Goal: Task Accomplishment & Management: Use online tool/utility

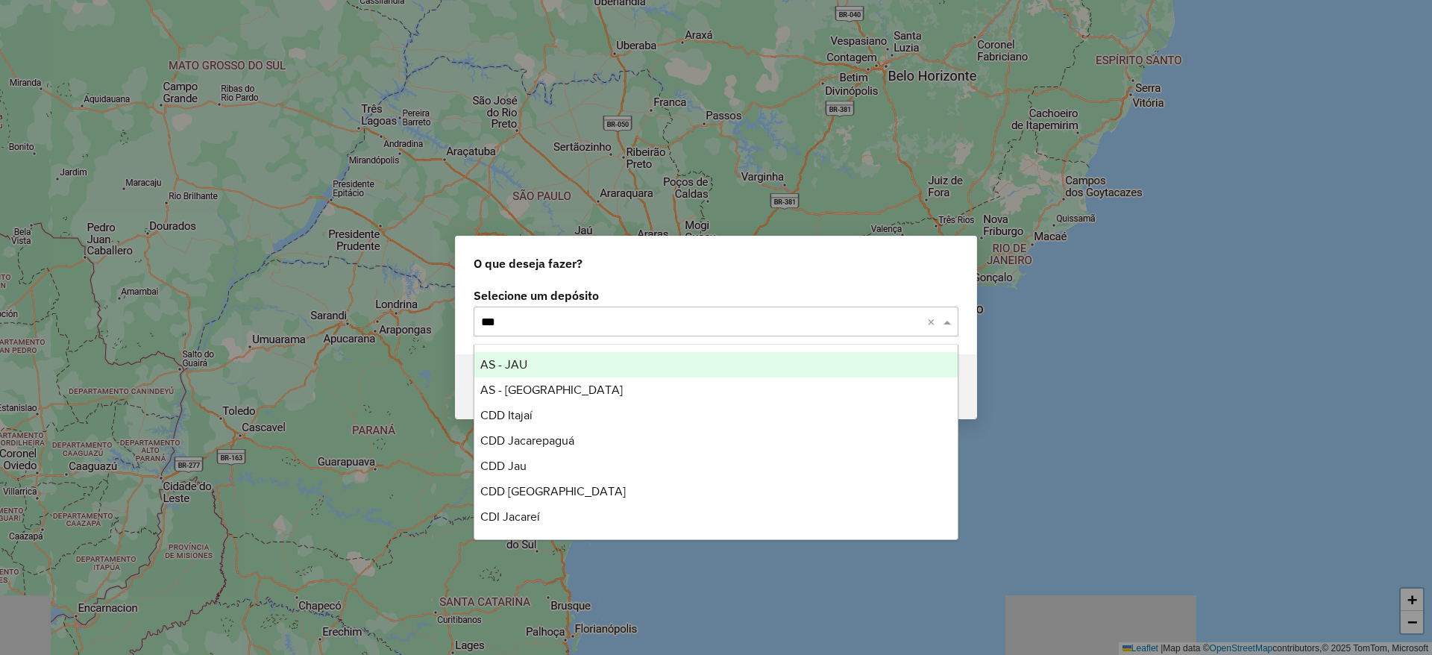
type input "****"
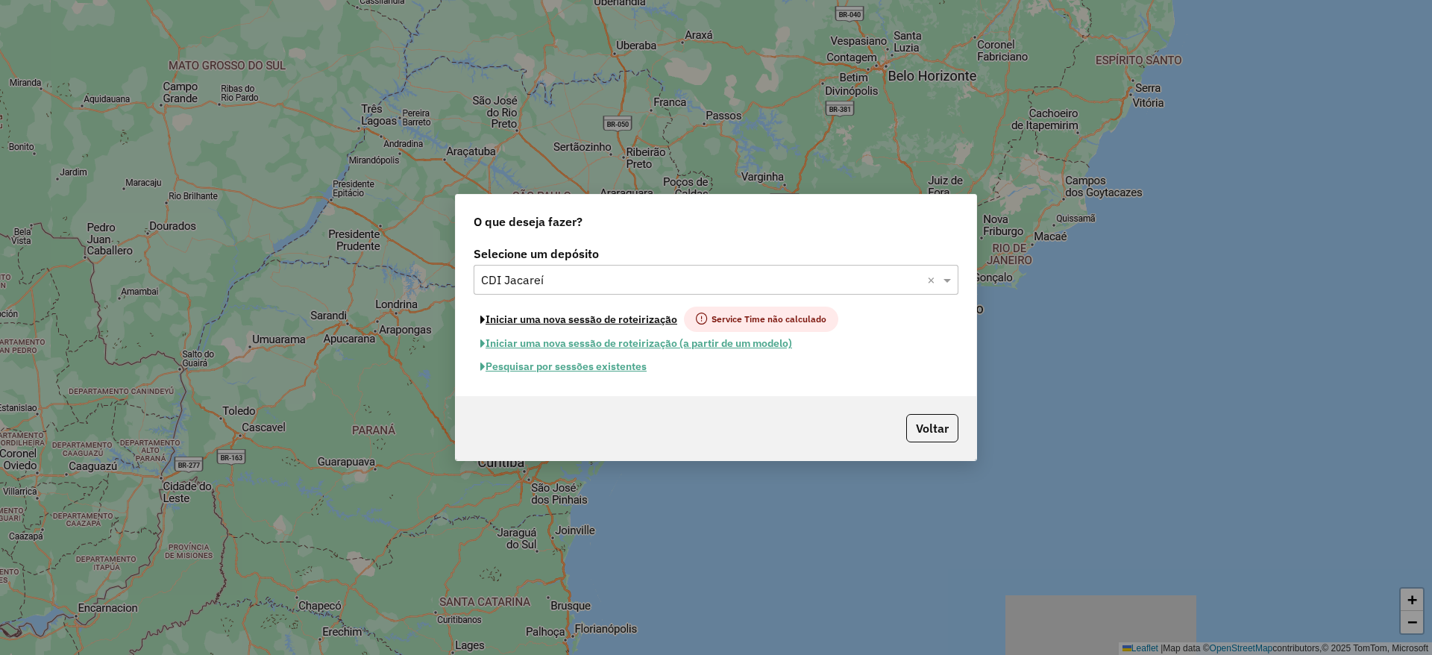
click at [572, 319] on button "Iniciar uma nova sessão de roteirização" at bounding box center [579, 319] width 210 height 25
select select "*"
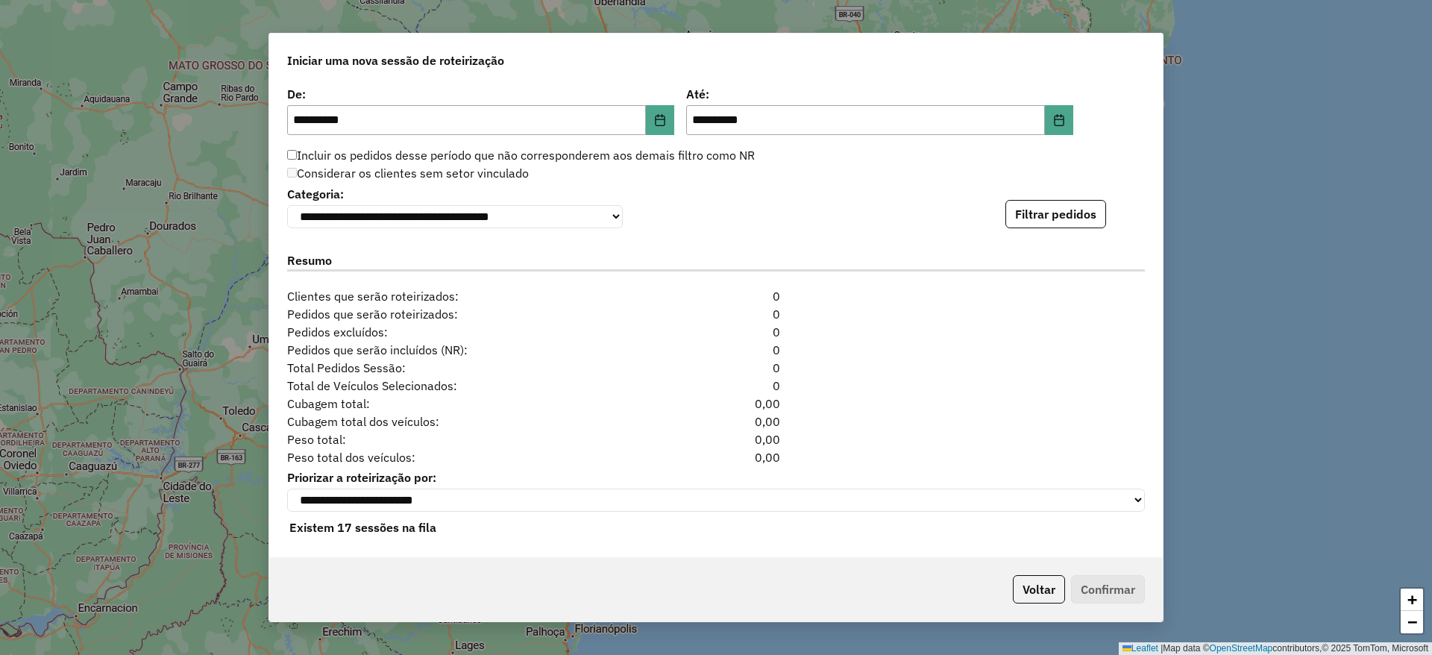
scroll to position [1493, 0]
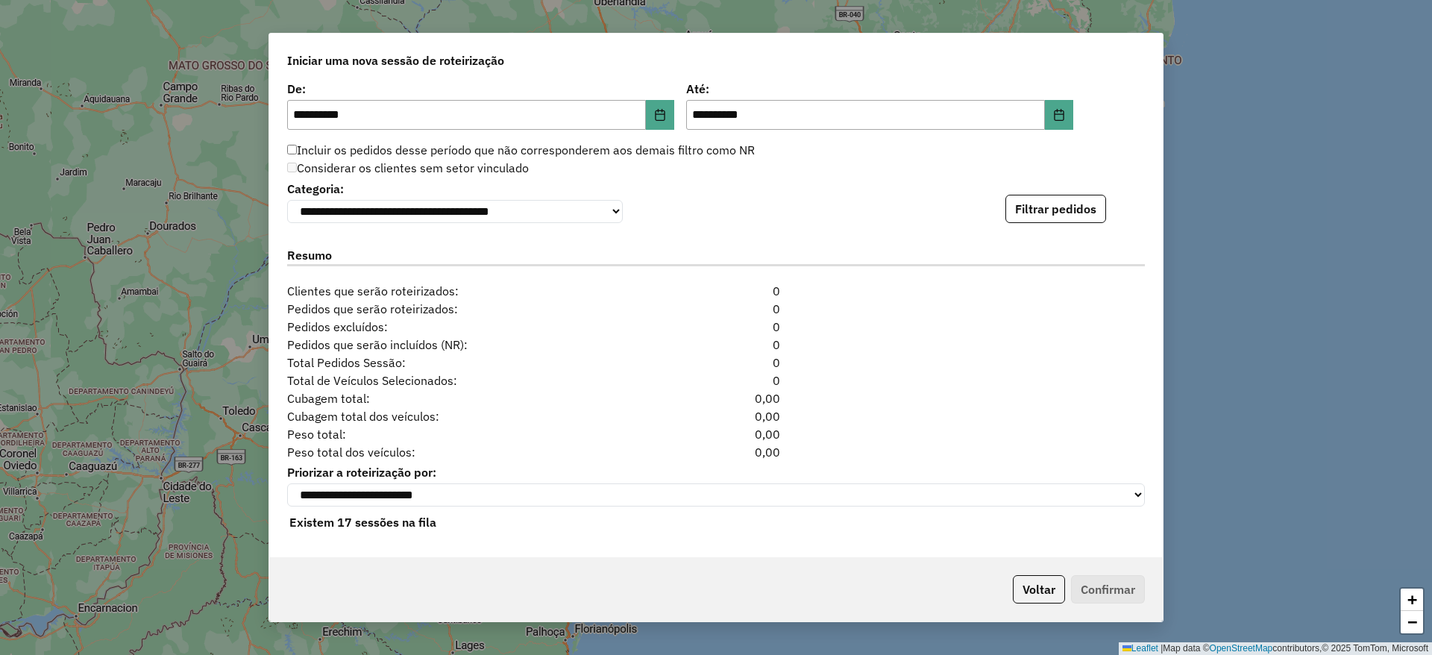
click at [1046, 186] on div "**********" at bounding box center [716, 201] width 858 height 46
click at [1053, 196] on button "Filtrar pedidos" at bounding box center [1056, 209] width 101 height 28
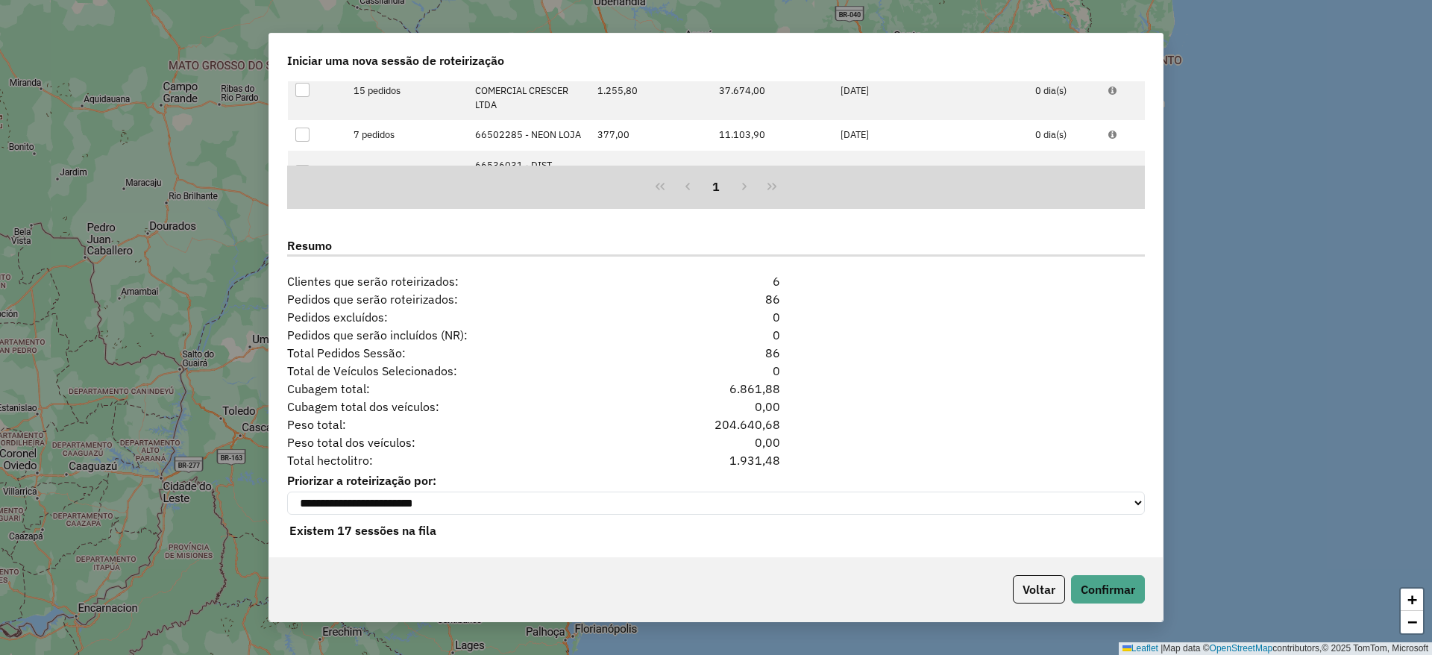
scroll to position [1818, 0]
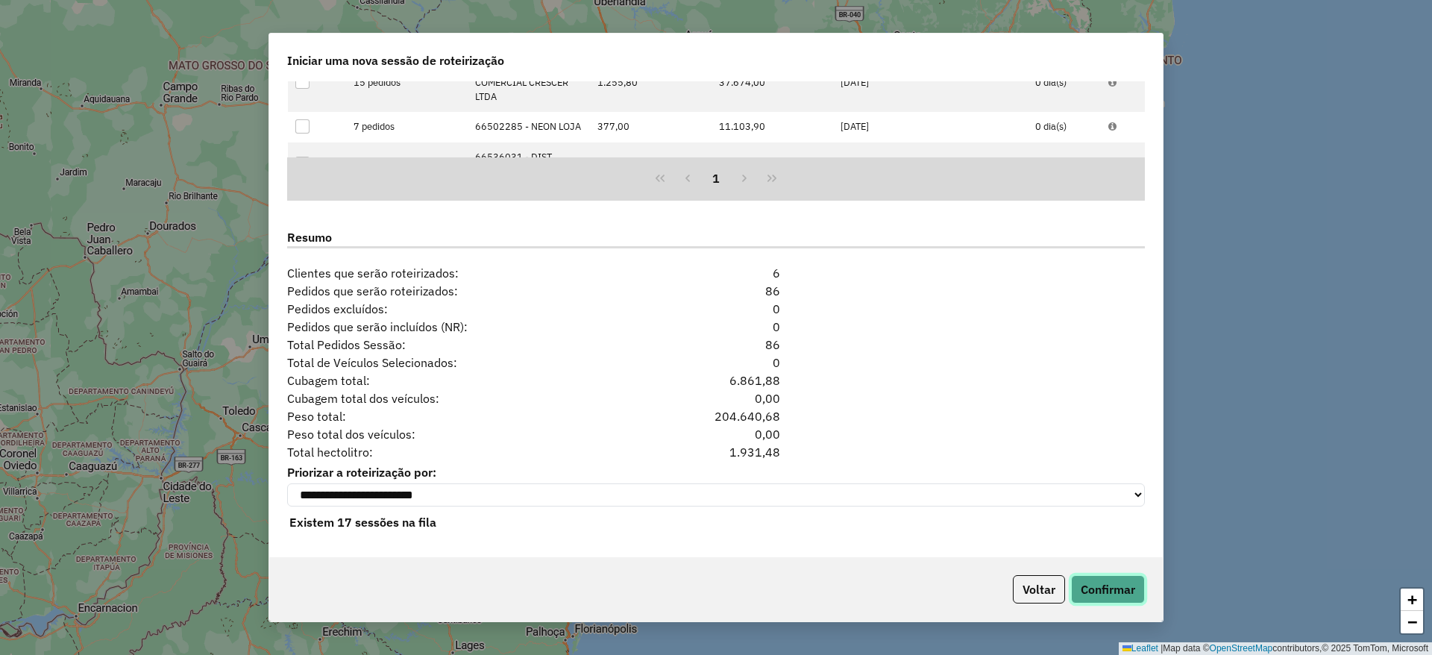
click at [1123, 588] on button "Confirmar" at bounding box center [1108, 589] width 74 height 28
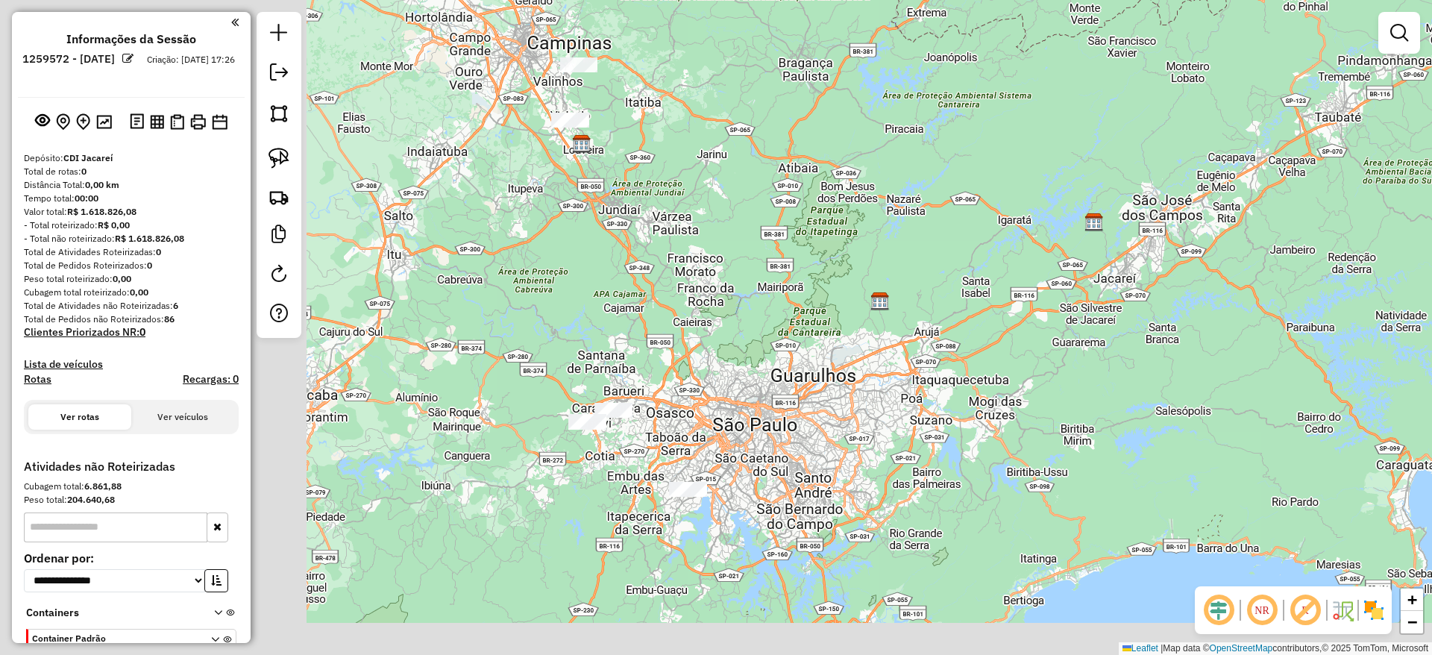
drag, startPoint x: 532, startPoint y: 539, endPoint x: 910, endPoint y: 433, distance: 392.6
click at [910, 433] on div "Janela de atendimento Grade de atendimento Capacidade Transportadoras Veículos …" at bounding box center [716, 327] width 1432 height 655
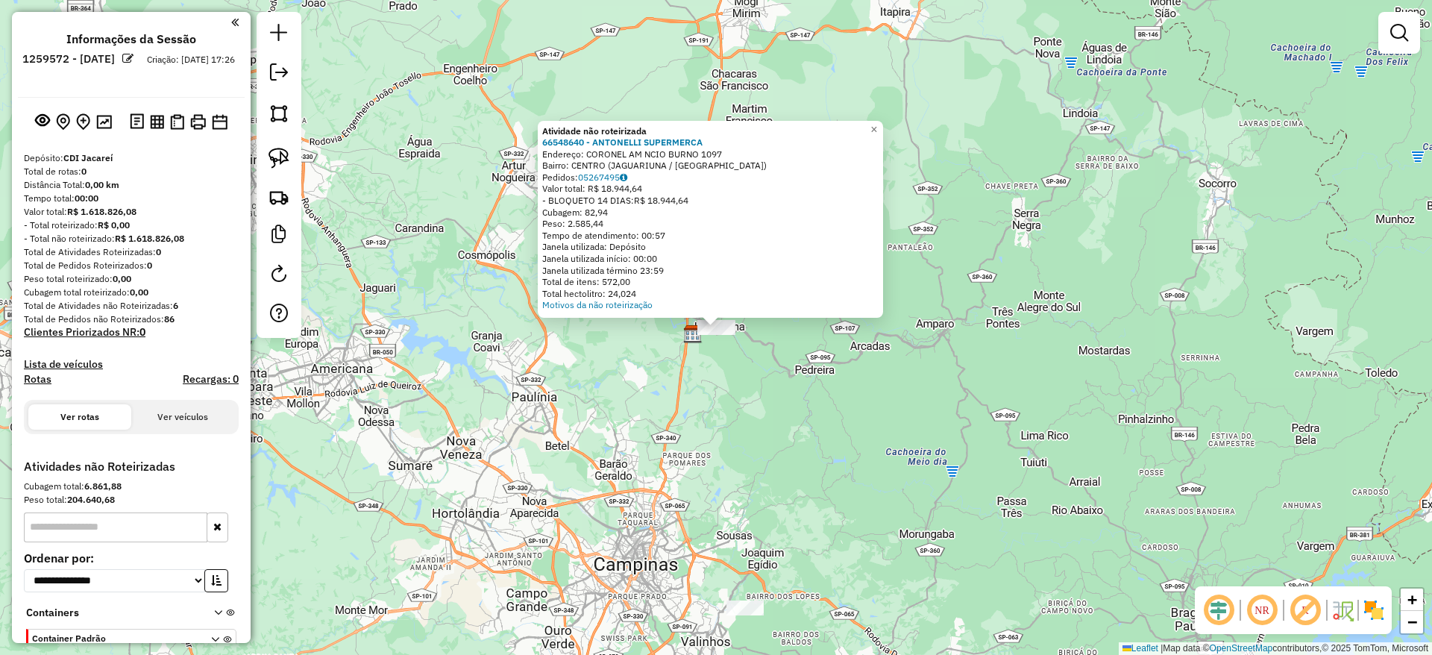
click at [465, 389] on div "Atividade não roteirizada 66548640 - ANTONELLI SUPERMERCA Endereço: CORONEL AM …" at bounding box center [716, 327] width 1432 height 655
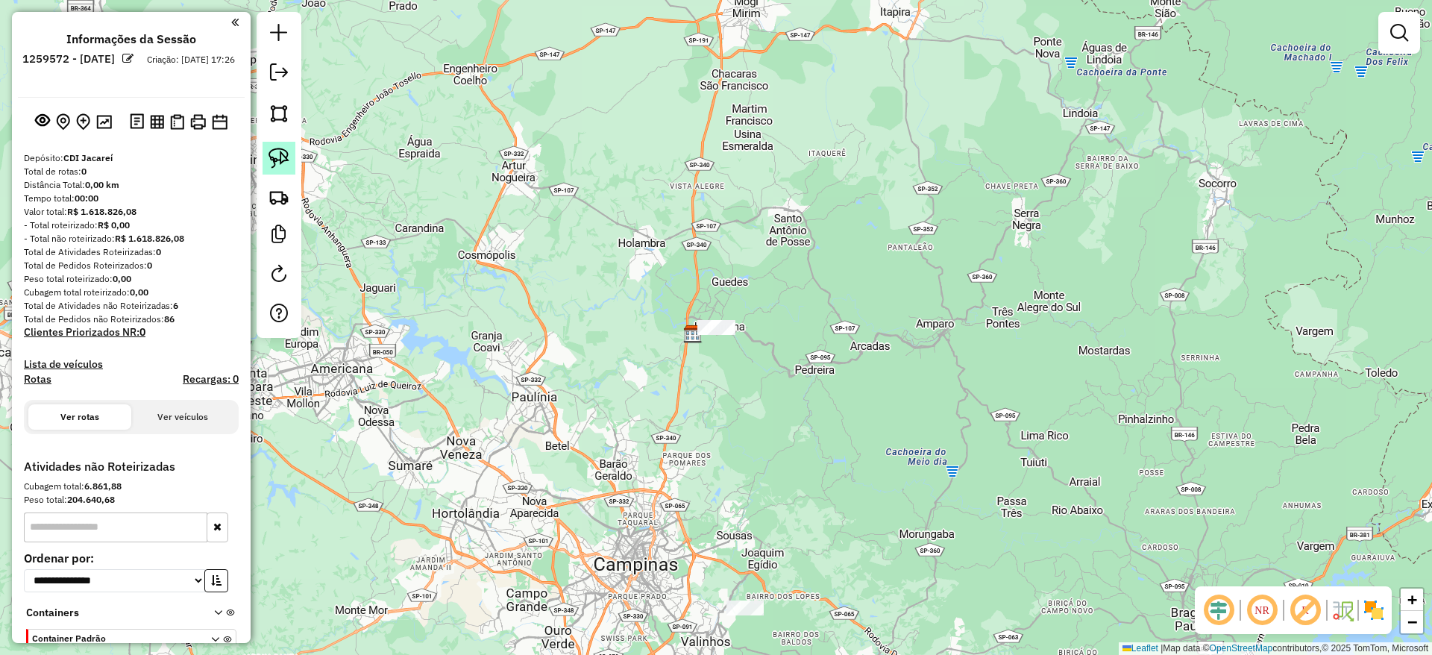
click at [283, 169] on link at bounding box center [279, 158] width 33 height 33
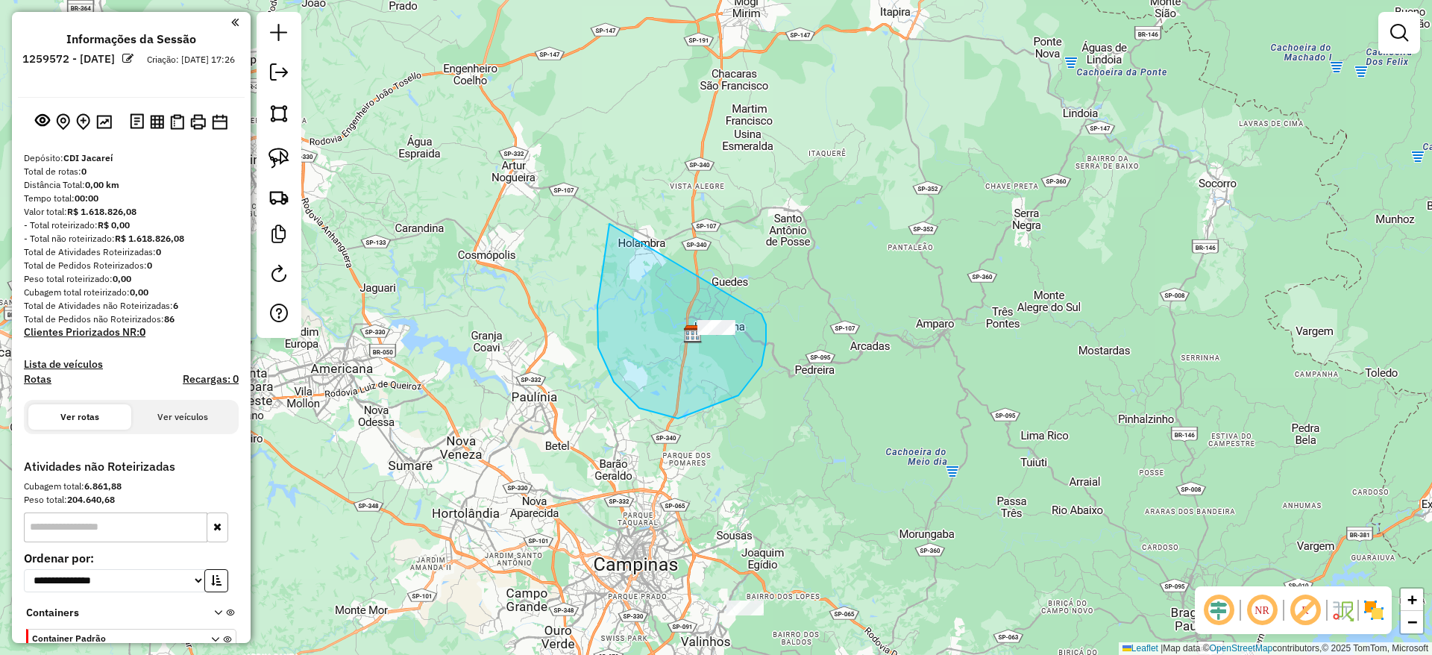
drag, startPoint x: 609, startPoint y: 224, endPoint x: 762, endPoint y: 314, distance: 177.6
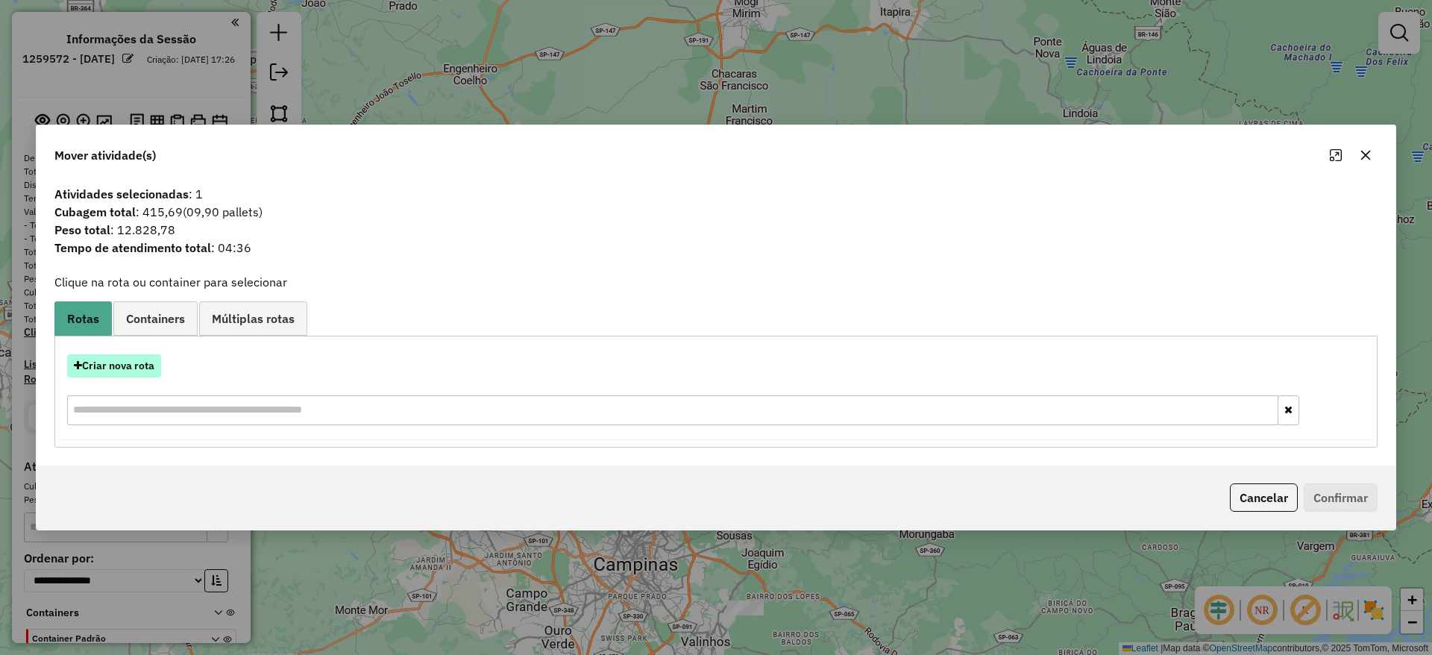
click at [104, 372] on button "Criar nova rota" at bounding box center [114, 365] width 94 height 23
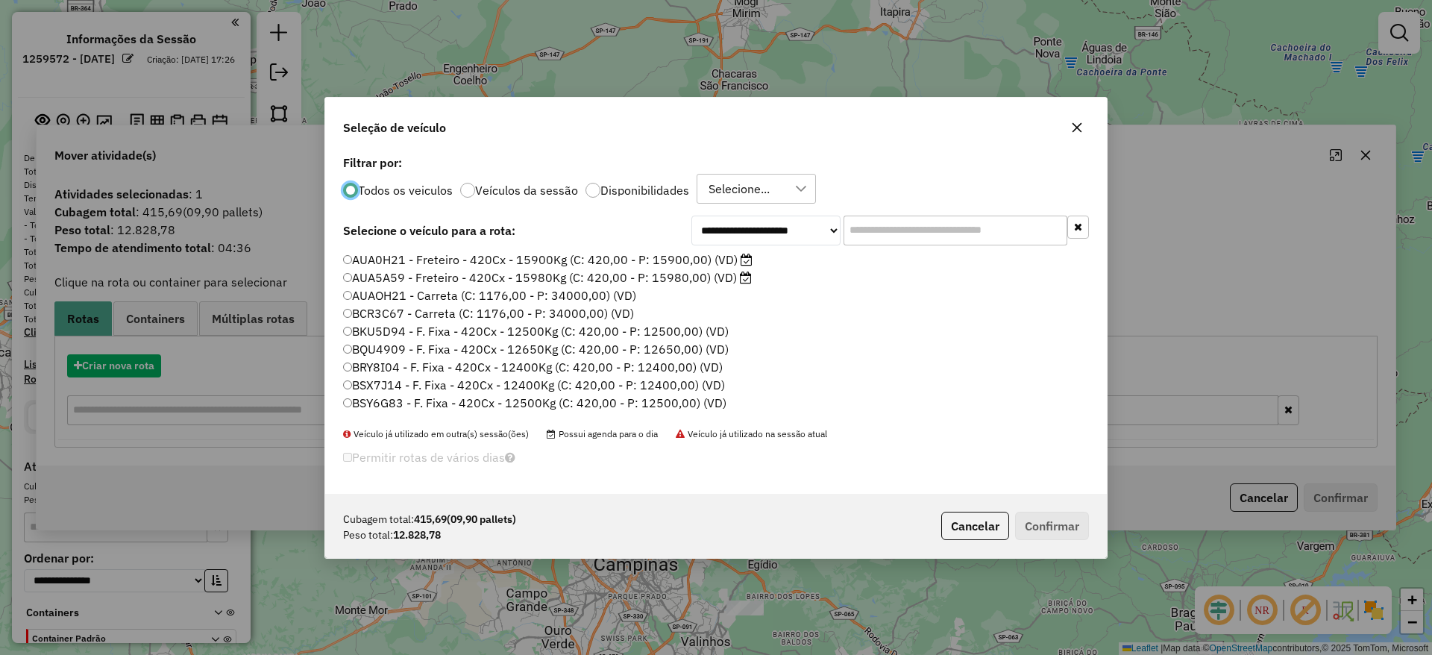
scroll to position [8, 4]
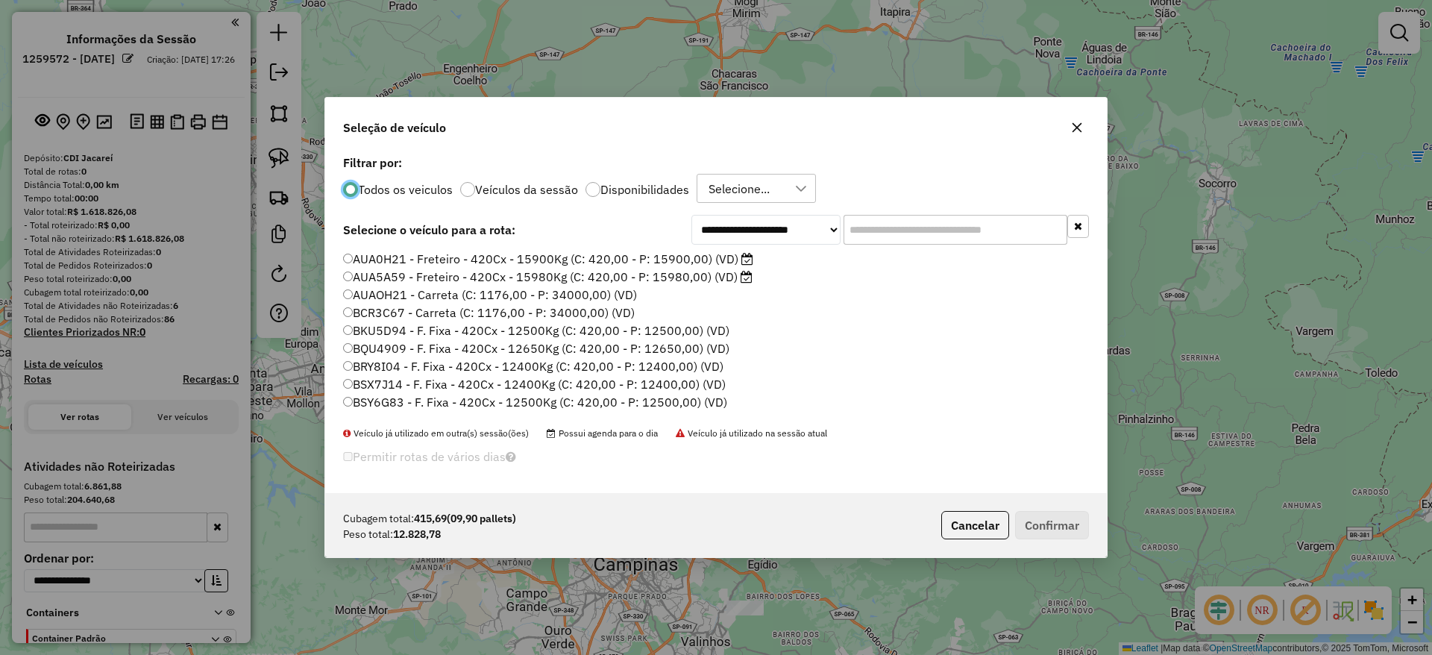
drag, startPoint x: 906, startPoint y: 245, endPoint x: 899, endPoint y: 239, distance: 9.5
click at [902, 240] on div "**********" at bounding box center [716, 322] width 782 height 342
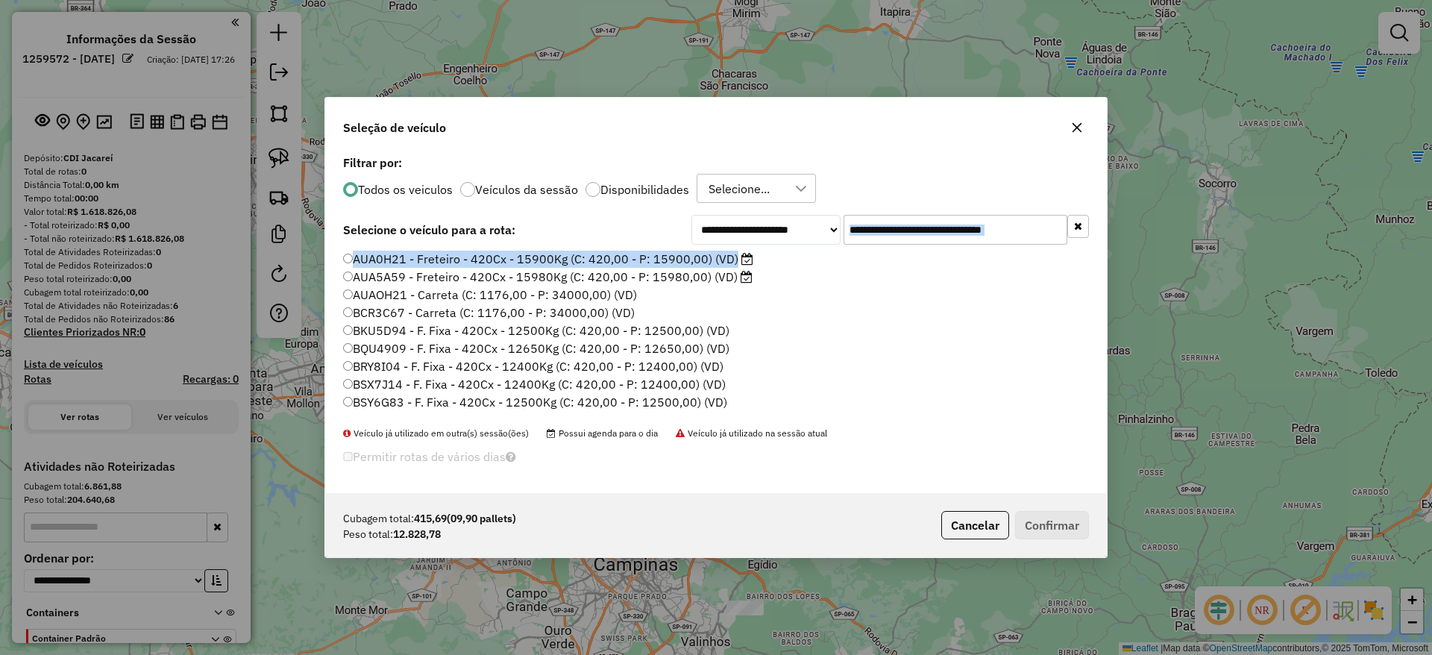
drag, startPoint x: 899, startPoint y: 239, endPoint x: 804, endPoint y: 275, distance: 101.3
click at [897, 238] on input "text" at bounding box center [956, 230] width 224 height 30
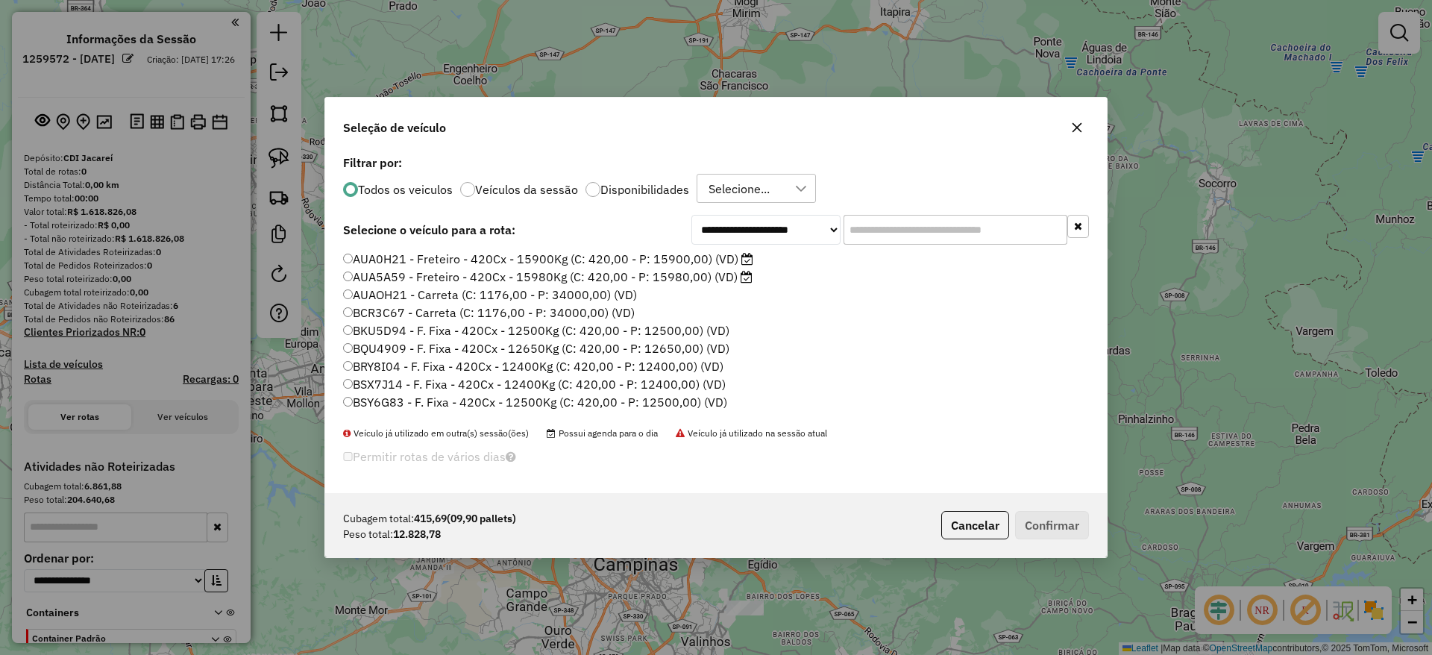
click at [963, 195] on div "Todos os veiculos Veículos da sessão Disponibilidades Selecione..." at bounding box center [716, 189] width 746 height 30
click at [901, 222] on input "text" at bounding box center [956, 230] width 224 height 30
paste input "*******"
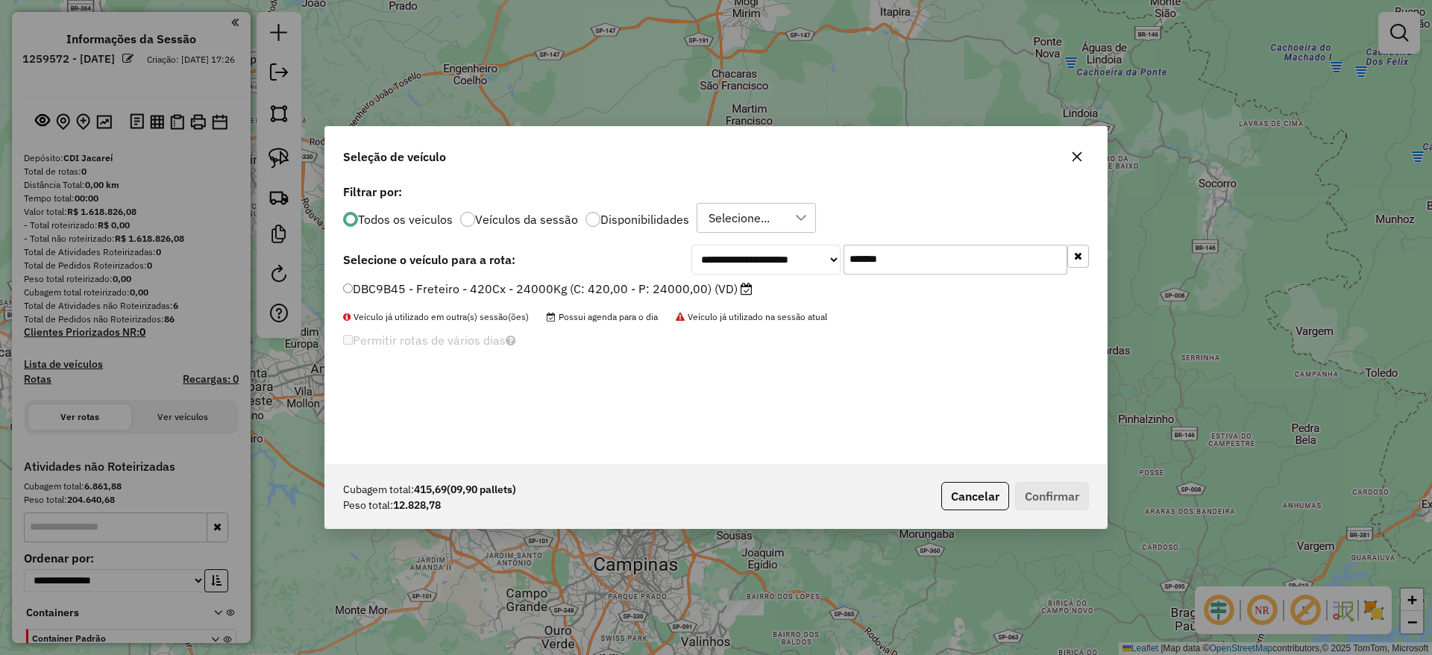
type input "*******"
click at [545, 289] on label "DBC9B45 - Freteiro - 420Cx - 24000Kg (C: 420,00 - P: 24000,00) (VD)" at bounding box center [548, 289] width 410 height 18
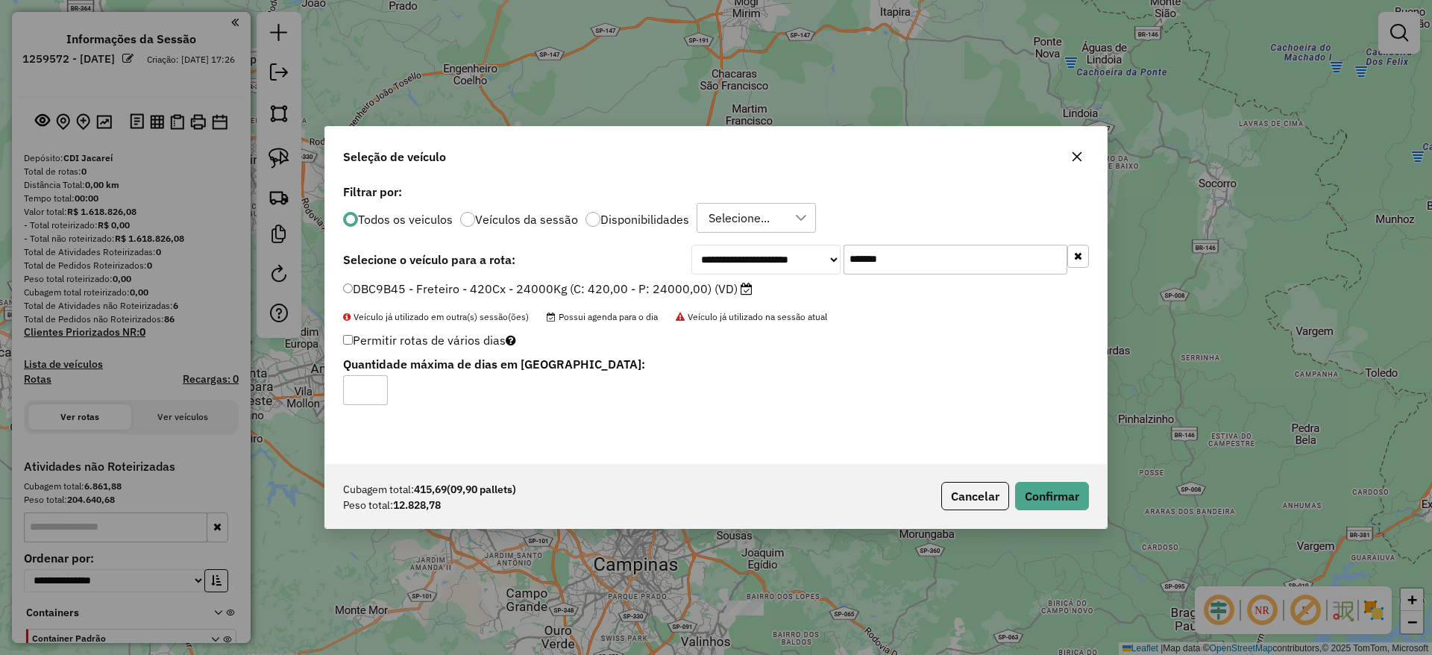
click at [1039, 478] on div "Cubagem total: 415,69 (09,90 pallets) Peso total: 12.828,78 Cancelar Confirmar" at bounding box center [716, 496] width 782 height 64
click at [1051, 495] on button "Confirmar" at bounding box center [1052, 496] width 74 height 28
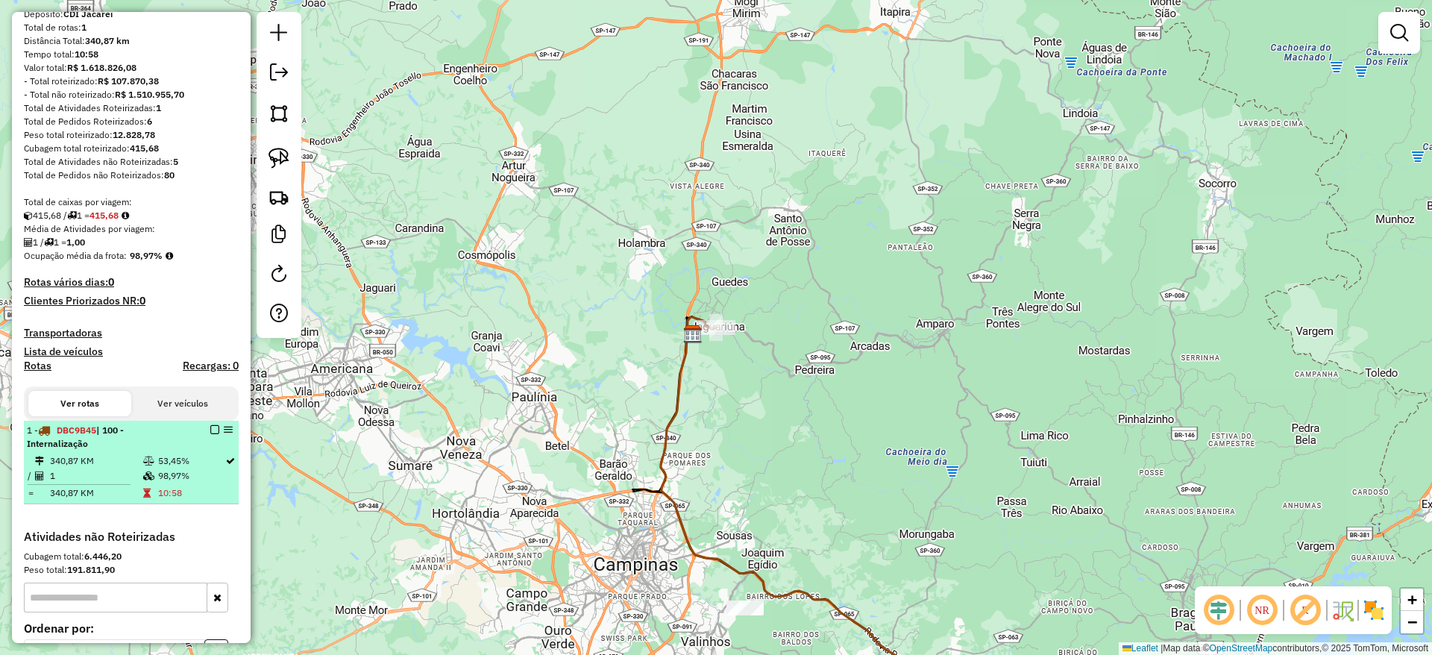
scroll to position [224, 0]
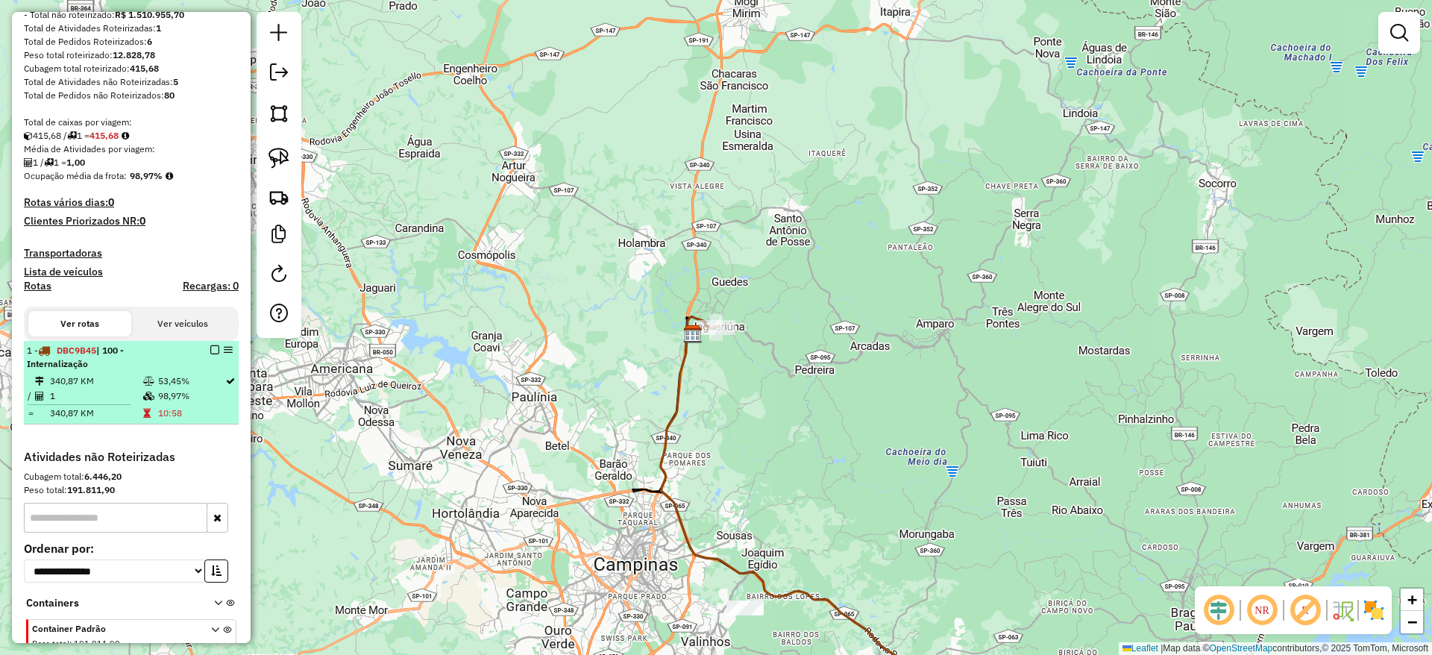
click at [211, 347] on em at bounding box center [214, 349] width 9 height 9
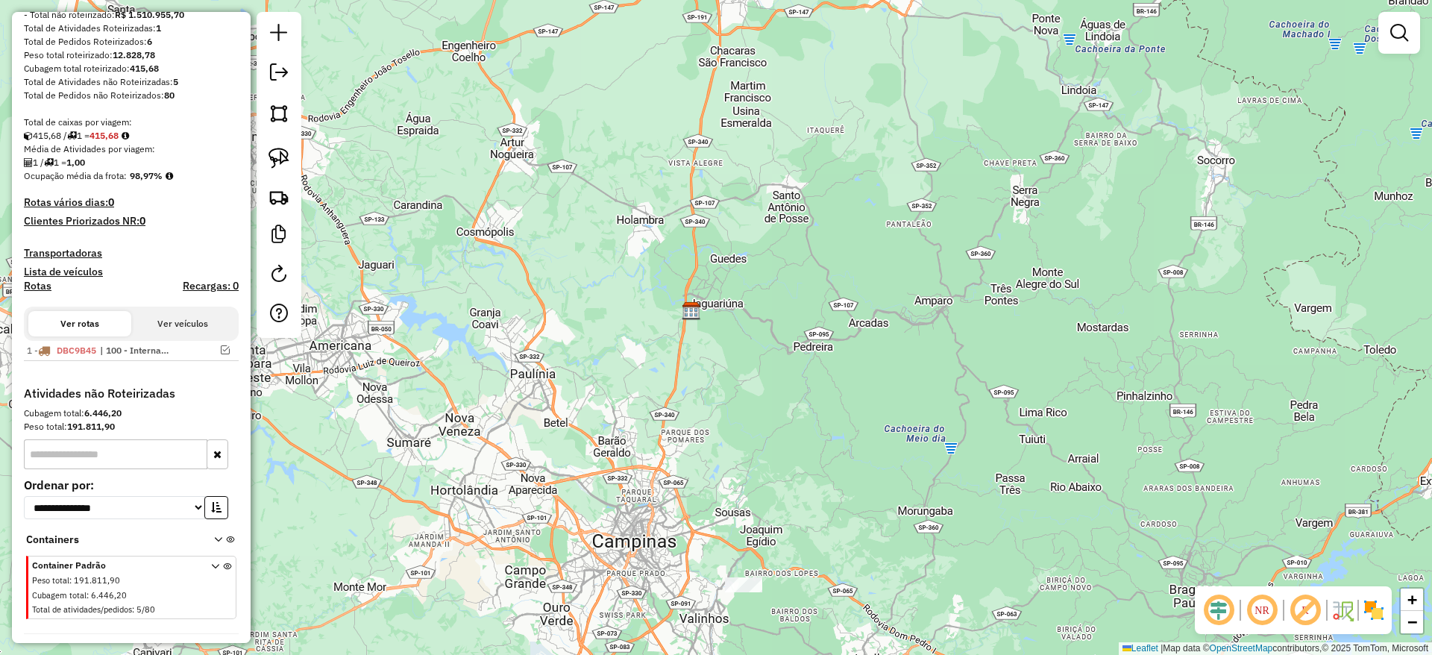
drag, startPoint x: 454, startPoint y: 396, endPoint x: 709, endPoint y: 272, distance: 284.3
click at [493, 167] on div "Janela de atendimento Grade de atendimento Capacidade Transportadoras Veículos …" at bounding box center [716, 327] width 1432 height 655
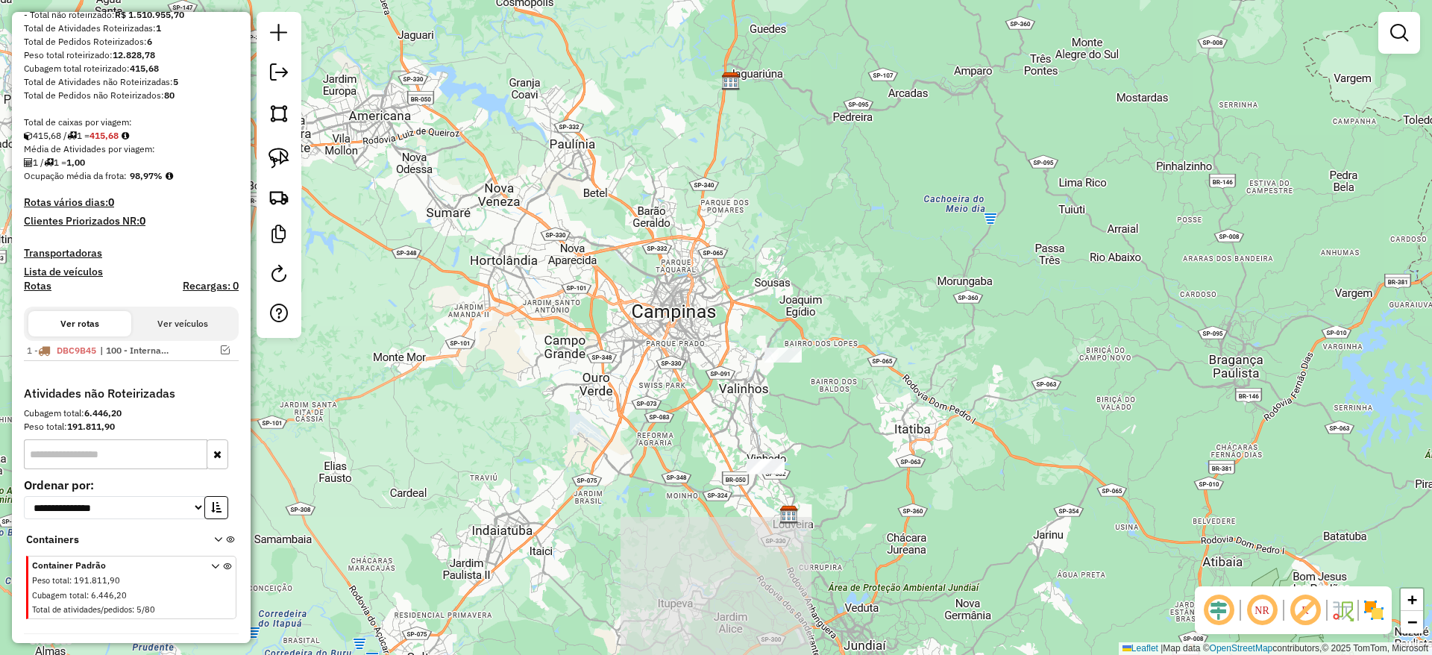
click at [782, 363] on div at bounding box center [783, 355] width 37 height 15
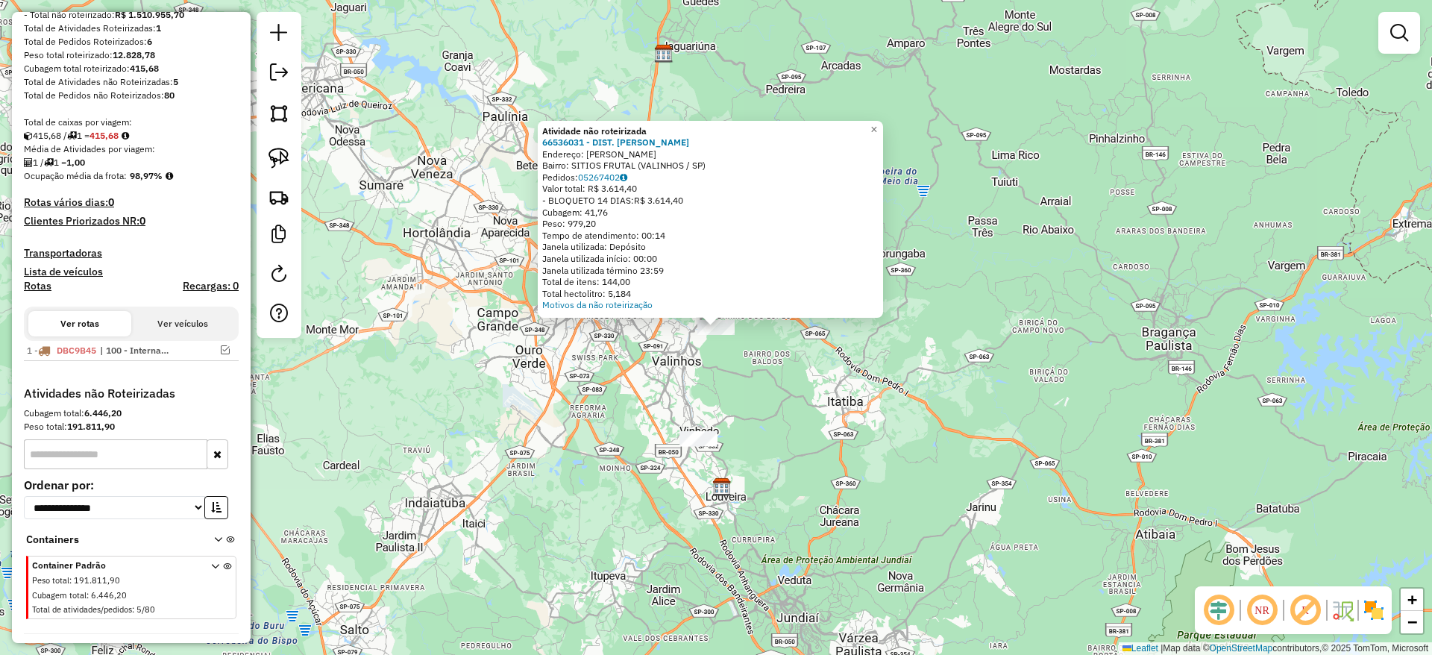
click at [296, 154] on div at bounding box center [279, 175] width 45 height 326
click at [289, 154] on link at bounding box center [279, 158] width 33 height 33
drag, startPoint x: 647, startPoint y: 361, endPoint x: 770, endPoint y: 144, distance: 249.2
click at [770, 144] on div "Atividade não roteirizada 66536031 - DIST. [PERSON_NAME]: [PERSON_NAME] SN Bair…" at bounding box center [716, 327] width 1432 height 655
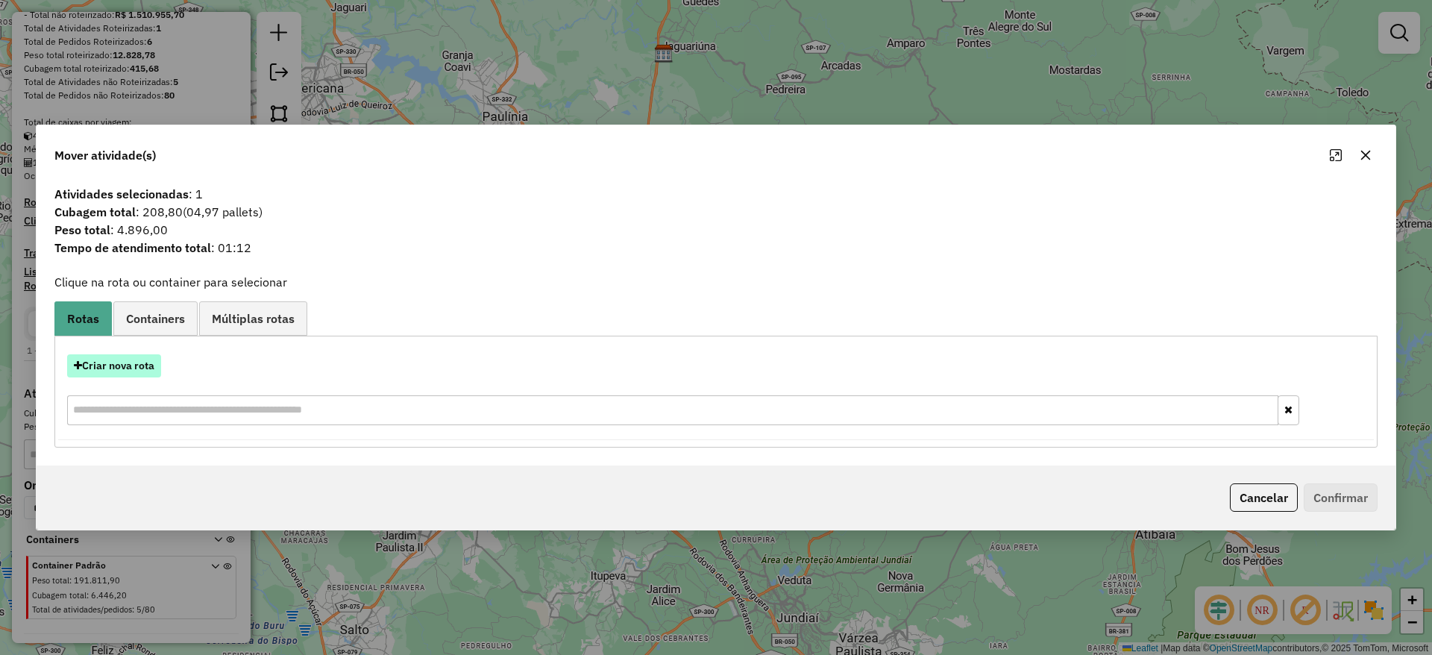
click at [128, 360] on button "Criar nova rota" at bounding box center [114, 365] width 94 height 23
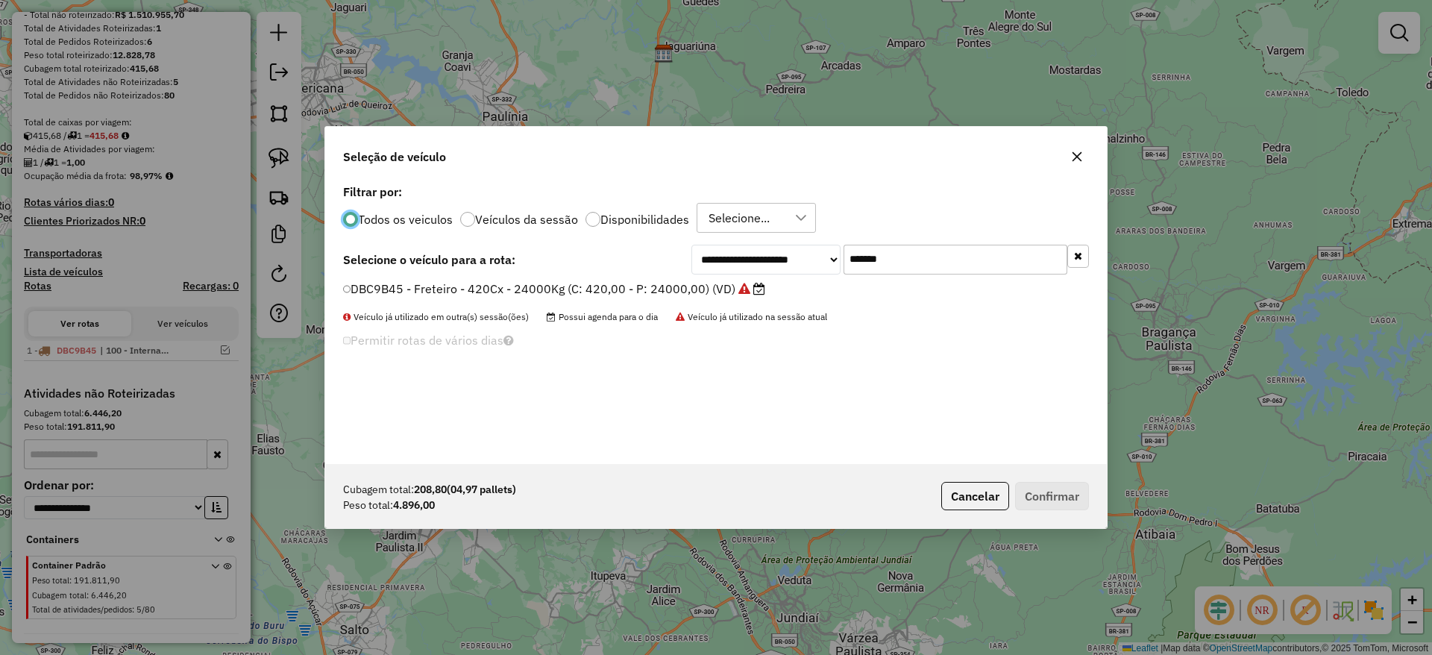
scroll to position [8, 4]
drag, startPoint x: 900, startPoint y: 264, endPoint x: 648, endPoint y: 293, distance: 253.1
click at [668, 283] on div "**********" at bounding box center [716, 322] width 782 height 283
paste input "text"
type input "*******"
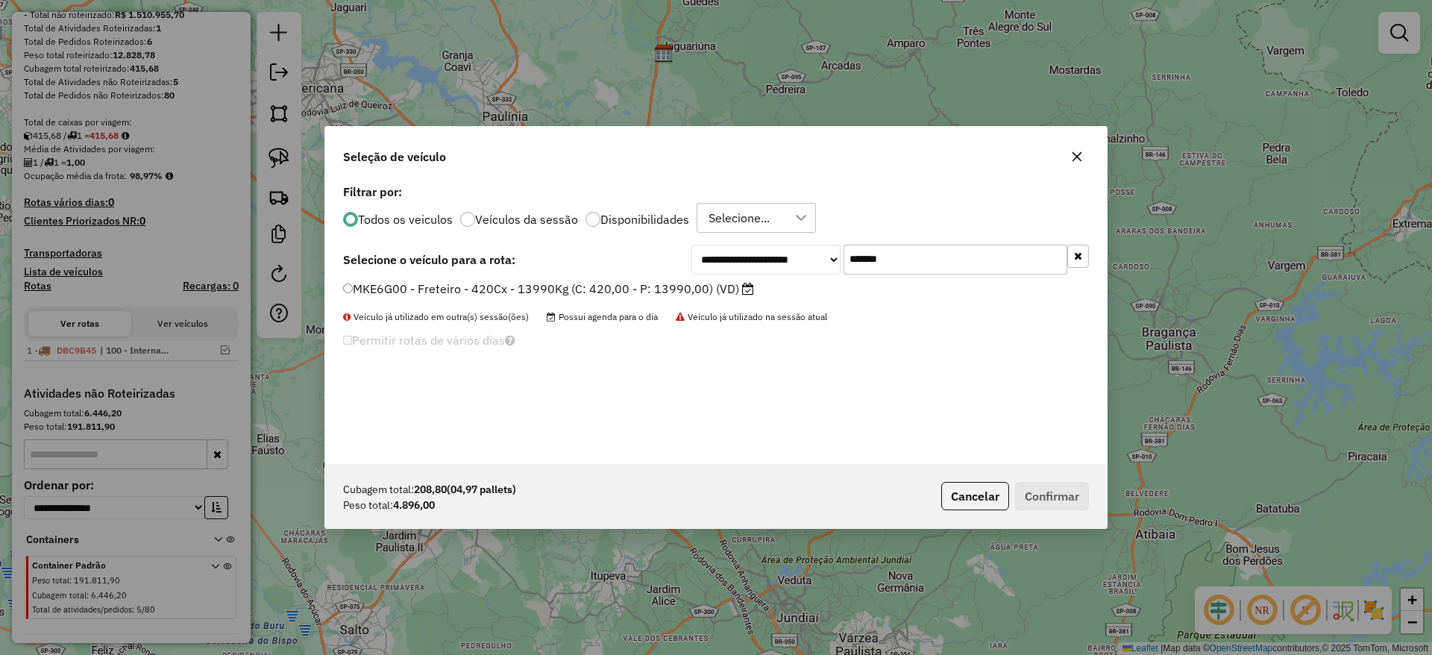
click at [618, 286] on label "MKE6G00 - Freteiro - 420Cx - 13990Kg (C: 420,00 - P: 13990,00) (VD)" at bounding box center [548, 289] width 411 height 18
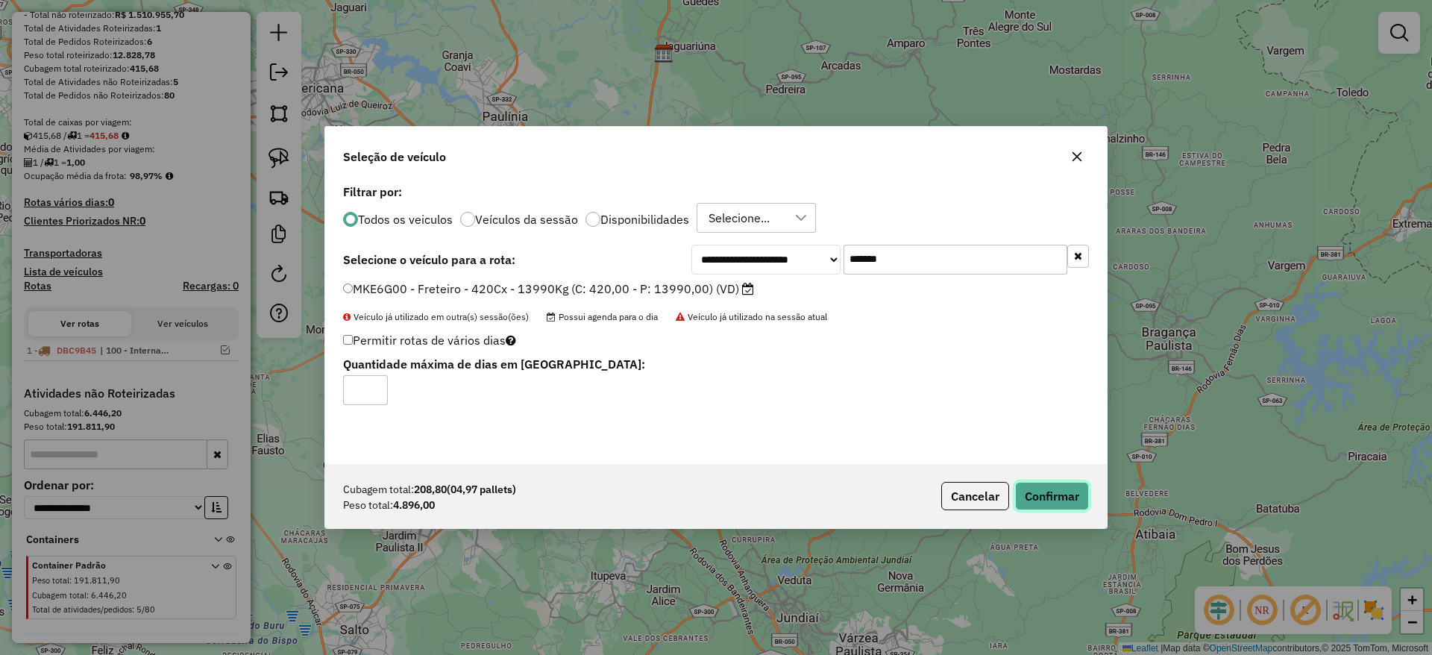
click at [1030, 501] on button "Confirmar" at bounding box center [1052, 496] width 74 height 28
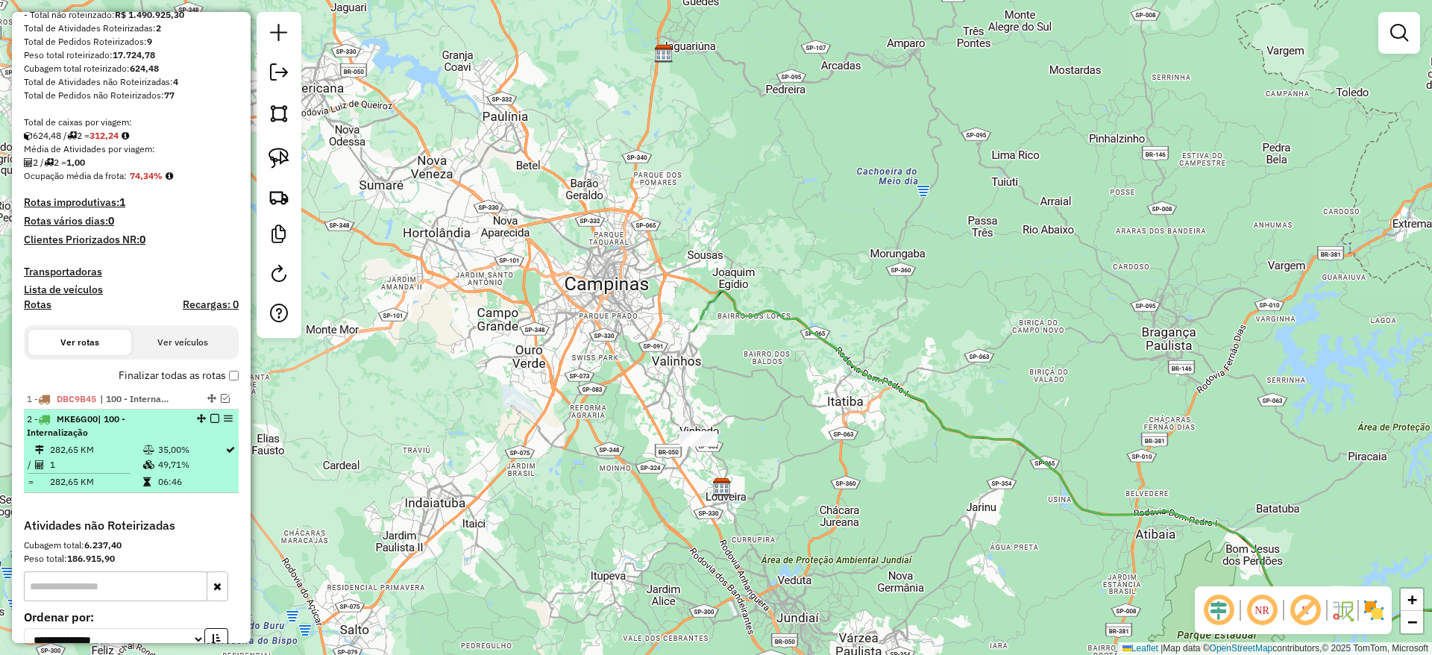
click at [210, 418] on em at bounding box center [214, 418] width 9 height 9
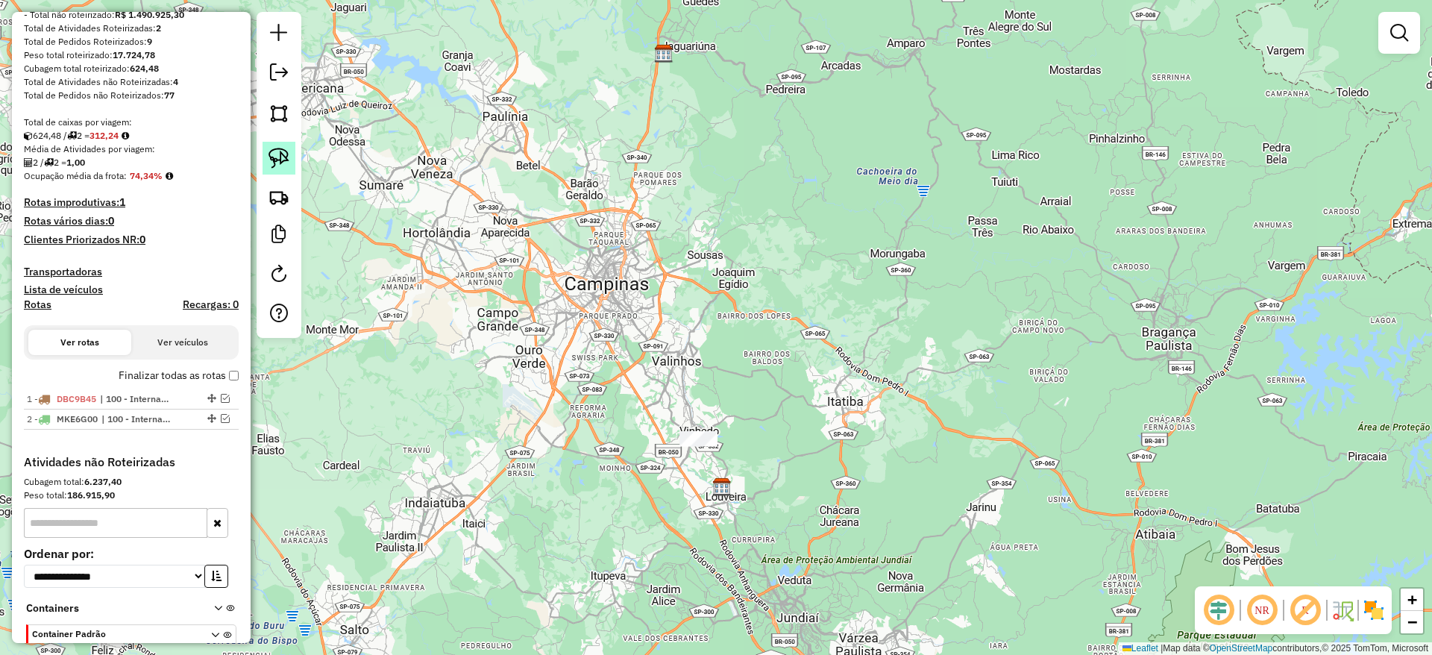
click at [292, 156] on link at bounding box center [279, 158] width 33 height 33
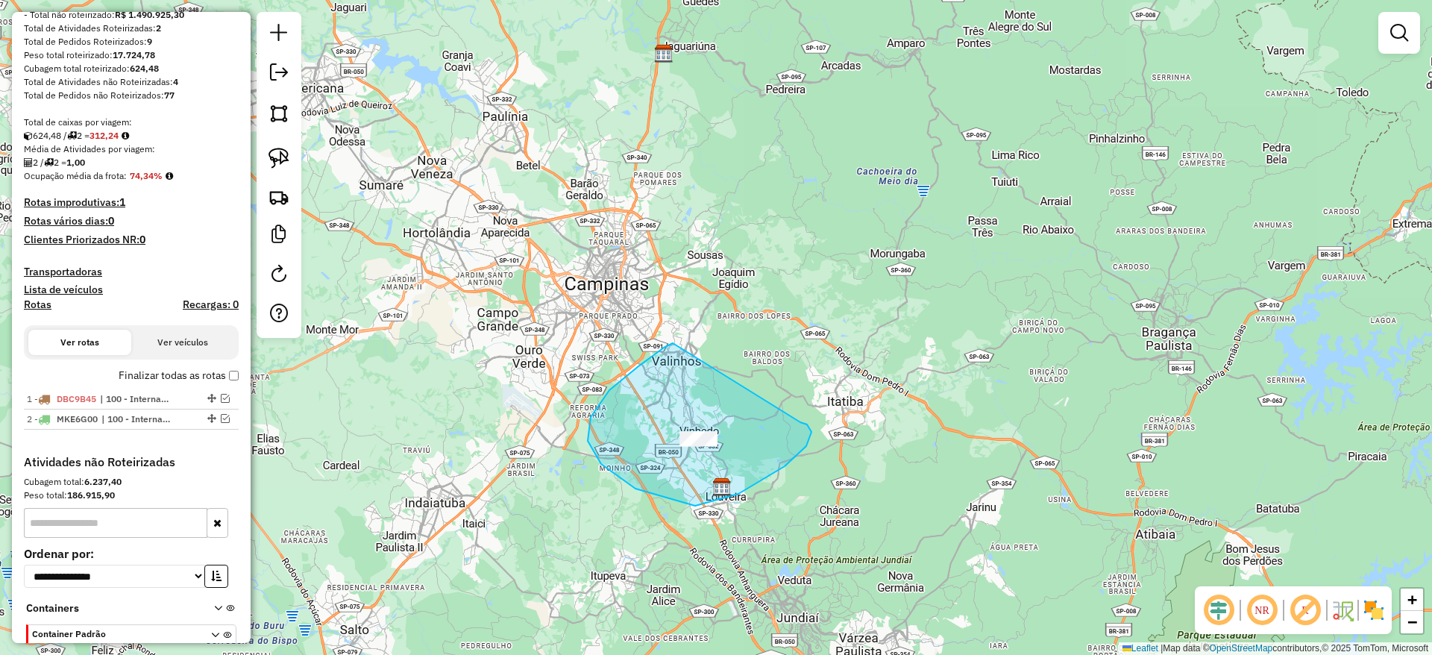
drag, startPoint x: 639, startPoint y: 366, endPoint x: 803, endPoint y: 430, distance: 176.6
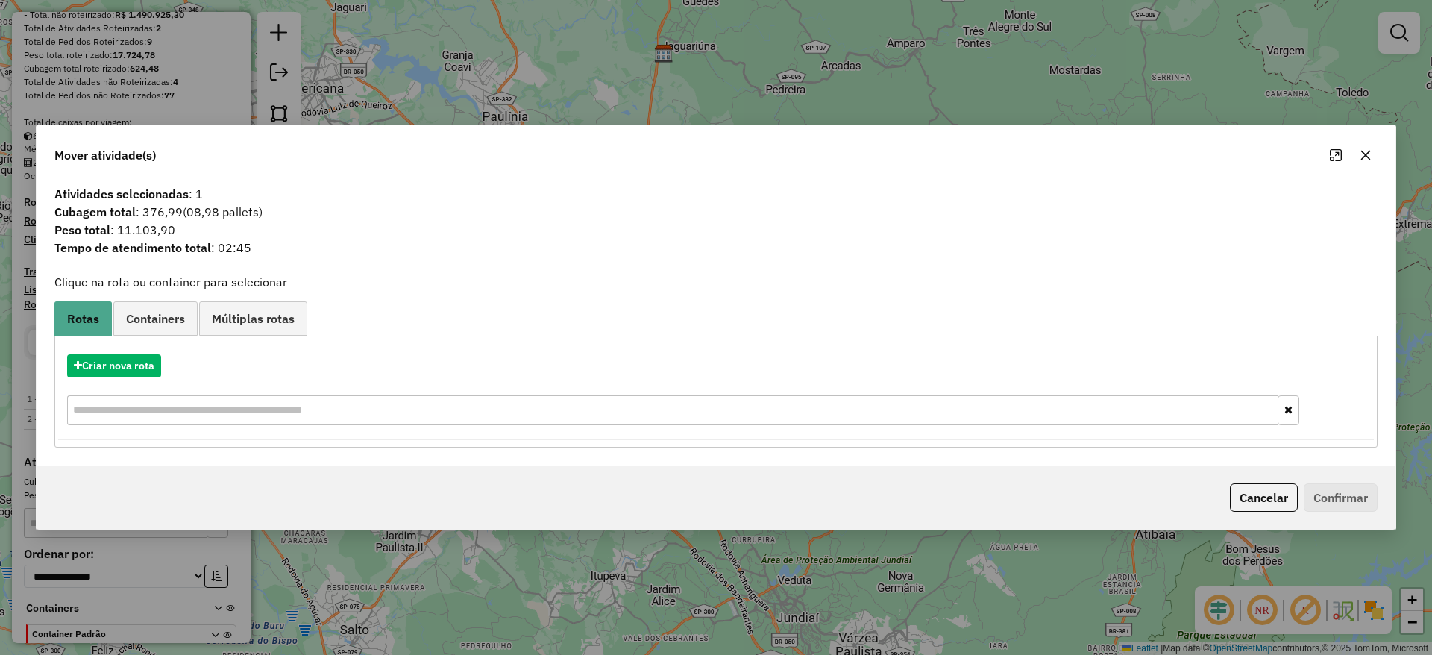
click at [1370, 146] on button "button" at bounding box center [1366, 155] width 24 height 24
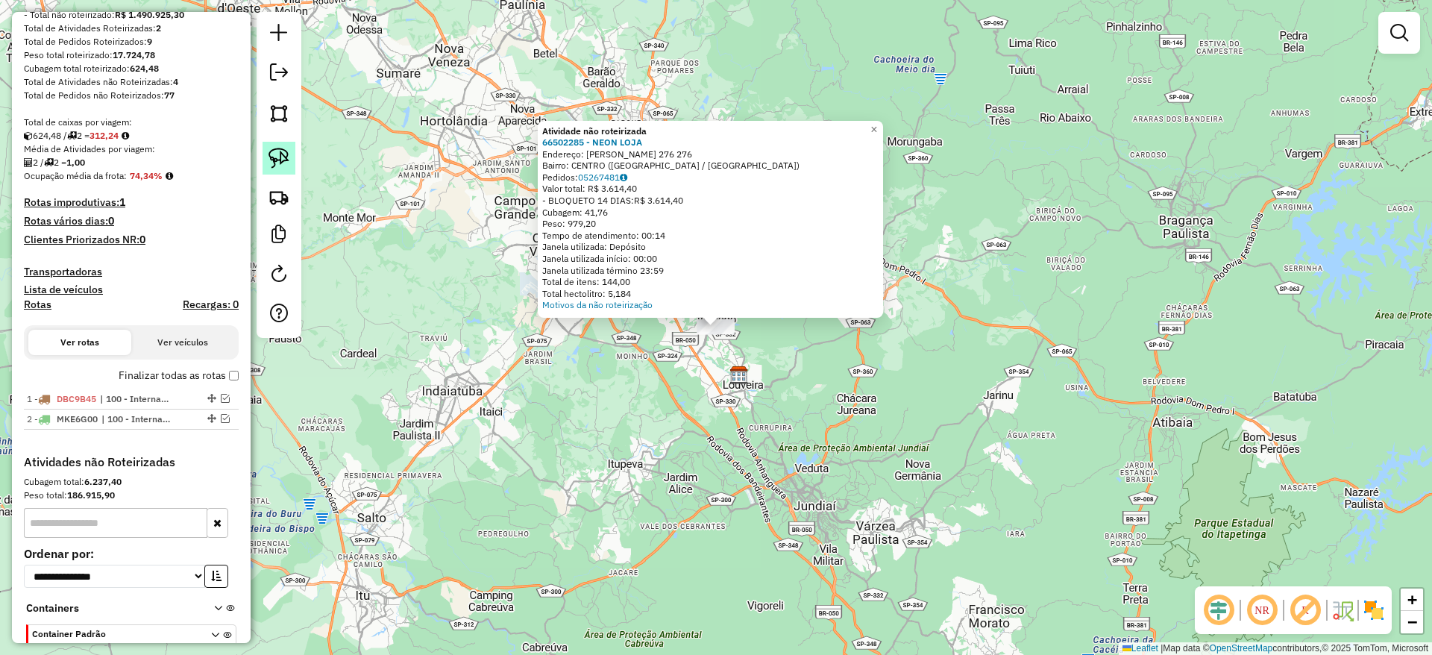
click at [269, 143] on link at bounding box center [279, 158] width 33 height 33
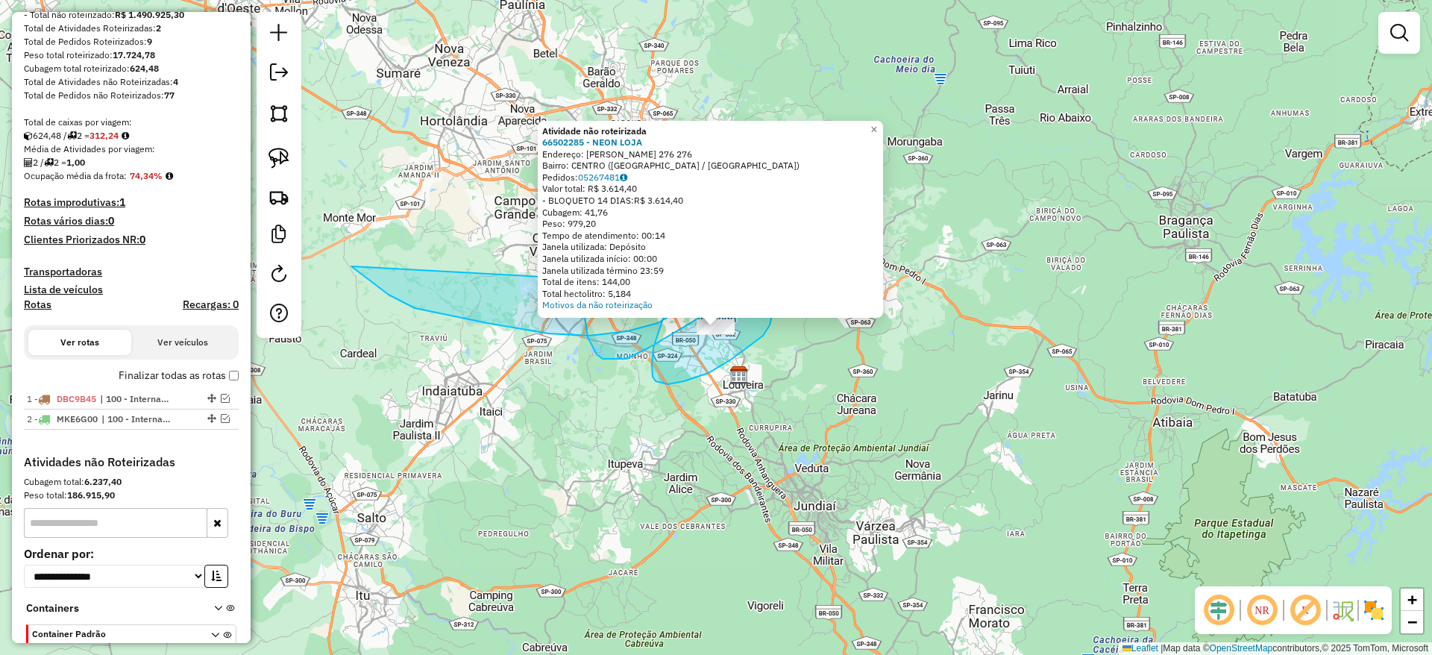
drag, startPoint x: 548, startPoint y: 333, endPoint x: 771, endPoint y: 289, distance: 226.6
click at [771, 289] on div "Atividade não roteirizada 66502285 - NEON LOJA Endereço: [PERSON_NAME] 276 276 …" at bounding box center [716, 327] width 1432 height 655
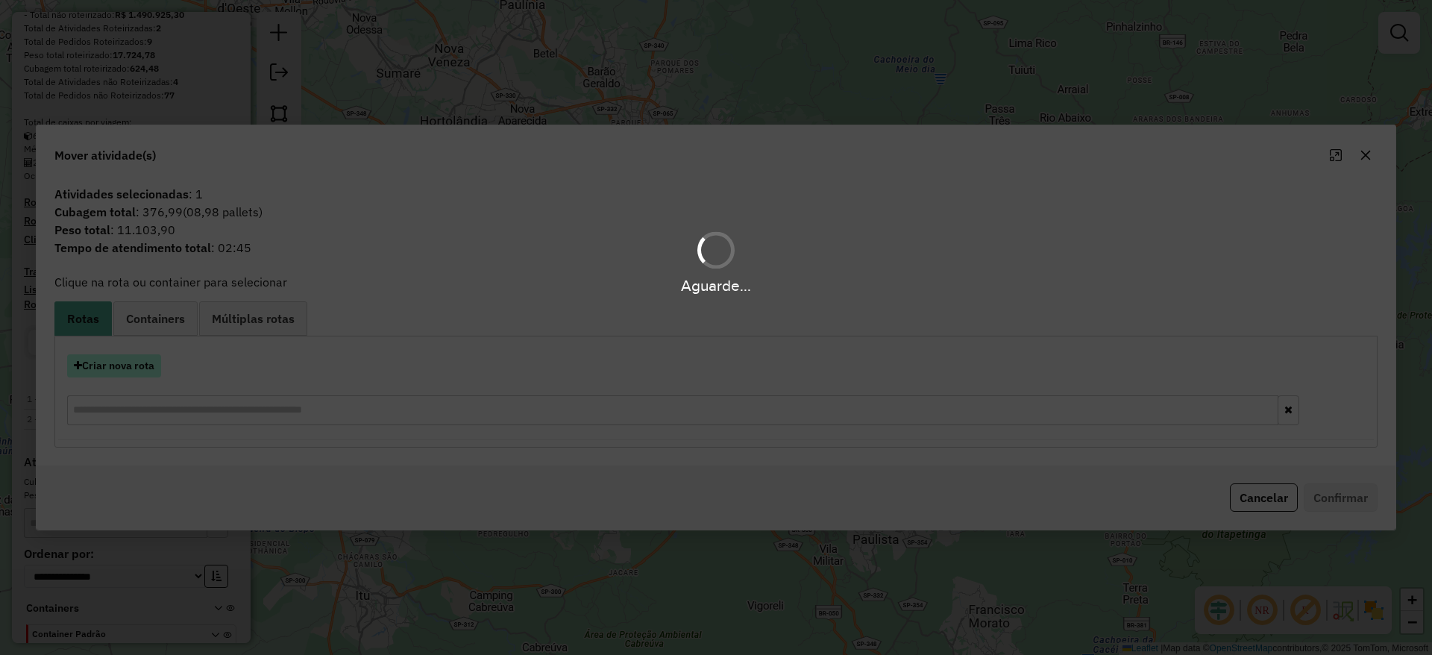
click at [113, 366] on button "Criar nova rota" at bounding box center [114, 365] width 94 height 23
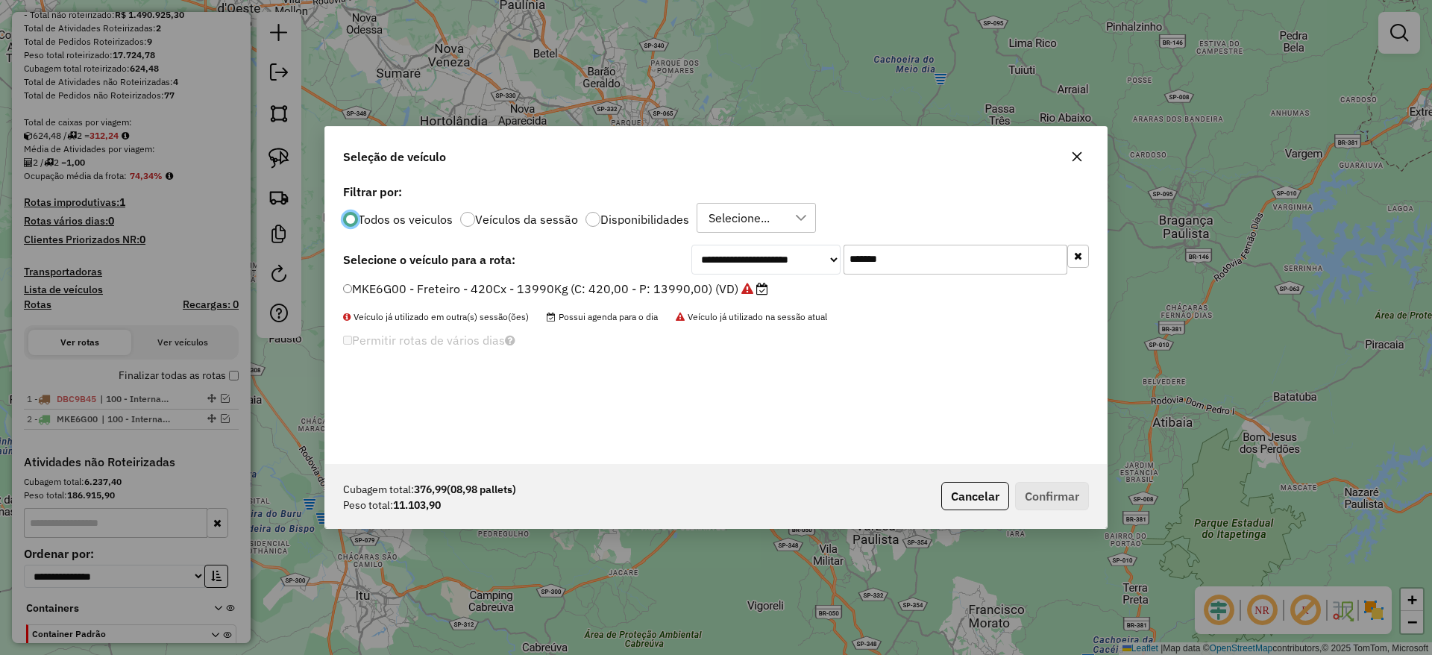
drag, startPoint x: 912, startPoint y: 255, endPoint x: 684, endPoint y: 278, distance: 229.4
click at [698, 275] on div "**********" at bounding box center [716, 322] width 782 height 283
paste input "text"
type input "*******"
click at [630, 283] on label "EHH8A60 - Freteiro - 420Cx - 15870Kg (C: 420,00 - P: 15870,00) (VD)" at bounding box center [548, 289] width 410 height 18
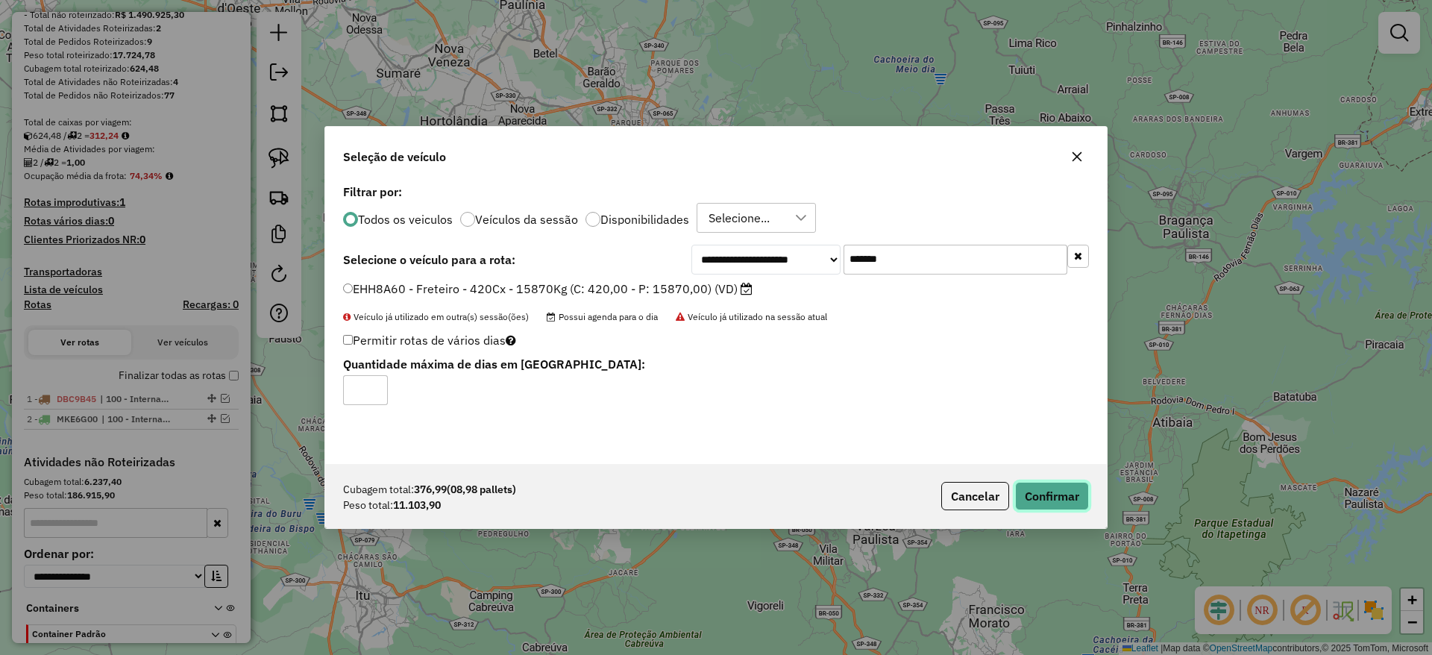
click at [1038, 495] on button "Confirmar" at bounding box center [1052, 496] width 74 height 28
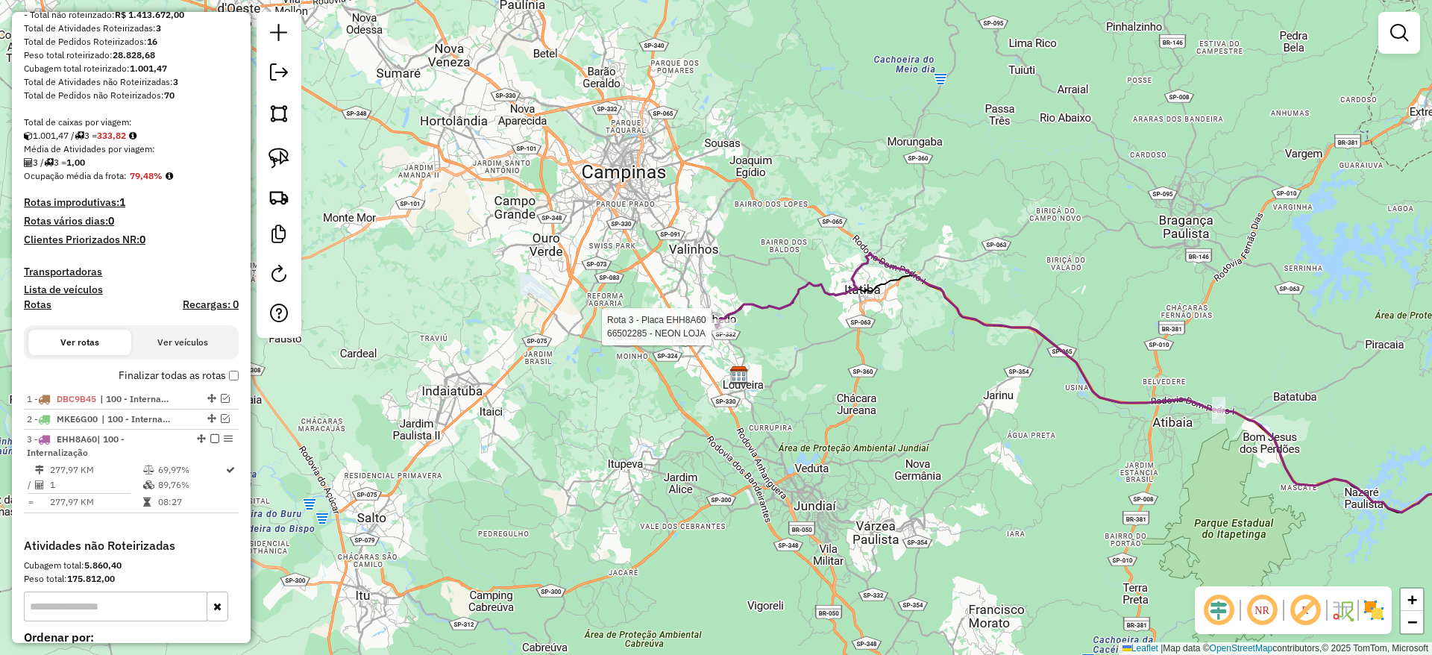
select select "**********"
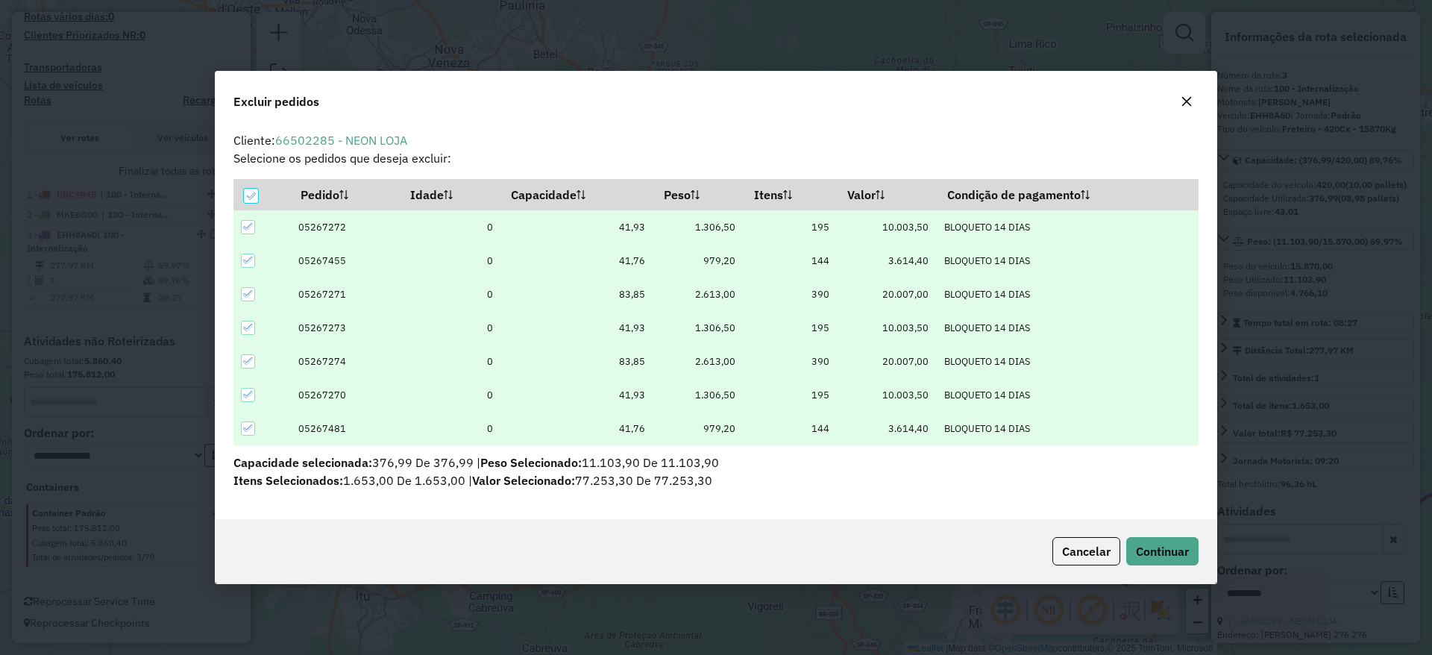
scroll to position [0, 0]
click at [1187, 101] on icon "button" at bounding box center [1187, 102] width 10 height 10
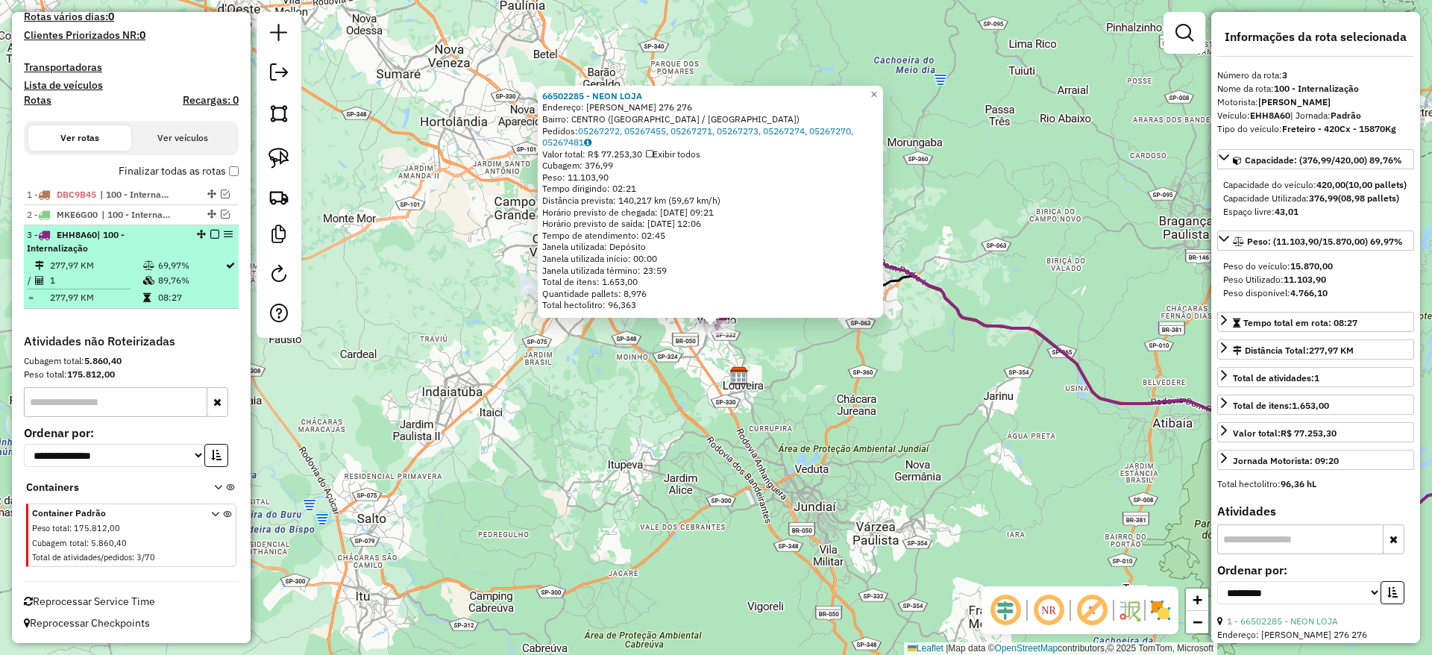
click at [210, 230] on em at bounding box center [214, 234] width 9 height 9
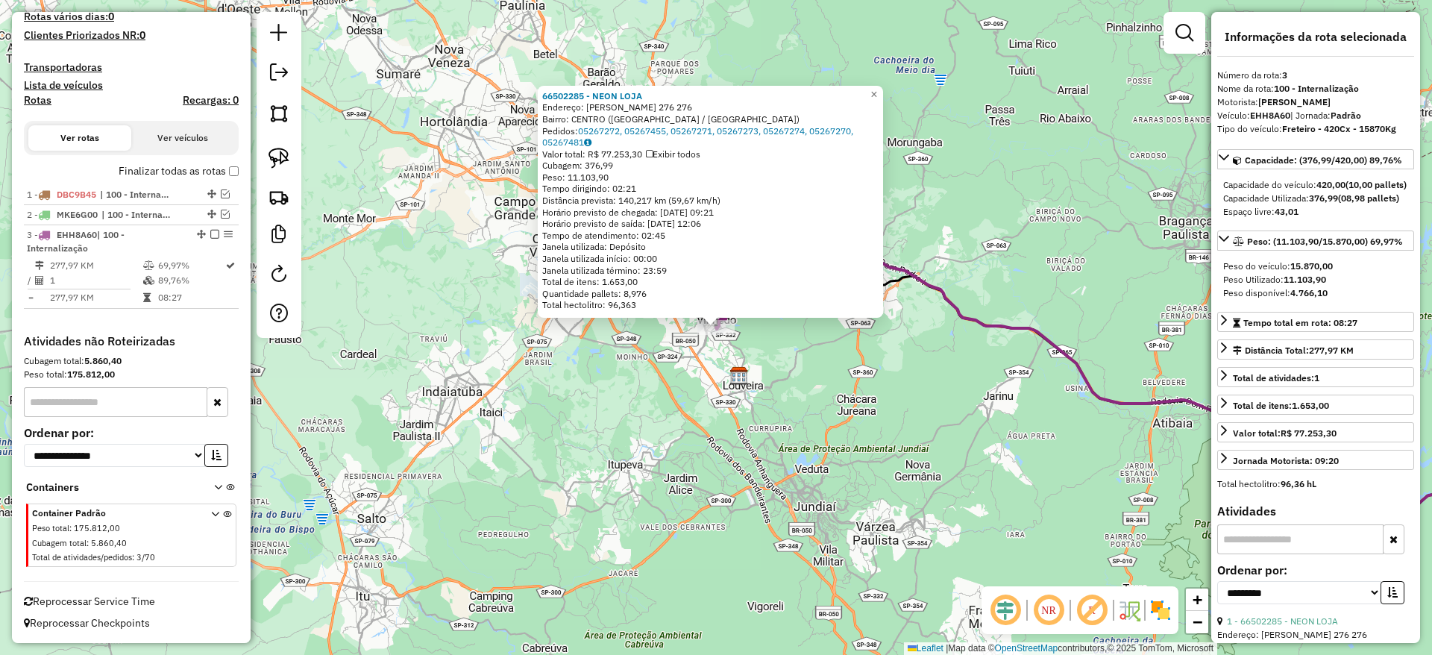
scroll to position [365, 0]
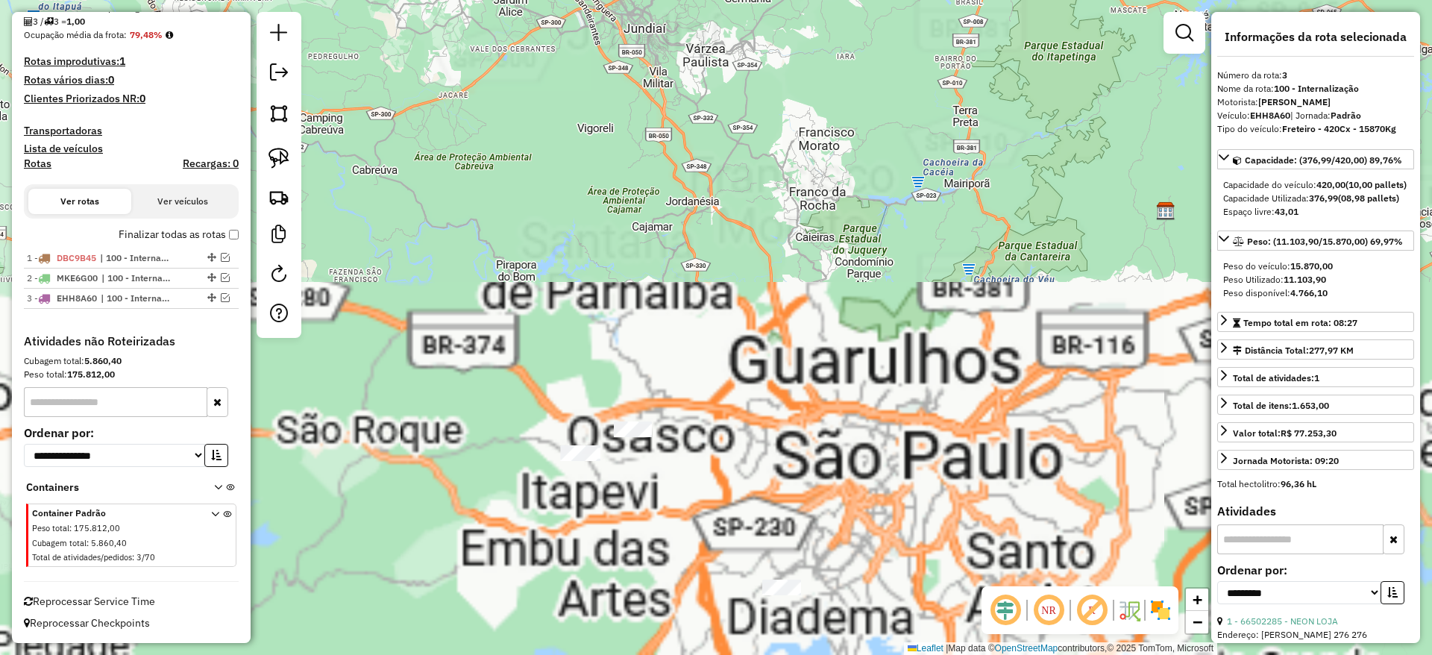
click at [533, 416] on div "66502285 - NEON LOJA Endereço: [PERSON_NAME] 276 276 Bairro: [GEOGRAPHIC_DATA] …" at bounding box center [716, 327] width 1432 height 655
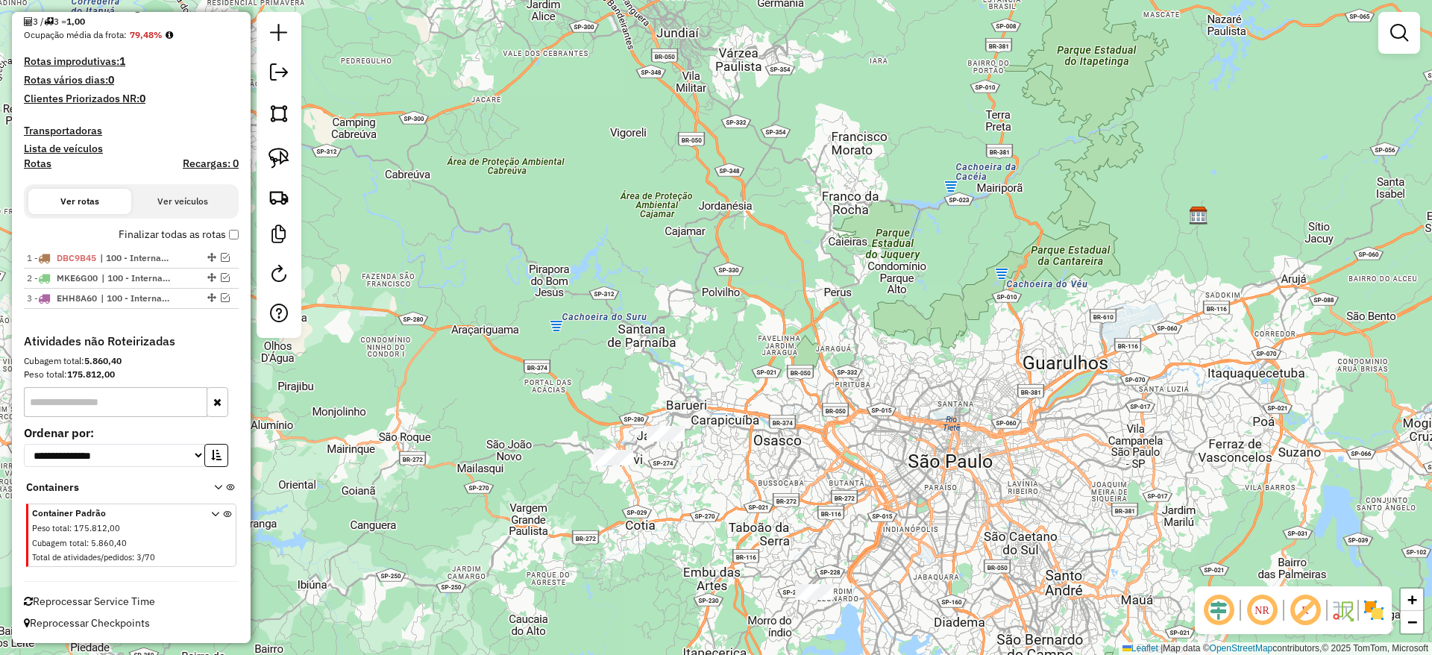
drag, startPoint x: 598, startPoint y: 493, endPoint x: 935, endPoint y: 429, distance: 342.5
click at [935, 429] on div "Janela de atendimento Grade de atendimento Capacidade Transportadoras Veículos …" at bounding box center [716, 327] width 1432 height 655
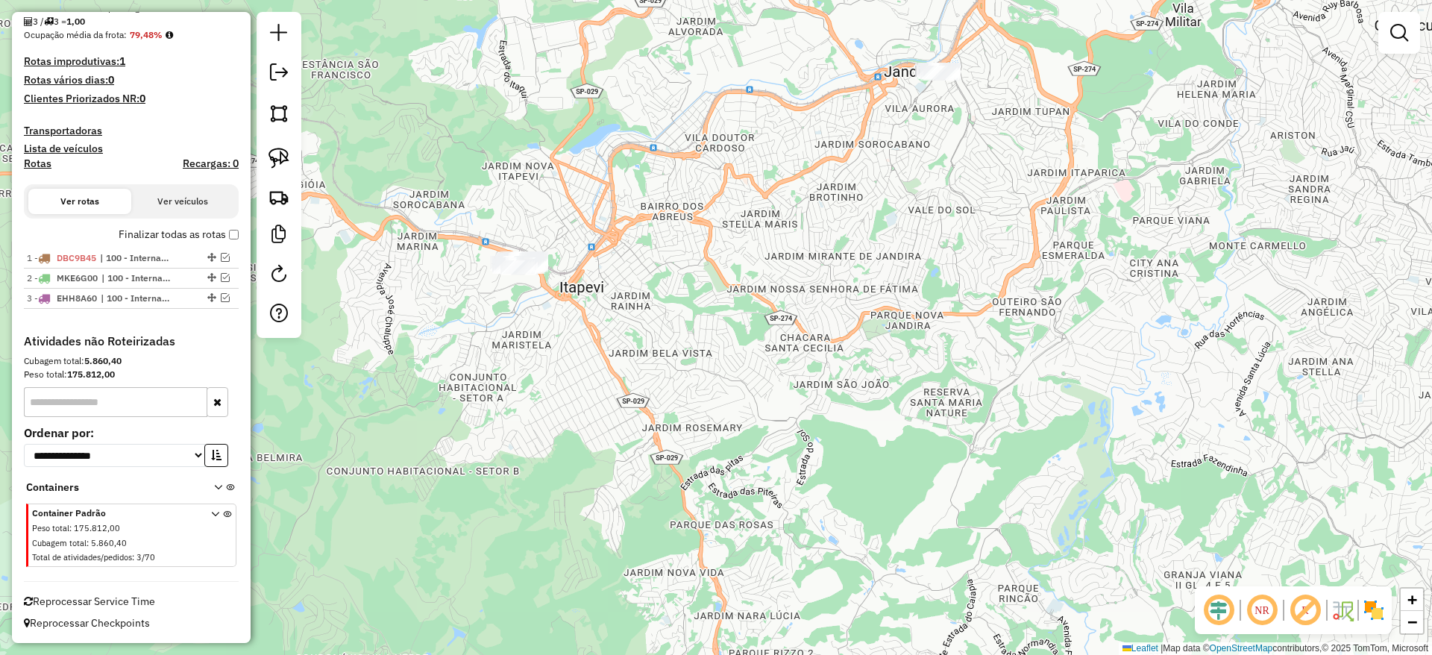
click at [518, 275] on div at bounding box center [519, 267] width 37 height 15
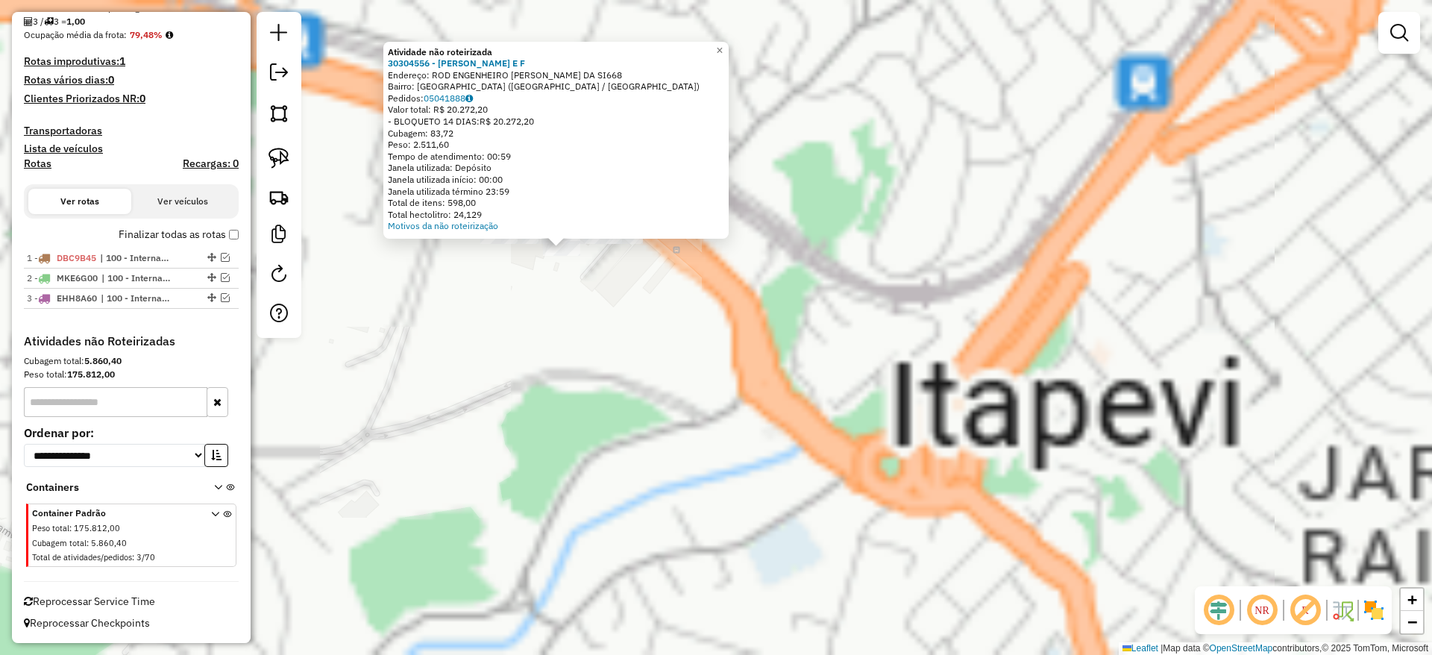
click at [635, 309] on div "Atividade não roteirizada 30304556 - [PERSON_NAME] E F Endereço: ROD ENGENHEIRO…" at bounding box center [716, 327] width 1432 height 655
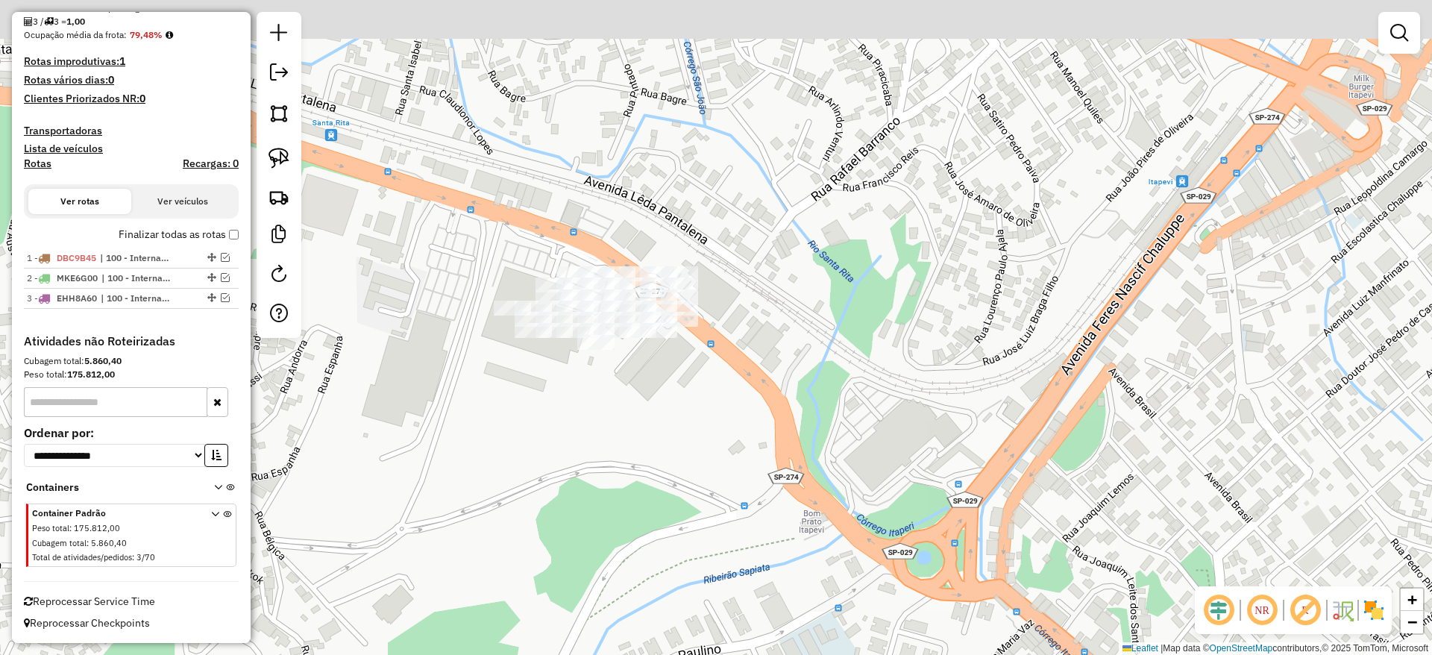
drag, startPoint x: 628, startPoint y: 396, endPoint x: 647, endPoint y: 351, distance: 48.8
click at [634, 404] on div "Janela de atendimento Grade de atendimento Capacidade Transportadoras Veículos …" at bounding box center [716, 327] width 1432 height 655
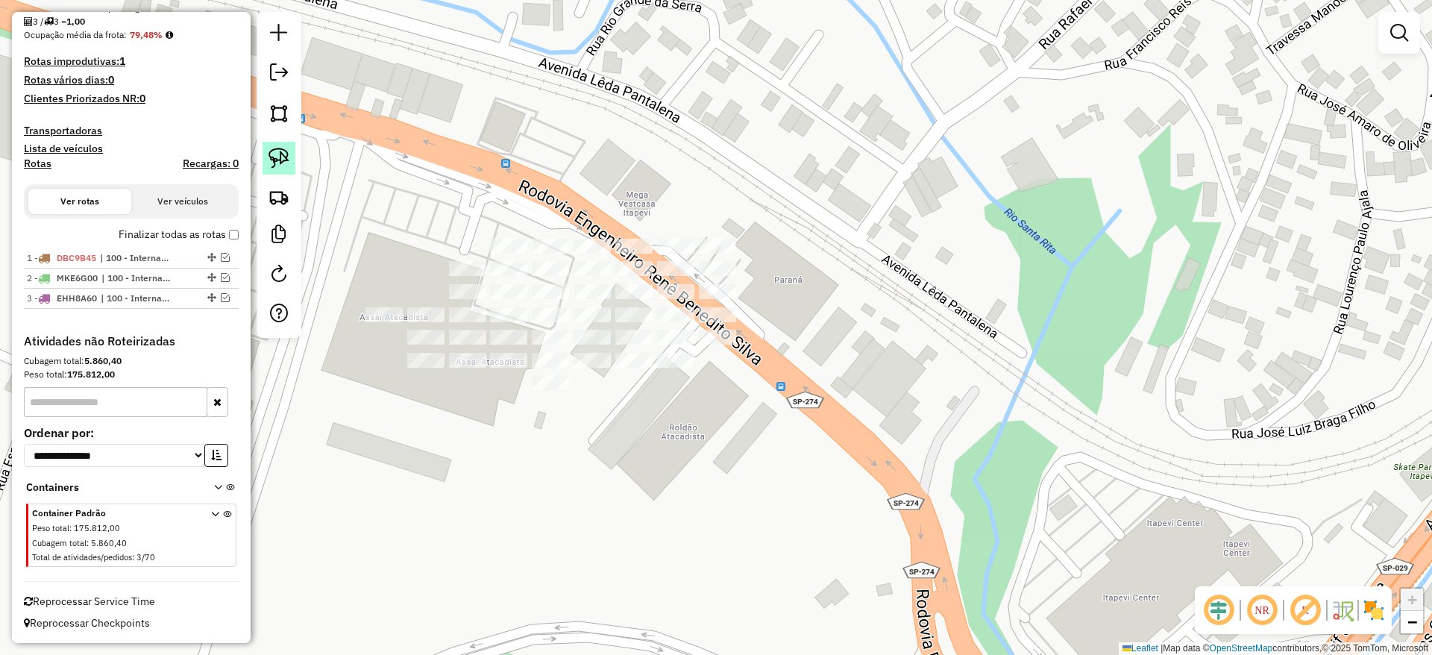
click at [279, 154] on img at bounding box center [279, 158] width 21 height 21
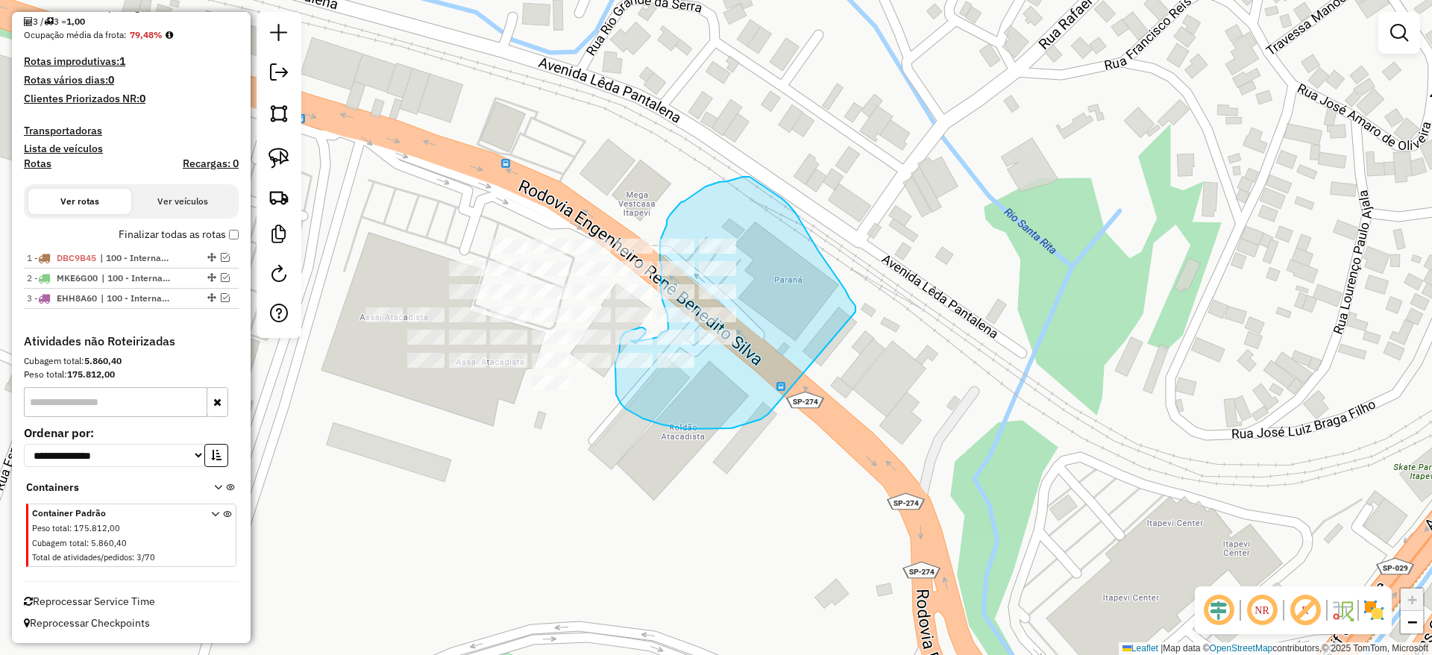
drag, startPoint x: 850, startPoint y: 298, endPoint x: 771, endPoint y: 413, distance: 139.5
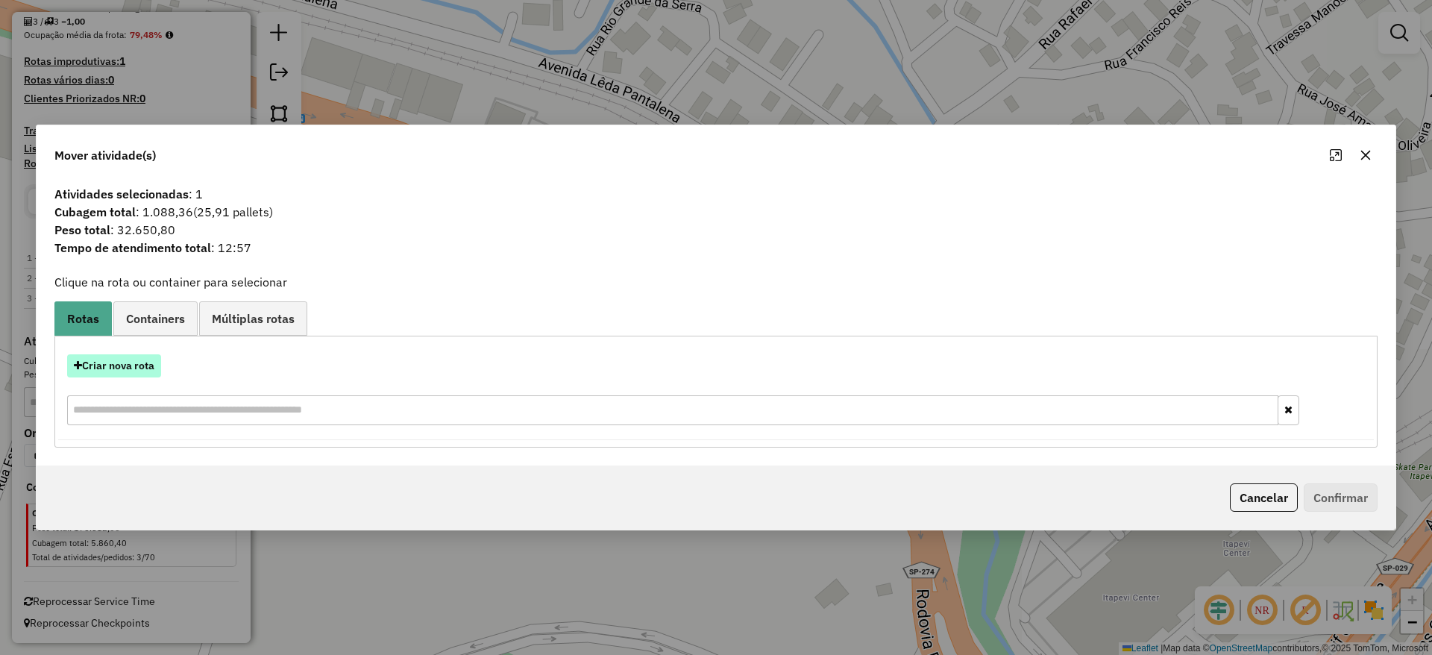
click at [132, 374] on hb-app "Aguarde... Pop-up bloqueado! Seu navegador bloqueou automáticamente a abertura …" at bounding box center [716, 327] width 1432 height 655
click at [109, 368] on button "Criar nova rota" at bounding box center [114, 365] width 94 height 23
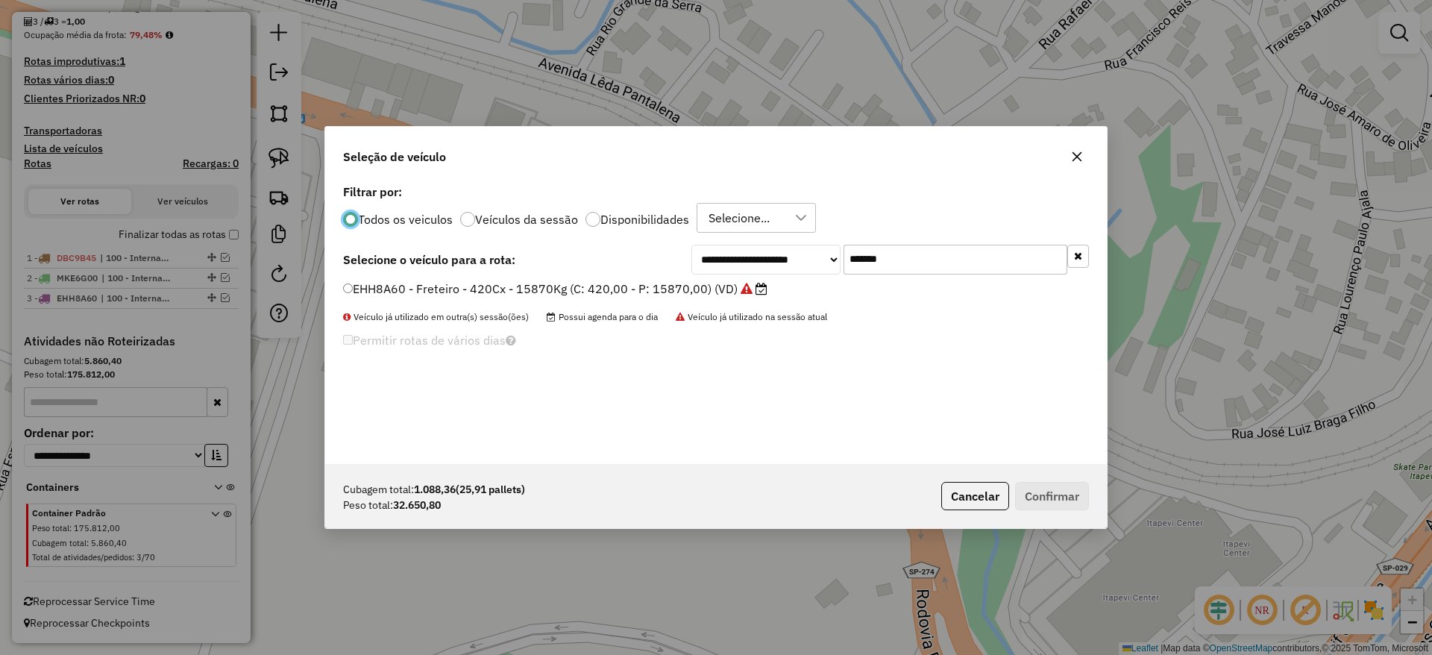
scroll to position [8, 4]
drag, startPoint x: 876, startPoint y: 258, endPoint x: 724, endPoint y: 284, distance: 153.7
click at [742, 280] on div "**********" at bounding box center [716, 322] width 782 height 283
paste input "text"
type input "*******"
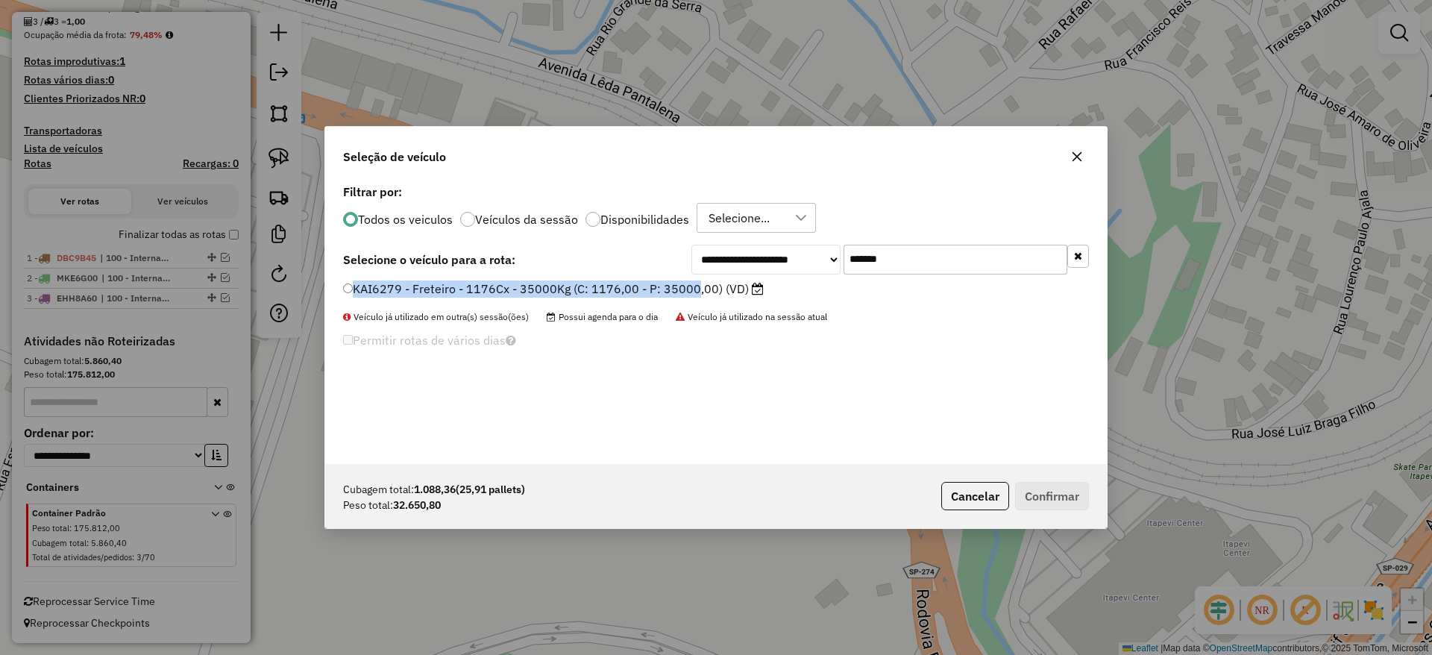
click at [690, 278] on div "**********" at bounding box center [716, 322] width 782 height 283
click at [538, 287] on label "KAI6279 - Freteiro - 1176Cx - 35000Kg (C: 1176,00 - P: 35000,00) (VD)" at bounding box center [553, 289] width 421 height 18
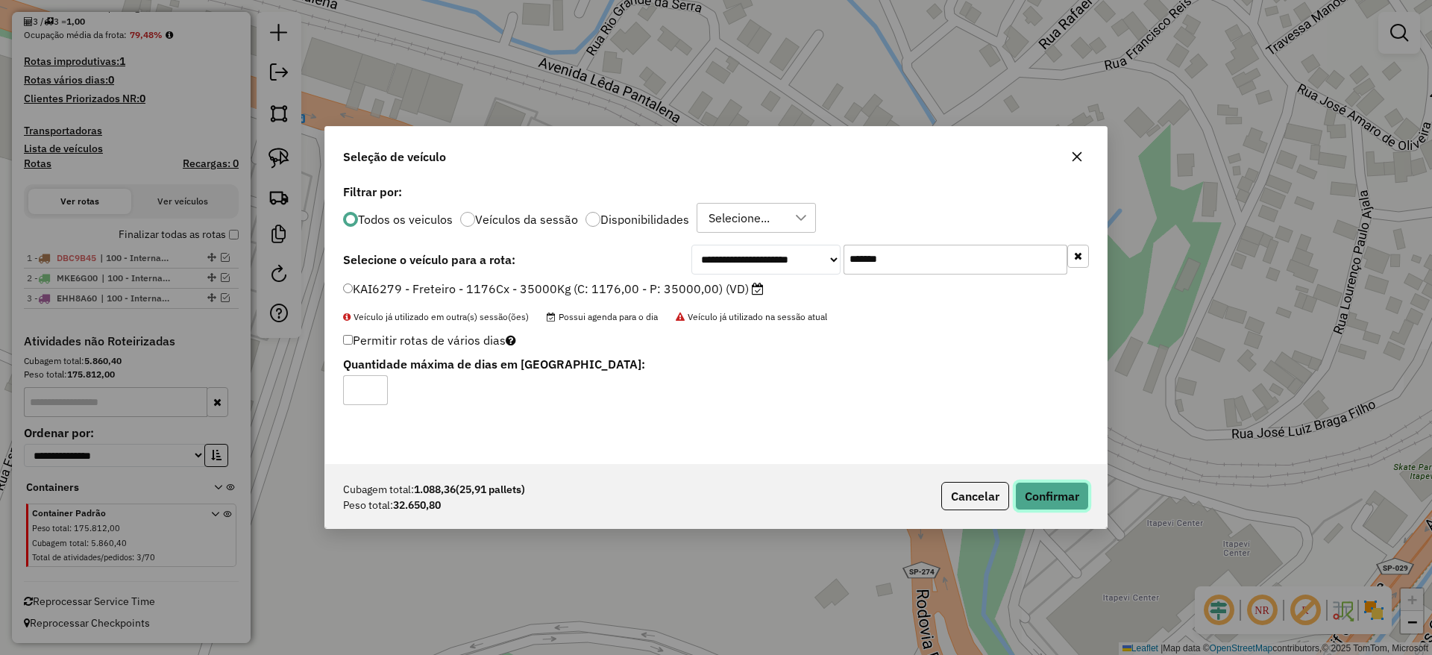
click at [1047, 485] on button "Confirmar" at bounding box center [1052, 496] width 74 height 28
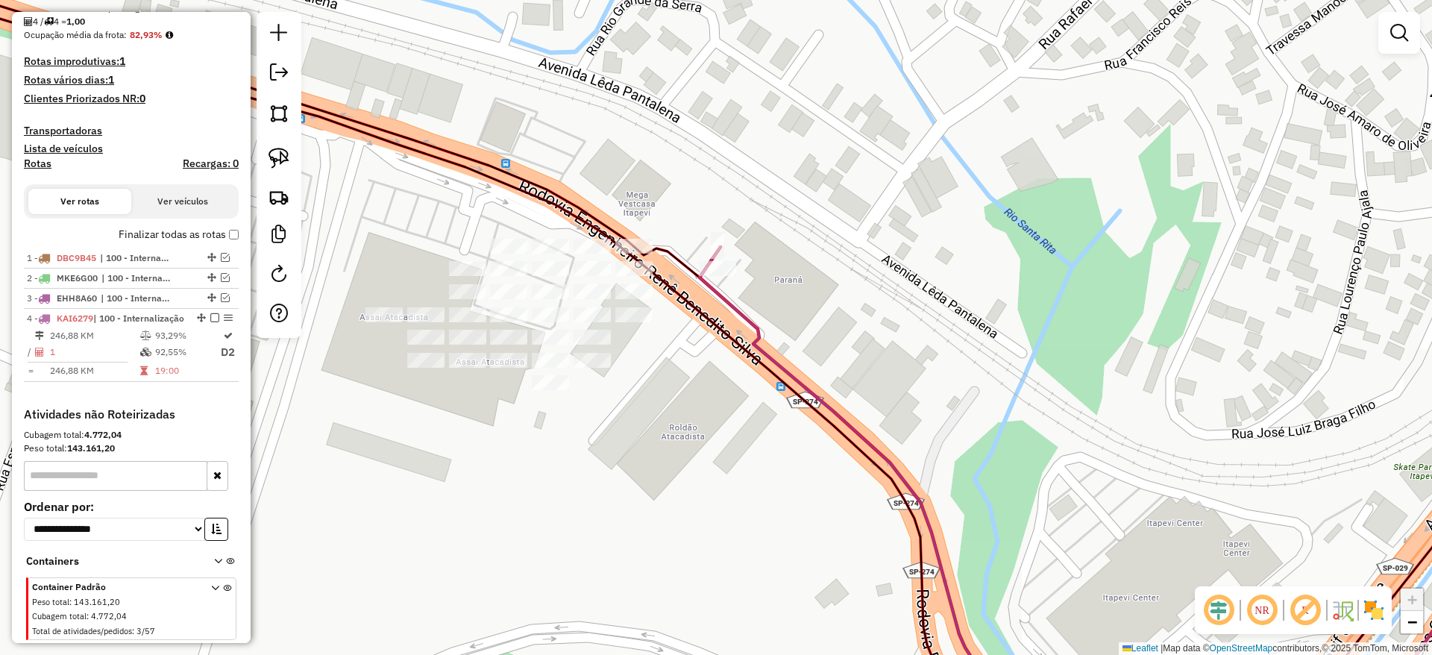
scroll to position [428, 0]
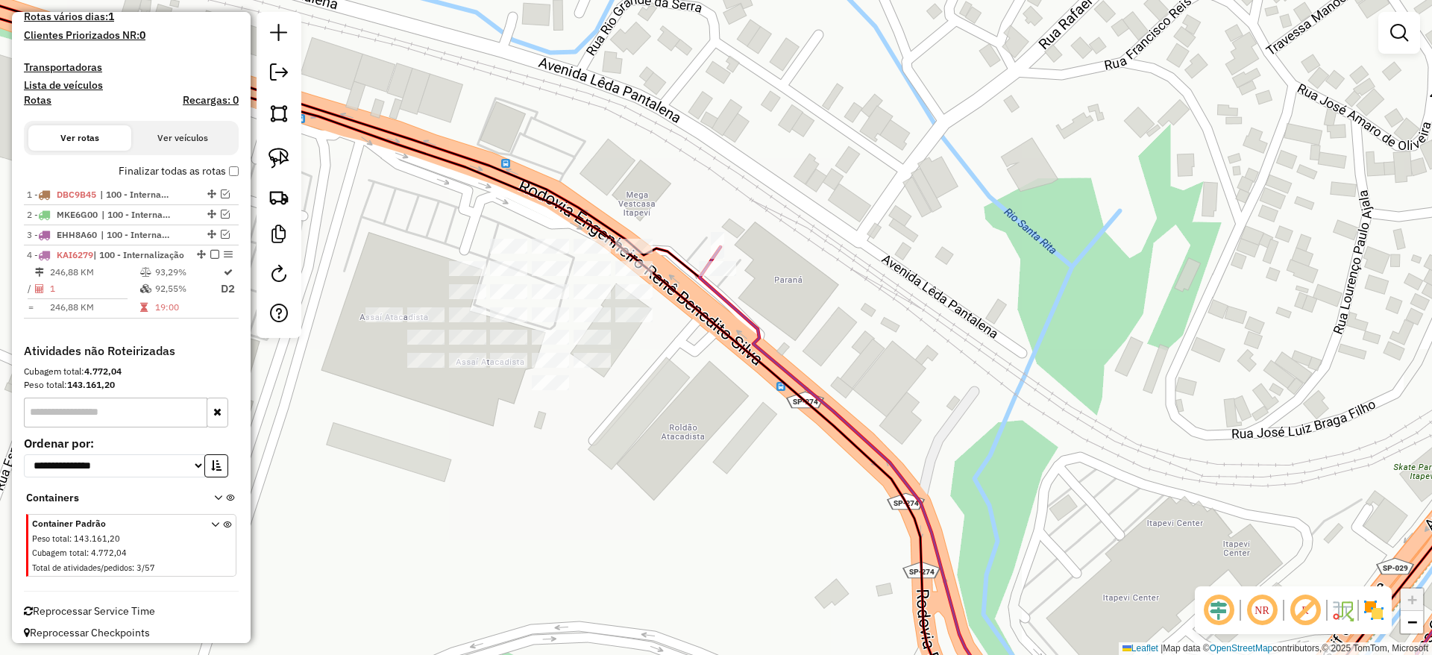
click at [730, 280] on div "Janela de atendimento Grade de atendimento Capacidade Transportadoras Veículos …" at bounding box center [716, 327] width 1432 height 655
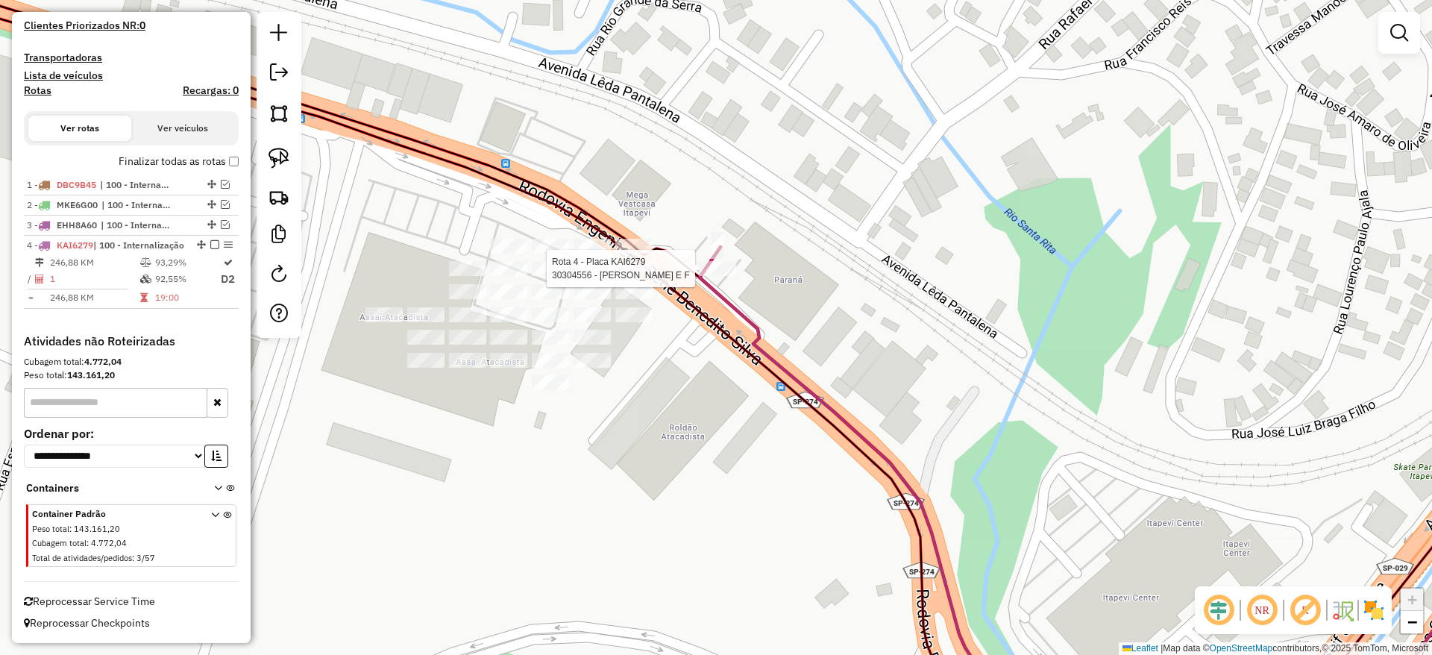
select select "**********"
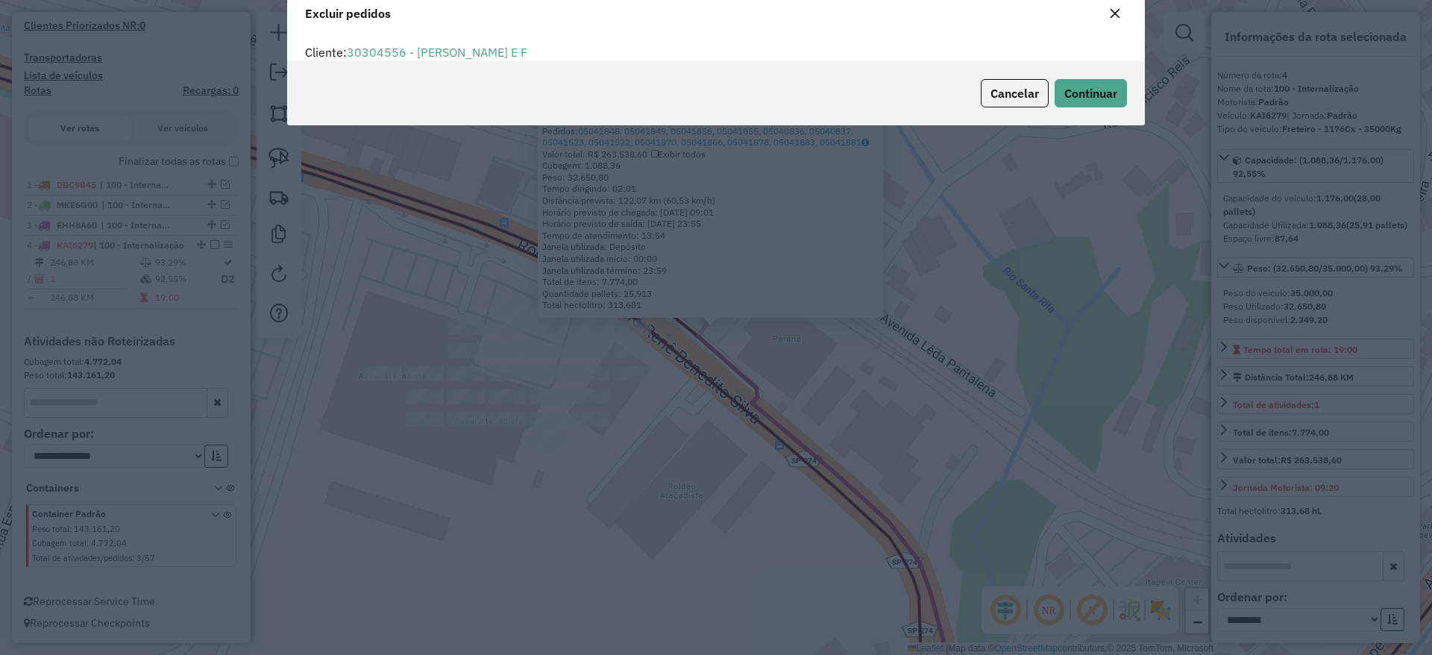
scroll to position [8, 4]
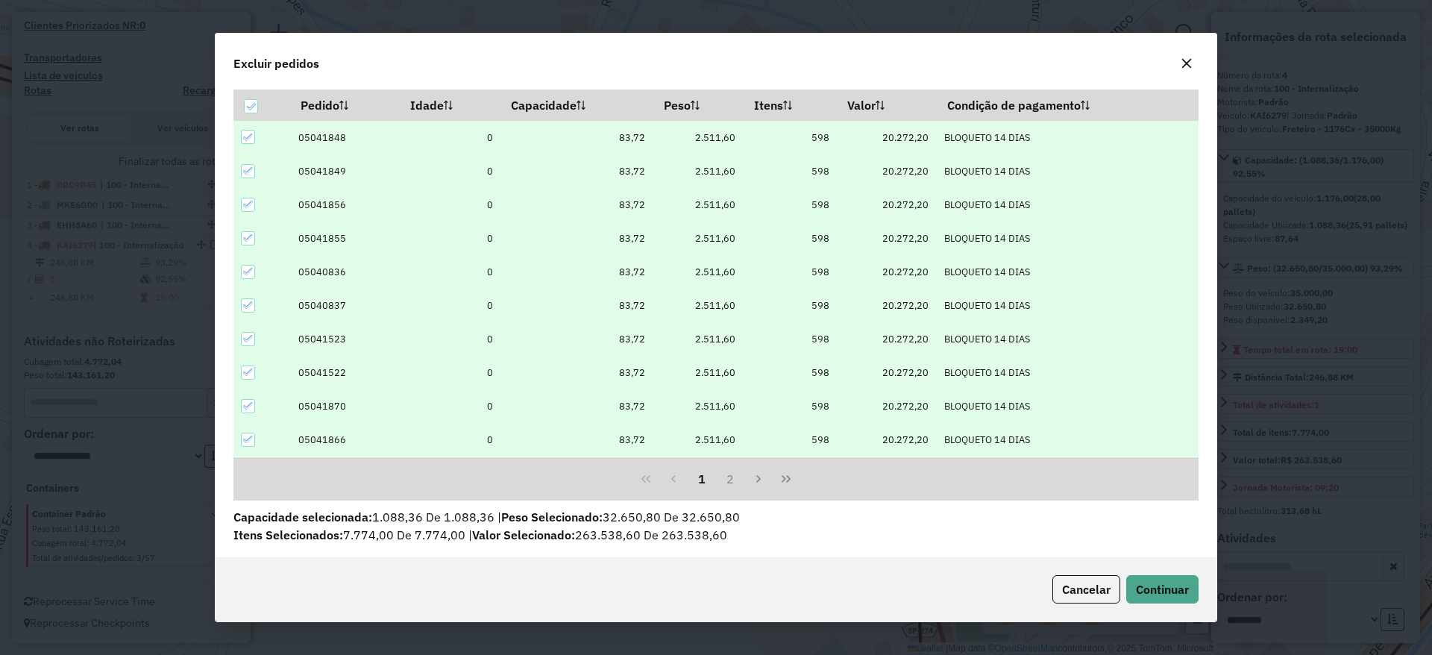
click at [1177, 66] on button "button" at bounding box center [1187, 63] width 24 height 24
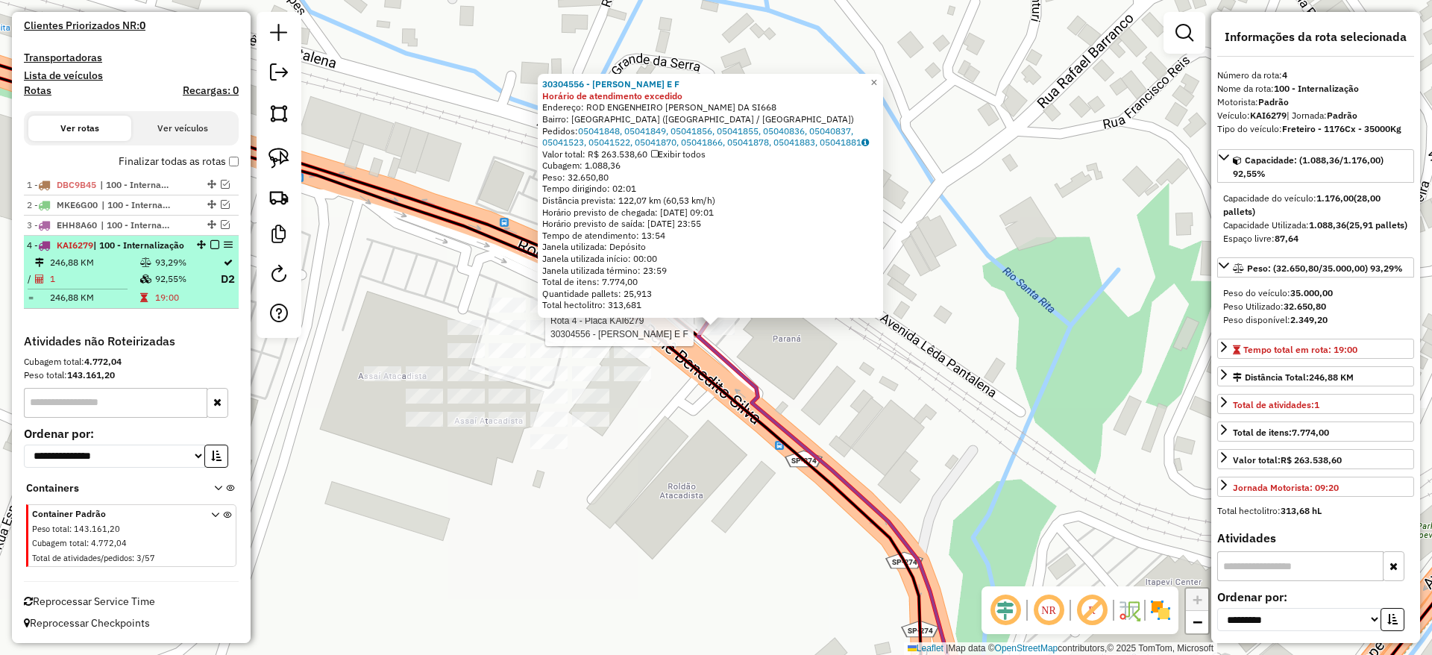
click at [210, 240] on em at bounding box center [214, 244] width 9 height 9
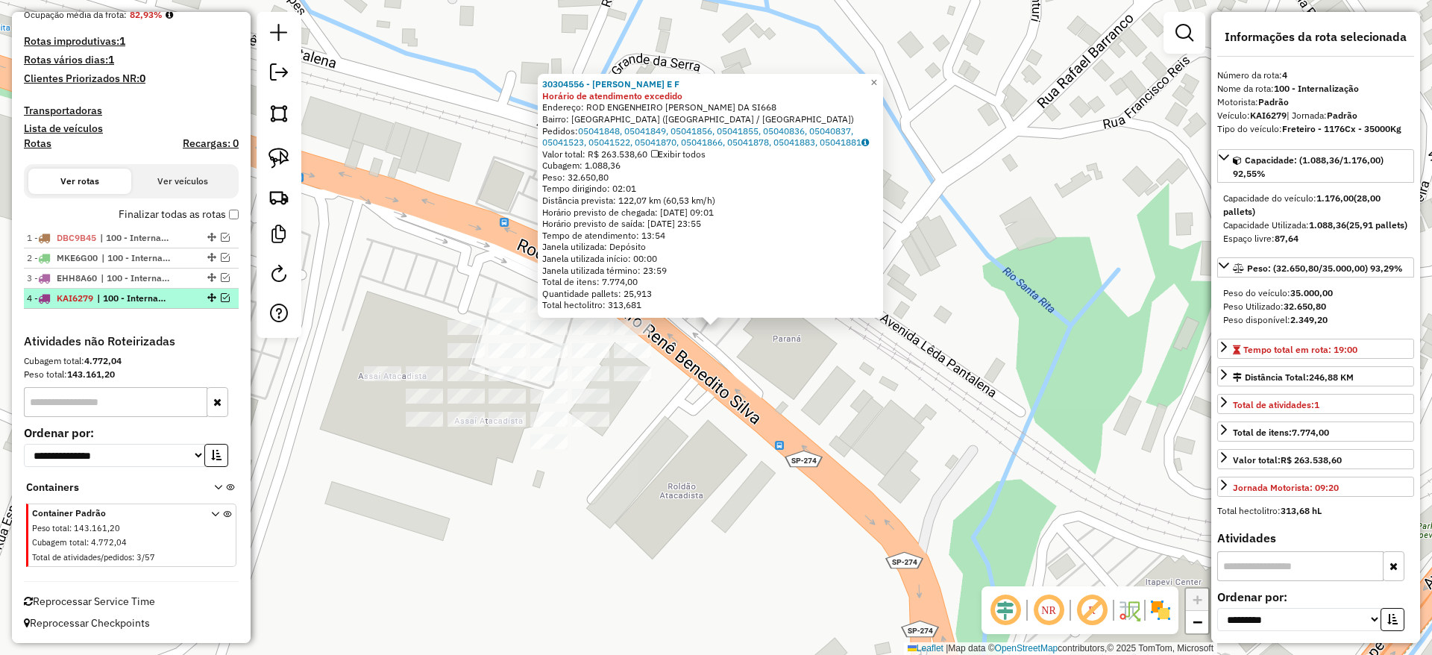
scroll to position [385, 0]
click at [269, 148] on img at bounding box center [279, 158] width 21 height 21
click at [681, 464] on div "30304556 - [PERSON_NAME] E F Horário de atendimento excedido Endereço: ROD ENGE…" at bounding box center [716, 327] width 1432 height 655
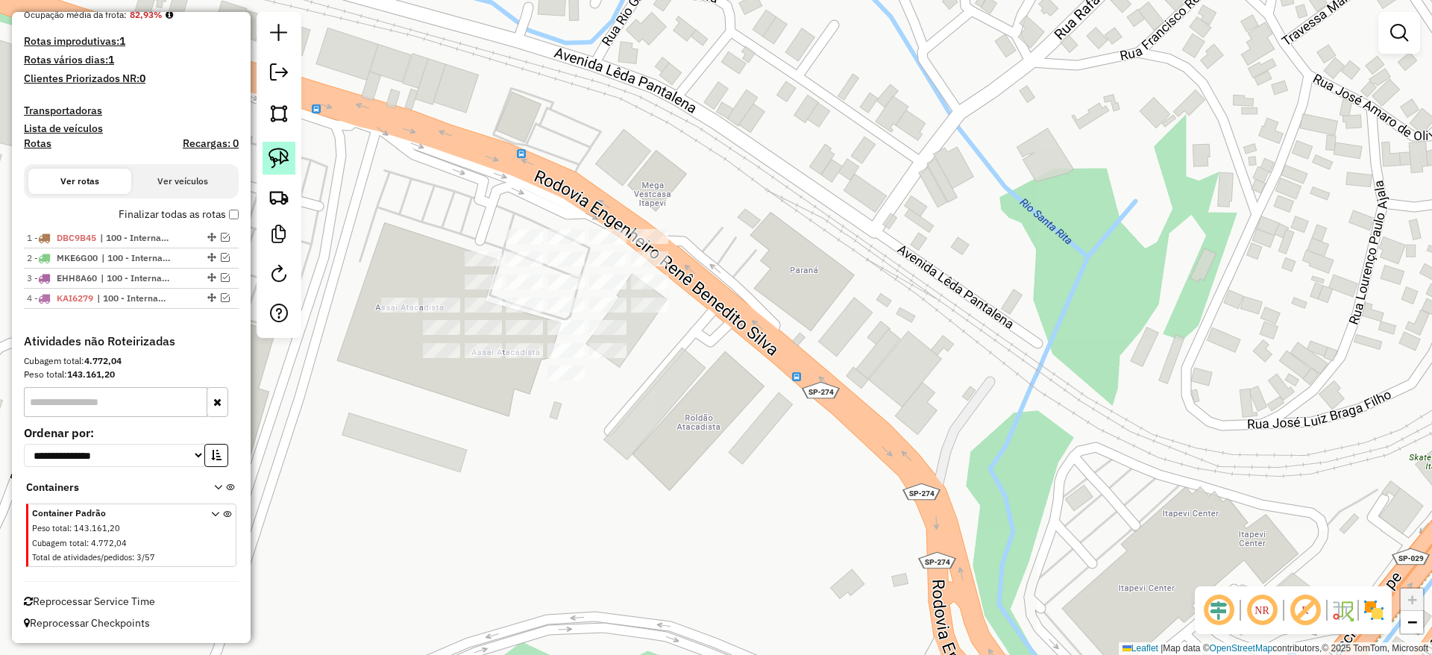
click at [283, 150] on img at bounding box center [279, 158] width 21 height 21
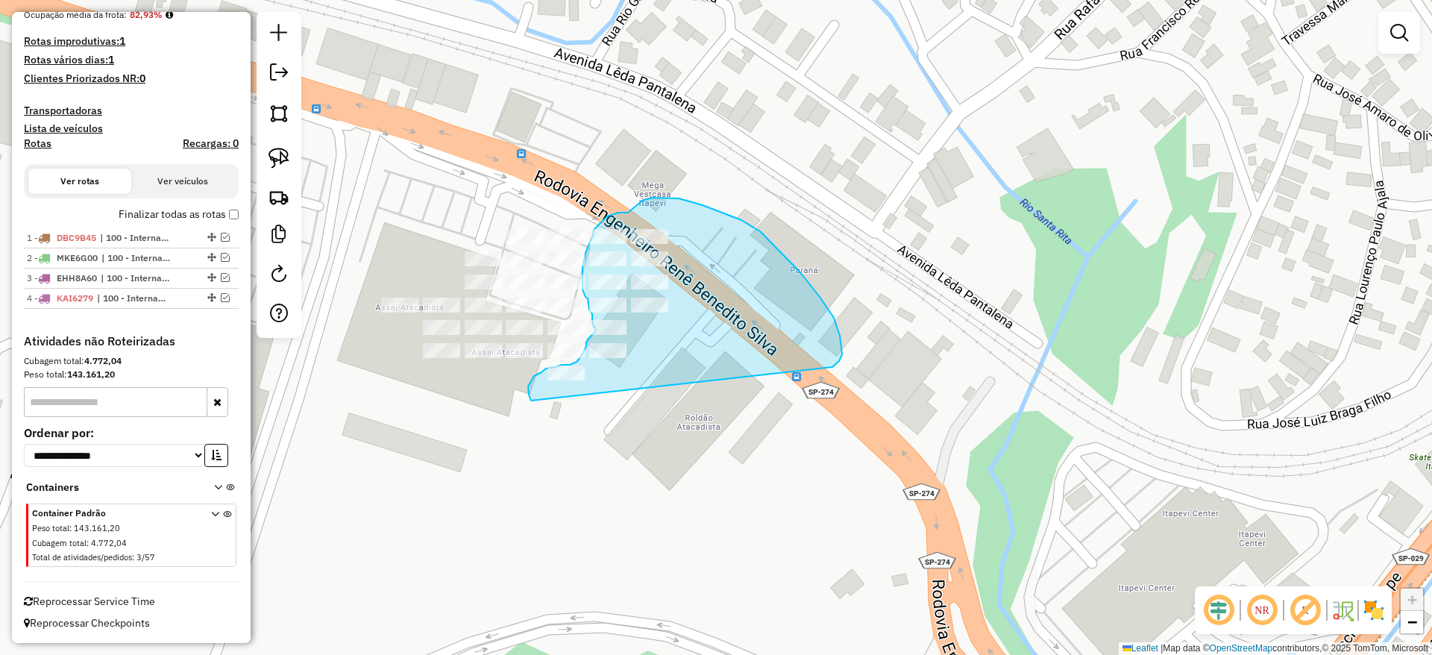
drag, startPoint x: 842, startPoint y: 354, endPoint x: 572, endPoint y: 445, distance: 285.0
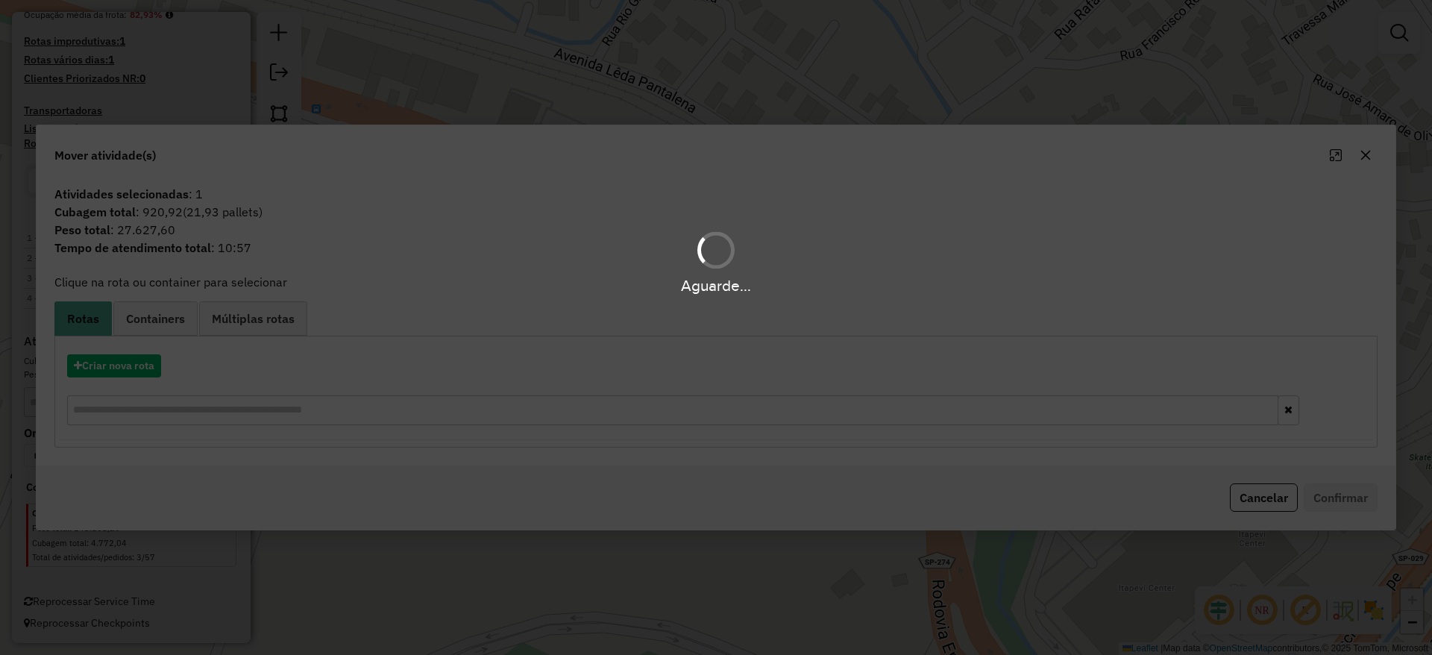
click at [119, 372] on div "Aguarde..." at bounding box center [716, 327] width 1432 height 655
click at [119, 369] on div "Aguarde..." at bounding box center [716, 327] width 1432 height 655
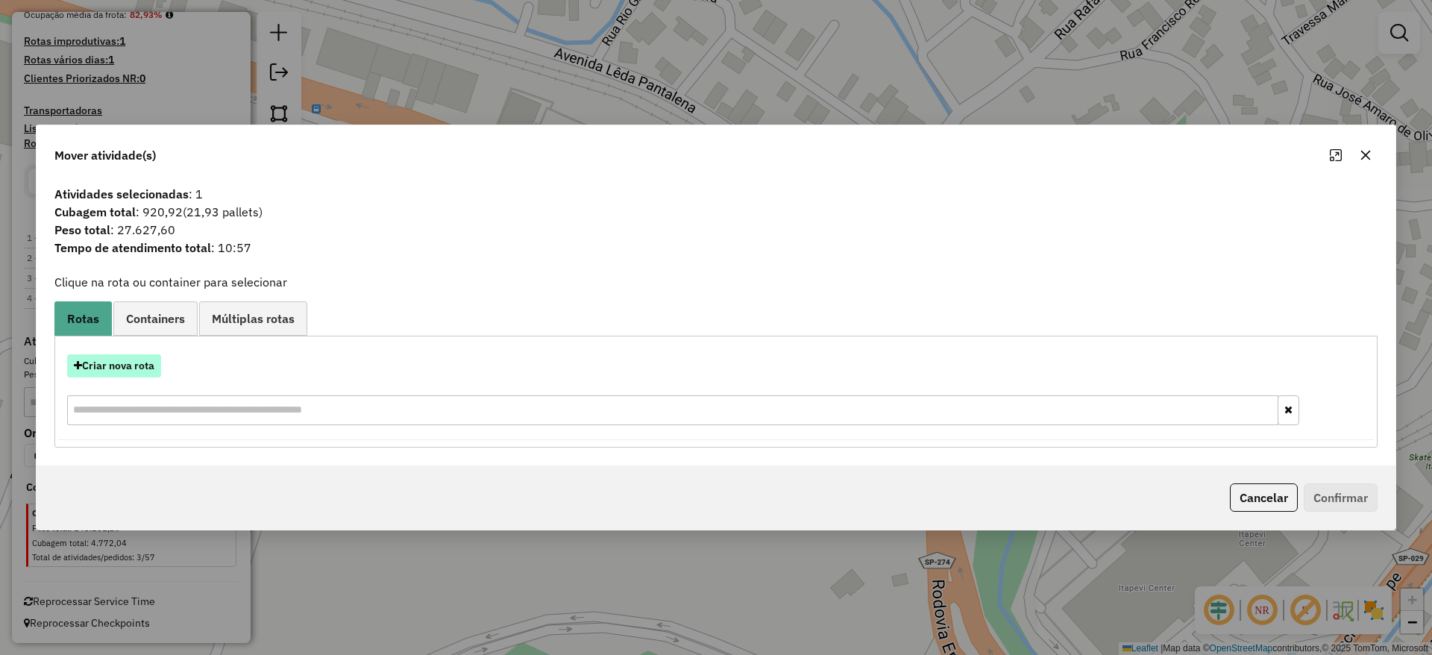
click at [141, 366] on button "Criar nova rota" at bounding box center [114, 365] width 94 height 23
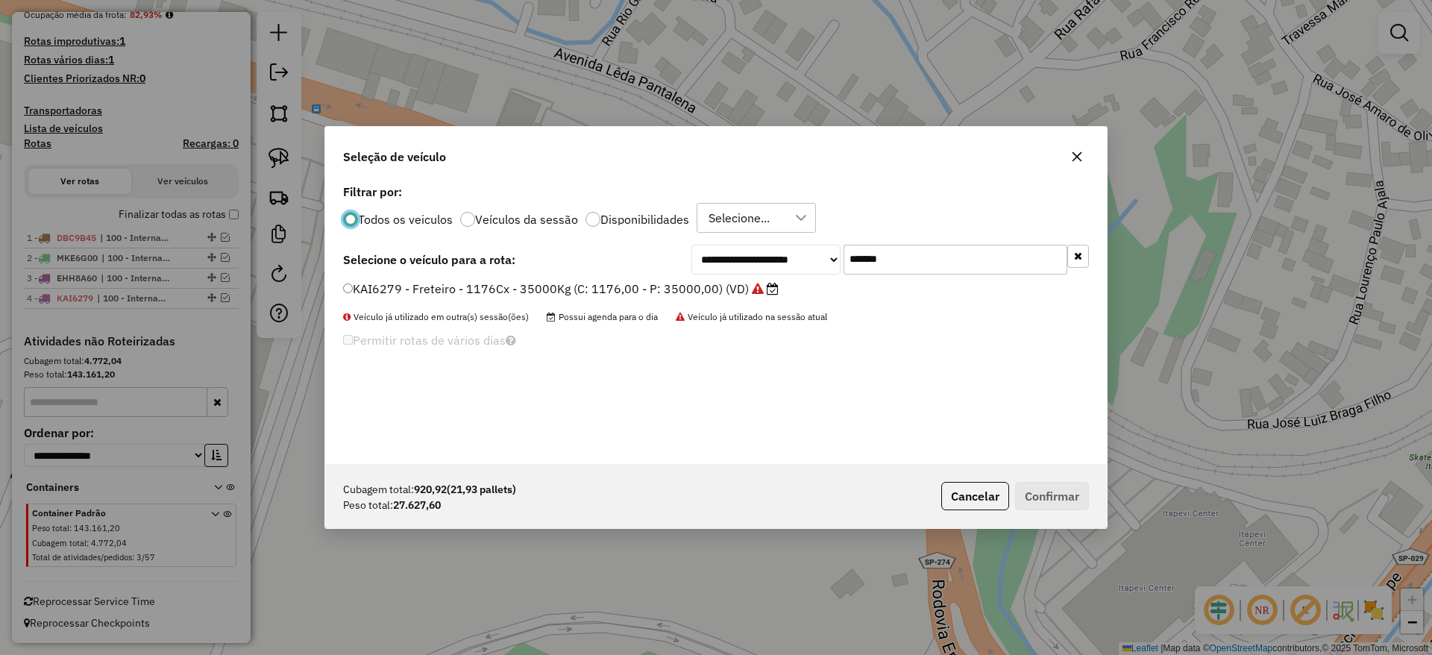
scroll to position [8, 4]
drag, startPoint x: 838, startPoint y: 258, endPoint x: 727, endPoint y: 252, distance: 111.3
click at [730, 251] on div "**********" at bounding box center [891, 260] width 398 height 30
paste input "text"
type input "*******"
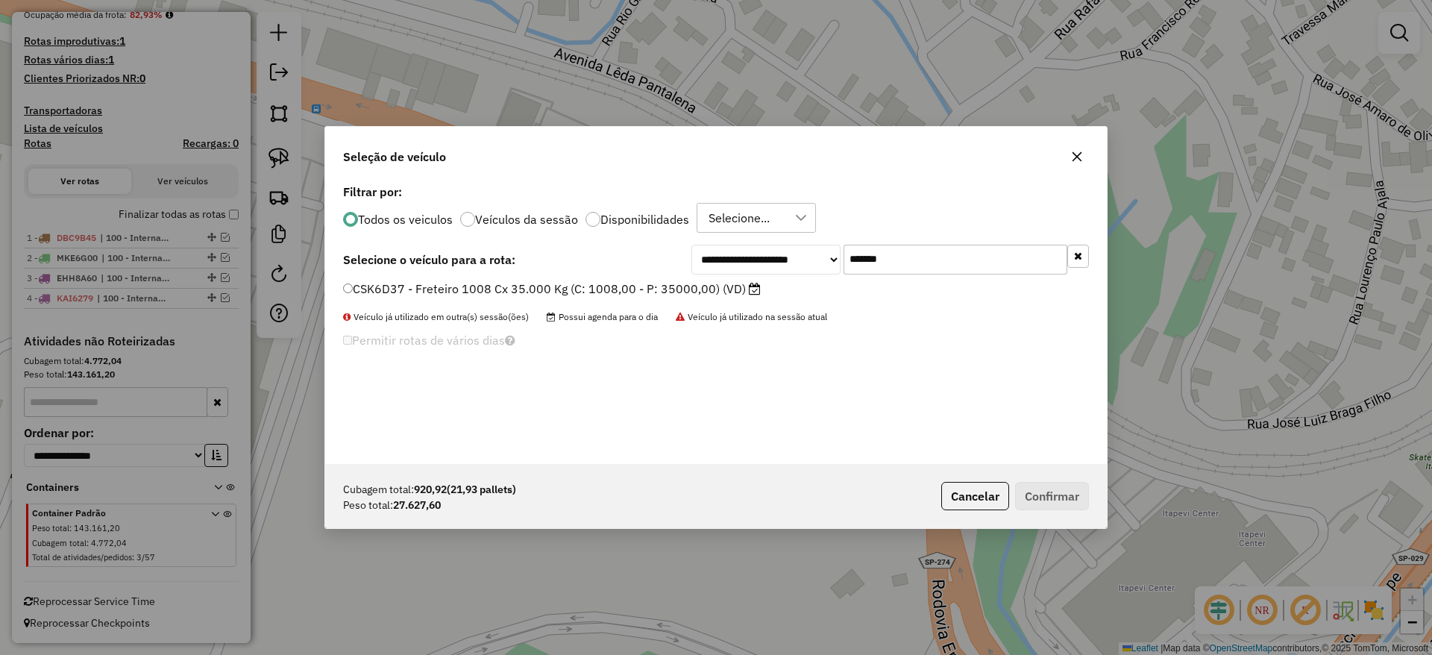
click at [651, 286] on label "CSK6D37 - Freteiro 1008 Cx 35.000 Kg (C: 1008,00 - P: 35000,00) (VD)" at bounding box center [552, 289] width 418 height 18
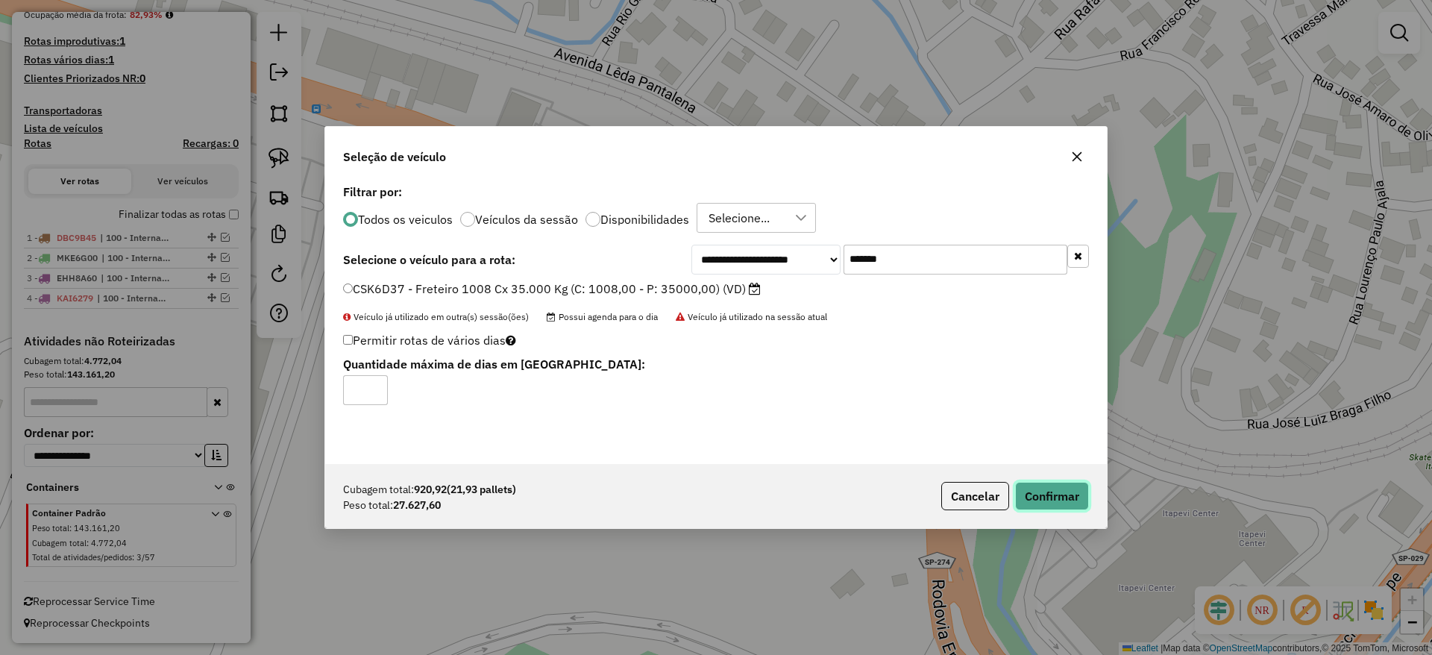
click at [1044, 496] on button "Confirmar" at bounding box center [1052, 496] width 74 height 28
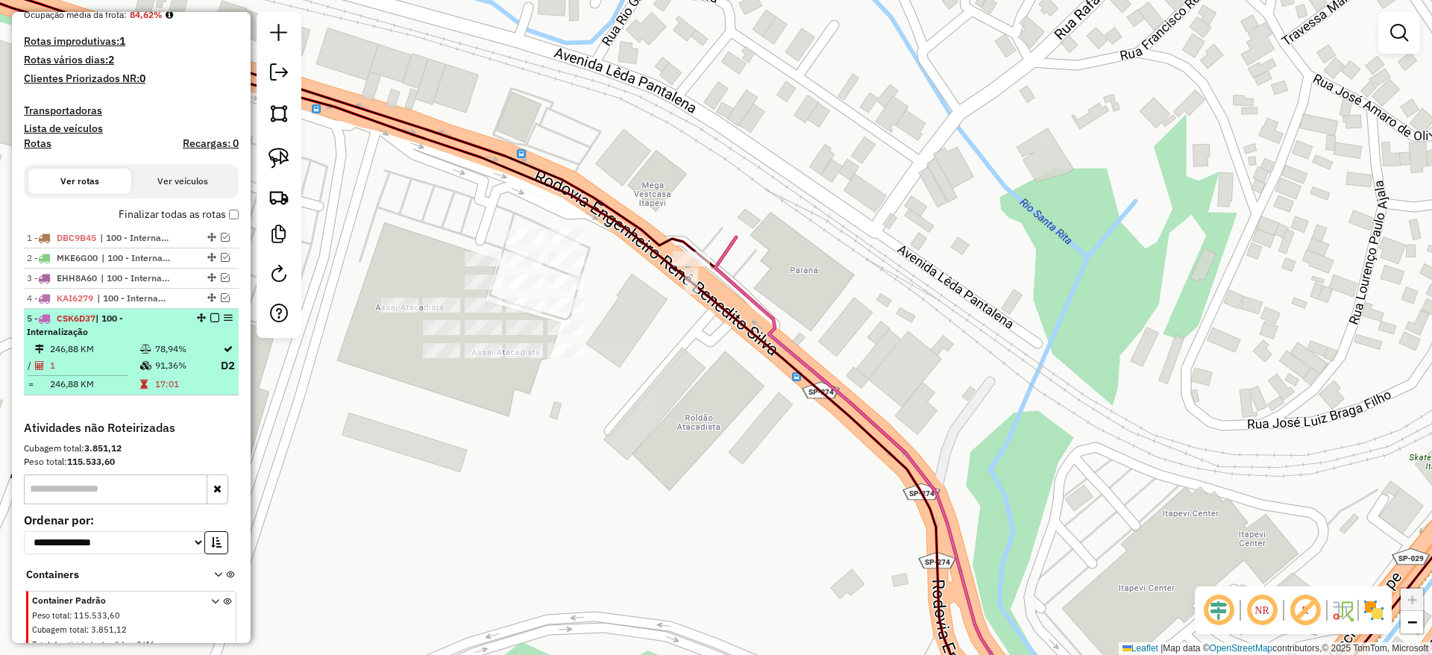
scroll to position [451, 0]
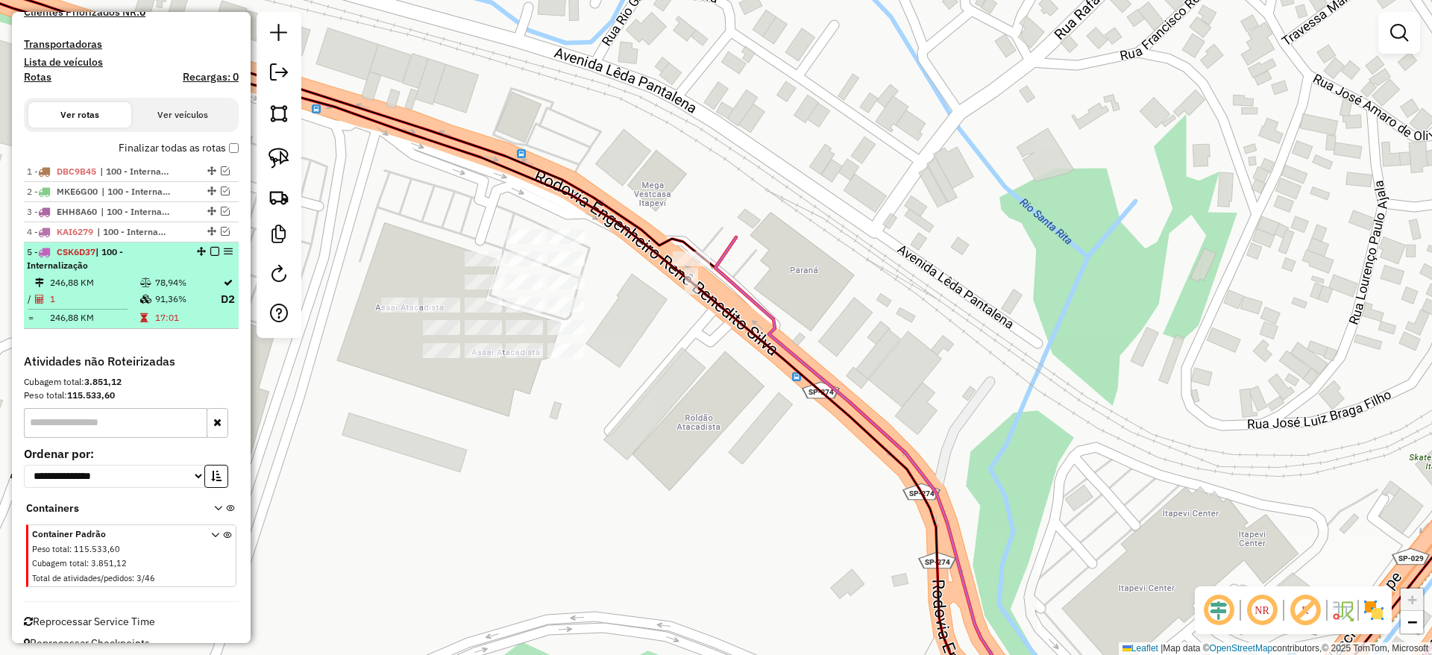
click at [210, 252] on em at bounding box center [214, 251] width 9 height 9
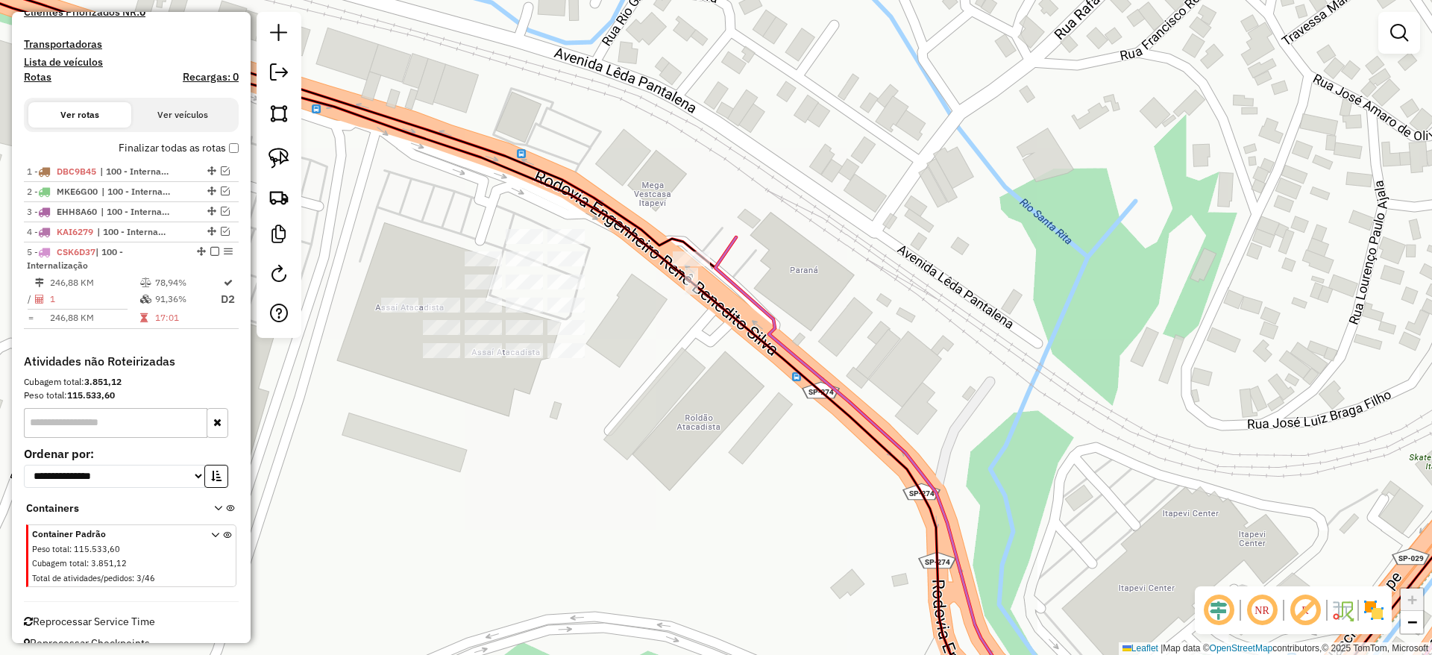
scroll to position [405, 0]
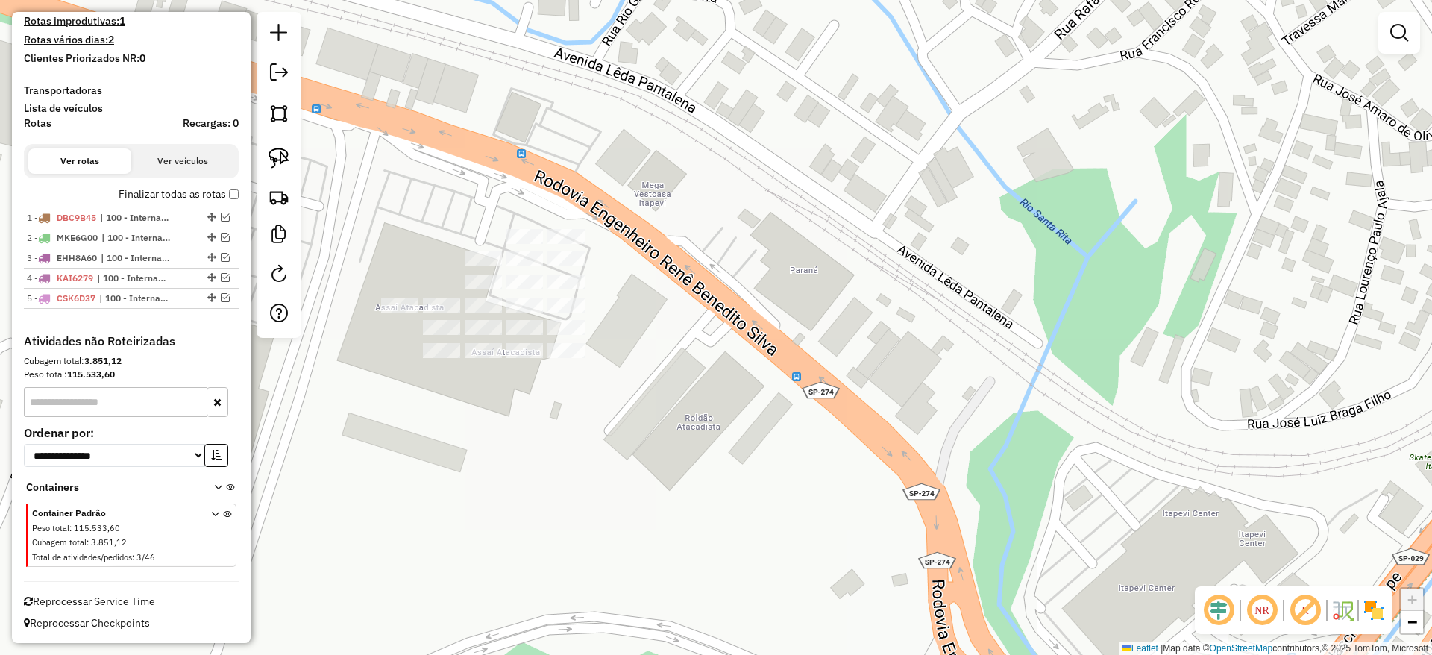
click at [296, 157] on div at bounding box center [279, 175] width 45 height 326
click at [279, 151] on img at bounding box center [279, 158] width 21 height 21
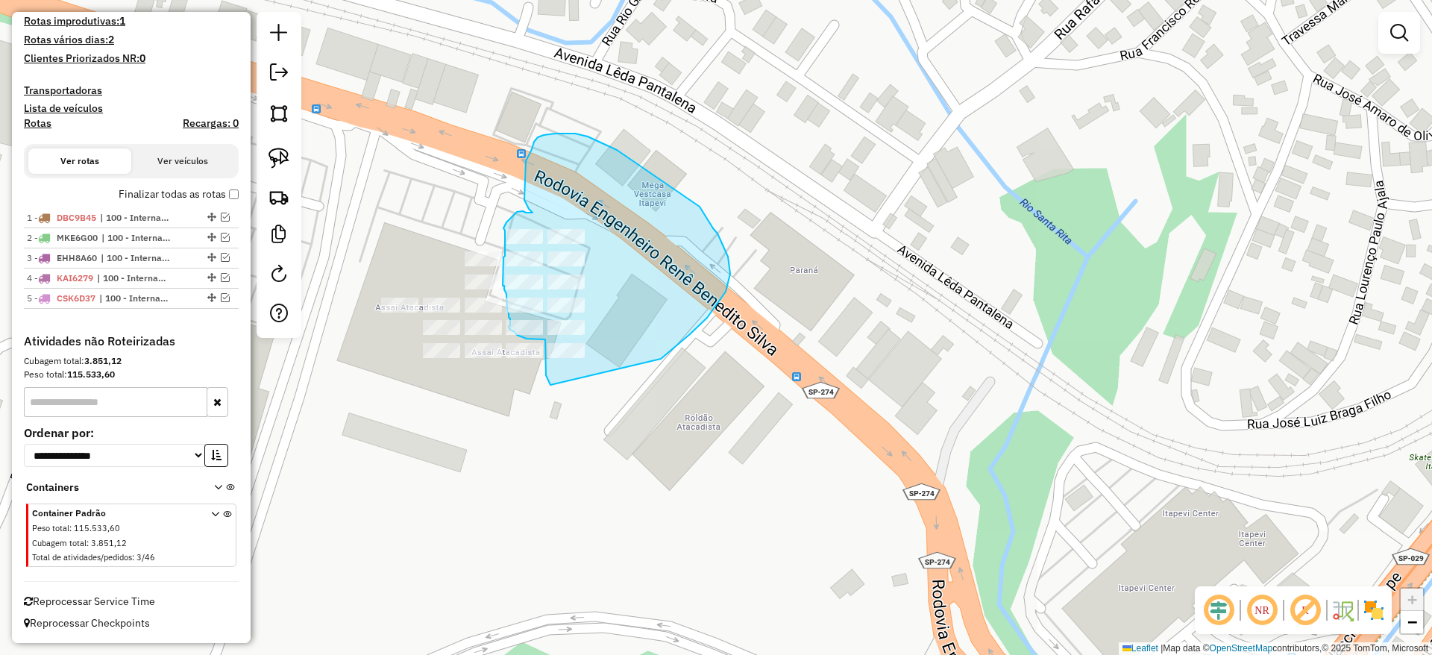
drag, startPoint x: 661, startPoint y: 359, endPoint x: 632, endPoint y: 396, distance: 47.3
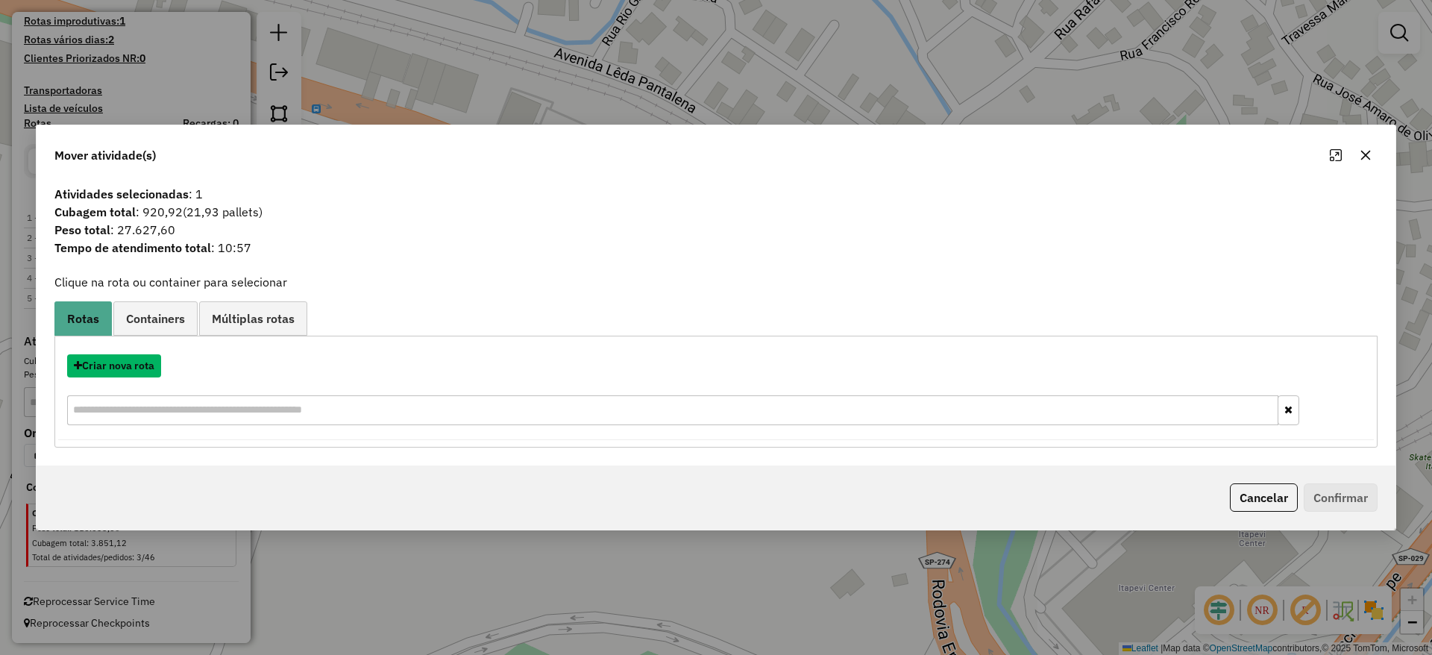
click at [139, 360] on button "Criar nova rota" at bounding box center [114, 365] width 94 height 23
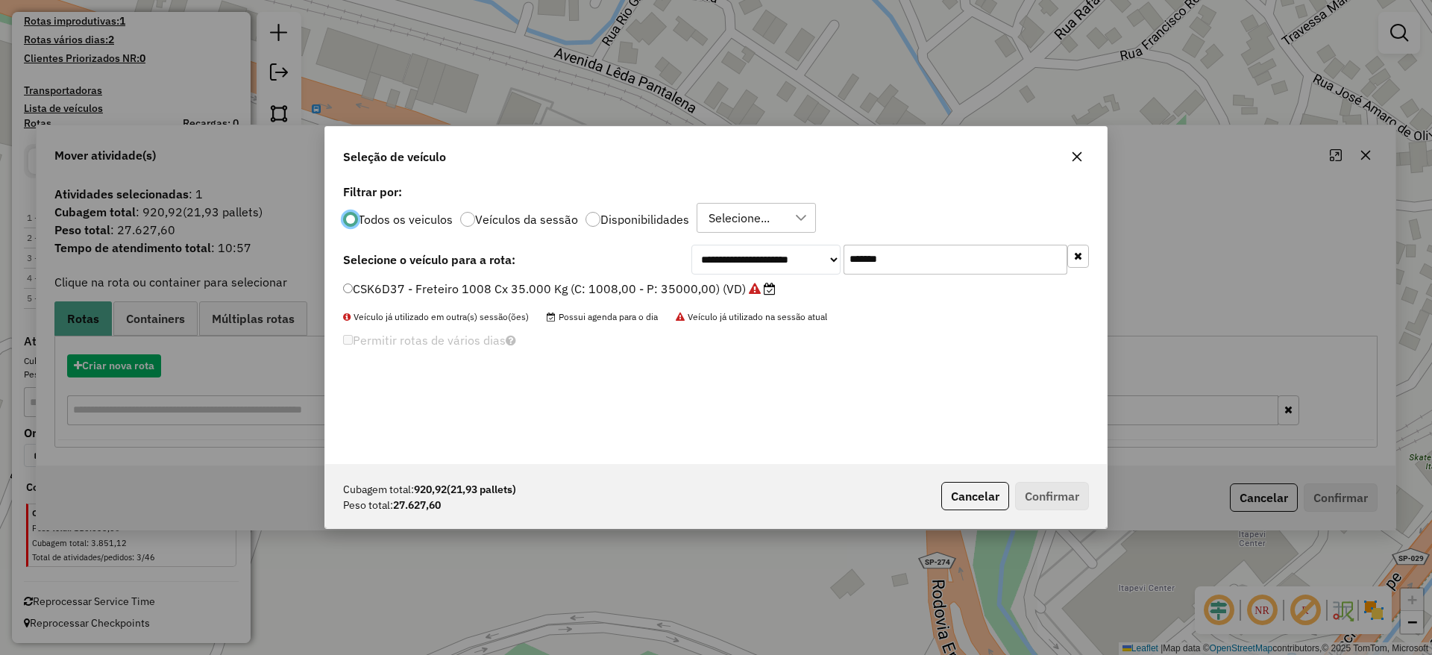
scroll to position [8, 4]
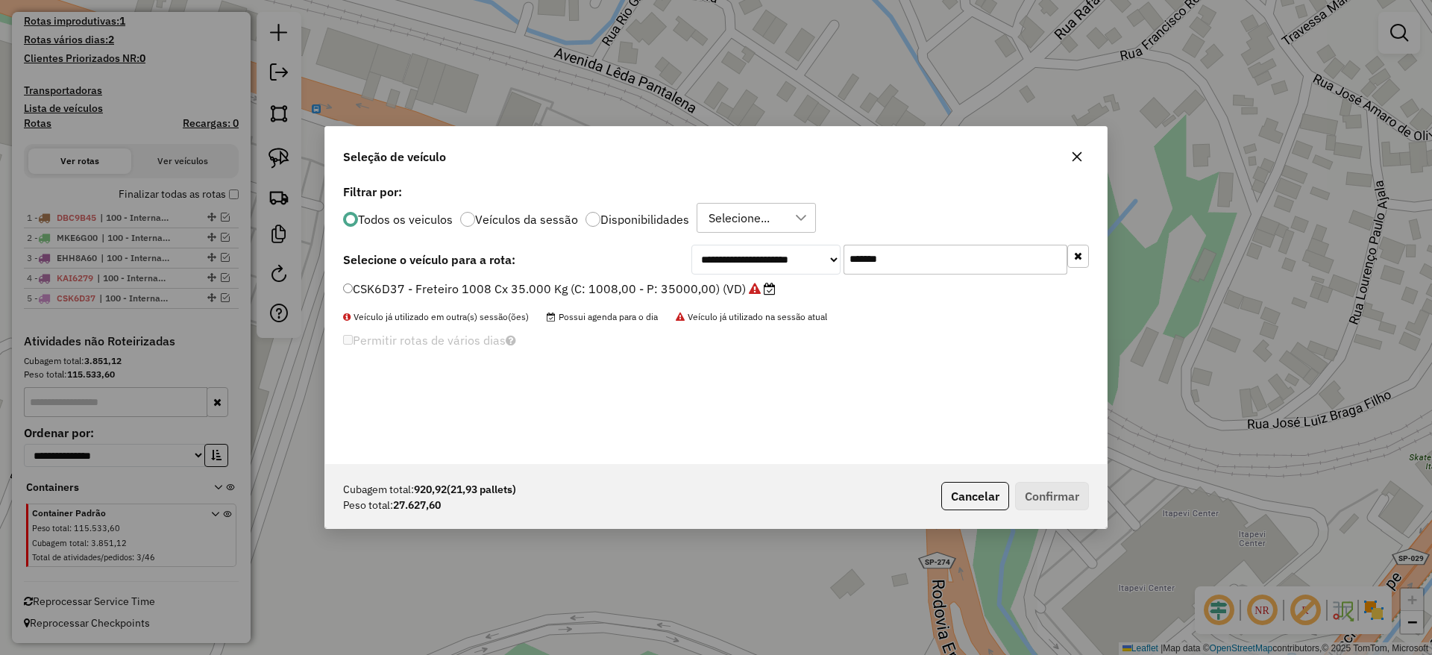
drag, startPoint x: 903, startPoint y: 254, endPoint x: 649, endPoint y: 320, distance: 262.2
click at [711, 304] on div "**********" at bounding box center [716, 322] width 782 height 283
paste input "text"
type input "*******"
click at [618, 292] on label "EJV5H54 - Freteiro - 924Cx - 29000Kg (C: 924,00 - P: 29000,00) (VD)" at bounding box center [546, 289] width 407 height 18
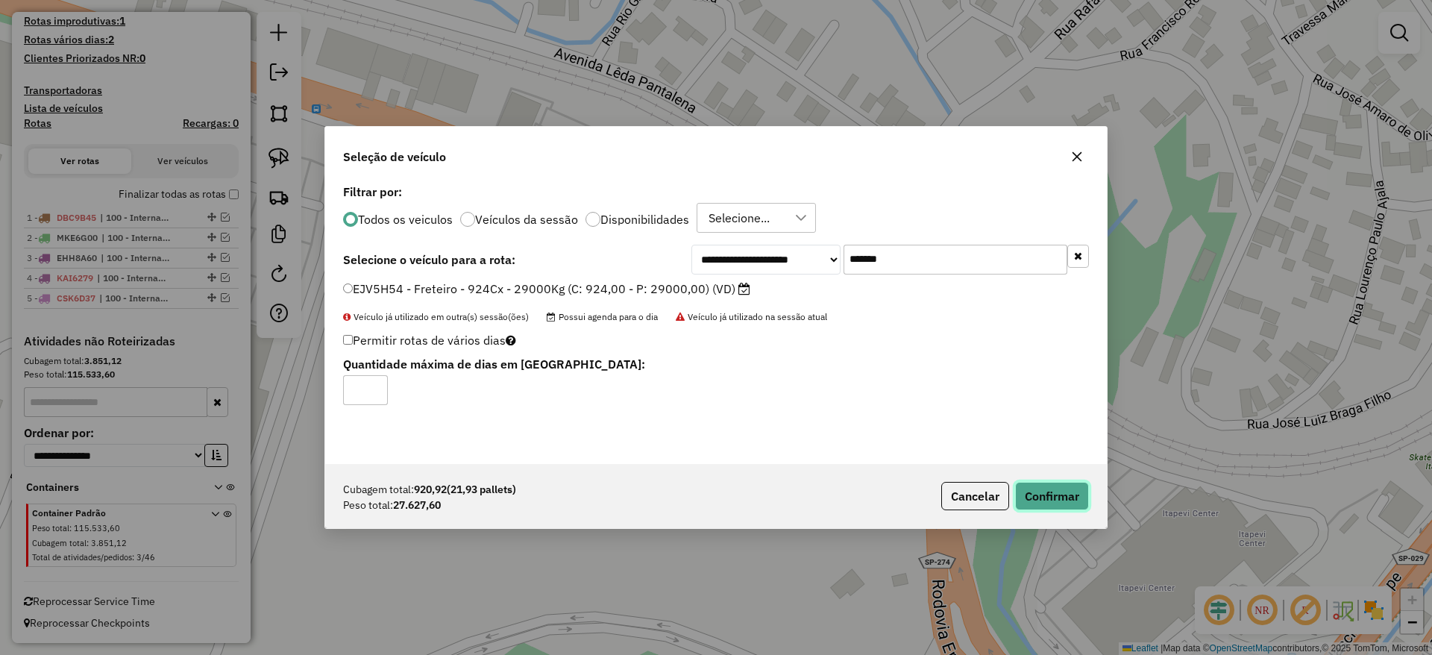
click at [1055, 485] on button "Confirmar" at bounding box center [1052, 496] width 74 height 28
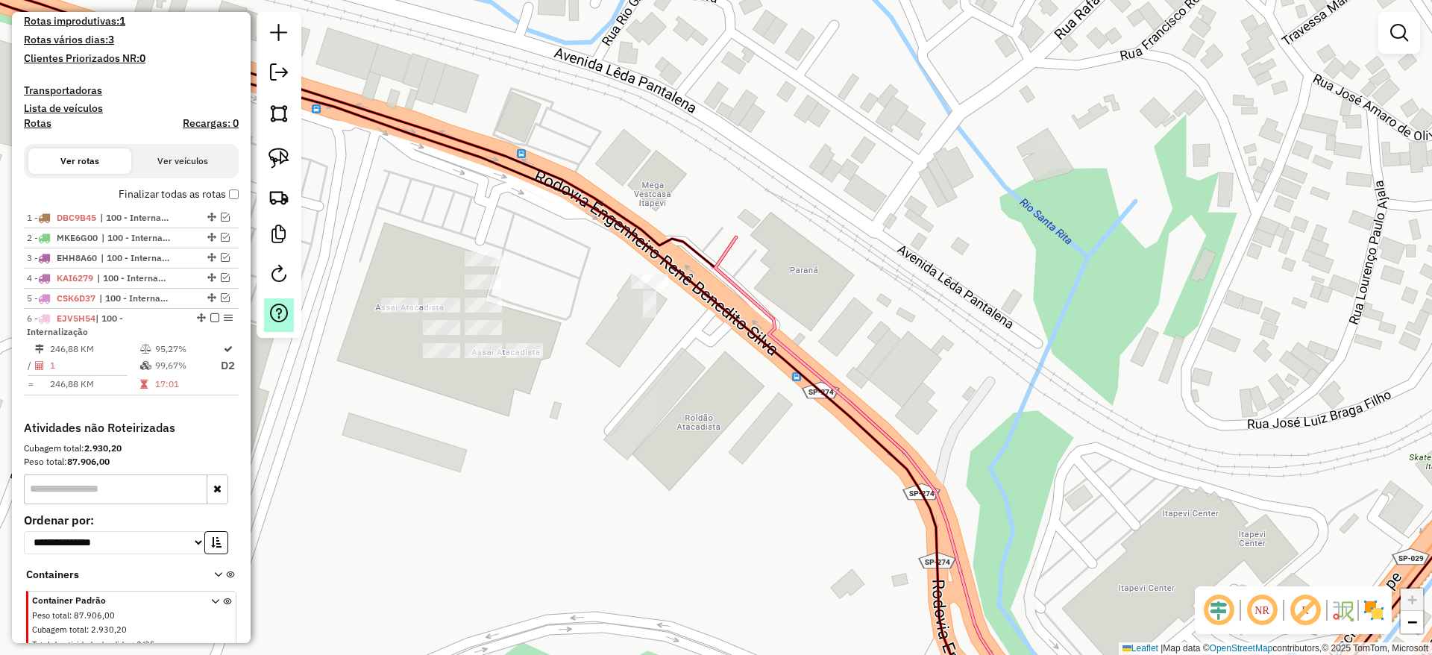
scroll to position [451, 0]
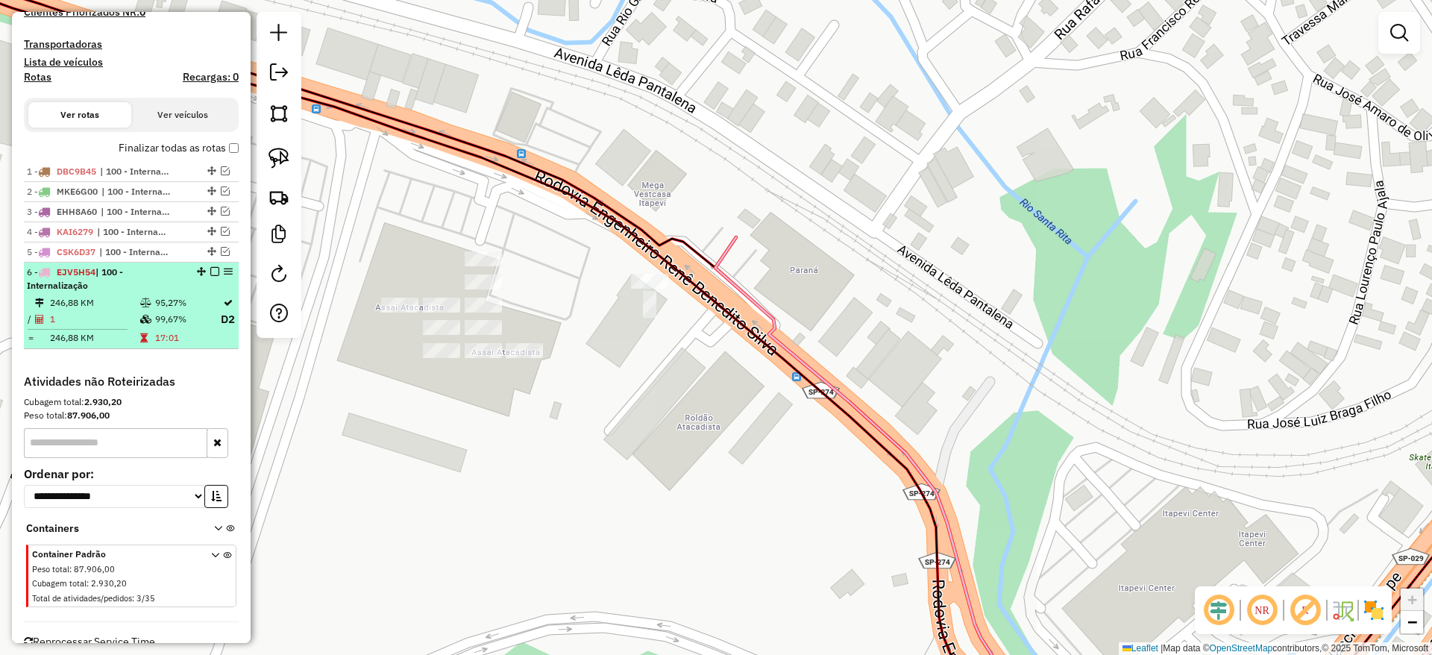
click at [210, 272] on em at bounding box center [214, 271] width 9 height 9
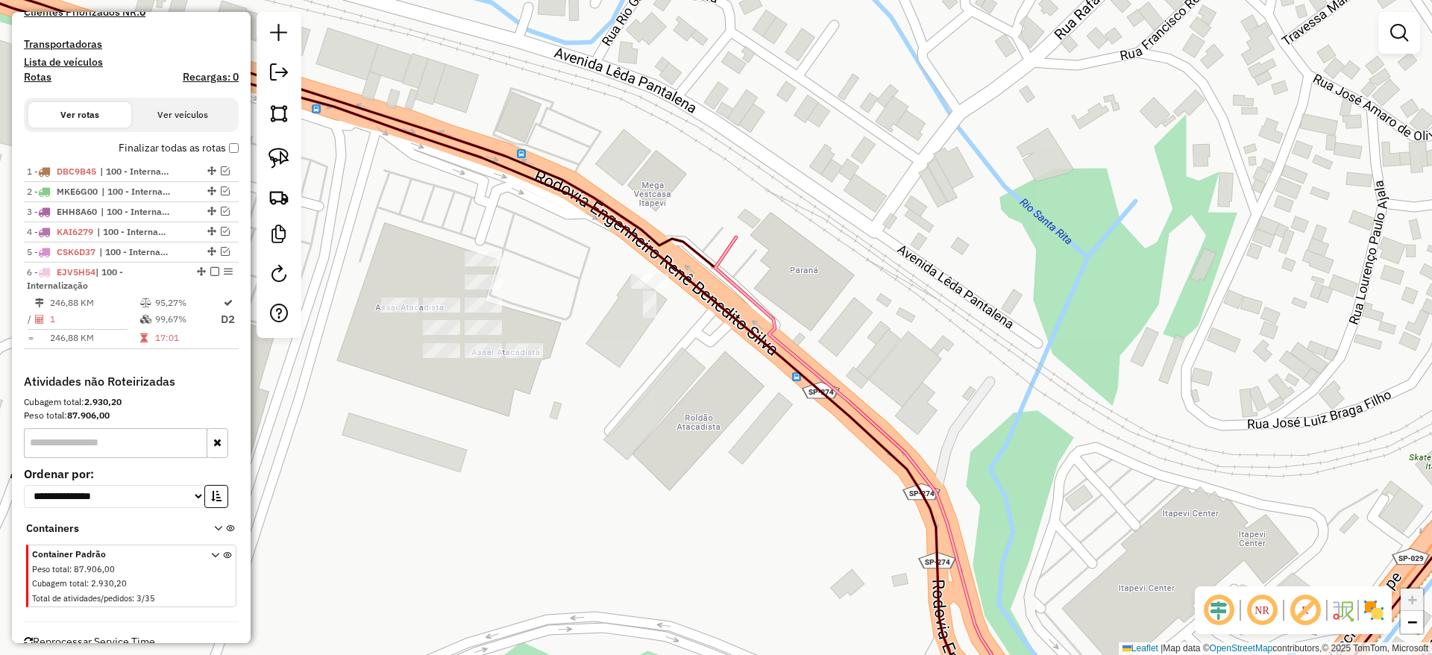
scroll to position [425, 0]
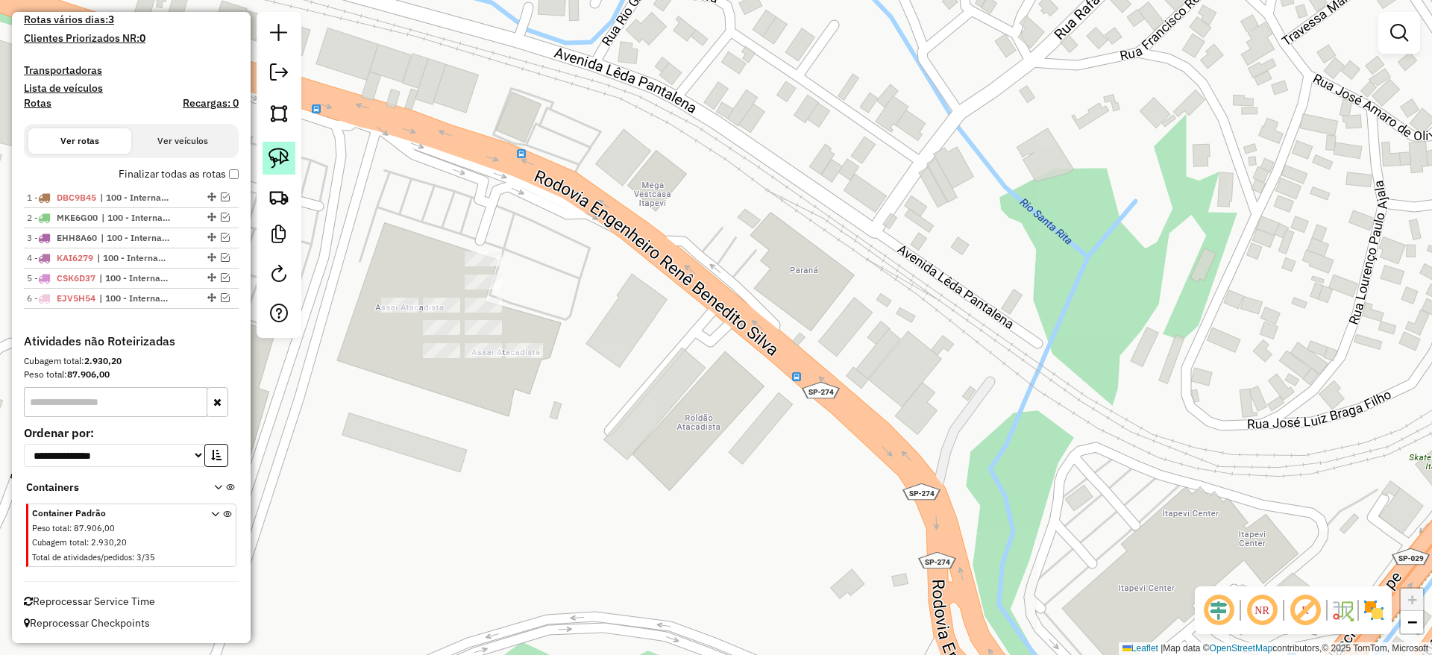
click at [284, 157] on img at bounding box center [279, 158] width 21 height 21
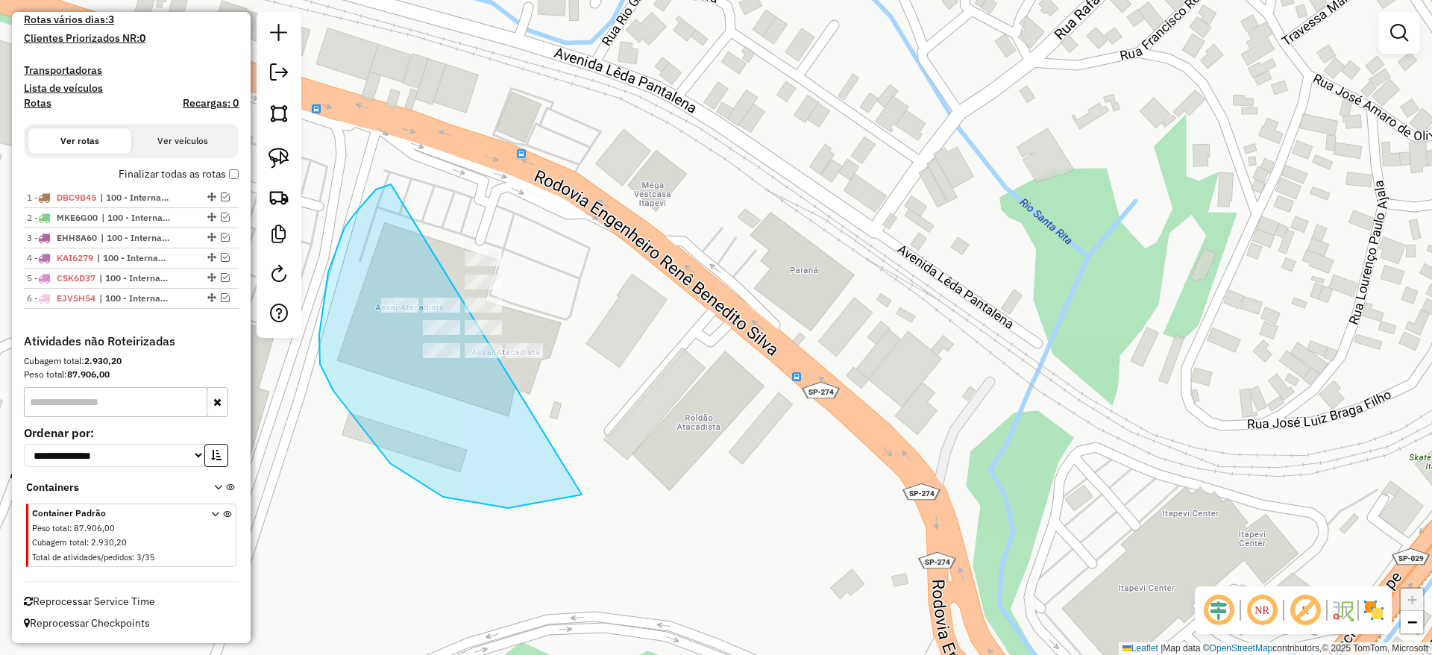
drag, startPoint x: 391, startPoint y: 184, endPoint x: 797, endPoint y: 198, distance: 406.8
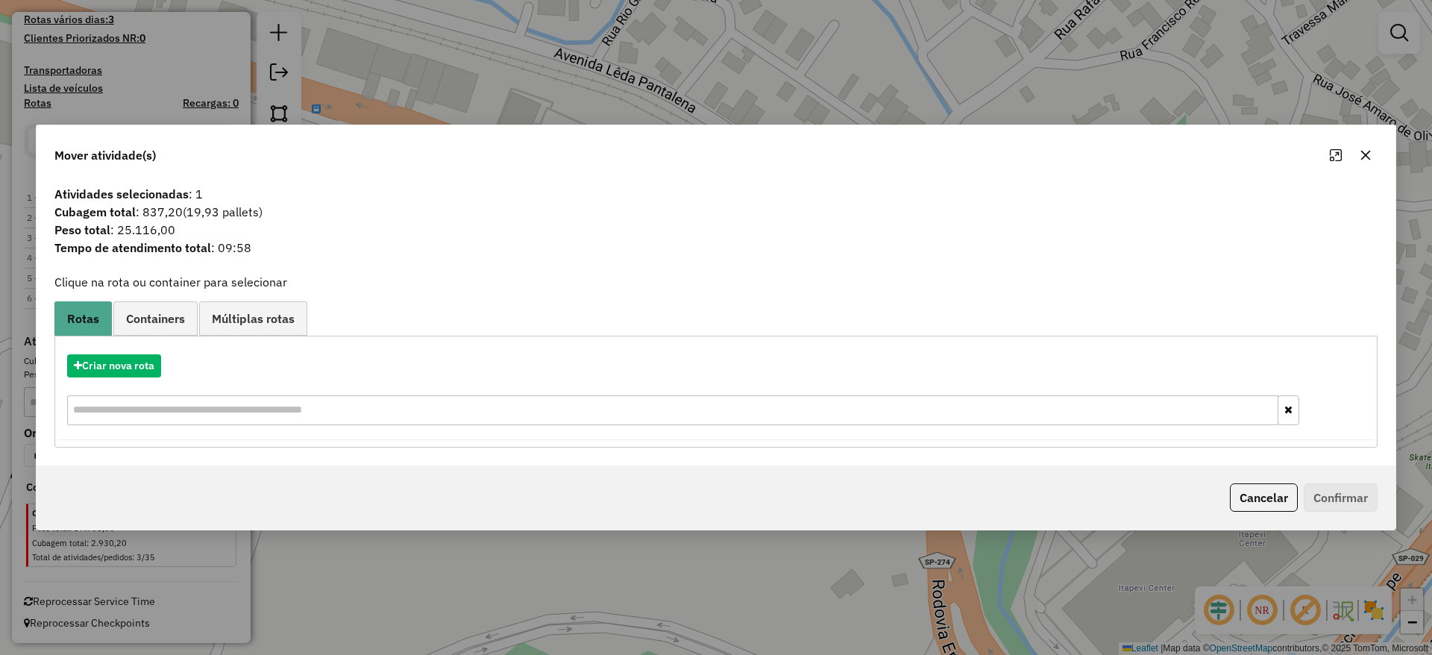
click at [120, 375] on hb-app "Aguarde... Pop-up bloqueado! Seu navegador bloqueou automáticamente a abertura …" at bounding box center [716, 327] width 1432 height 655
click at [120, 375] on button "Criar nova rota" at bounding box center [114, 365] width 94 height 23
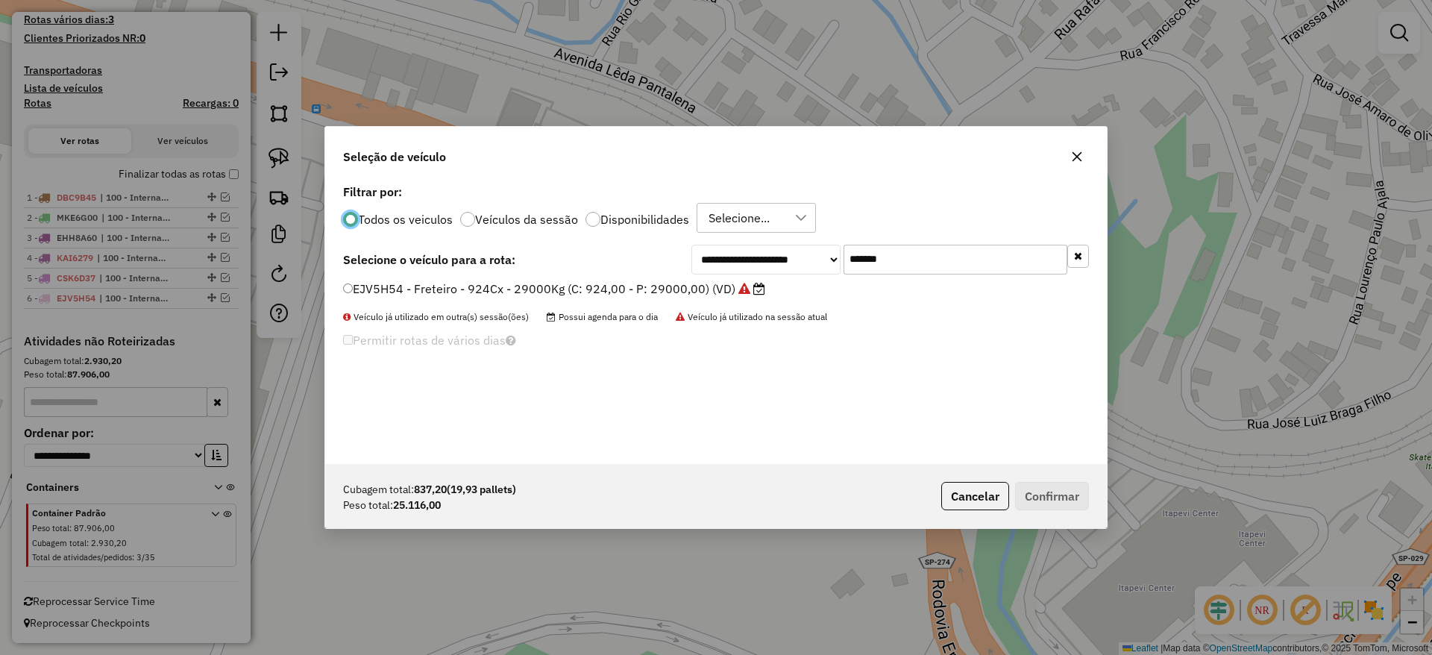
scroll to position [8, 4]
drag, startPoint x: 902, startPoint y: 258, endPoint x: 712, endPoint y: 255, distance: 189.5
click at [712, 255] on div "**********" at bounding box center [891, 260] width 398 height 30
paste input "text"
type input "*******"
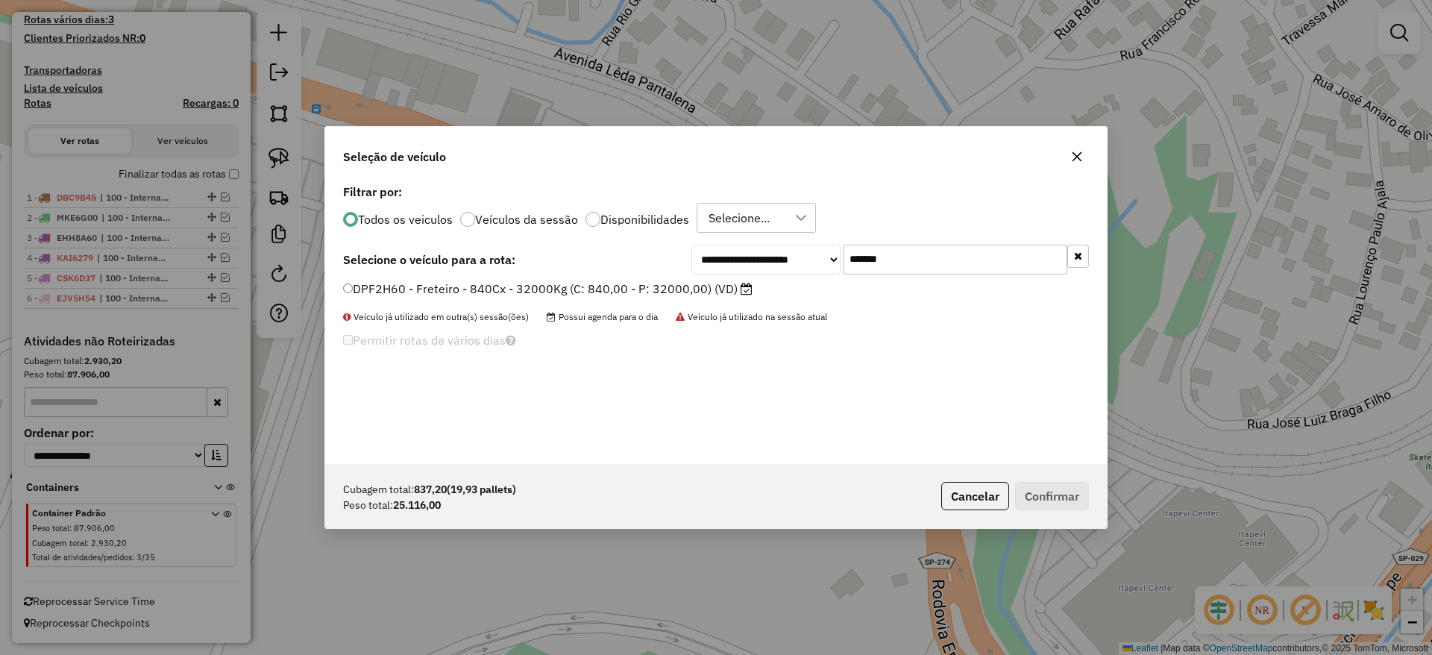
click at [634, 286] on label "DPF2H60 - Freteiro - 840Cx - 32000Kg (C: 840,00 - P: 32000,00) (VD)" at bounding box center [548, 289] width 410 height 18
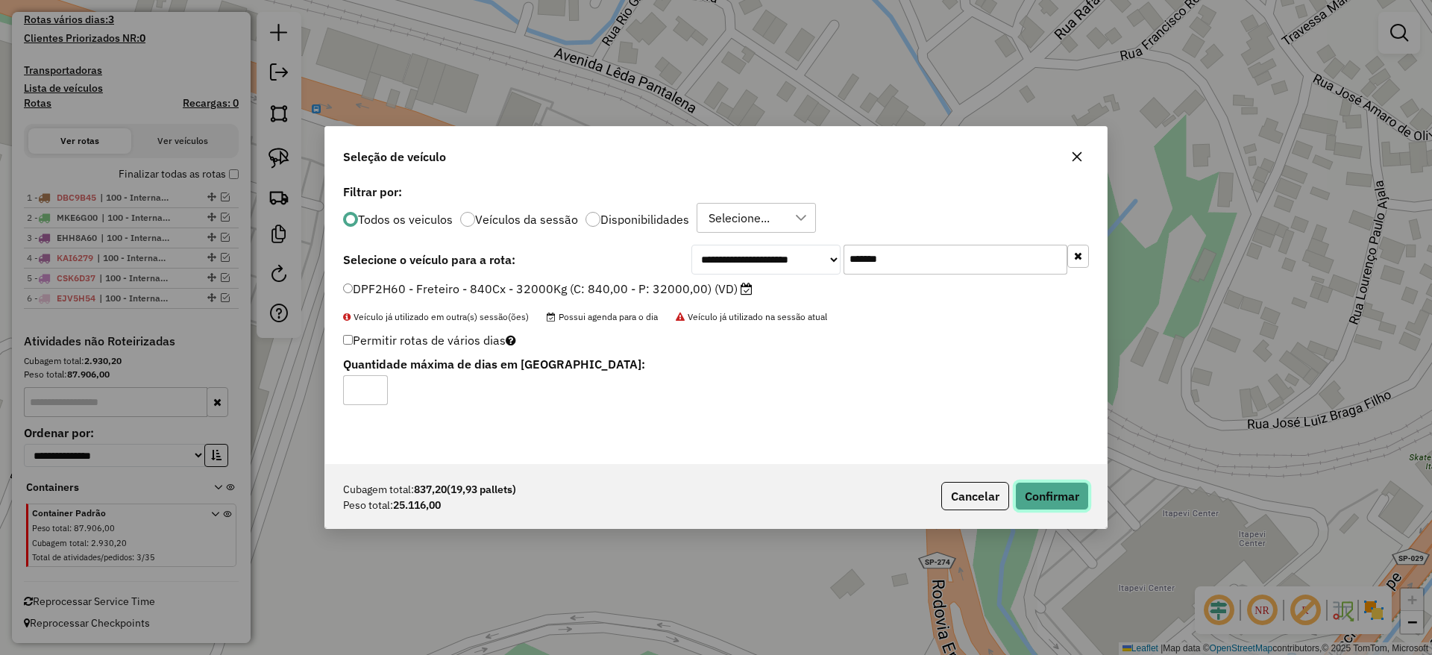
click at [1026, 483] on button "Confirmar" at bounding box center [1052, 496] width 74 height 28
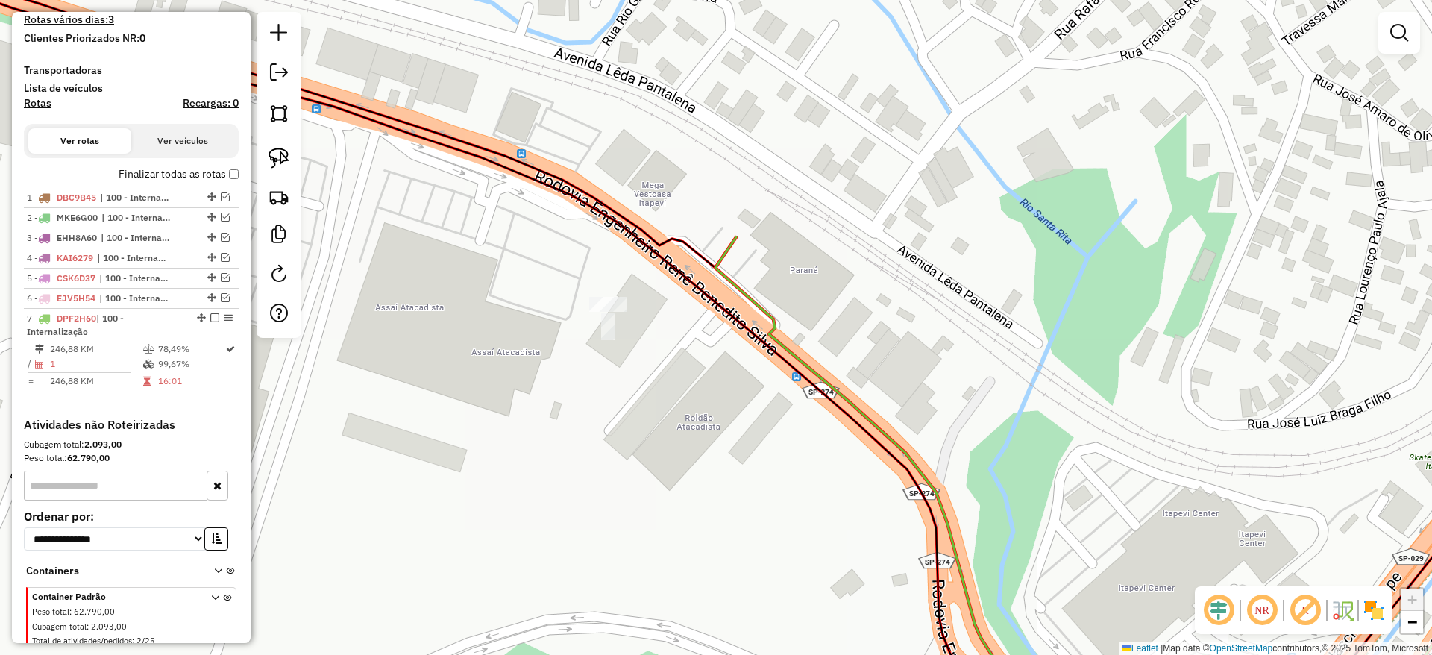
scroll to position [451, 0]
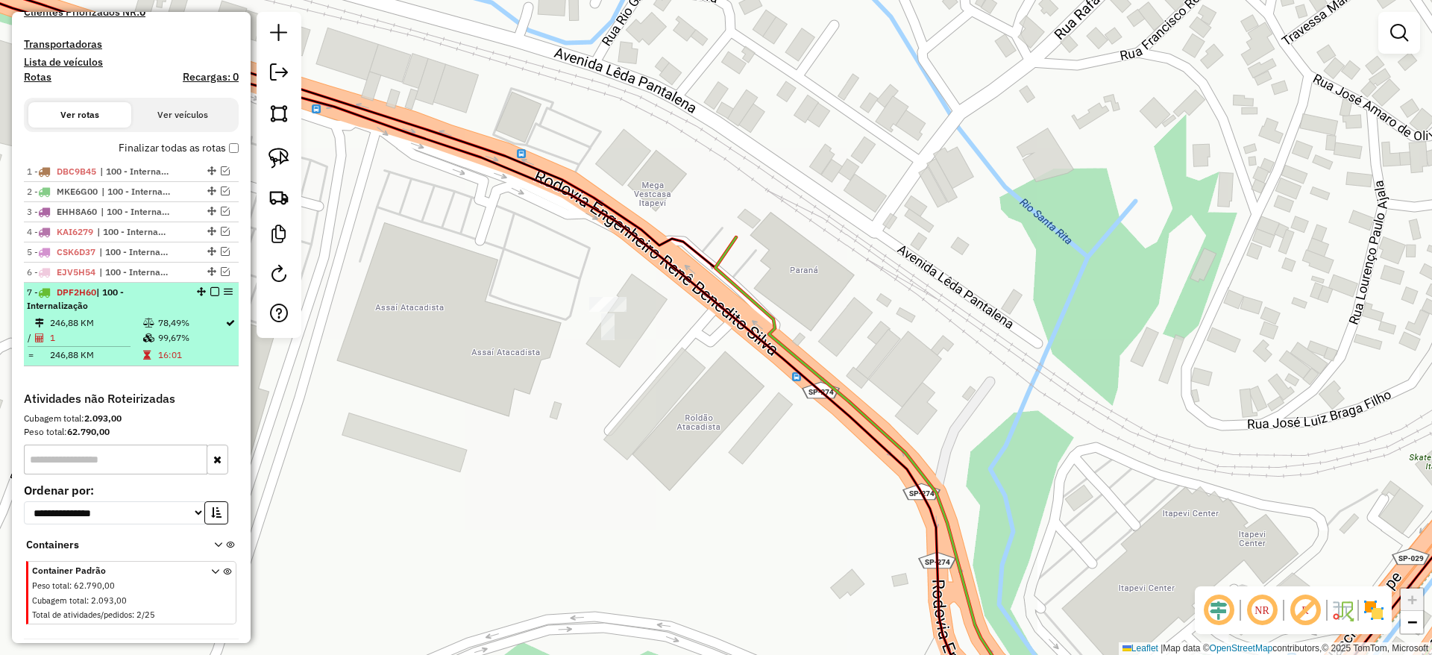
click at [207, 297] on div "7 - DPF2H60 | 100 - Internalização" at bounding box center [131, 299] width 209 height 27
select select "**********"
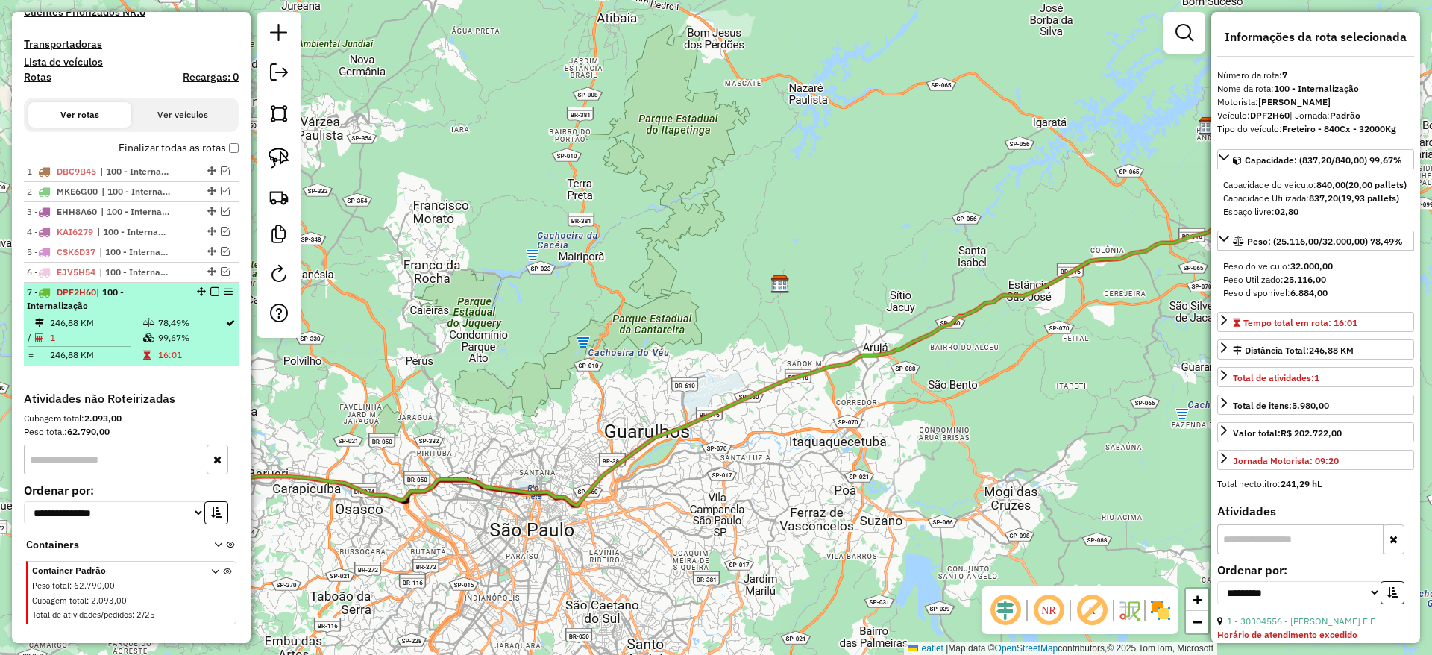
click at [211, 293] on em at bounding box center [214, 291] width 9 height 9
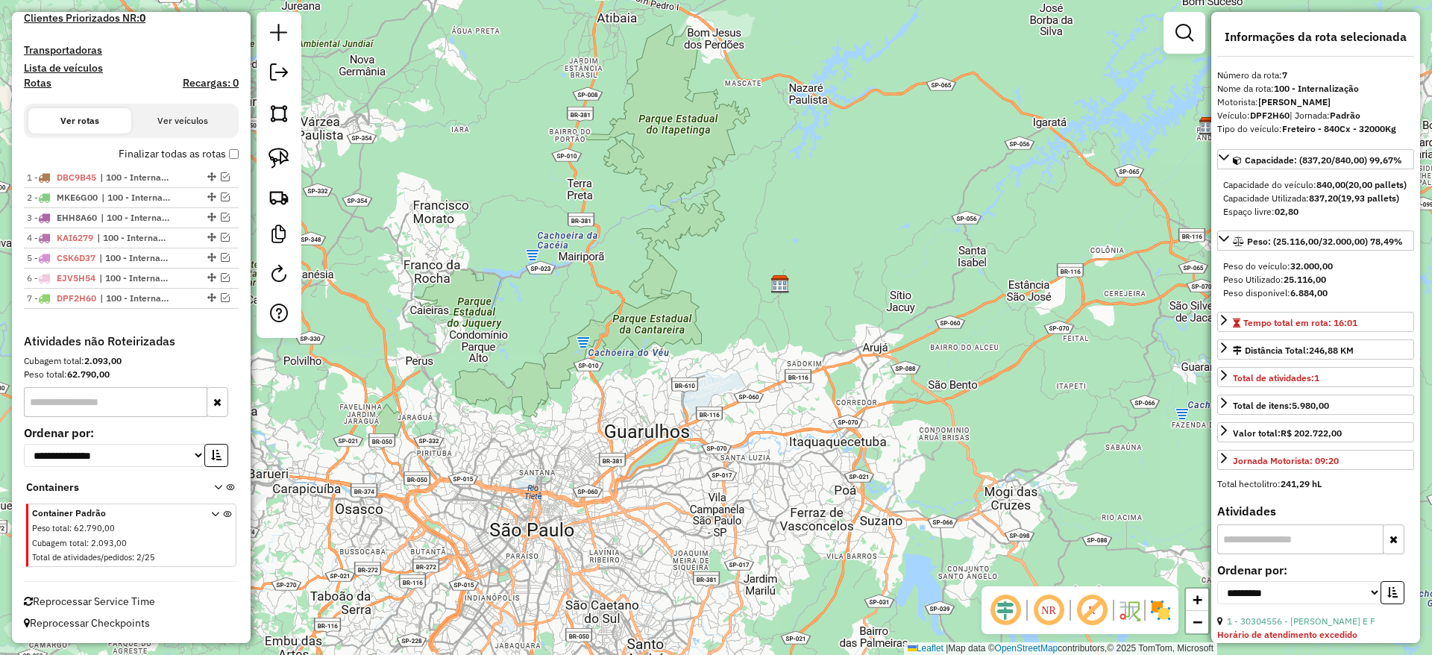
scroll to position [445, 0]
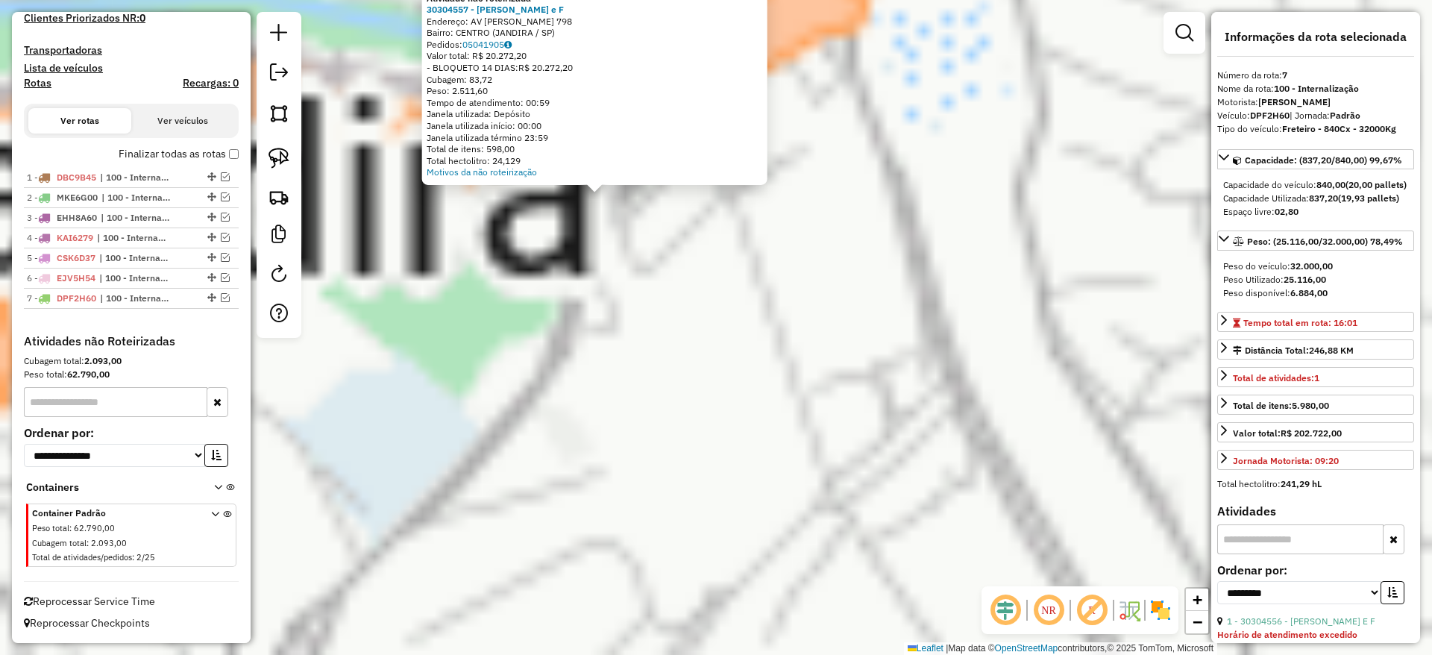
click at [620, 271] on div "Atividade não roteirizada 30304557 - [PERSON_NAME] e F Endereço: [STREET_ADDRES…" at bounding box center [716, 327] width 1432 height 655
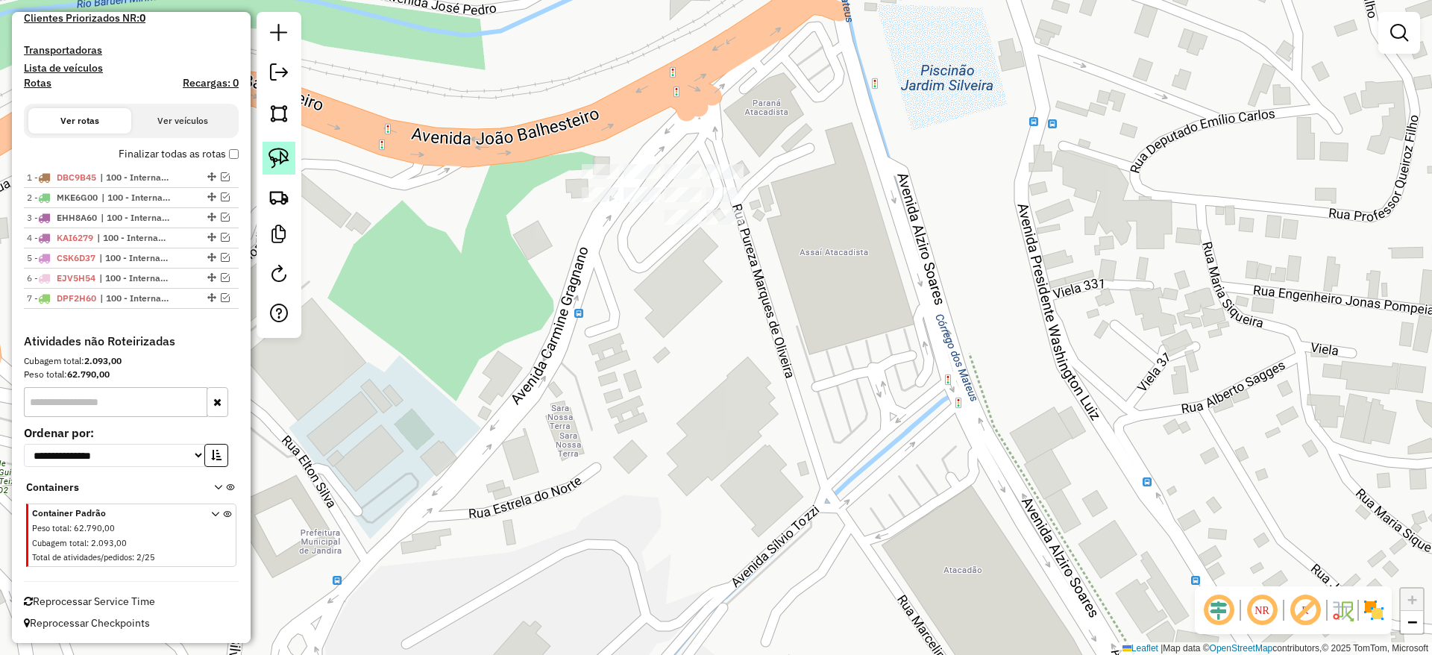
click at [264, 160] on link at bounding box center [279, 158] width 33 height 33
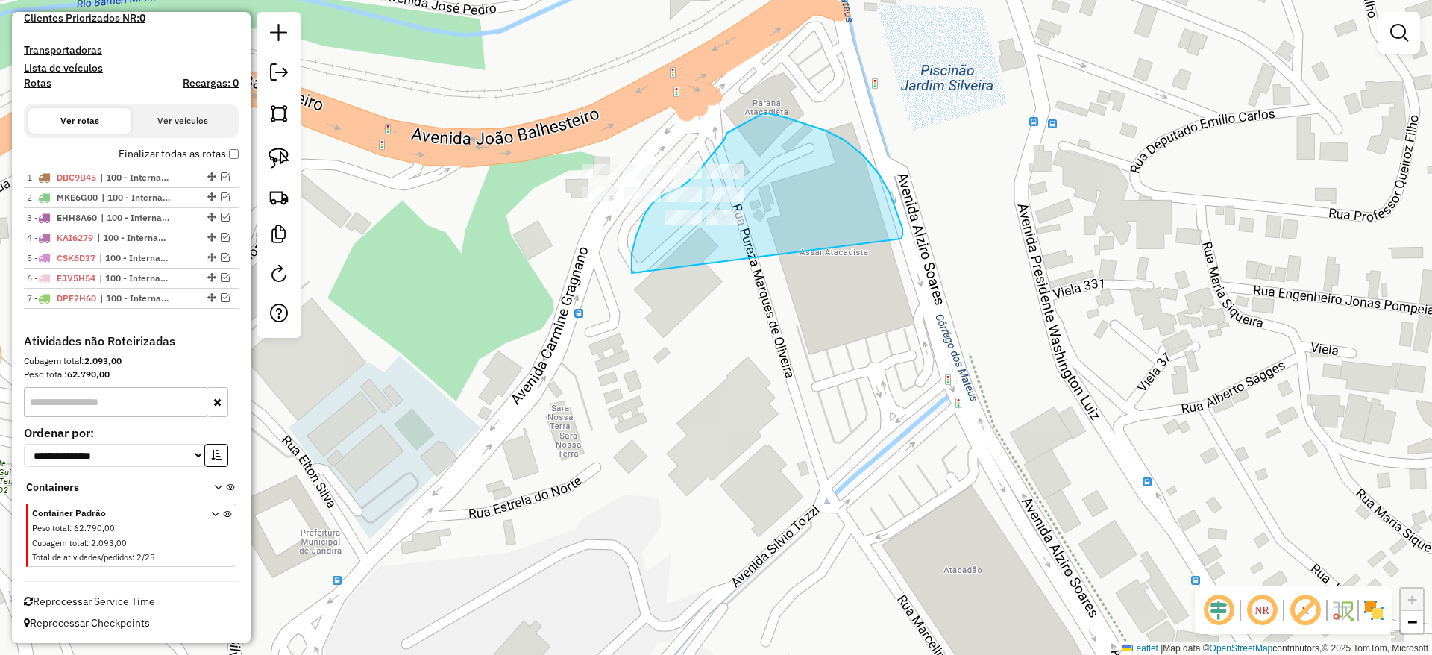
drag, startPoint x: 903, startPoint y: 235, endPoint x: 663, endPoint y: 345, distance: 263.4
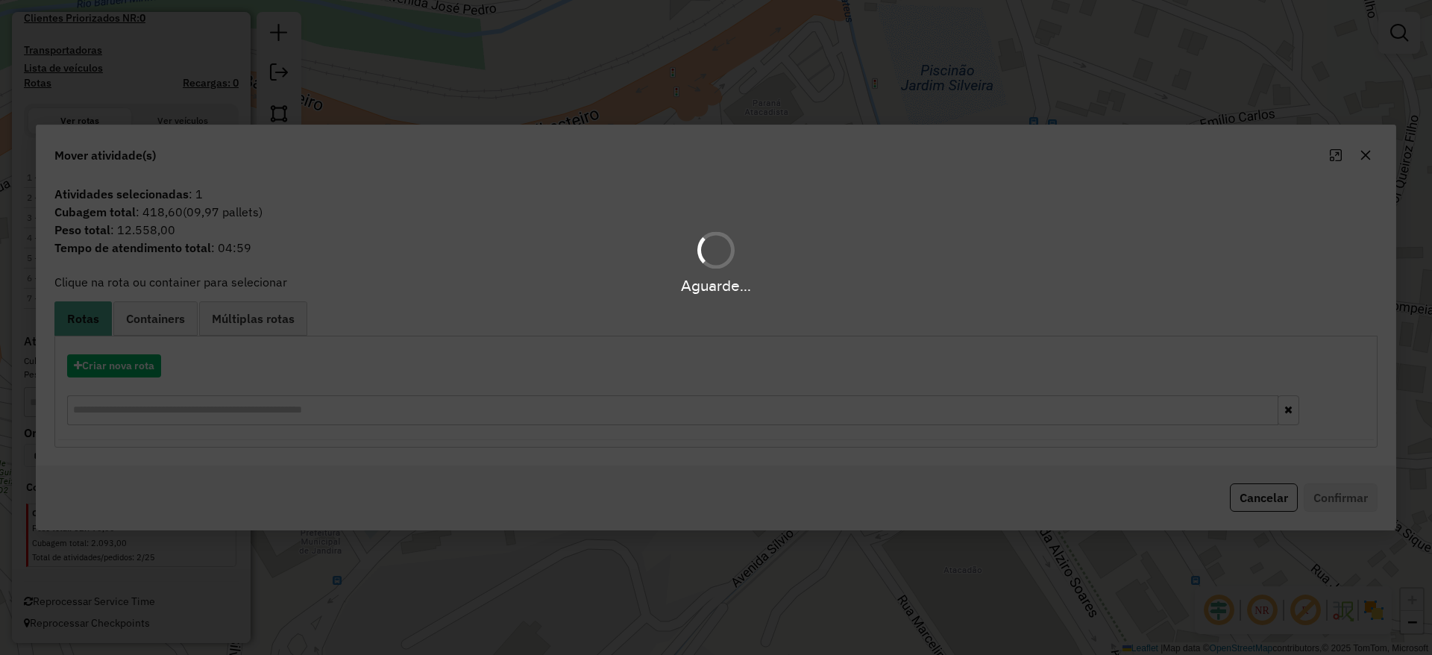
click at [132, 355] on div "Aguarde..." at bounding box center [716, 327] width 1432 height 655
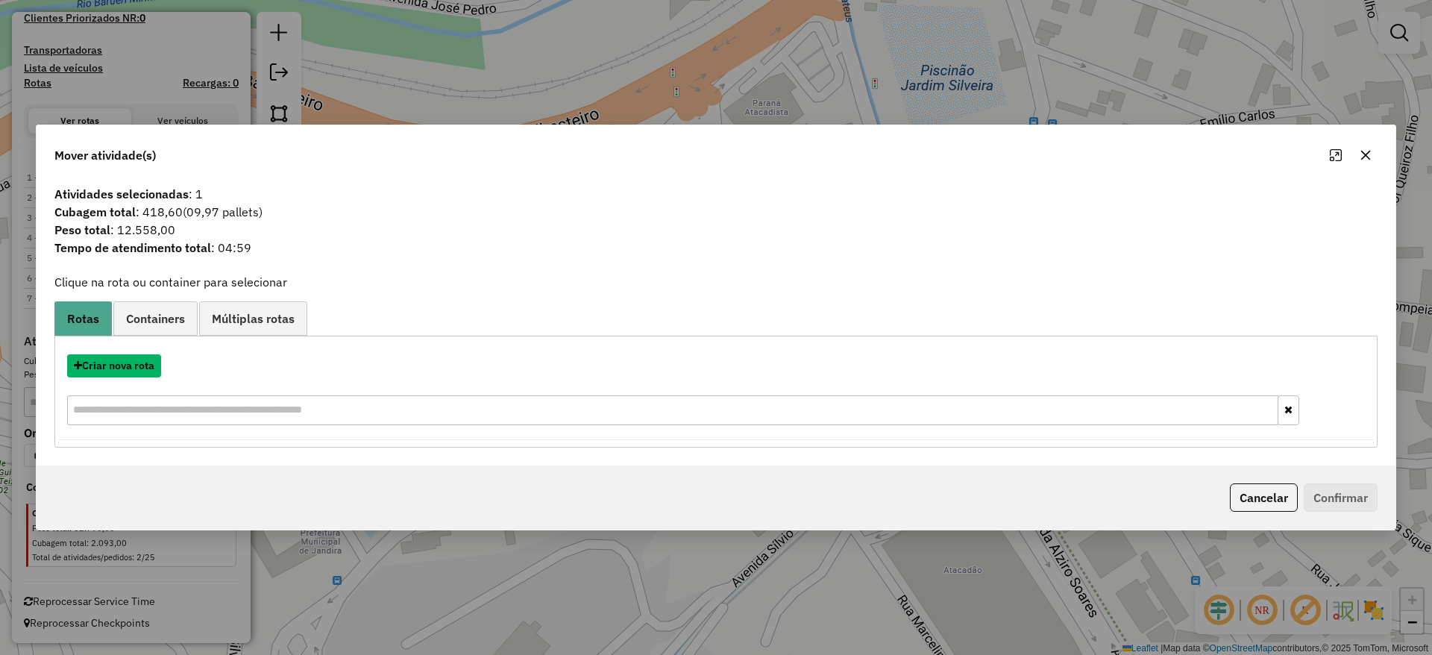
click at [132, 355] on button "Criar nova rota" at bounding box center [114, 365] width 94 height 23
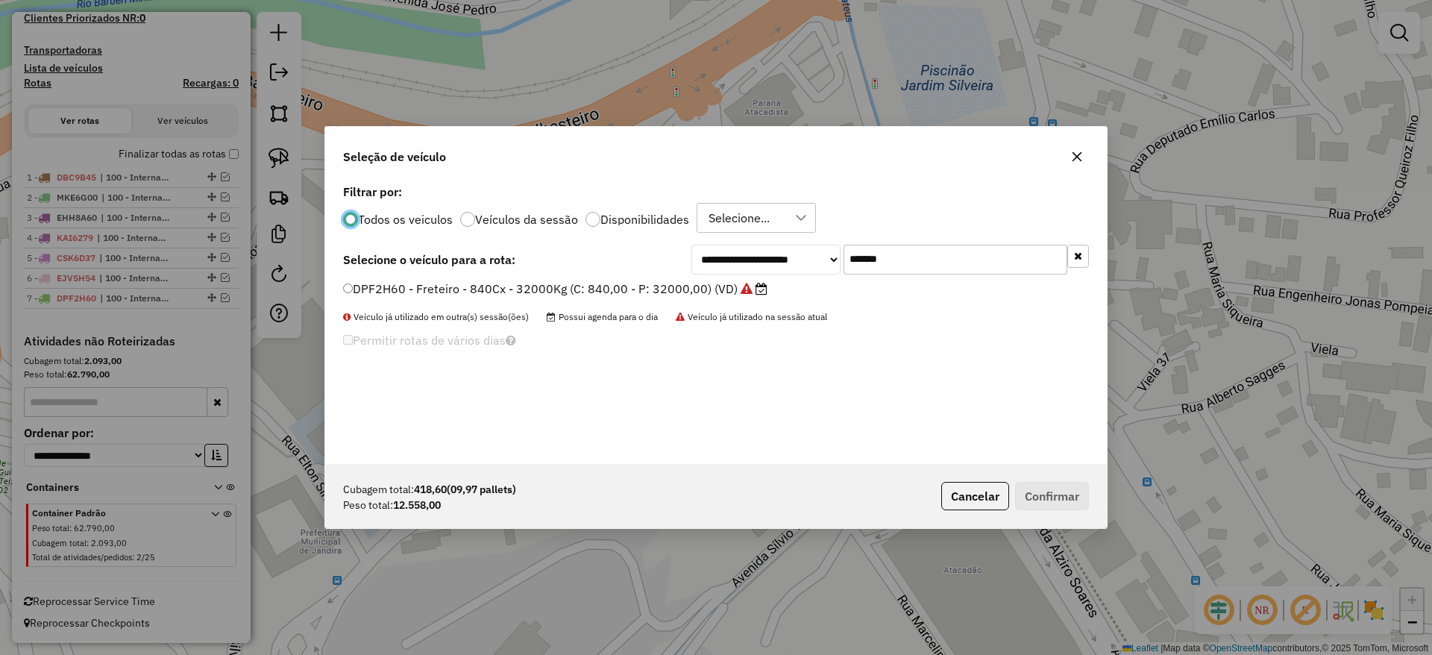
scroll to position [8, 4]
drag, startPoint x: 923, startPoint y: 277, endPoint x: 701, endPoint y: 295, distance: 222.2
click at [715, 292] on div "**********" at bounding box center [716, 322] width 782 height 283
paste input "text"
type input "*******"
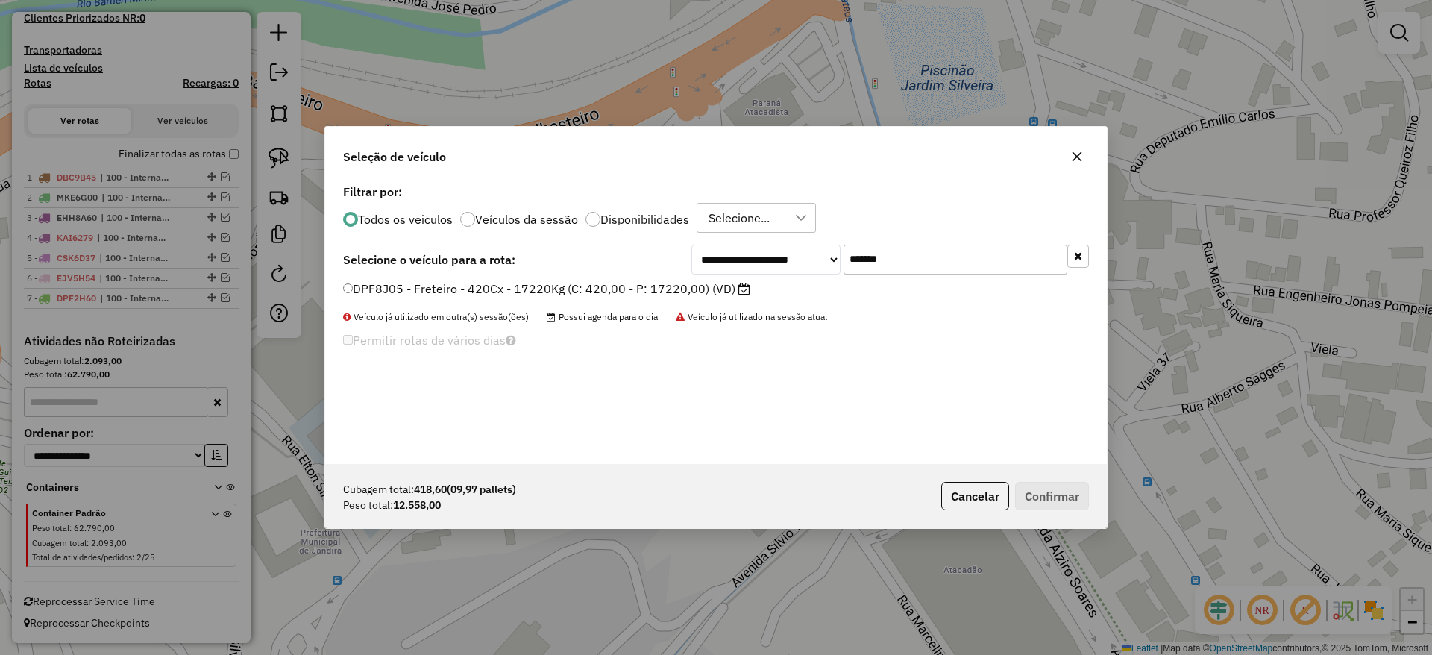
click at [658, 283] on label "DPF8J05 - Freteiro - 420Cx - 17220Kg (C: 420,00 - P: 17220,00) (VD)" at bounding box center [546, 289] width 407 height 18
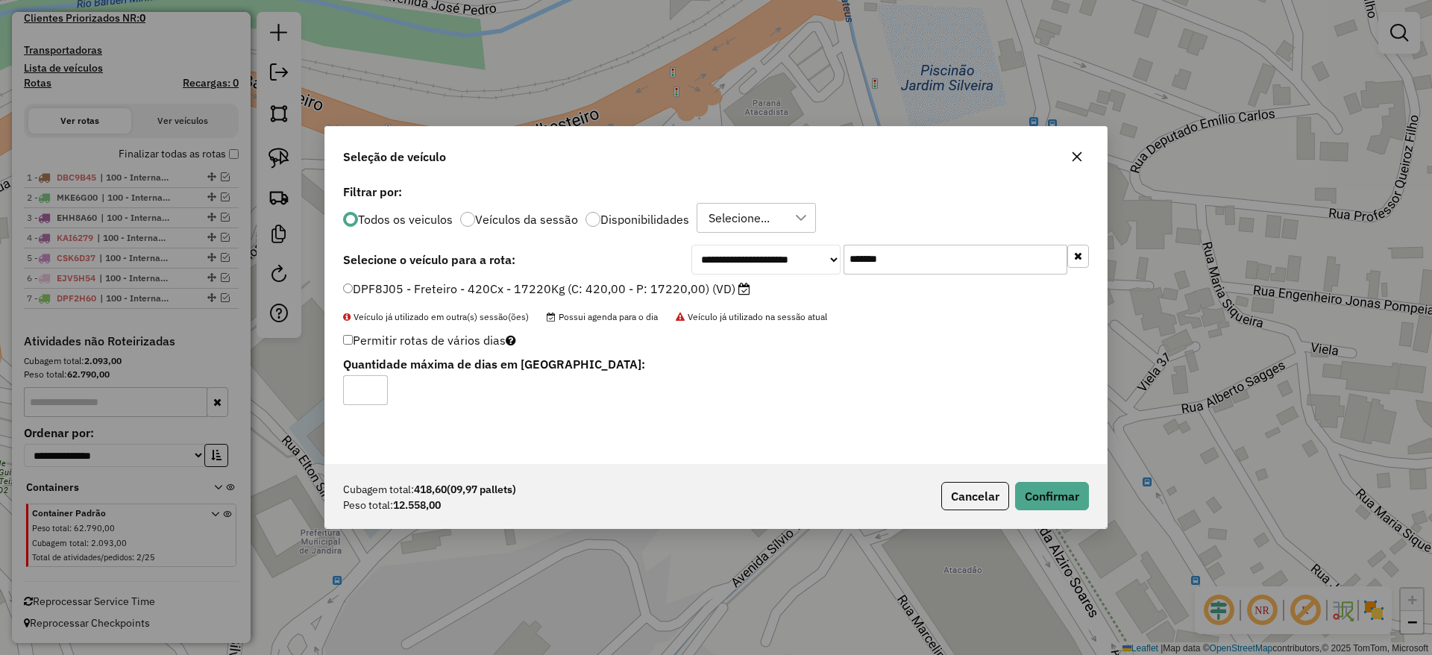
click at [1069, 480] on div "Cubagem total: 418,60 (09,97 pallets) Peso total: 12.558,00 Cancelar Confirmar" at bounding box center [716, 496] width 782 height 64
click at [1067, 485] on button "Confirmar" at bounding box center [1052, 496] width 74 height 28
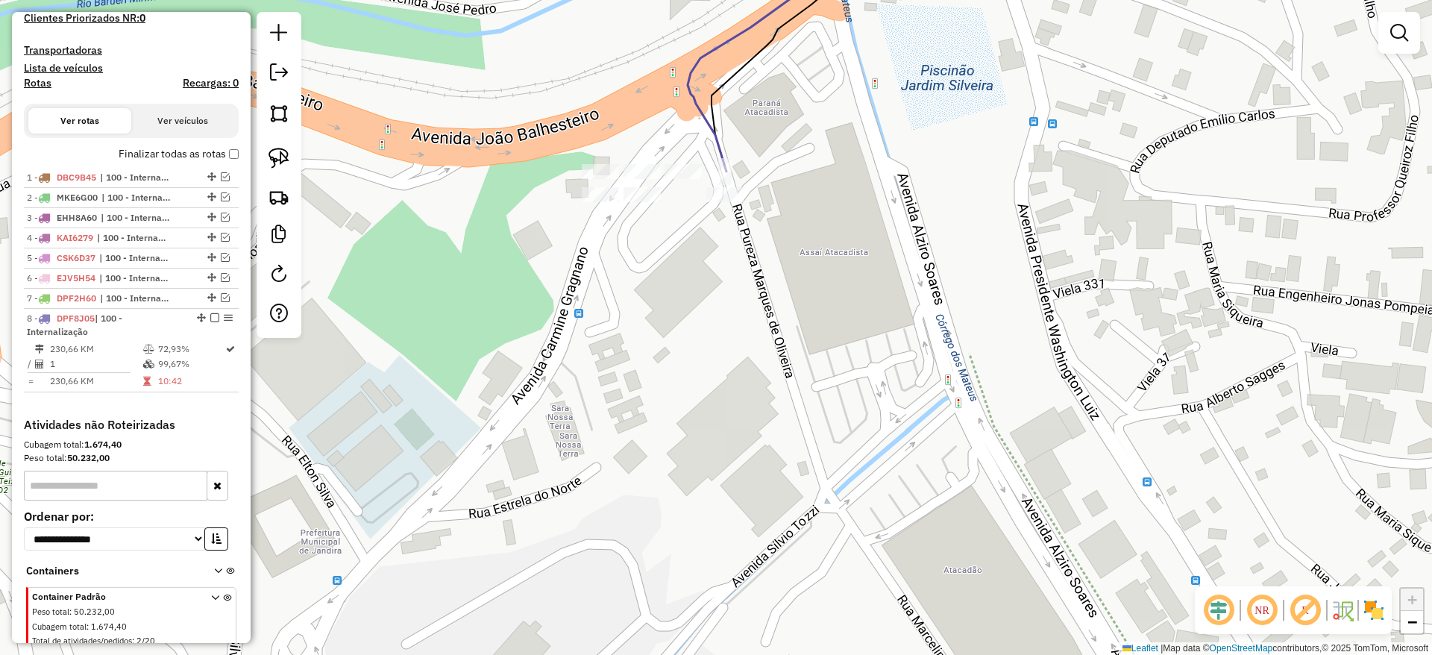
scroll to position [451, 0]
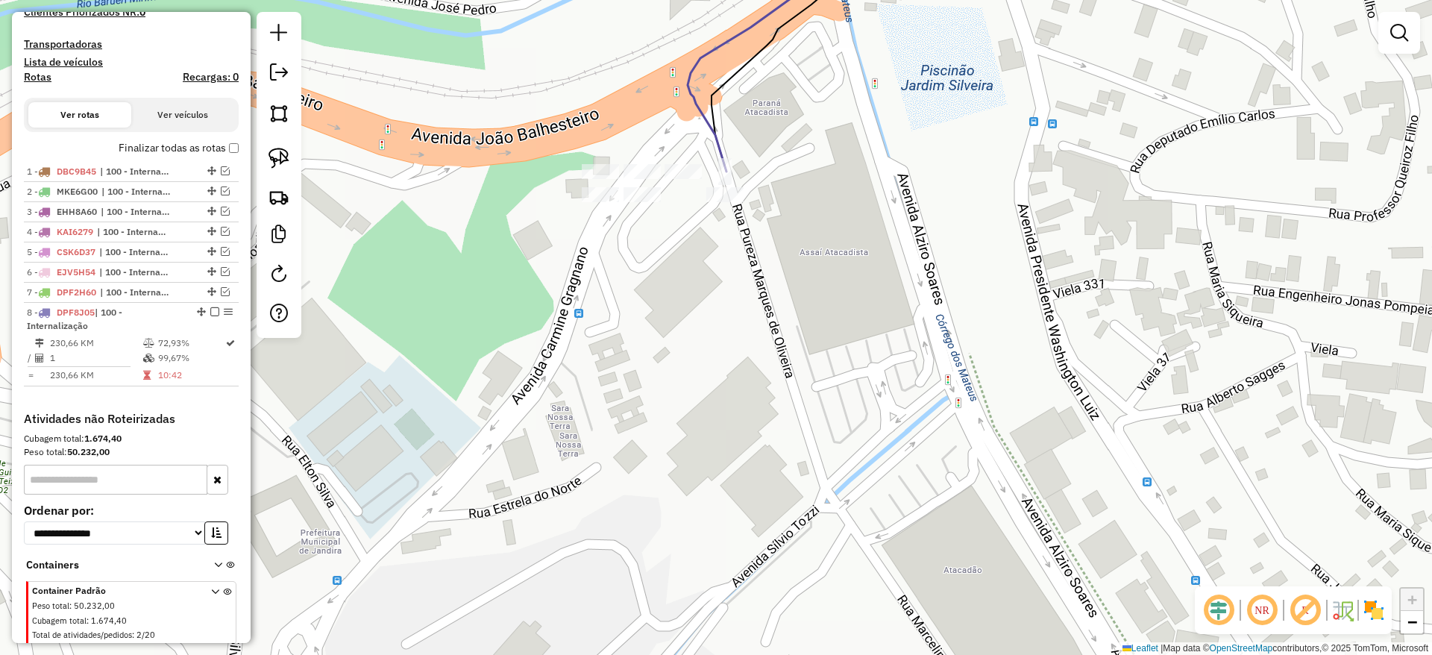
click at [261, 158] on div at bounding box center [279, 175] width 45 height 326
click at [289, 154] on link at bounding box center [279, 158] width 33 height 33
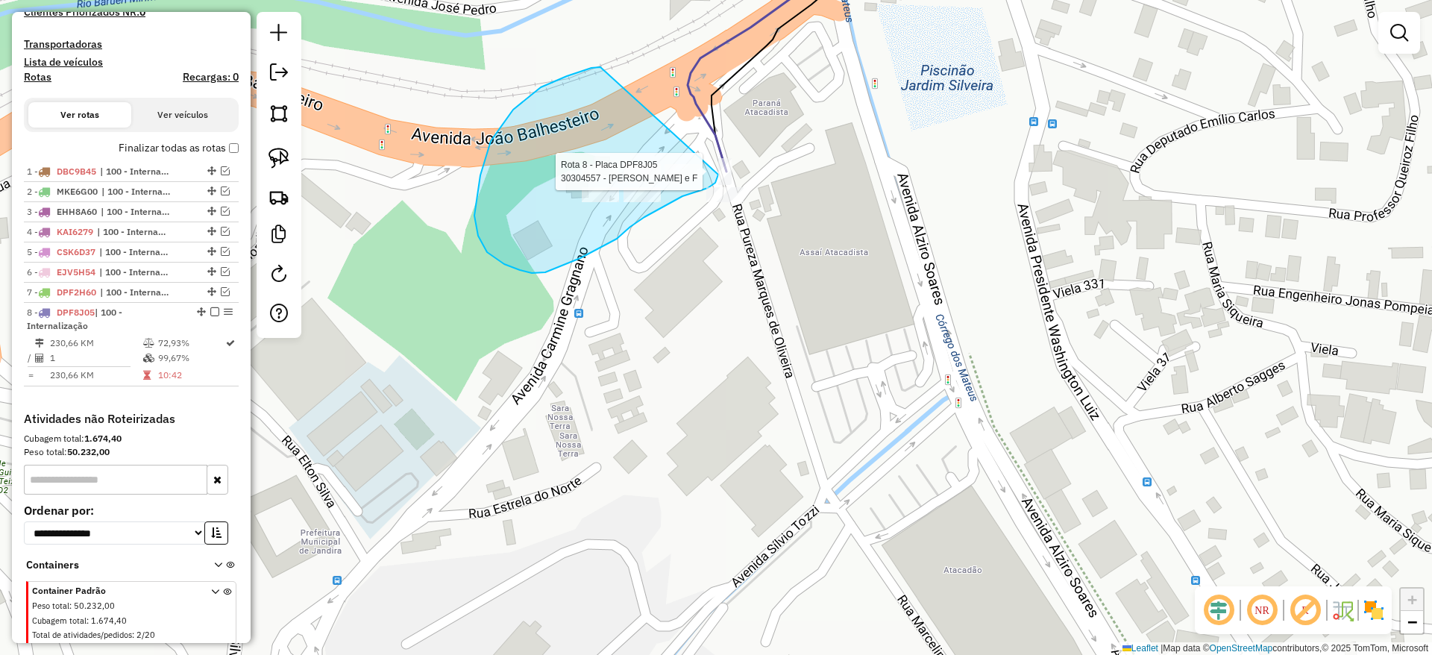
drag, startPoint x: 491, startPoint y: 141, endPoint x: 724, endPoint y: 132, distance: 233.7
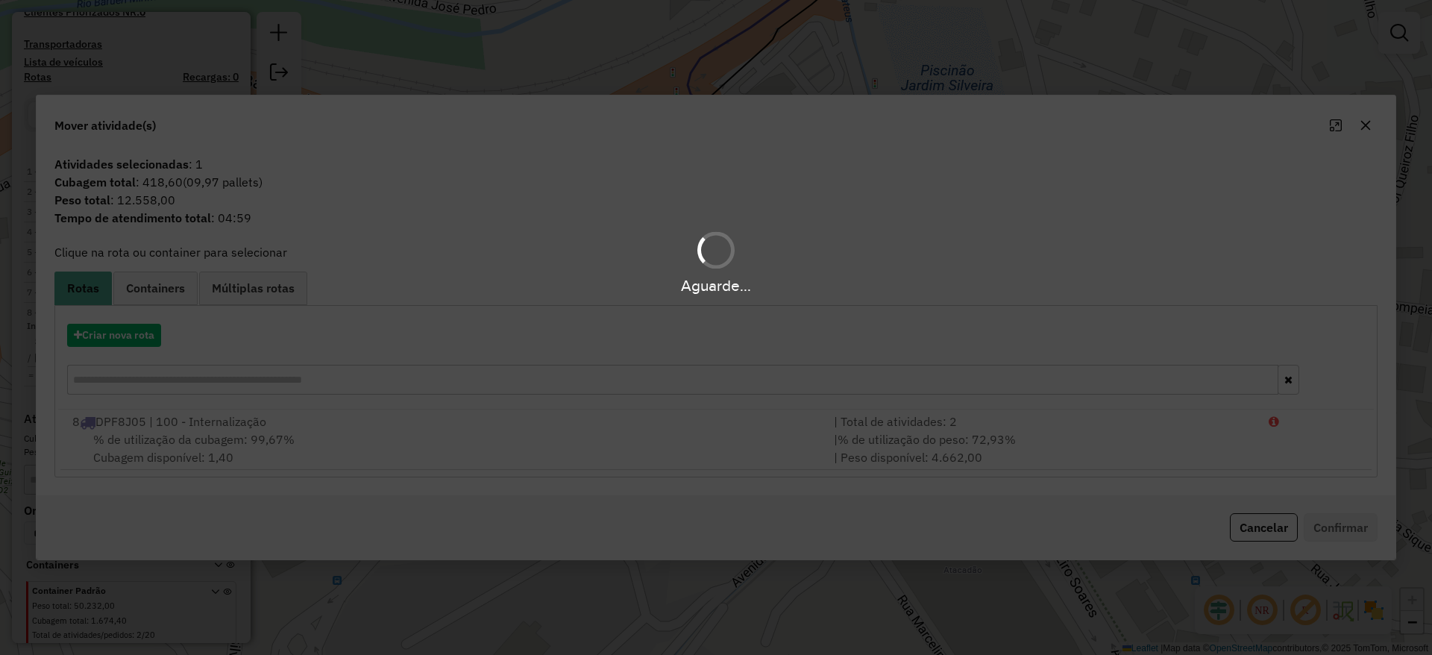
click at [131, 342] on hb-app "Aguarde... Pop-up bloqueado! Seu navegador bloqueou automáticamente a abertura …" at bounding box center [716, 327] width 1432 height 655
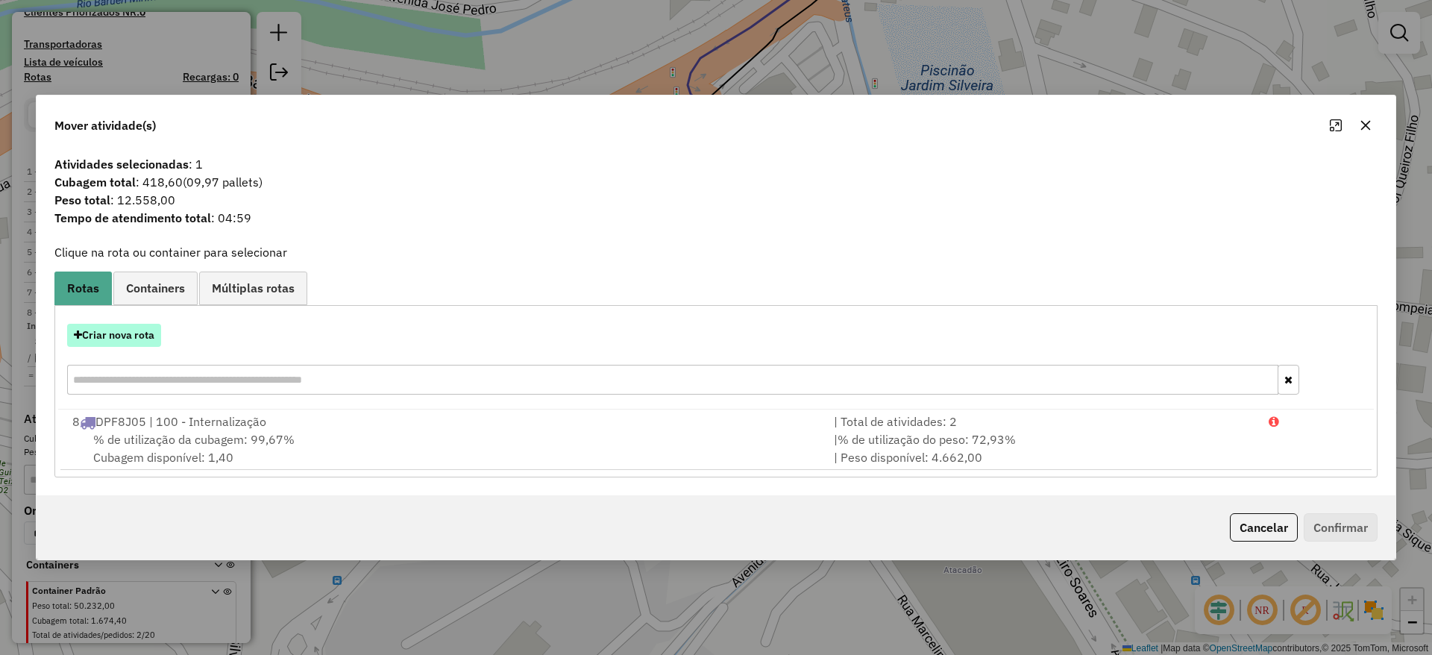
click at [130, 330] on button "Criar nova rota" at bounding box center [114, 335] width 94 height 23
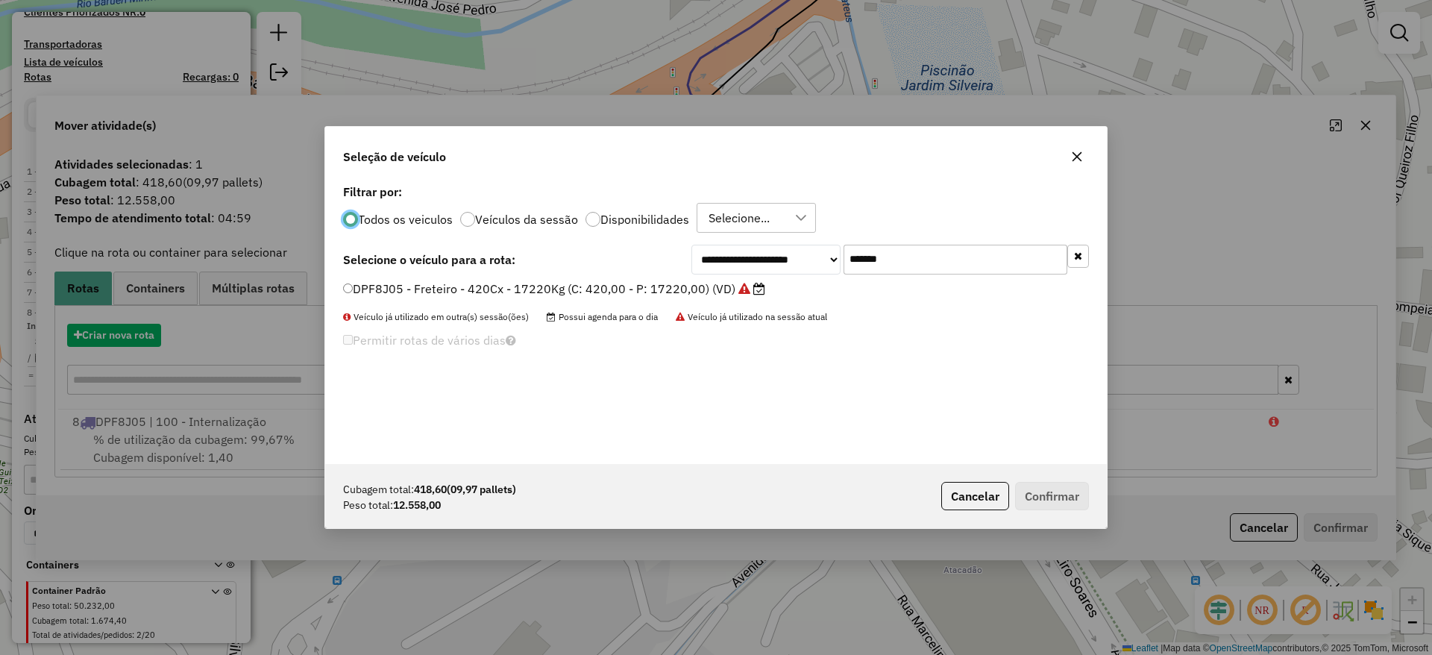
scroll to position [8, 4]
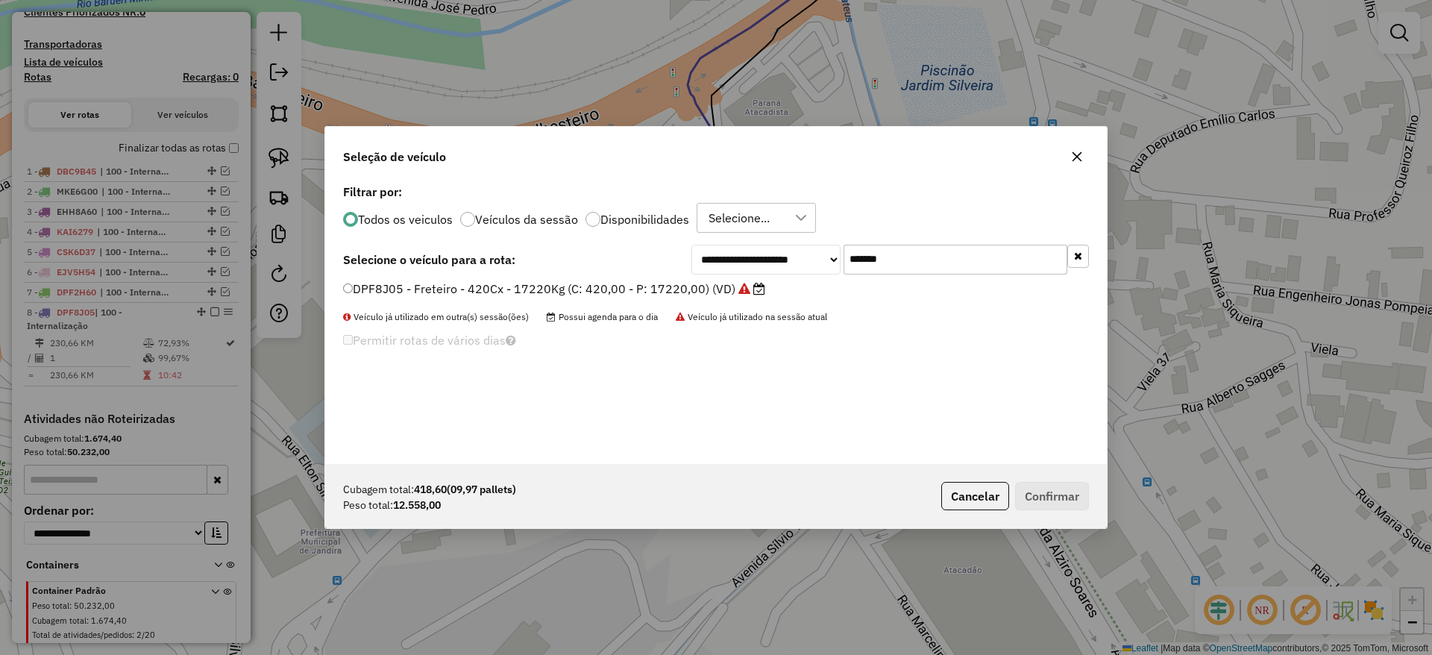
drag, startPoint x: 896, startPoint y: 248, endPoint x: 676, endPoint y: 249, distance: 220.1
click at [727, 233] on div "**********" at bounding box center [716, 322] width 782 height 283
paste input "text"
type input "*******"
click at [612, 285] on label "AUA0H21 - Freteiro - 420Cx - 15900Kg (C: 420,00 - P: 15900,00) (VD)" at bounding box center [548, 289] width 410 height 18
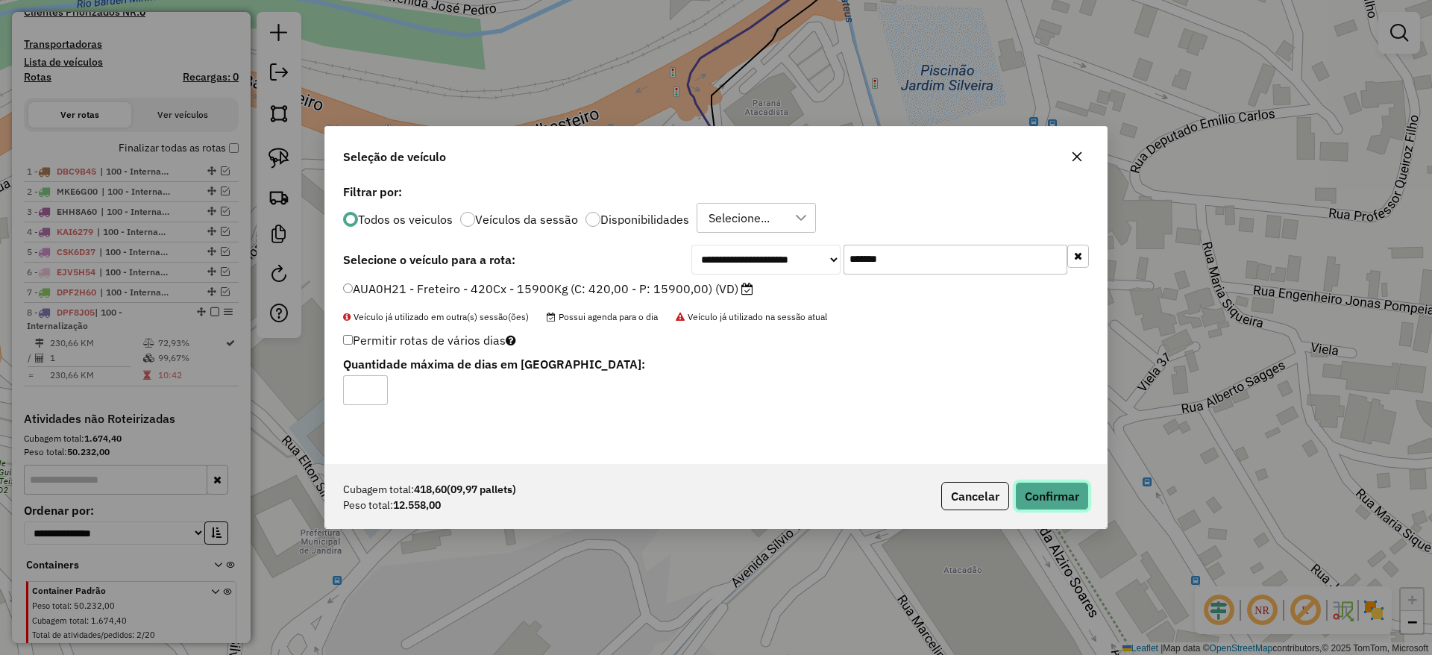
click at [1038, 489] on button "Confirmar" at bounding box center [1052, 496] width 74 height 28
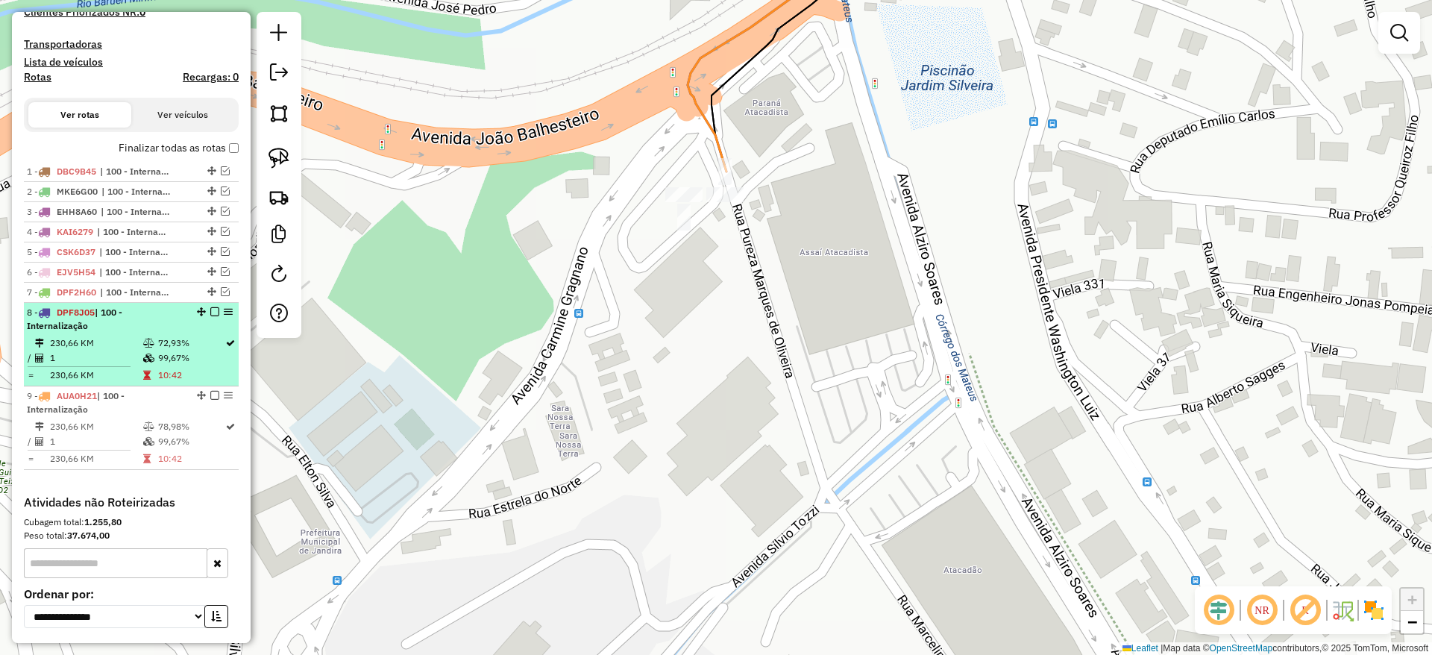
drag, startPoint x: 214, startPoint y: 309, endPoint x: 203, endPoint y: 343, distance: 36.1
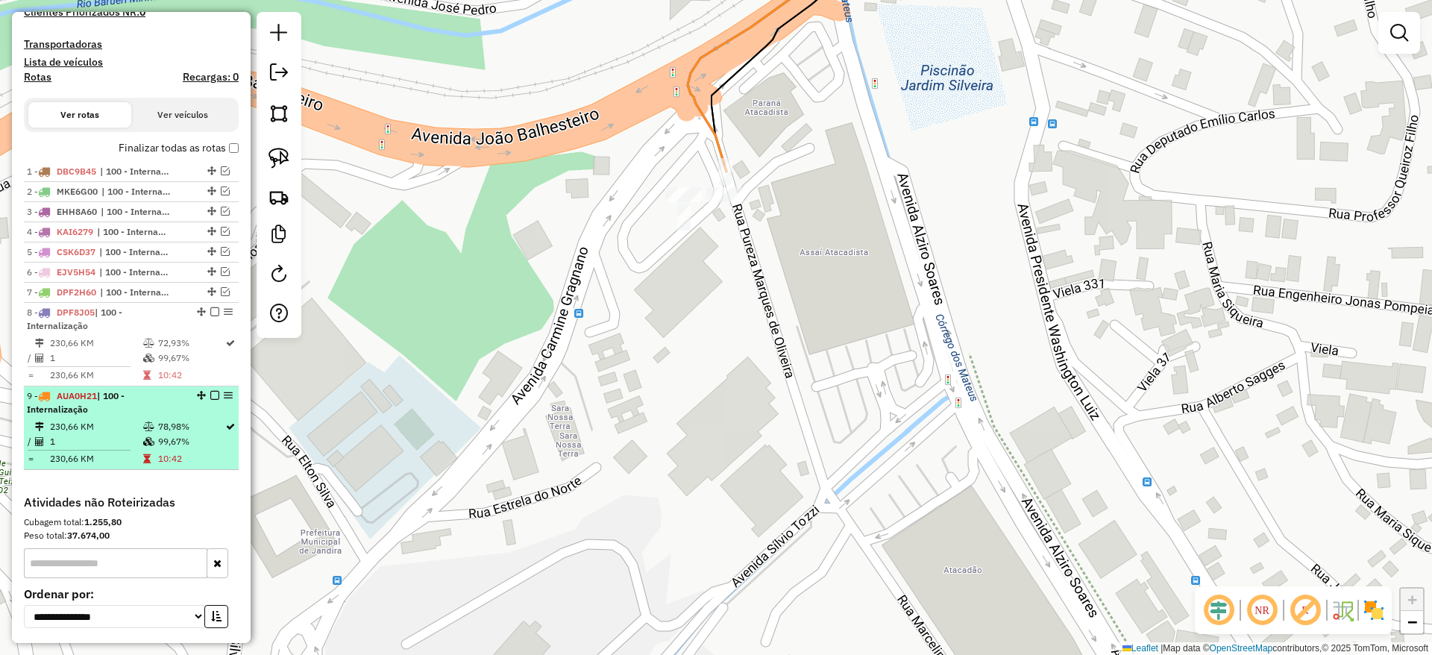
click at [214, 310] on em at bounding box center [214, 311] width 9 height 9
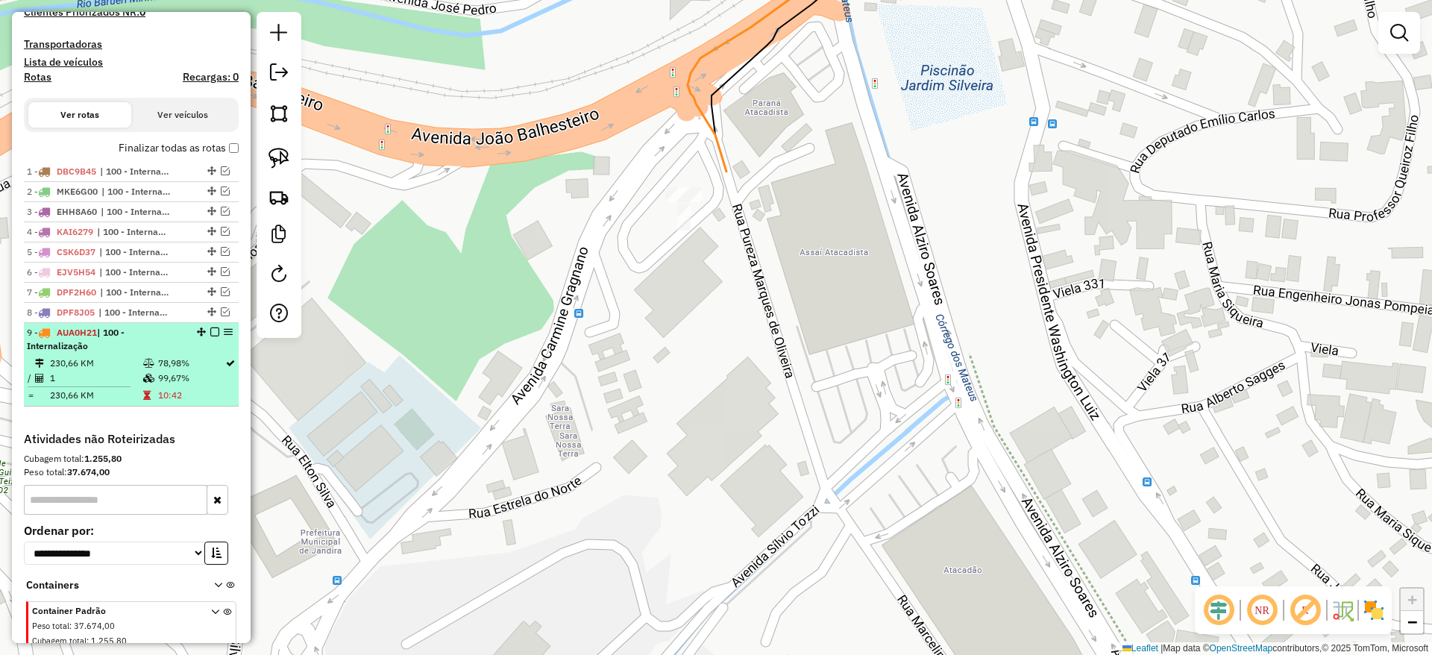
click at [210, 336] on em at bounding box center [214, 331] width 9 height 9
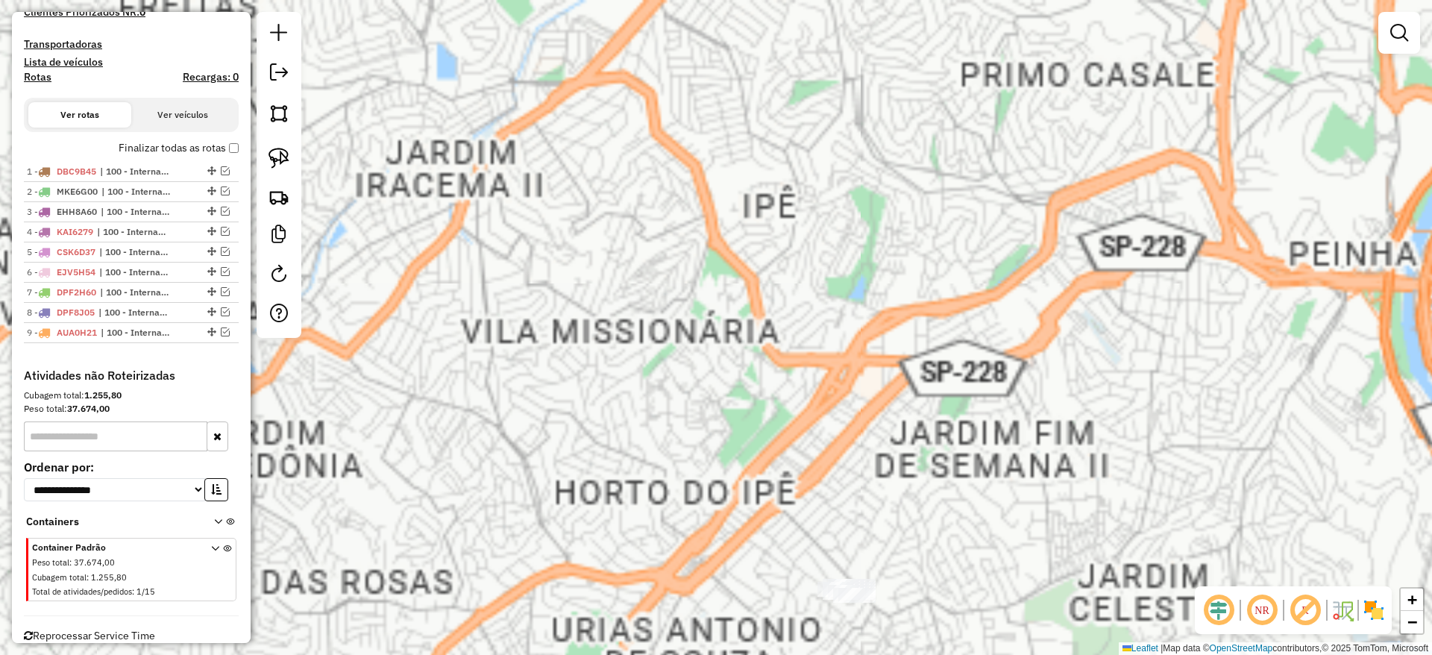
drag, startPoint x: 832, startPoint y: 550, endPoint x: 786, endPoint y: 372, distance: 183.3
click at [785, 368] on div "Janela de atendimento Grade de atendimento Capacidade Transportadoras Veículos …" at bounding box center [716, 327] width 1432 height 655
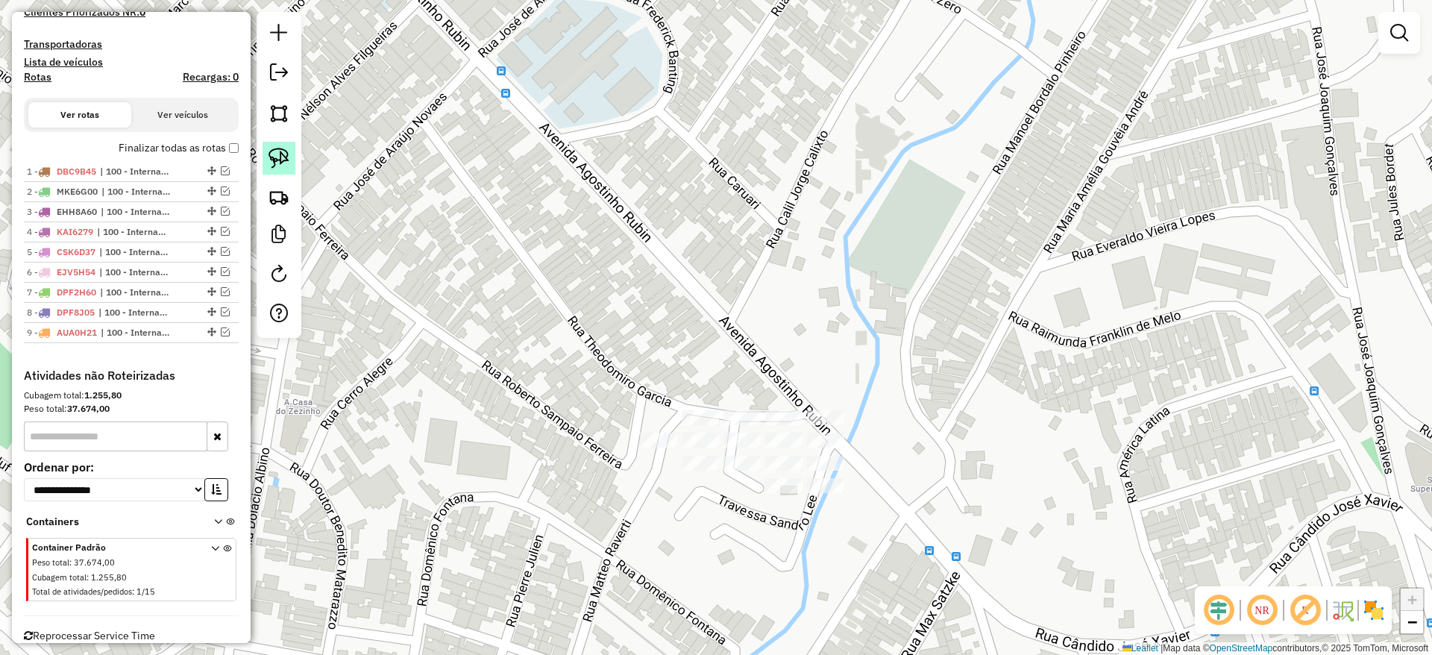
click at [288, 160] on img at bounding box center [279, 158] width 21 height 21
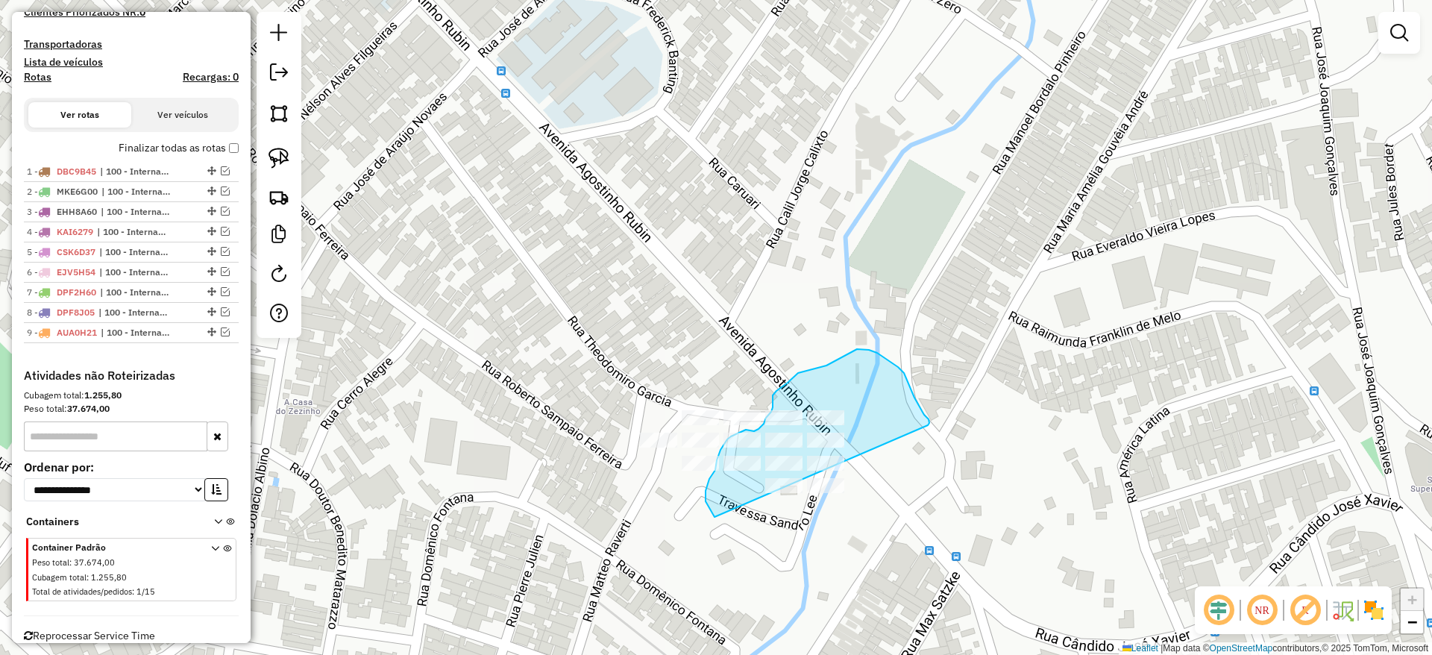
drag, startPoint x: 915, startPoint y: 398, endPoint x: 822, endPoint y: 550, distance: 178.1
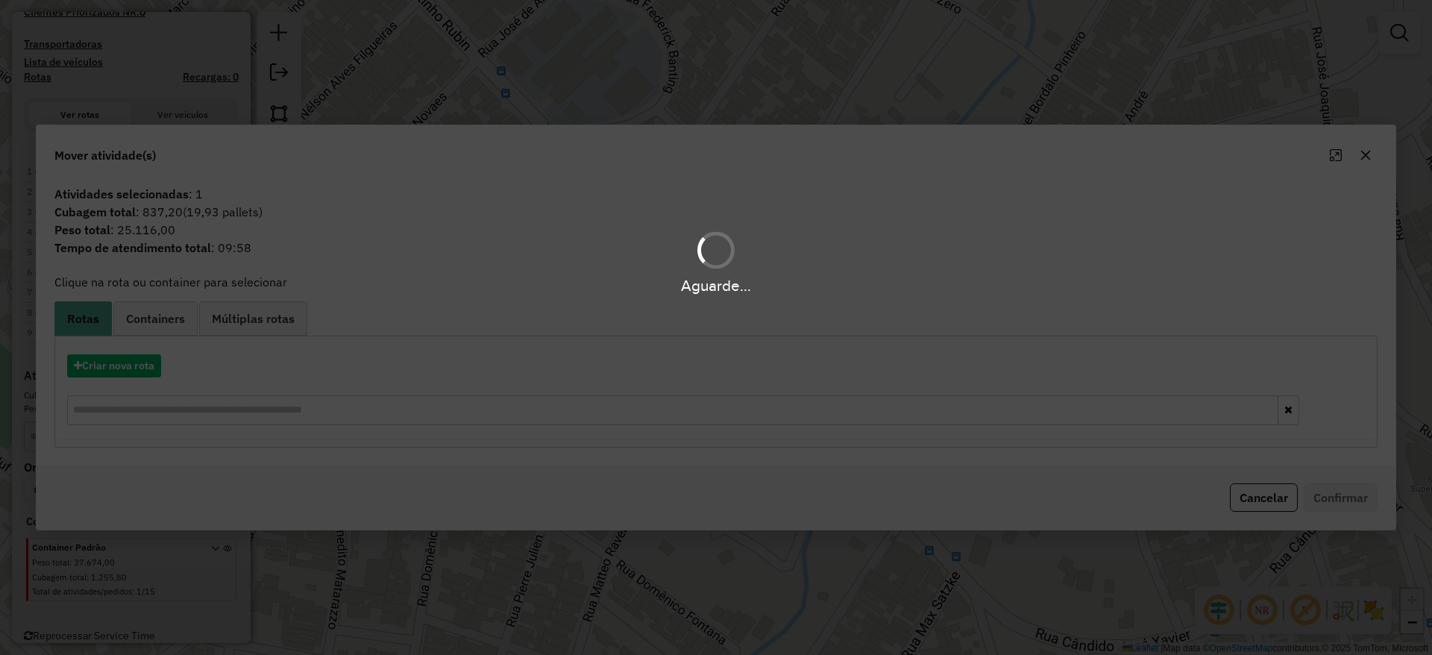
click at [116, 369] on div "Aguarde..." at bounding box center [716, 327] width 1432 height 655
click at [118, 371] on div "Aguarde..." at bounding box center [716, 327] width 1432 height 655
click at [118, 371] on button "Criar nova rota" at bounding box center [114, 365] width 94 height 23
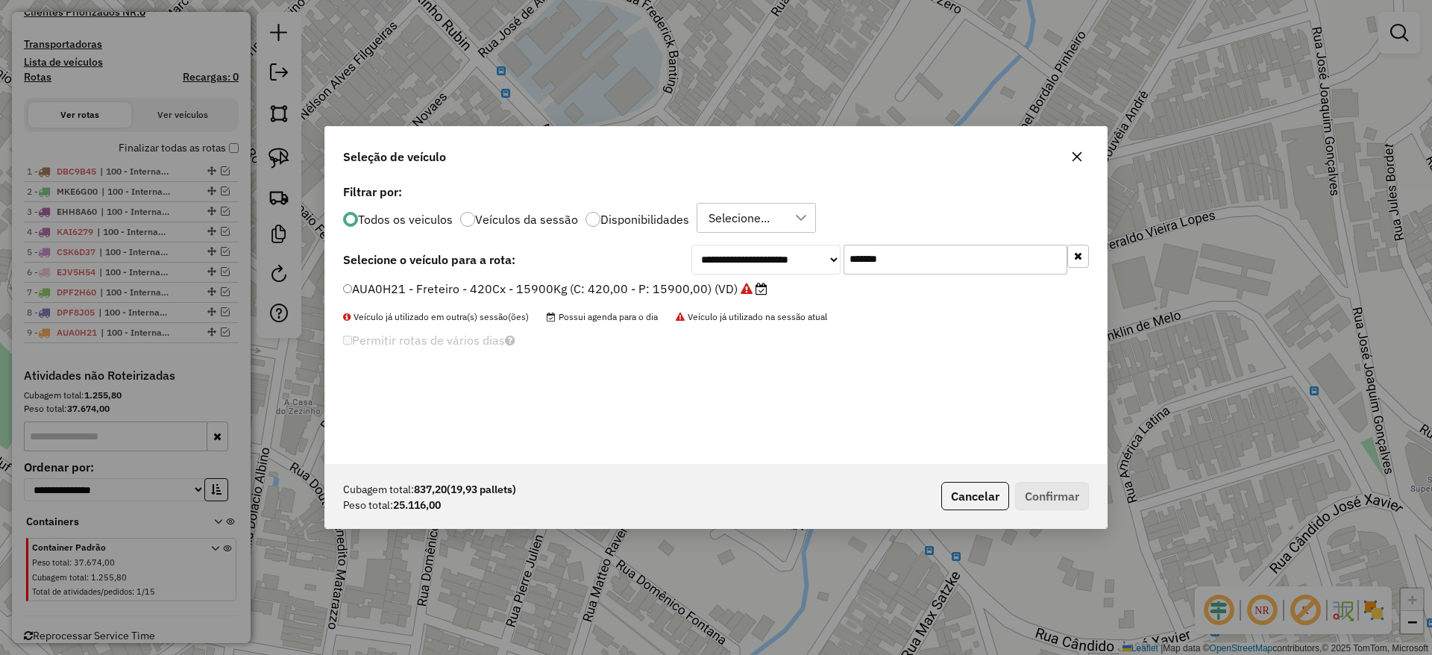
drag, startPoint x: 913, startPoint y: 265, endPoint x: 735, endPoint y: 260, distance: 178.3
click at [753, 251] on div "**********" at bounding box center [891, 260] width 398 height 30
paste input "text"
type input "*******"
click at [673, 290] on label "JSQ4B90 - Freteiro - 840Cx - 26700Kg (C: 840,00 - P: 26700,00) (VD)" at bounding box center [546, 289] width 407 height 18
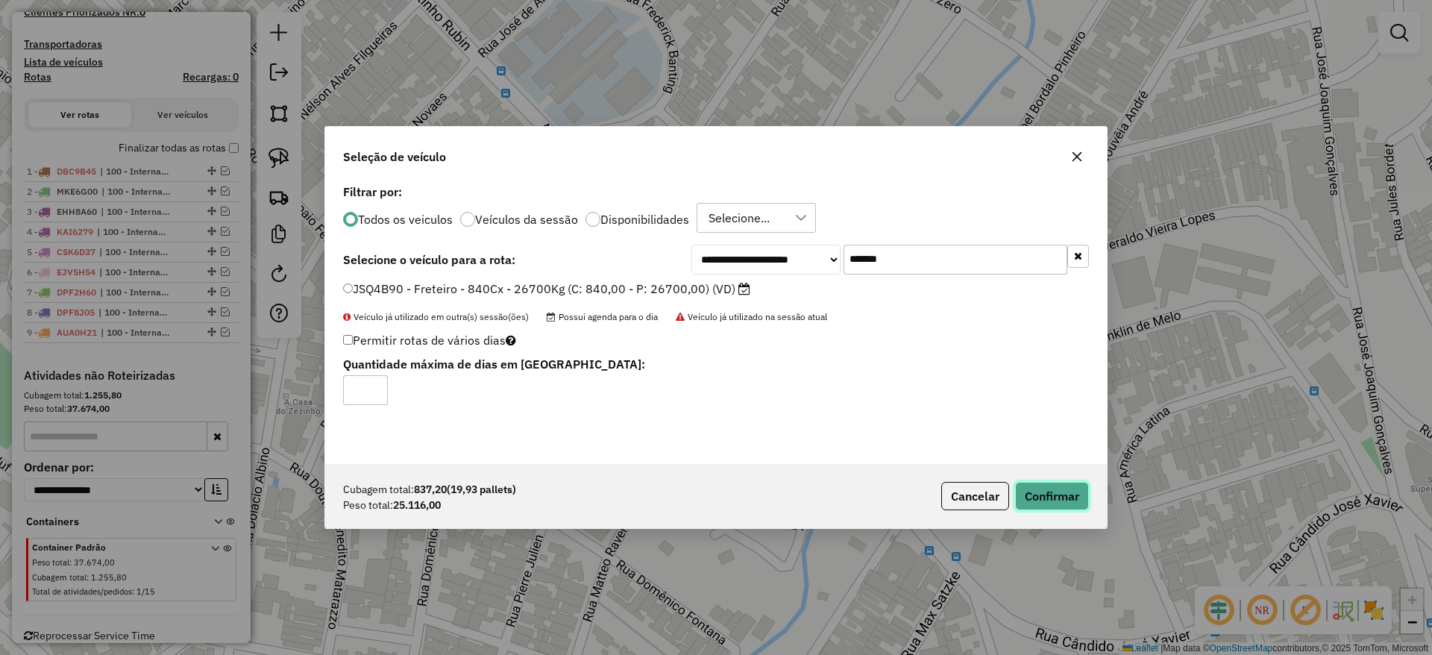
click at [1053, 483] on button "Confirmar" at bounding box center [1052, 496] width 74 height 28
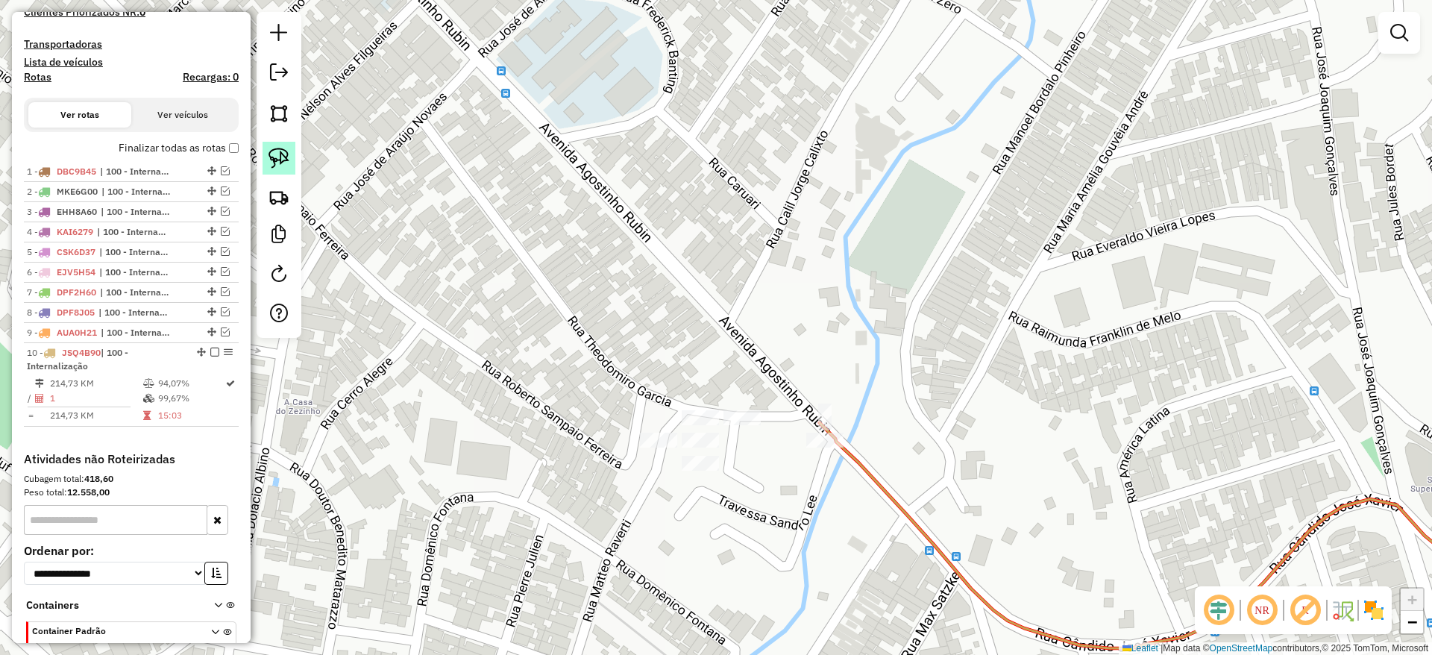
drag, startPoint x: 266, startPoint y: 152, endPoint x: 277, endPoint y: 171, distance: 21.7
click at [264, 152] on link at bounding box center [279, 158] width 33 height 33
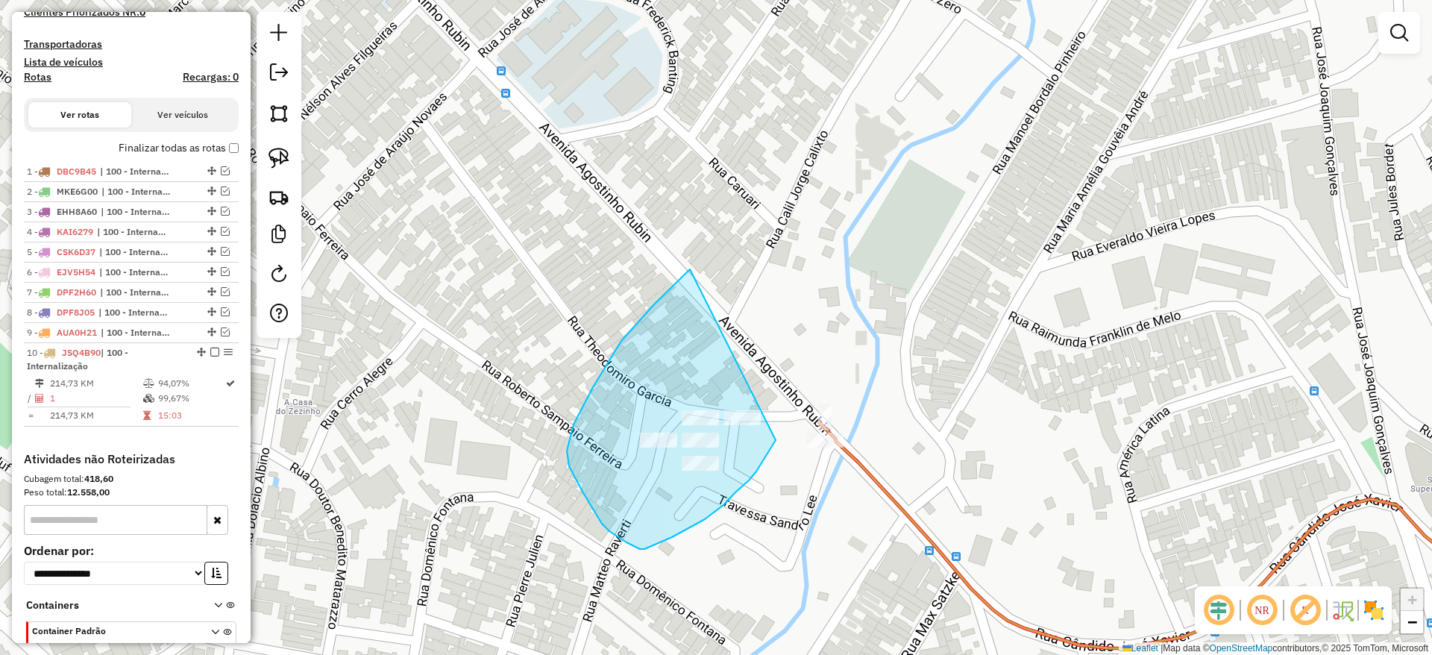
drag, startPoint x: 689, startPoint y: 269, endPoint x: 814, endPoint y: 369, distance: 159.3
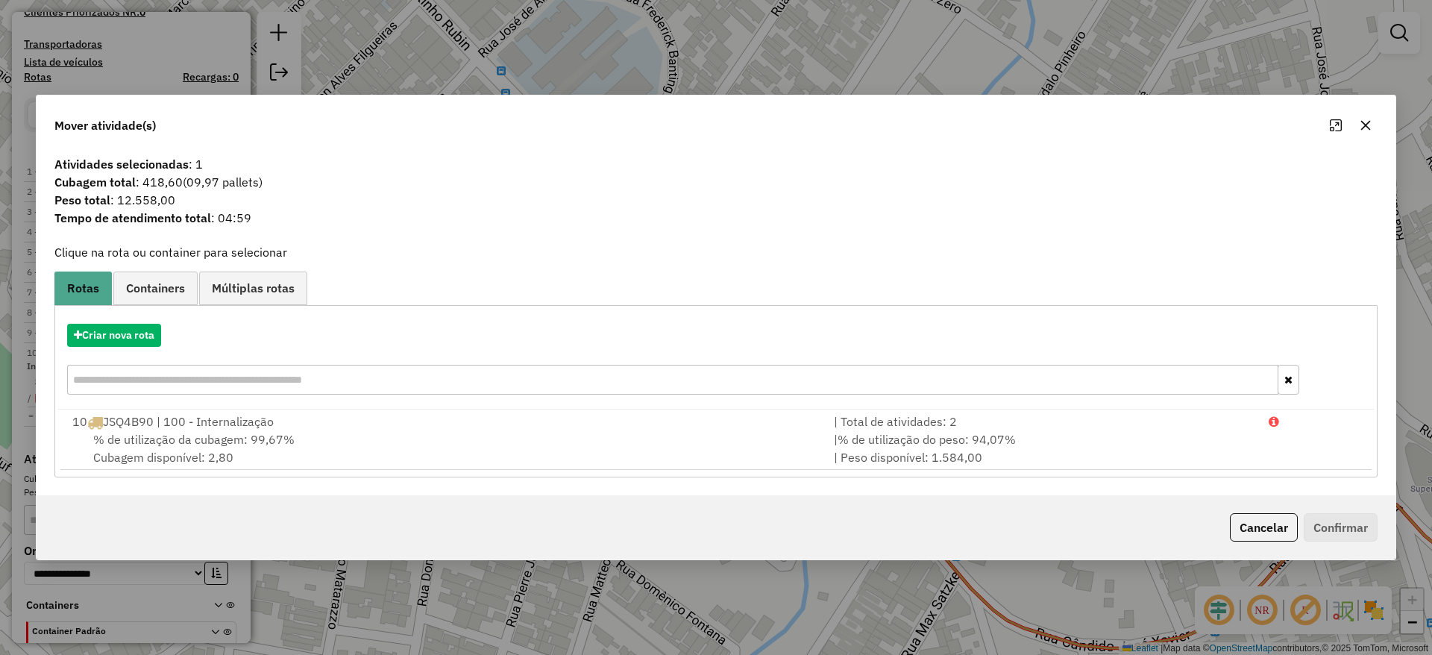
click at [140, 336] on hb-app "Aguarde... Pop-up bloqueado! Seu navegador bloqueou automáticamente a abertura …" at bounding box center [716, 327] width 1432 height 655
click at [140, 336] on button "Criar nova rota" at bounding box center [114, 335] width 94 height 23
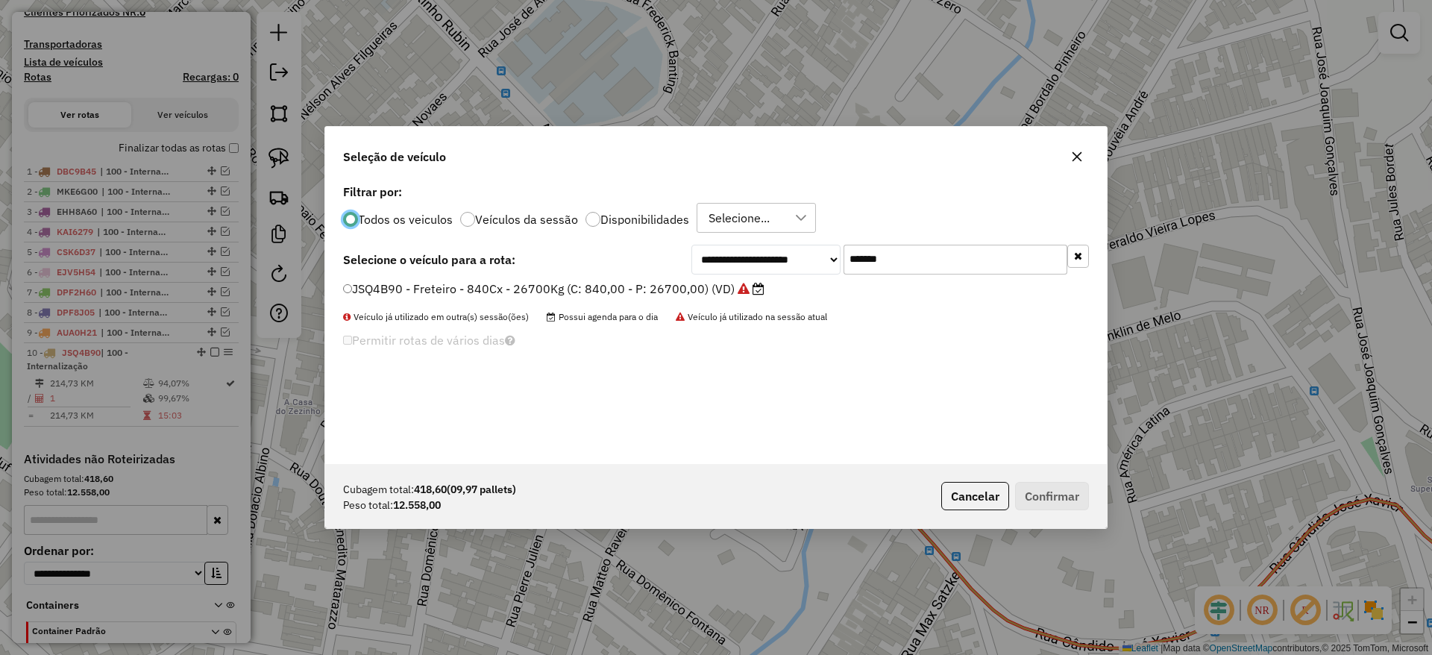
click at [921, 243] on div "**********" at bounding box center [716, 322] width 782 height 283
drag, startPoint x: 926, startPoint y: 261, endPoint x: 562, endPoint y: 289, distance: 365.1
click at [562, 289] on div "**********" at bounding box center [716, 322] width 782 height 283
paste input "text"
type input "*******"
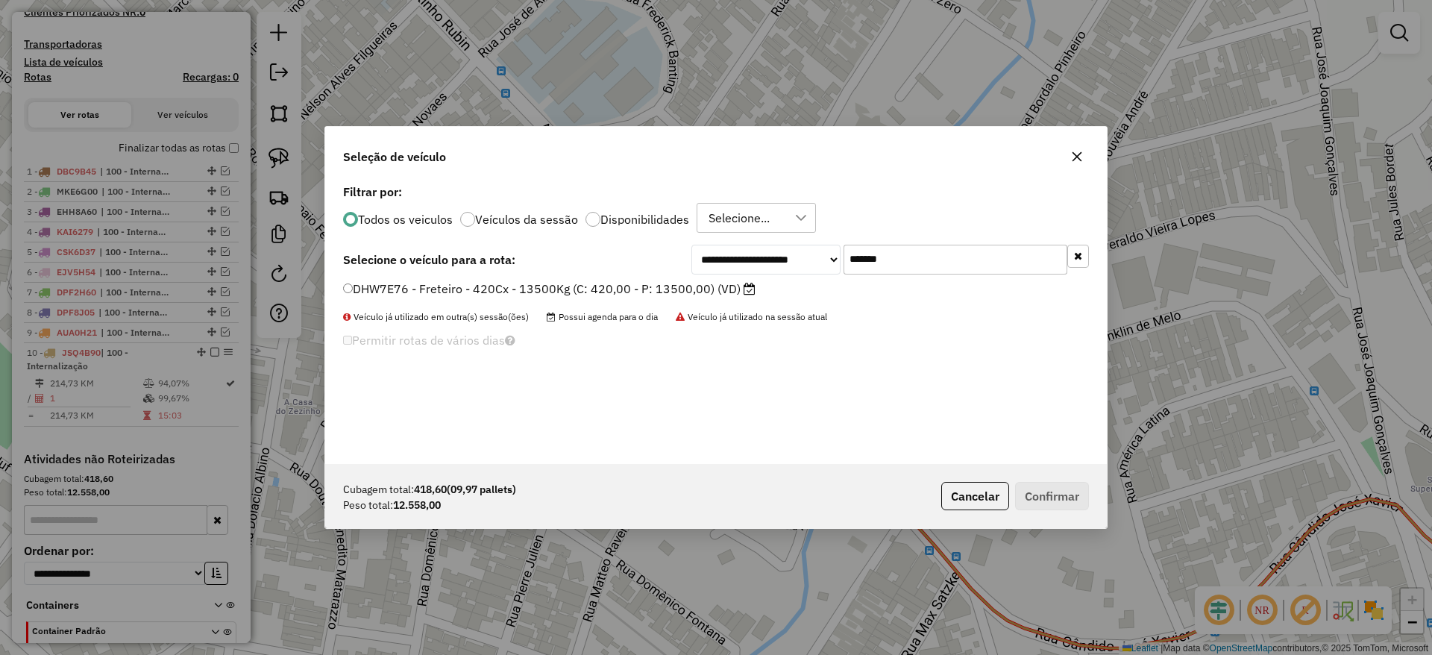
click at [540, 302] on div "DHW7E76 - Freteiro - 420Cx - 13500Kg (C: 420,00 - P: 13500,00) (VD)" at bounding box center [716, 295] width 764 height 30
click at [528, 293] on label "DHW7E76 - Freteiro - 420Cx - 13500Kg (C: 420,00 - P: 13500,00) (VD)" at bounding box center [549, 289] width 413 height 18
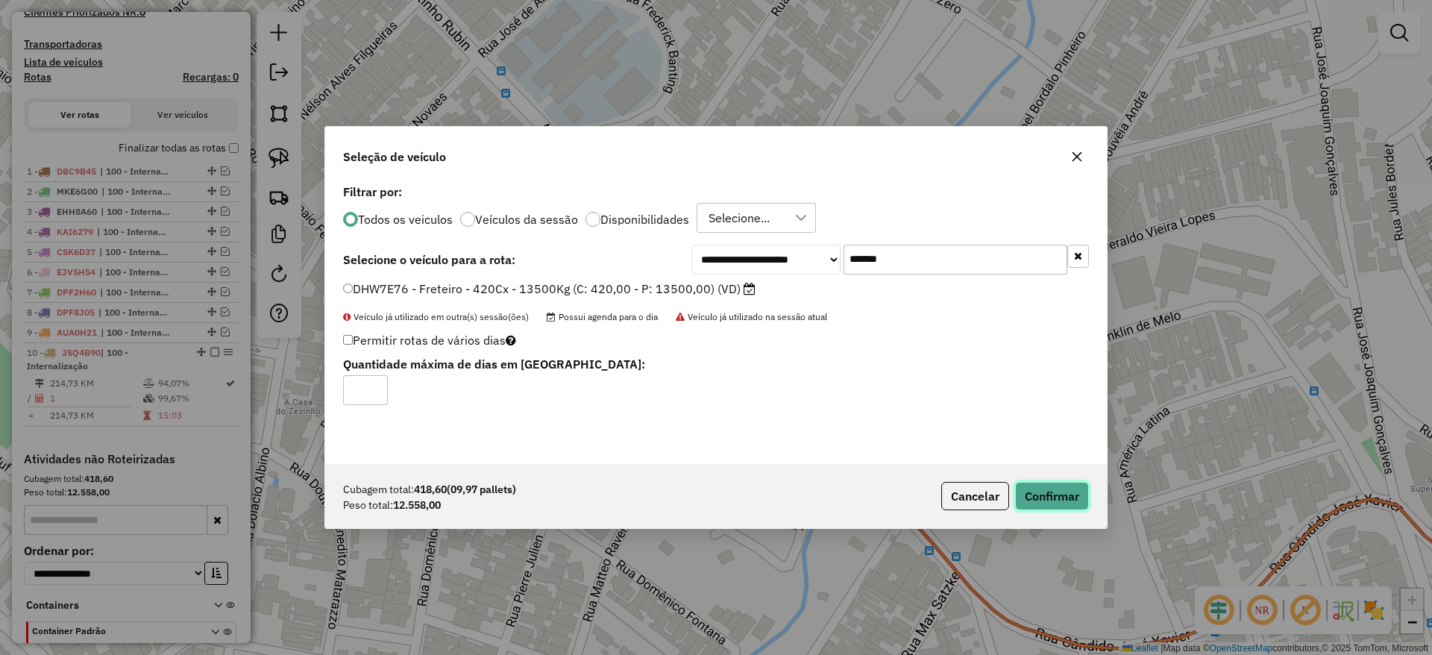
click at [1059, 485] on button "Confirmar" at bounding box center [1052, 496] width 74 height 28
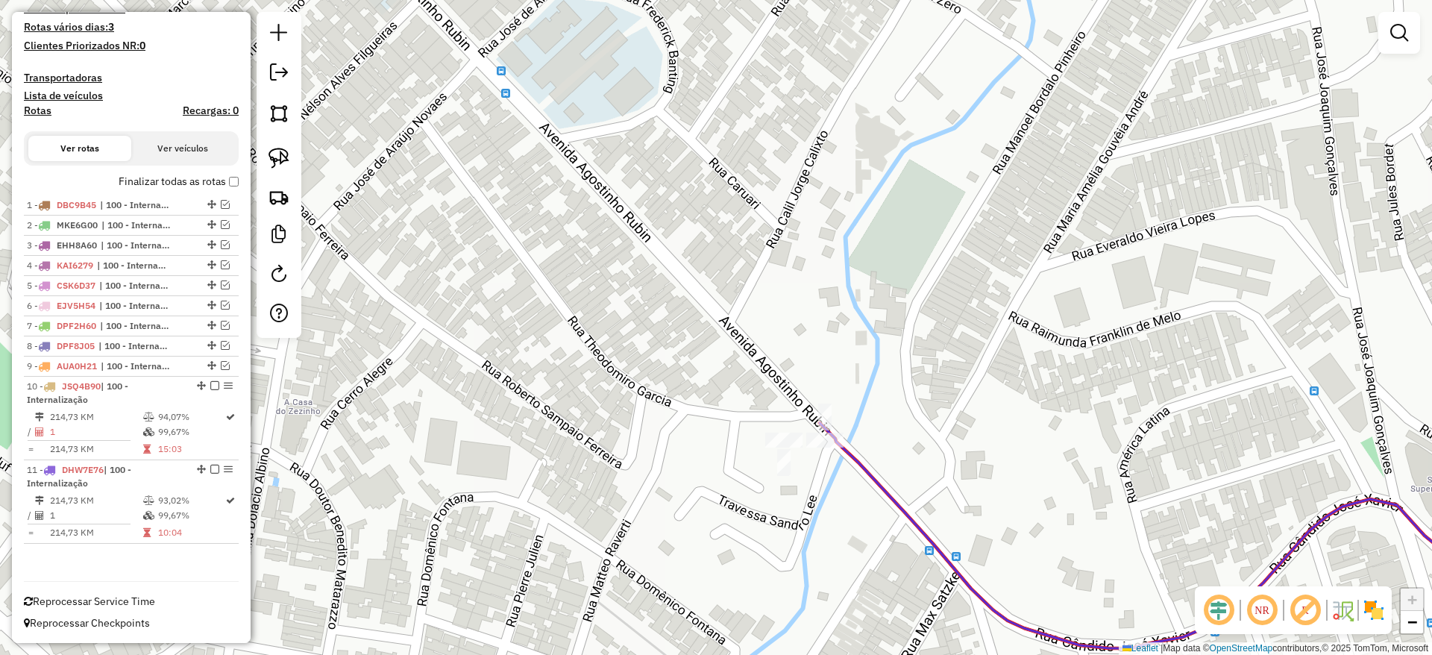
scroll to position [418, 0]
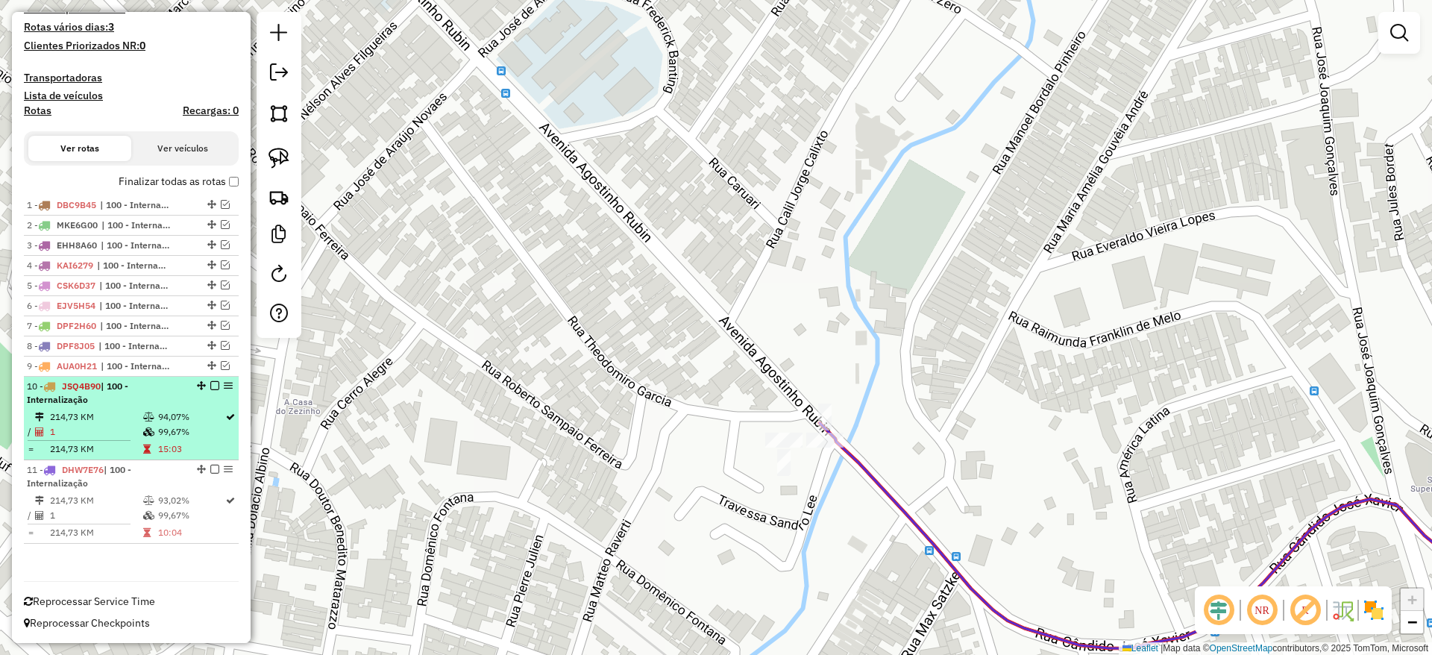
click at [211, 388] on em at bounding box center [214, 385] width 9 height 9
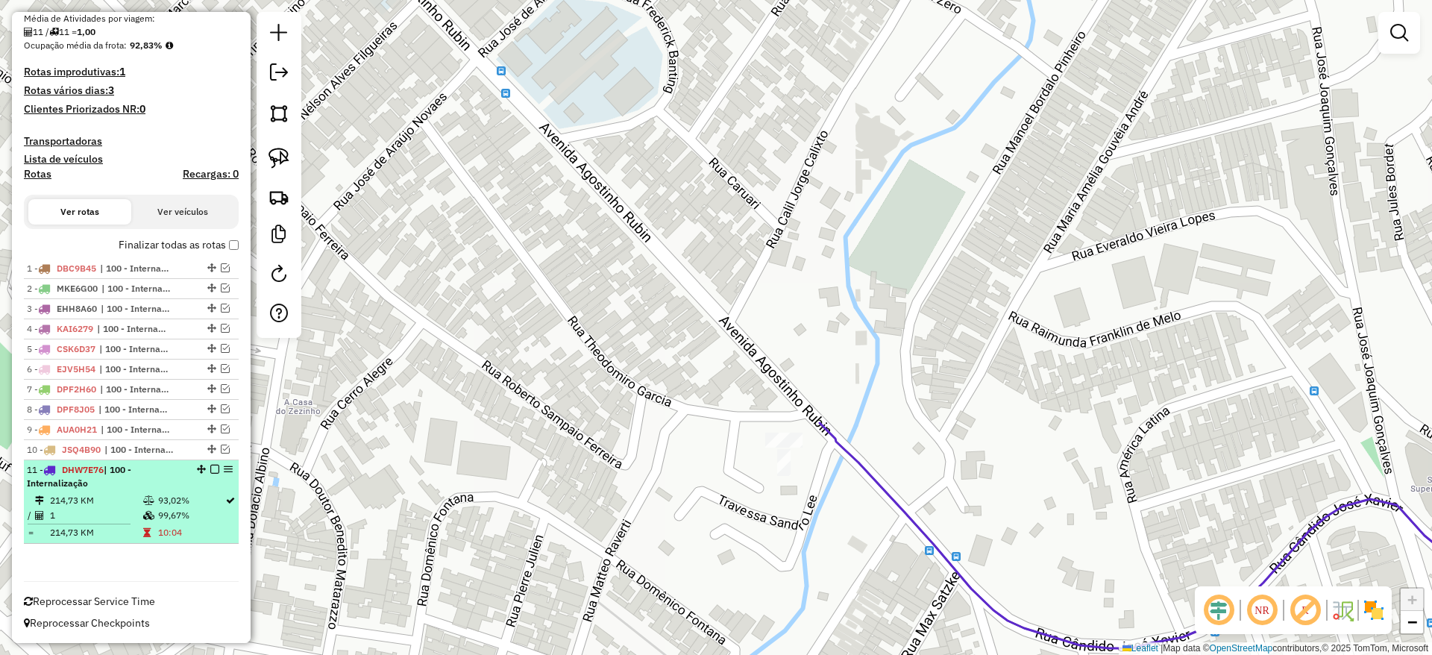
click at [210, 472] on em at bounding box center [214, 469] width 9 height 9
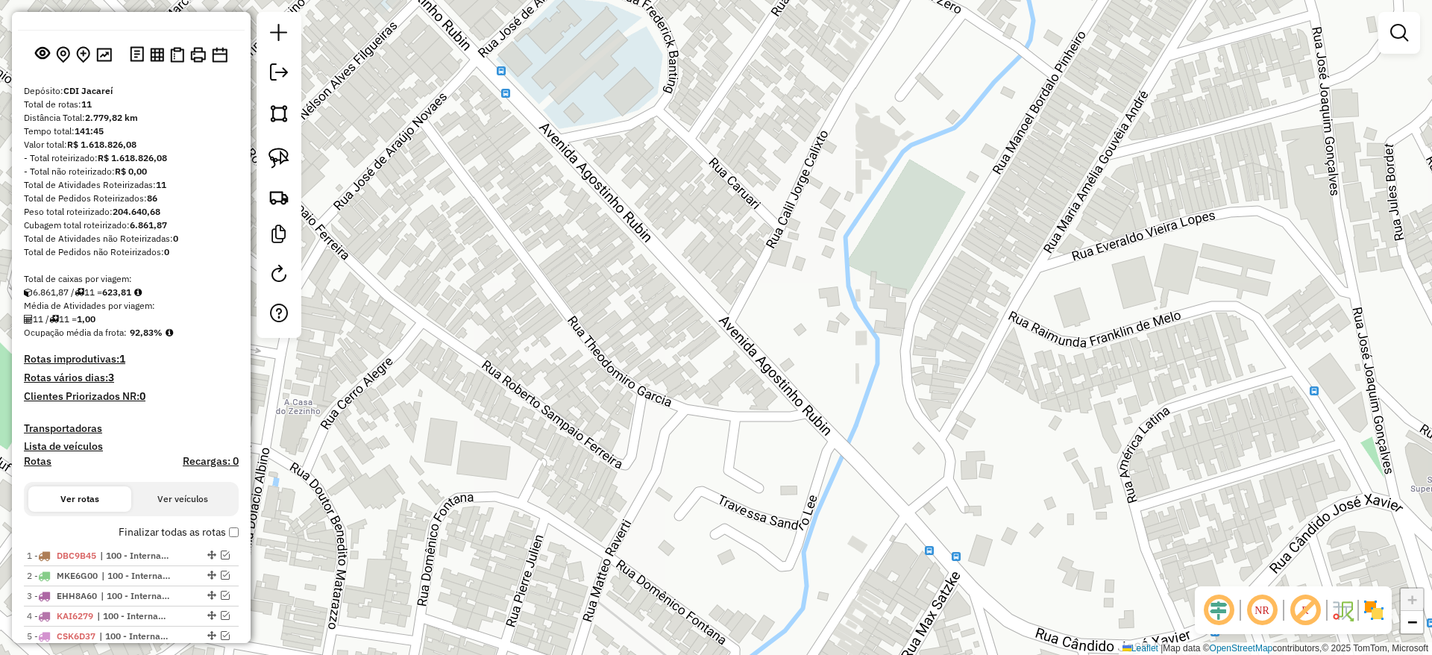
scroll to position [0, 0]
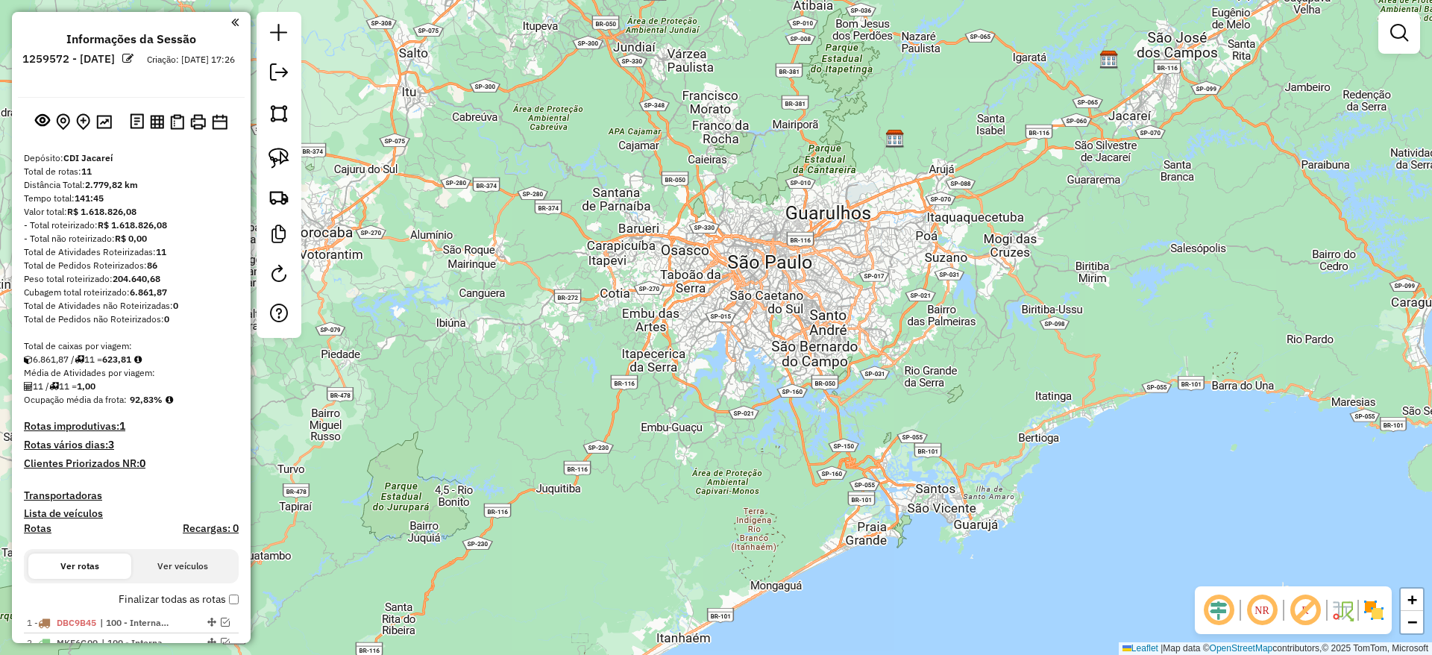
click at [263, 69] on div at bounding box center [279, 175] width 45 height 326
click at [275, 74] on em at bounding box center [279, 72] width 18 height 18
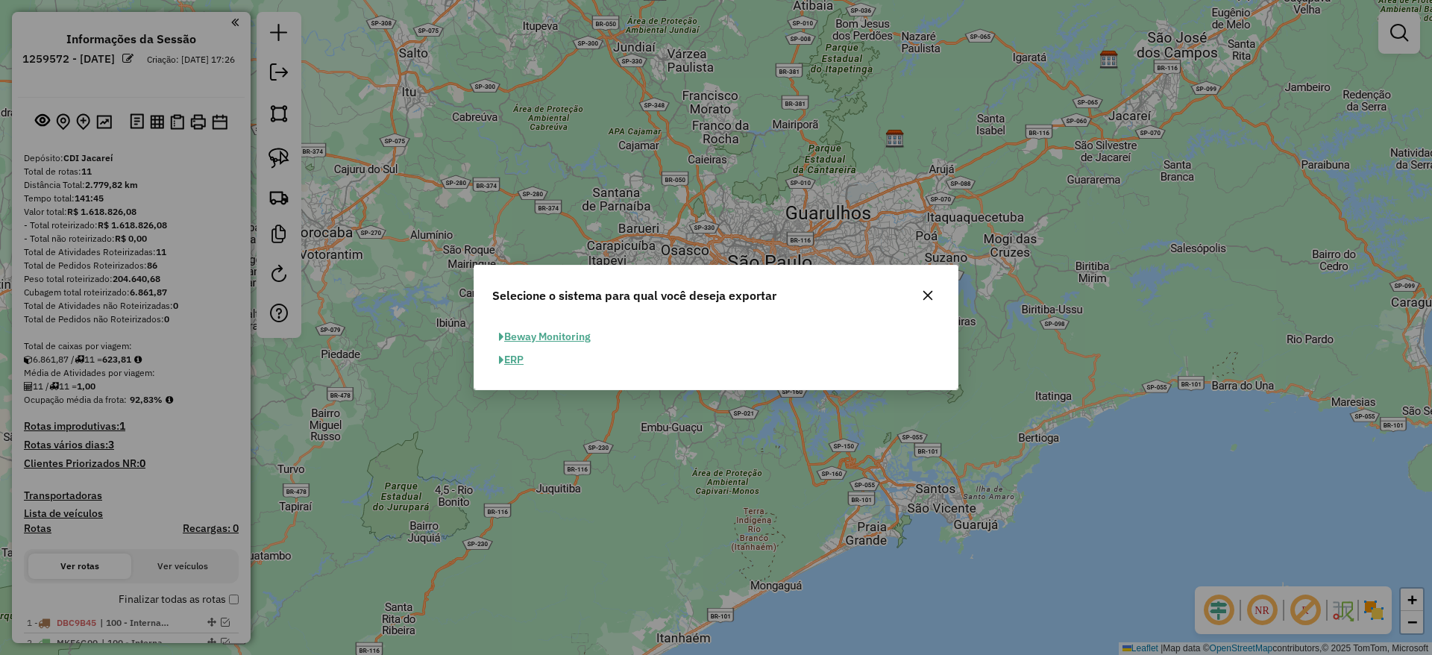
click at [511, 361] on button "ERP" at bounding box center [511, 359] width 38 height 23
select select "**"
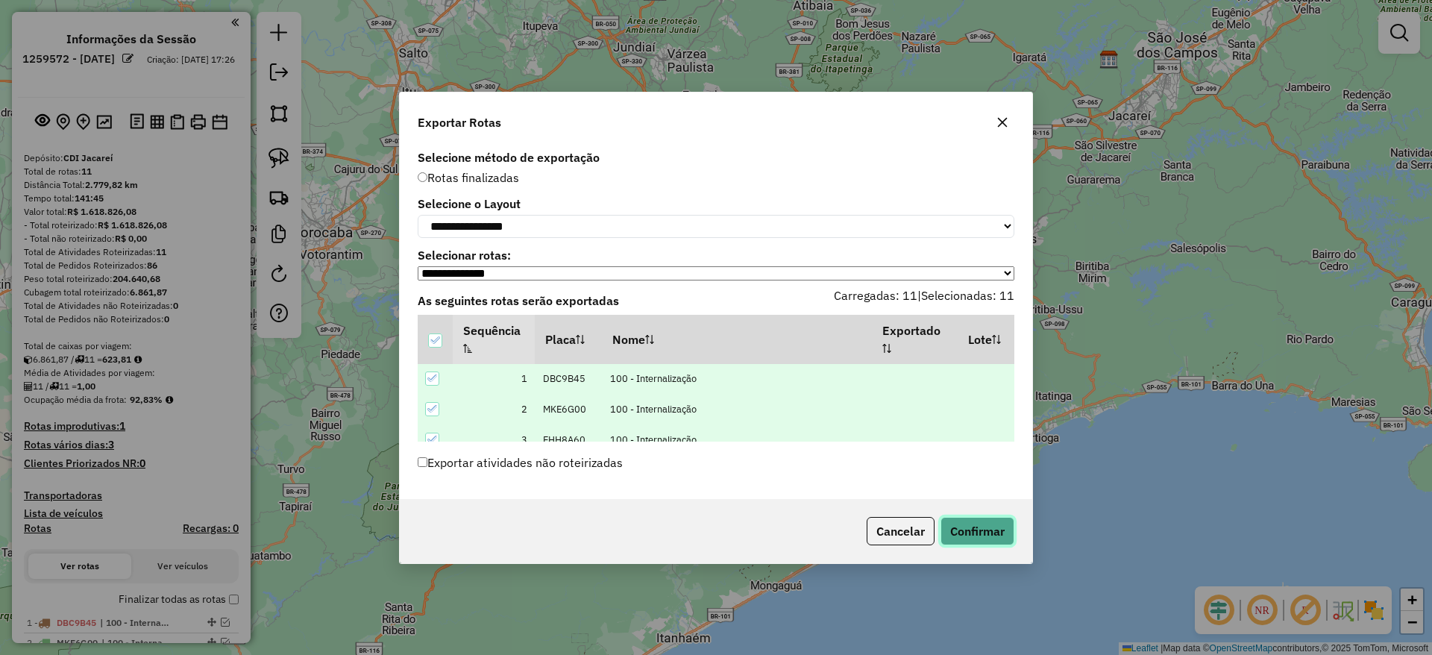
click at [981, 524] on button "Confirmar" at bounding box center [978, 531] width 74 height 28
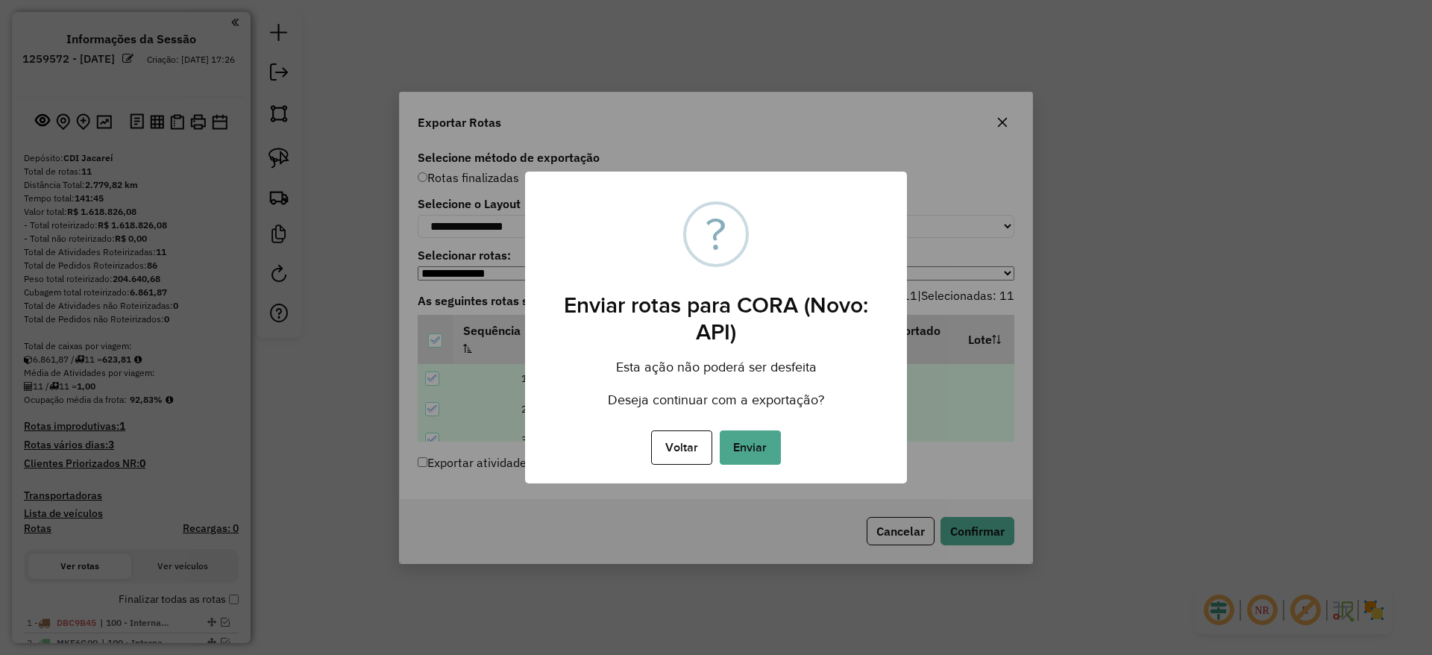
drag, startPoint x: 762, startPoint y: 450, endPoint x: 738, endPoint y: 471, distance: 31.7
click at [760, 448] on button "Enviar" at bounding box center [750, 447] width 61 height 34
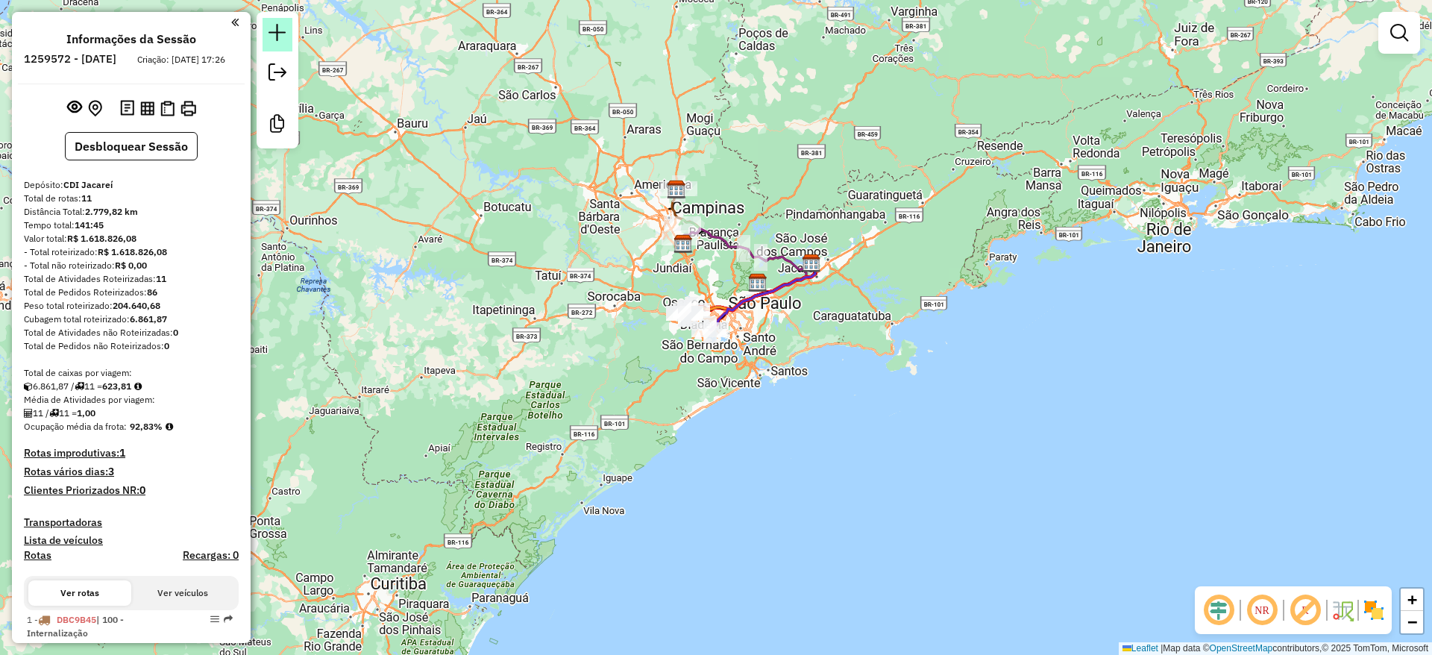
click at [277, 27] on em at bounding box center [278, 33] width 18 height 18
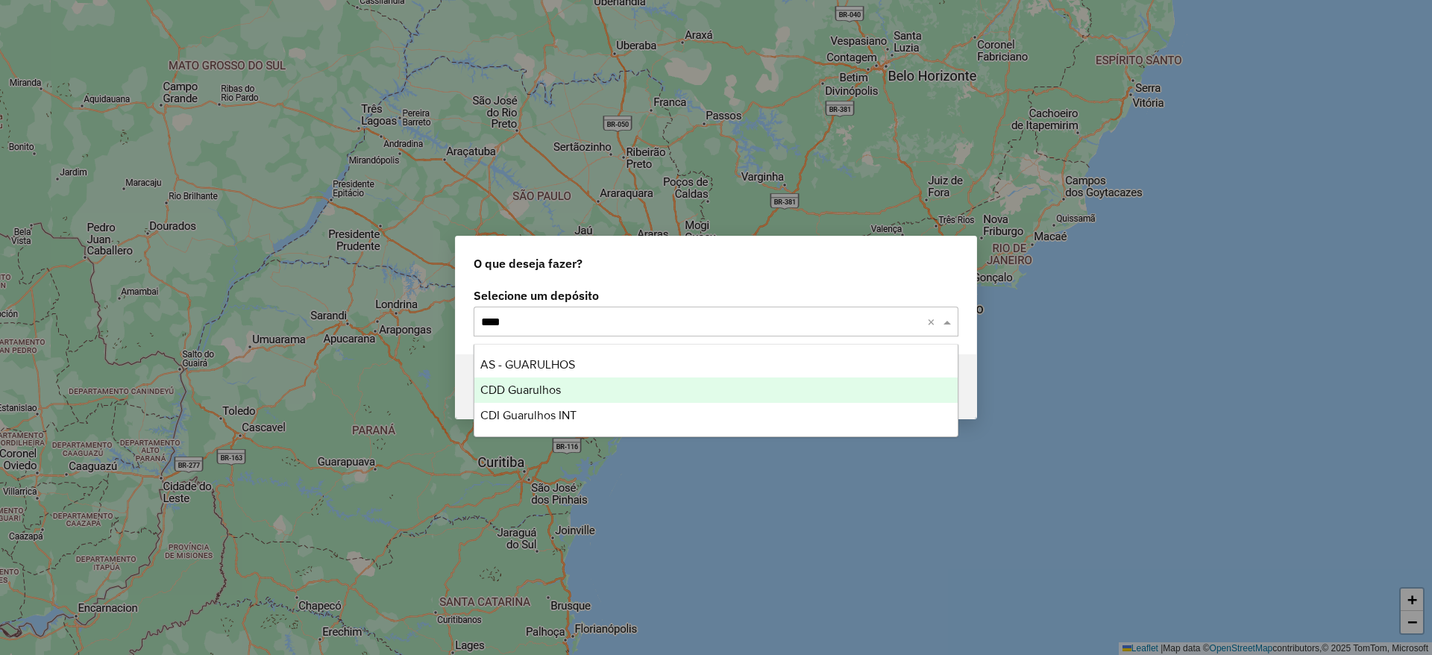
type input "*****"
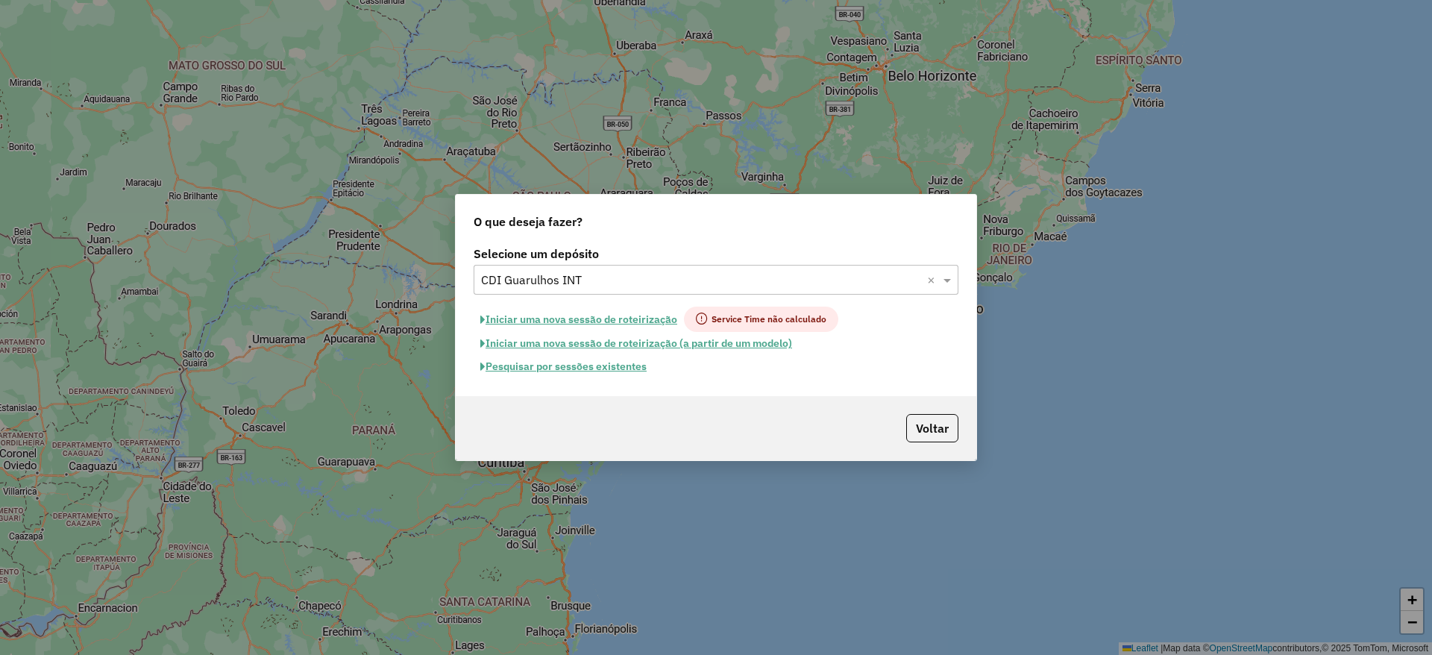
click at [585, 316] on button "Iniciar uma nova sessão de roteirização" at bounding box center [579, 319] width 210 height 25
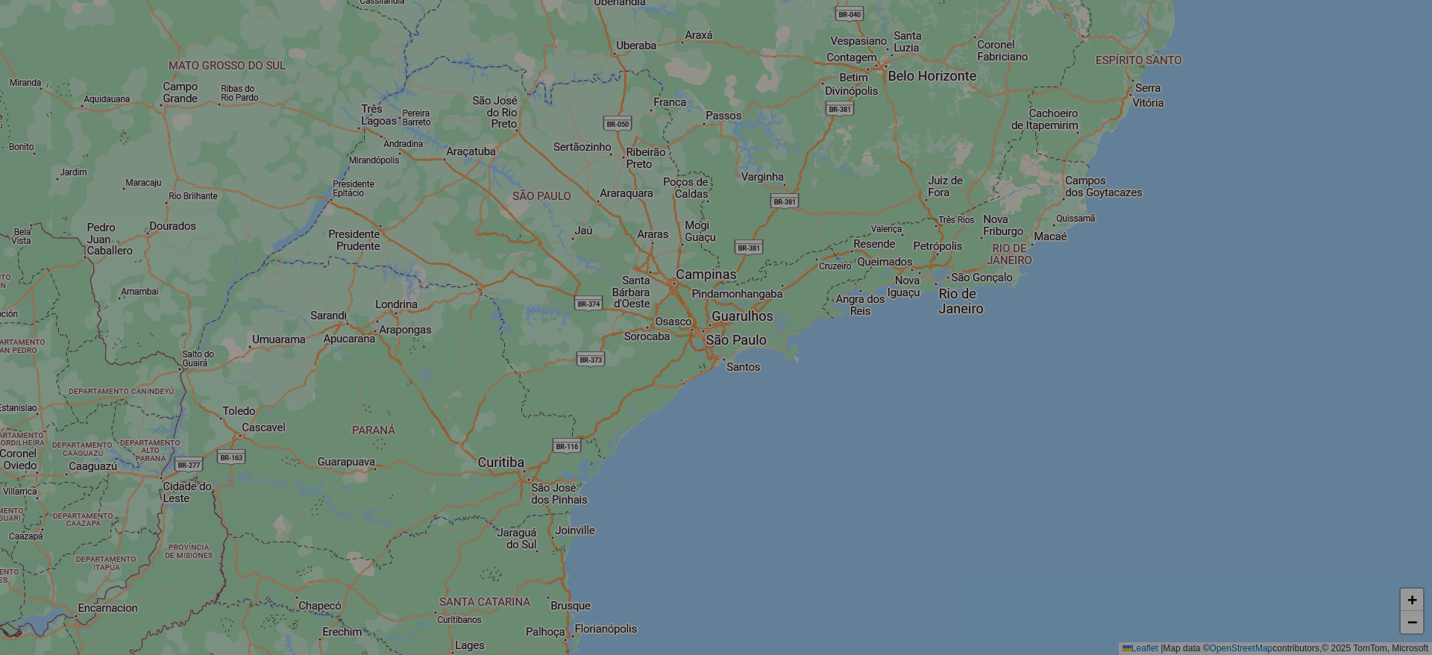
select select "*"
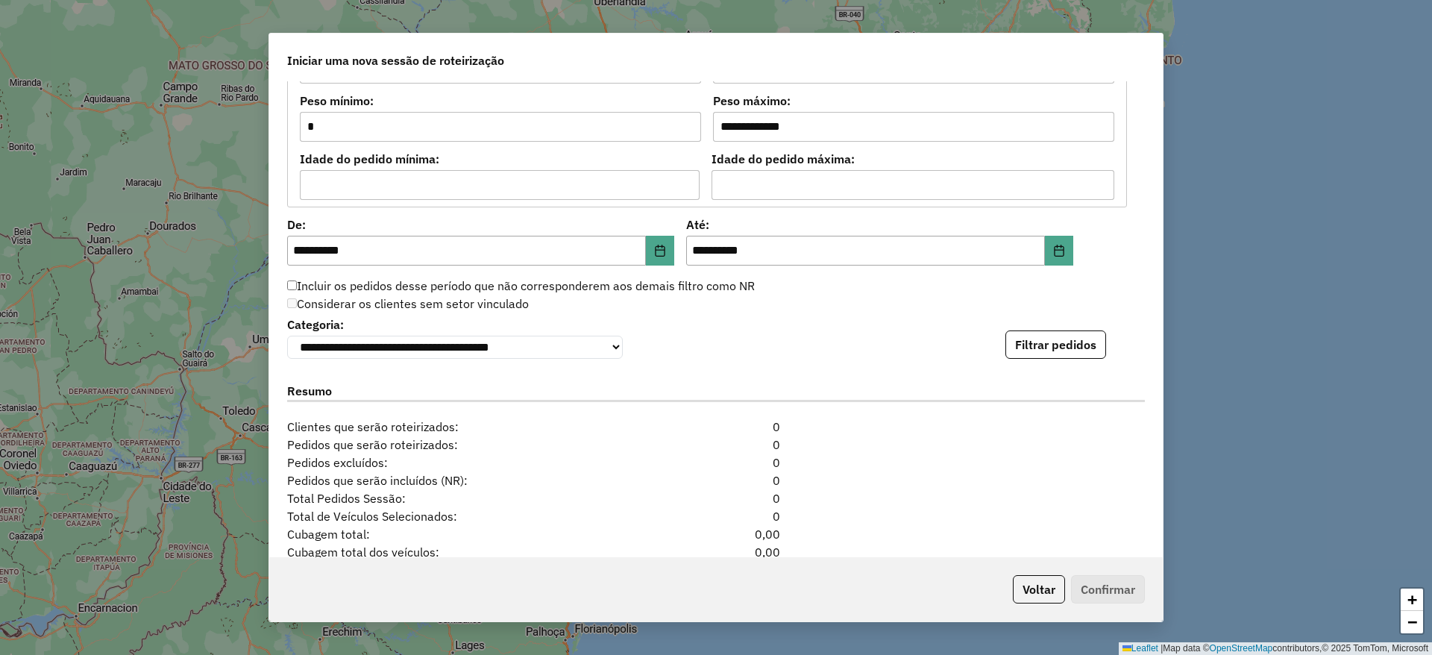
scroll to position [1457, 0]
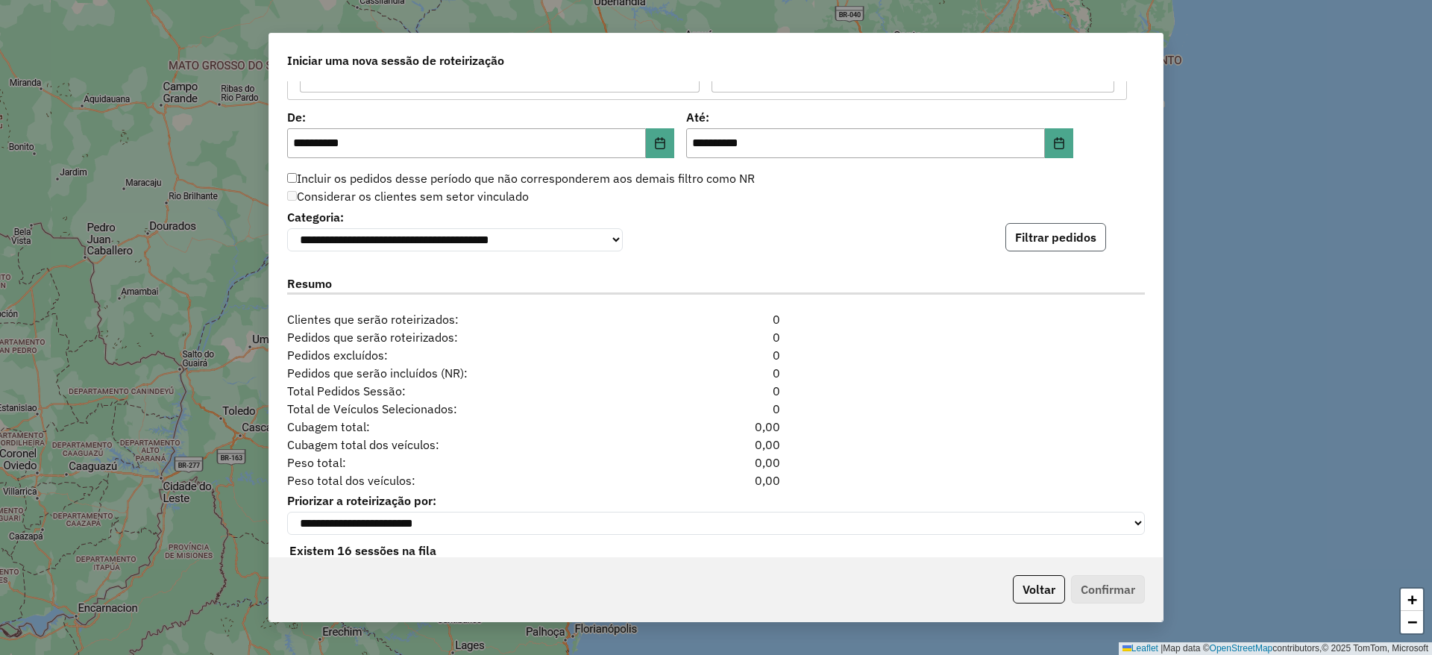
click at [1072, 250] on button "Filtrar pedidos" at bounding box center [1056, 237] width 101 height 28
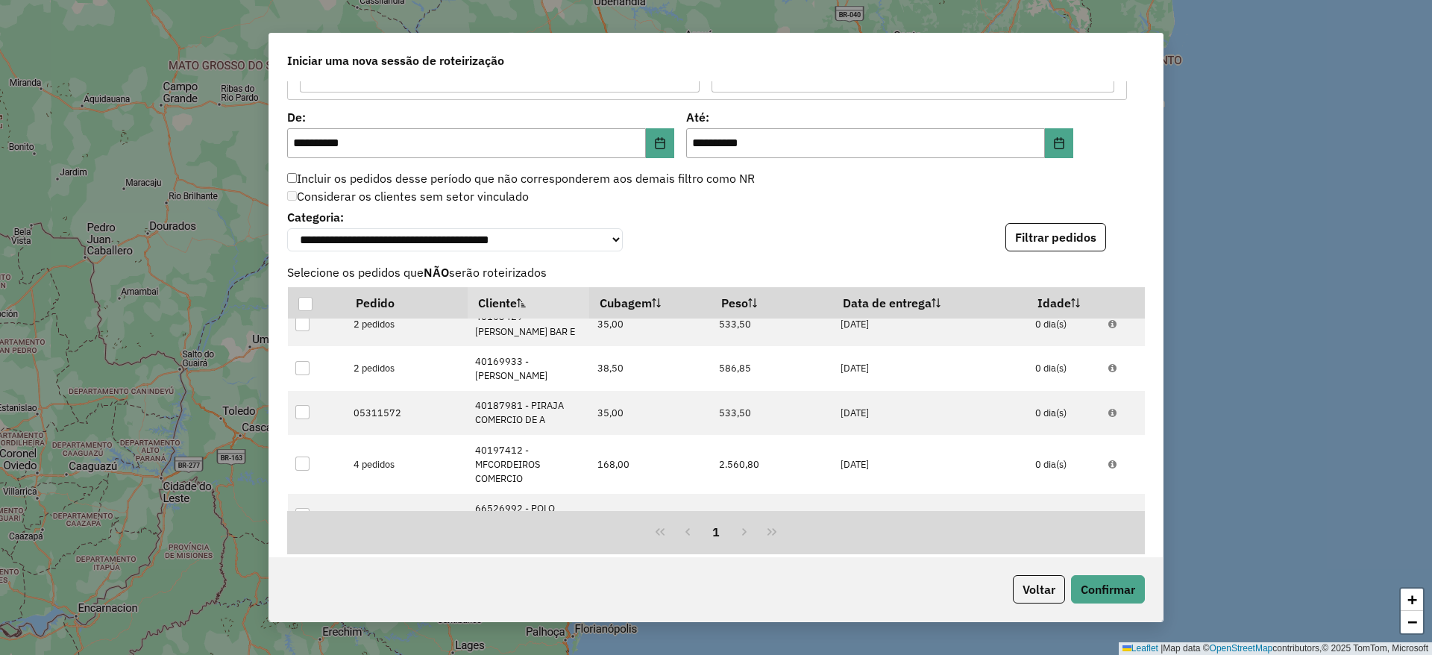
scroll to position [1818, 0]
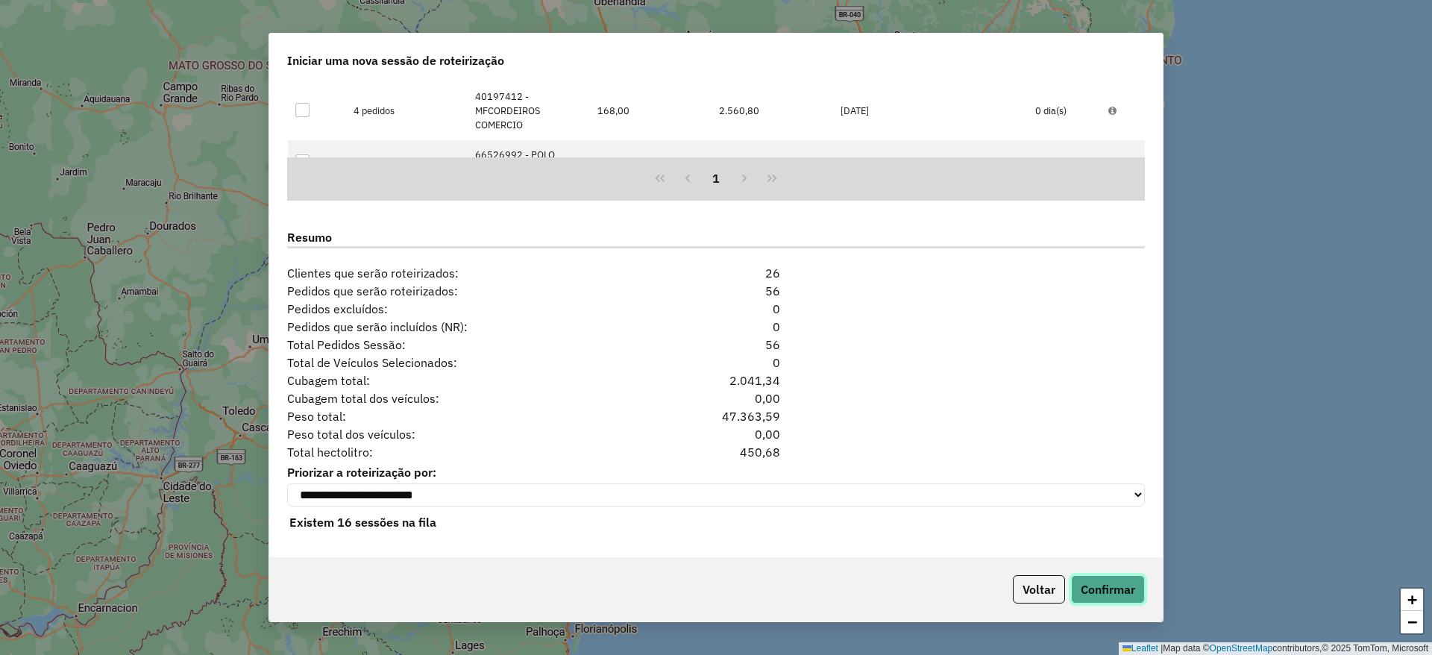
click at [1104, 591] on button "Confirmar" at bounding box center [1108, 589] width 74 height 28
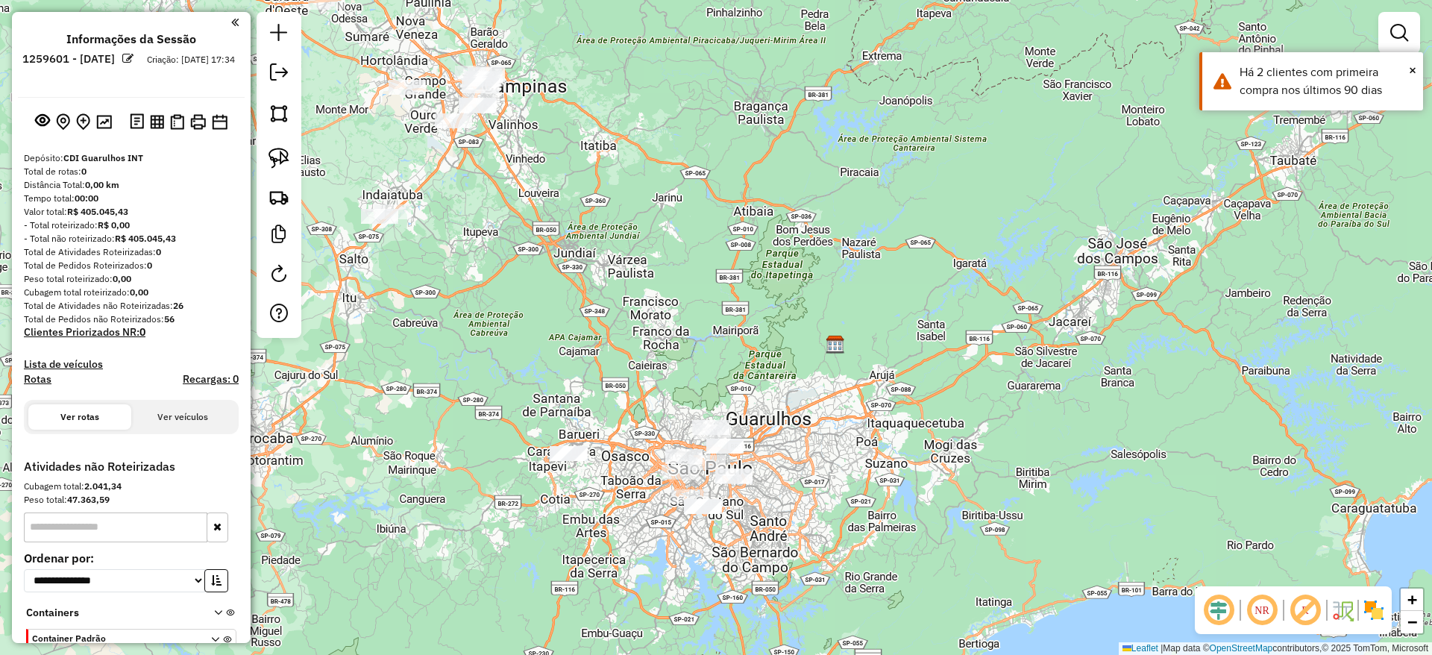
drag, startPoint x: 542, startPoint y: 269, endPoint x: 661, endPoint y: 286, distance: 120.6
click at [661, 286] on div "Janela de atendimento Grade de atendimento Capacidade Transportadoras Veículos …" at bounding box center [716, 327] width 1432 height 655
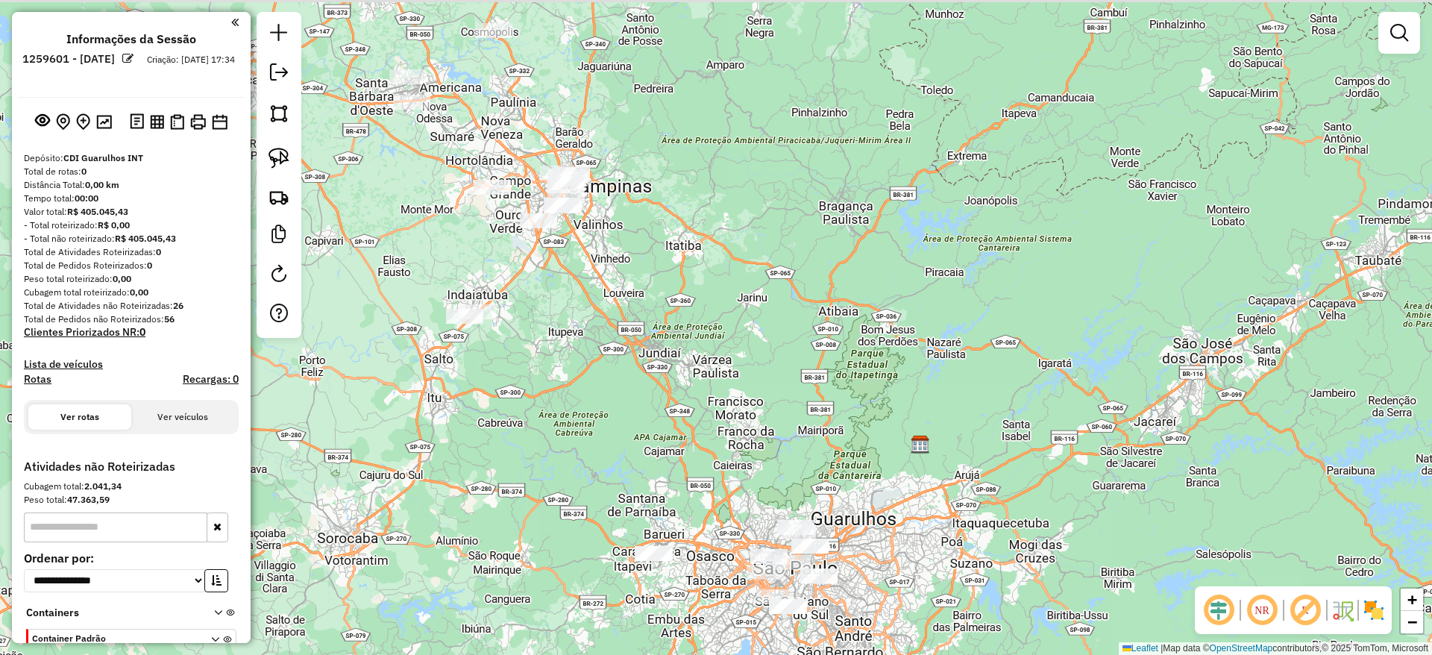
drag, startPoint x: 661, startPoint y: 286, endPoint x: 794, endPoint y: 472, distance: 228.9
click at [794, 472] on div "Janela de atendimento Grade de atendimento Capacidade Transportadoras Veículos …" at bounding box center [716, 327] width 1432 height 655
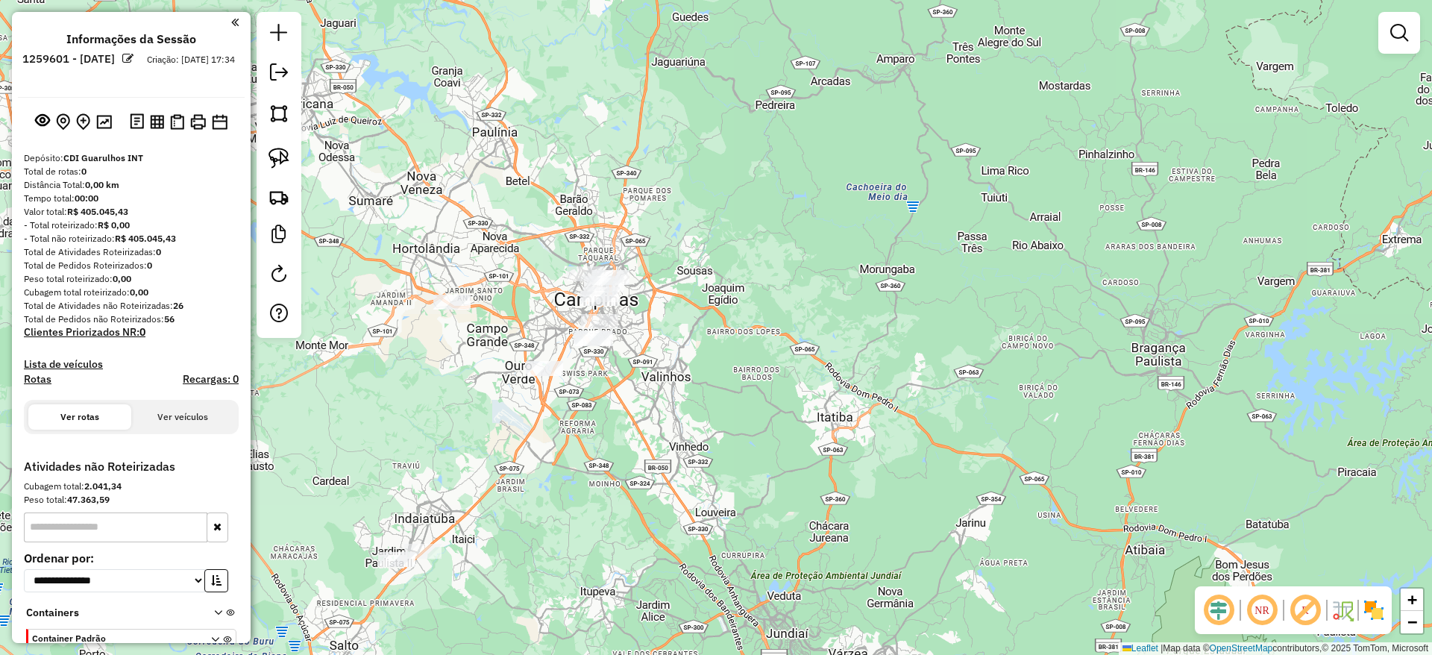
drag, startPoint x: 502, startPoint y: 421, endPoint x: 612, endPoint y: 173, distance: 271.5
click at [612, 173] on div "Janela de atendimento Grade de atendimento Capacidade Transportadoras Veículos …" at bounding box center [716, 327] width 1432 height 655
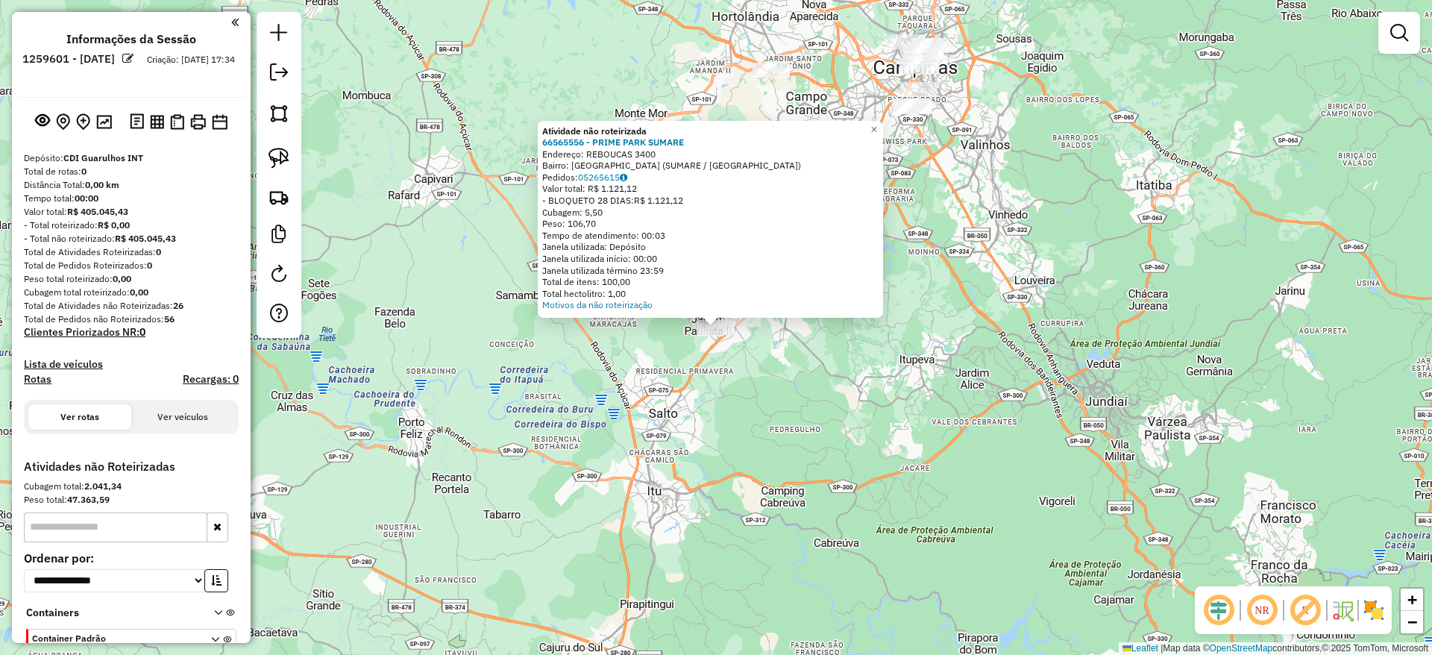
click at [737, 370] on div "Atividade não roteirizada 66565556 - PRIME PARK SUMARE Endereço: REBOUCAS 3400 …" at bounding box center [716, 327] width 1432 height 655
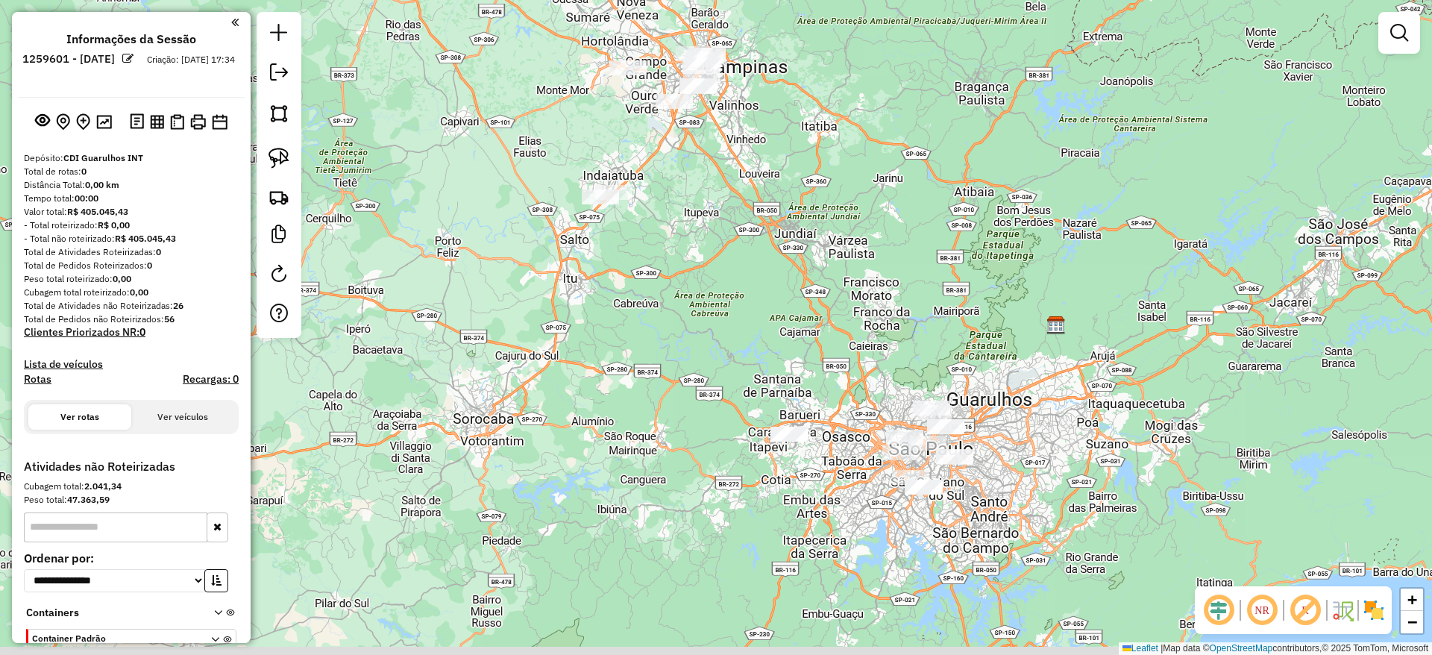
drag, startPoint x: 864, startPoint y: 436, endPoint x: 721, endPoint y: 270, distance: 219.5
click at [721, 270] on div "Janela de atendimento Grade de atendimento Capacidade Transportadoras Veículos …" at bounding box center [716, 327] width 1432 height 655
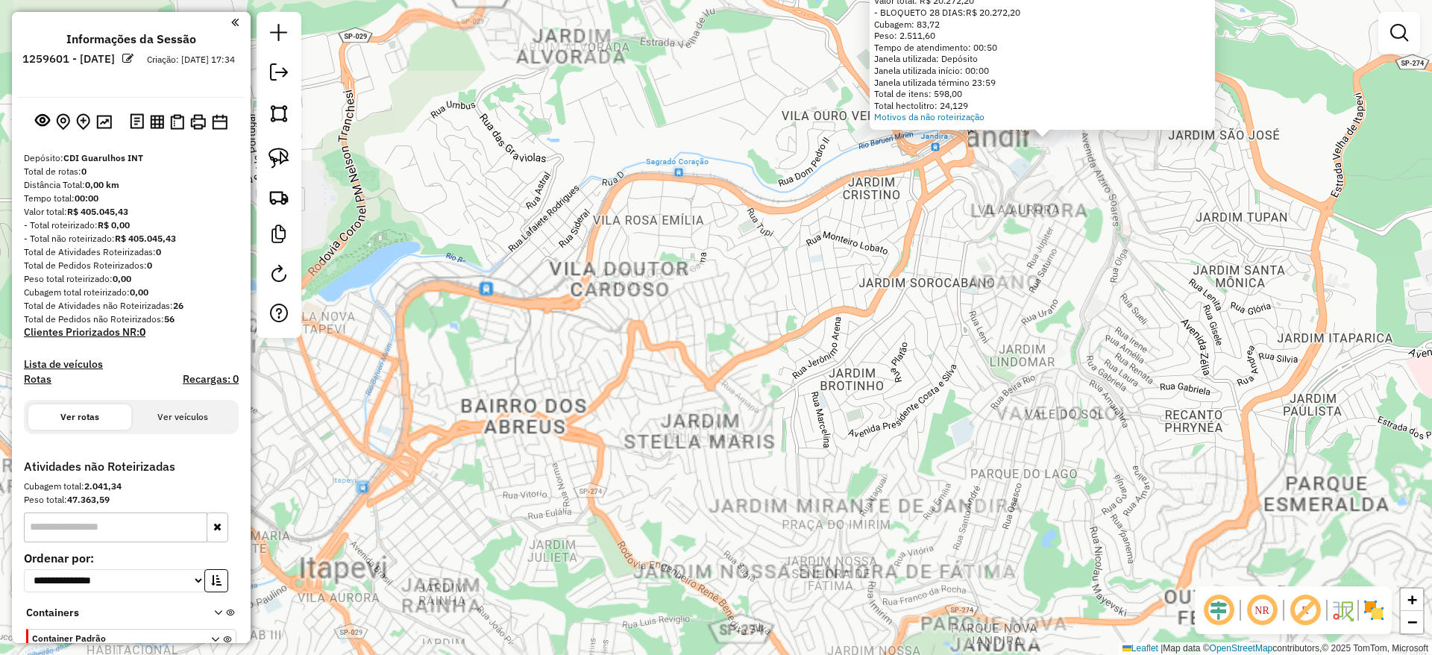
click at [885, 320] on div "Atividade não roteirizada 30304557 - [PERSON_NAME] e F Endereço: [STREET_ADDRES…" at bounding box center [716, 327] width 1432 height 655
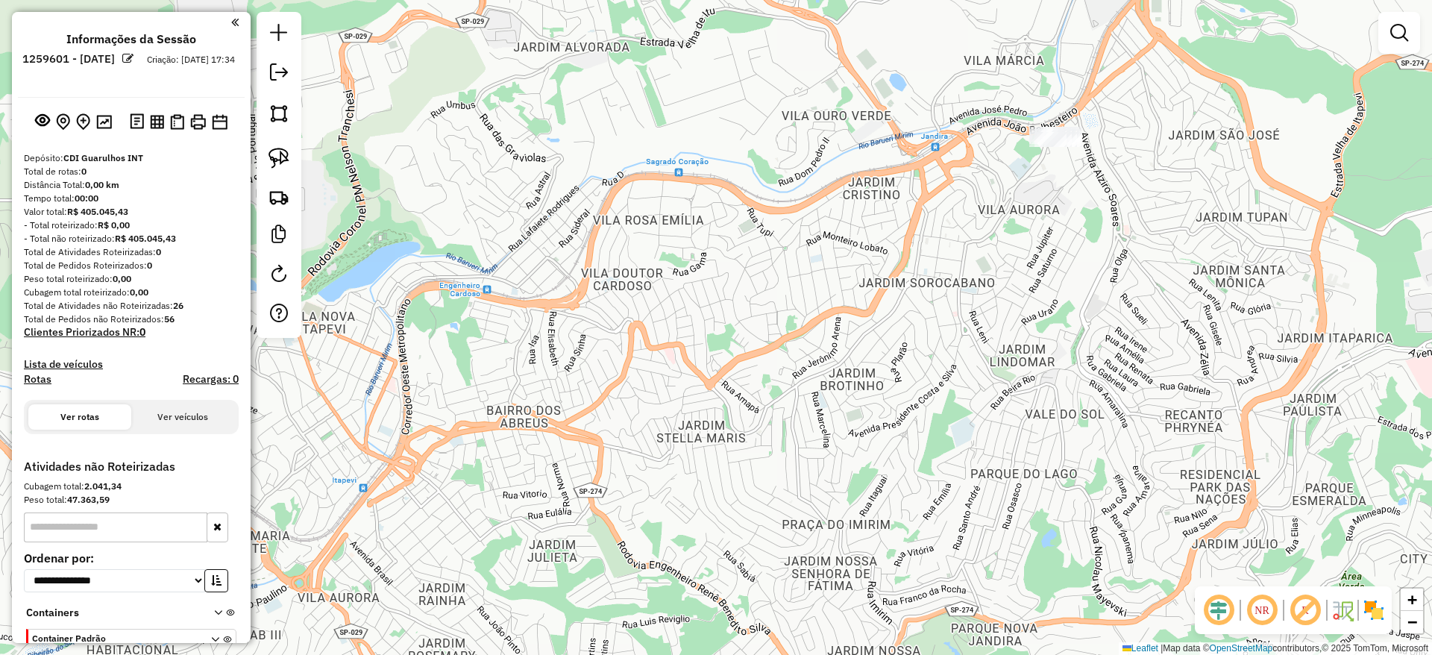
drag, startPoint x: 885, startPoint y: 320, endPoint x: 728, endPoint y: 480, distance: 224.7
click at [728, 480] on div "Atividade não roteirizada 30304557 - [PERSON_NAME] e F Endereço: [STREET_ADDRES…" at bounding box center [716, 327] width 1432 height 655
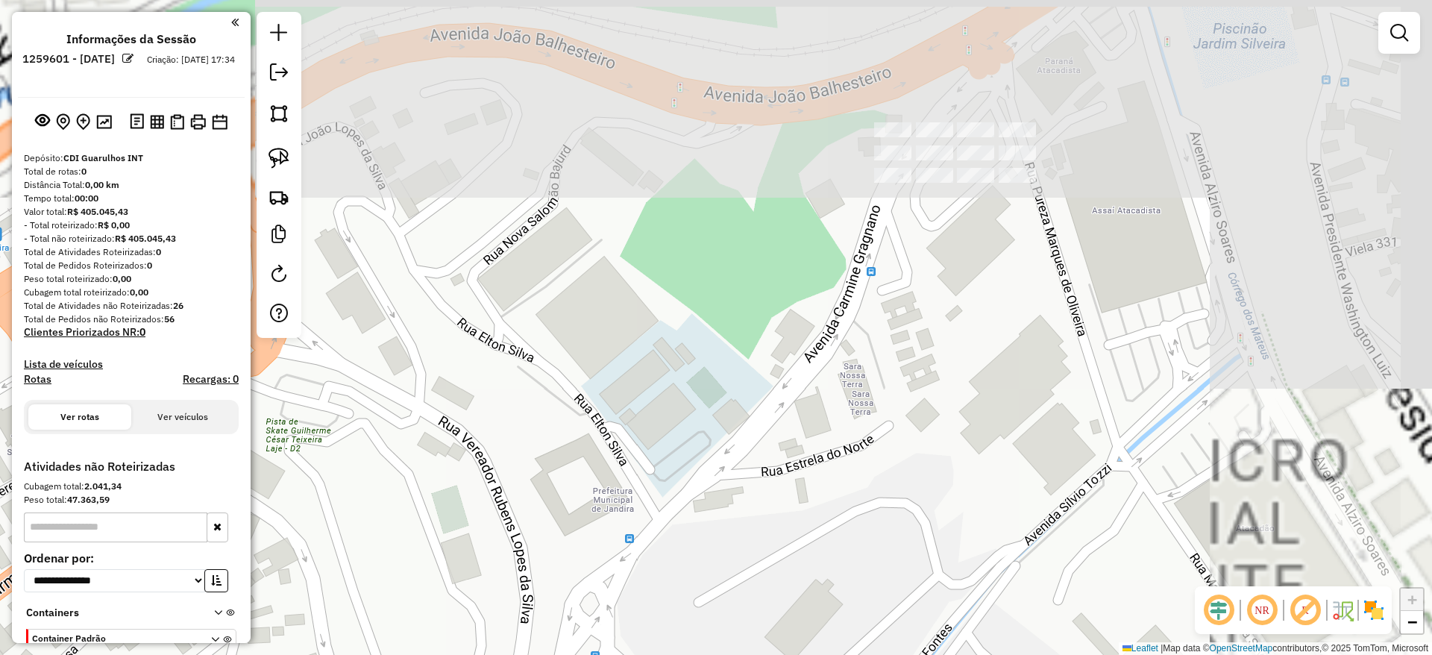
drag, startPoint x: 1014, startPoint y: 214, endPoint x: 702, endPoint y: 598, distance: 494.8
click at [702, 598] on div "Janela de atendimento Grade de atendimento Capacidade Transportadoras Veículos …" at bounding box center [716, 327] width 1432 height 655
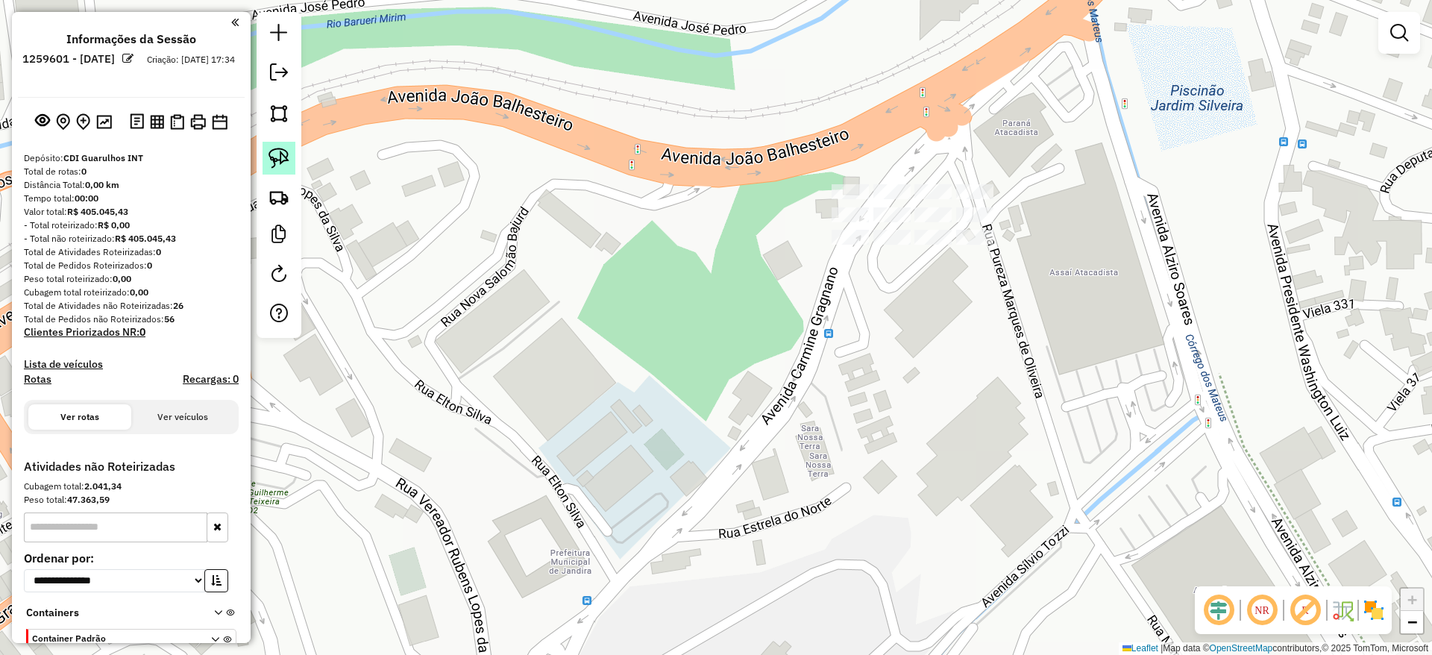
click at [278, 156] on img at bounding box center [279, 158] width 21 height 21
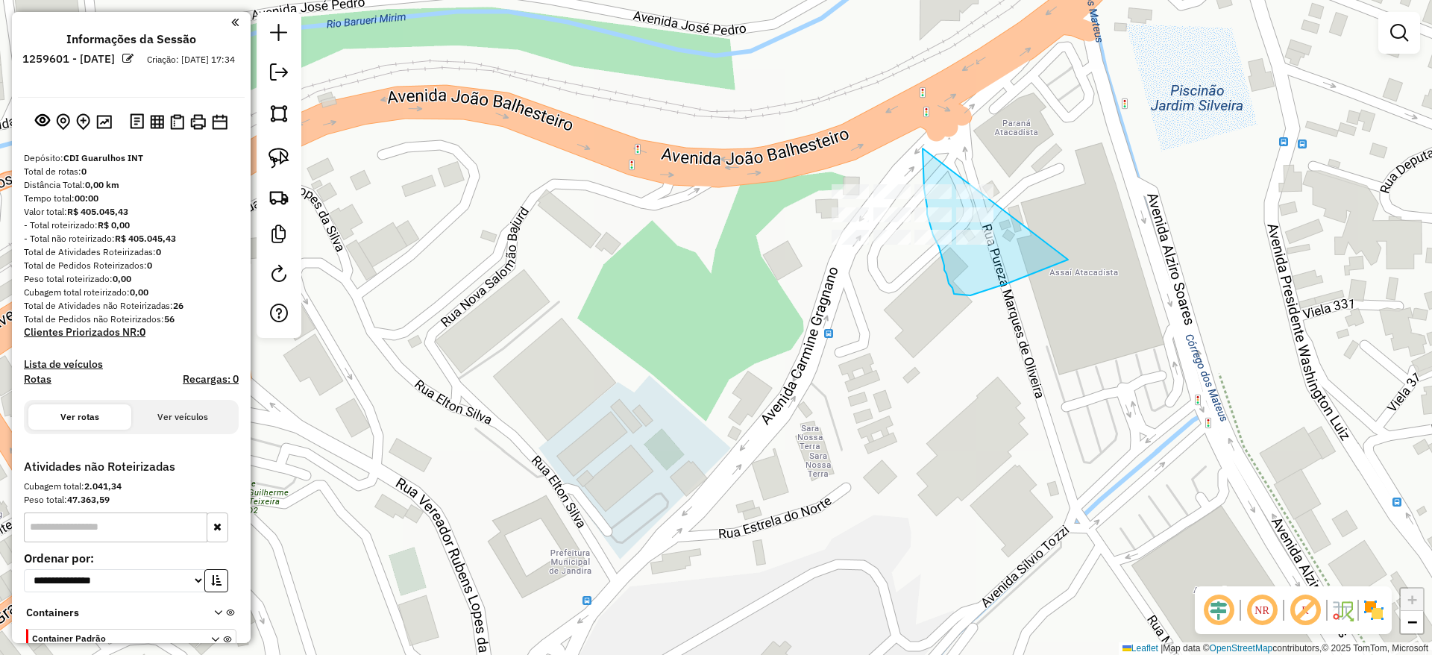
drag, startPoint x: 923, startPoint y: 148, endPoint x: 1113, endPoint y: 248, distance: 214.5
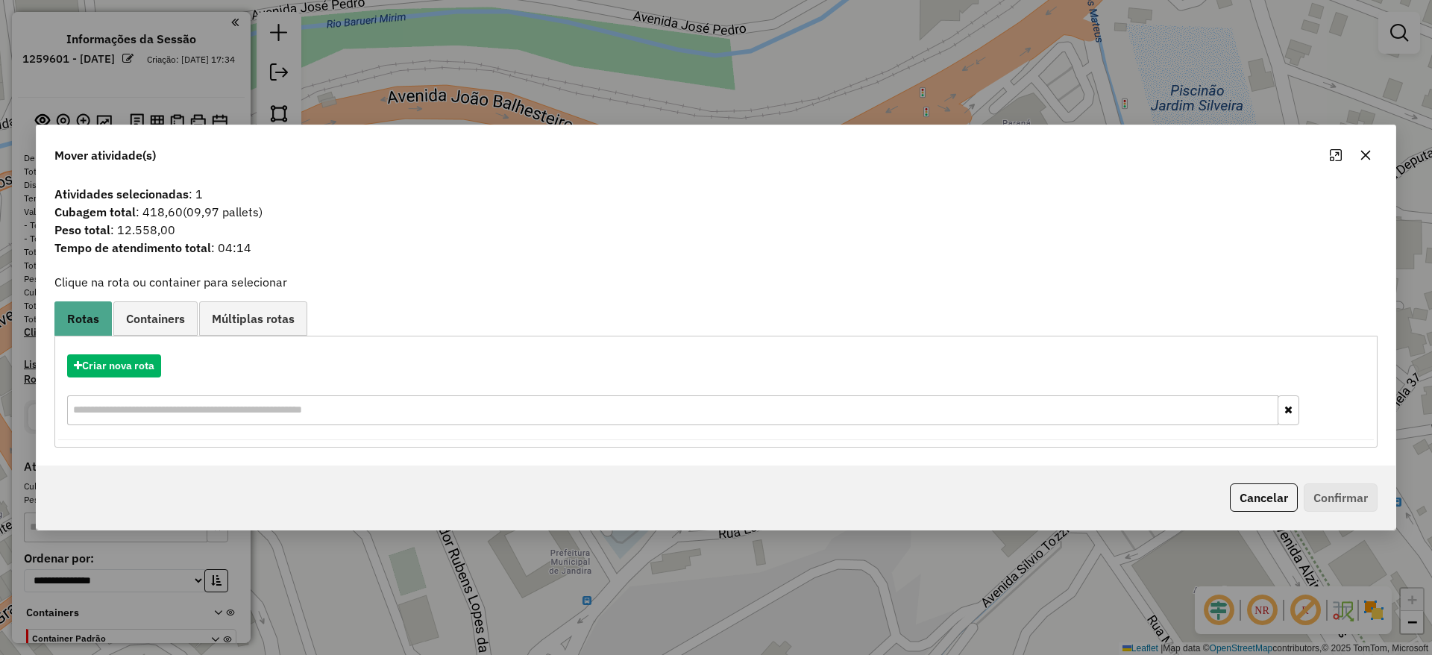
click at [1358, 155] on button "button" at bounding box center [1366, 155] width 24 height 24
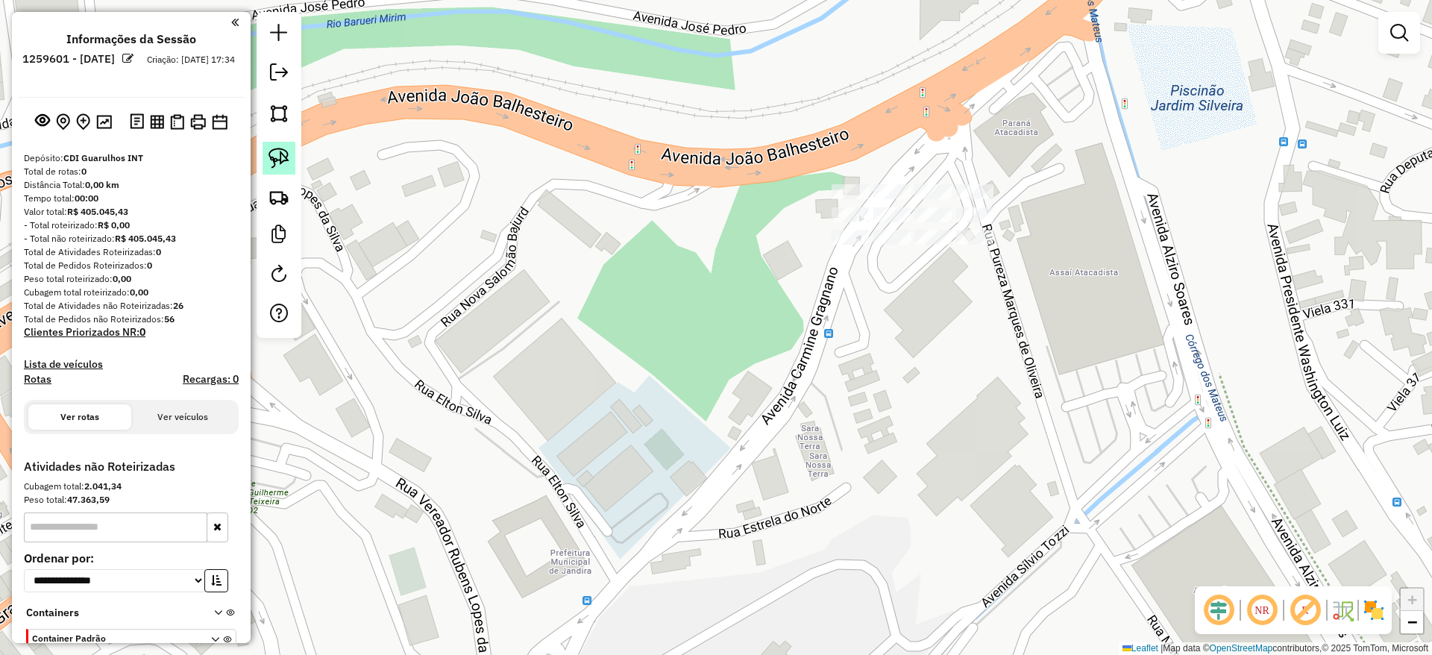
click at [275, 161] on img at bounding box center [279, 158] width 21 height 21
drag, startPoint x: 1009, startPoint y: 165, endPoint x: 1232, endPoint y: 298, distance: 260.2
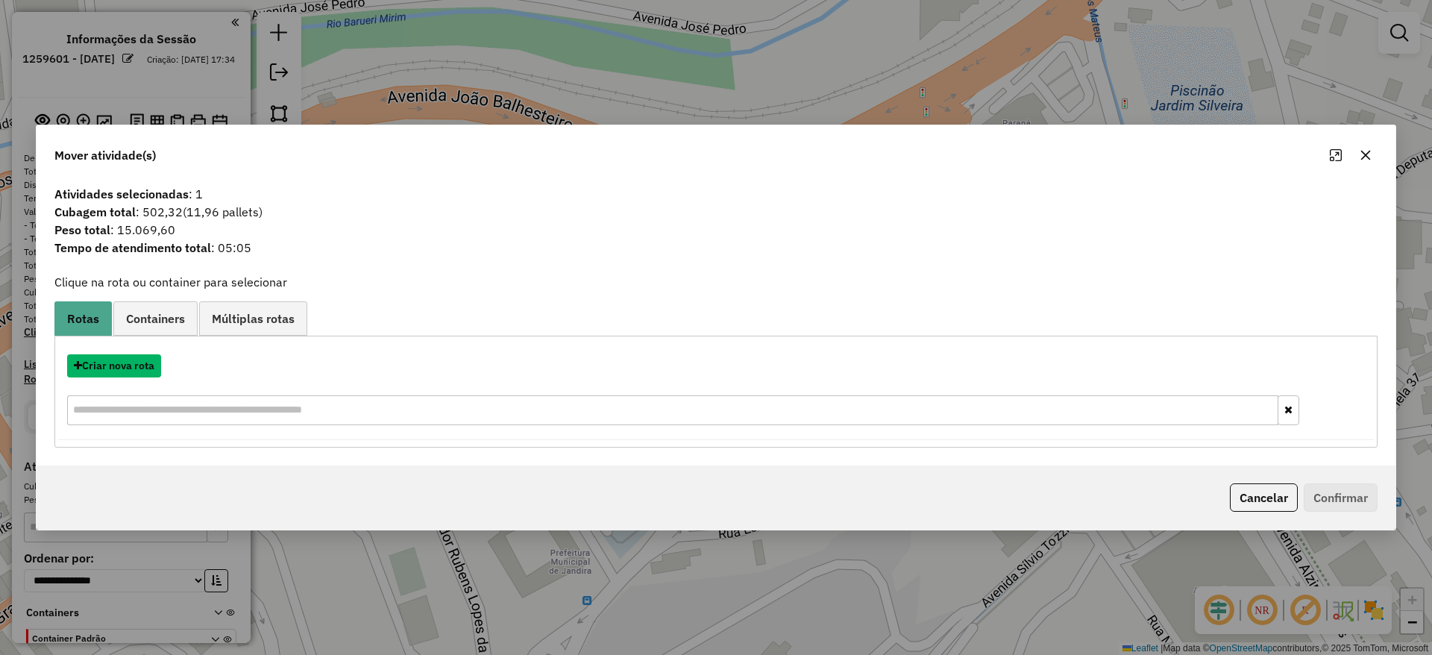
click at [105, 360] on button "Criar nova rota" at bounding box center [114, 365] width 94 height 23
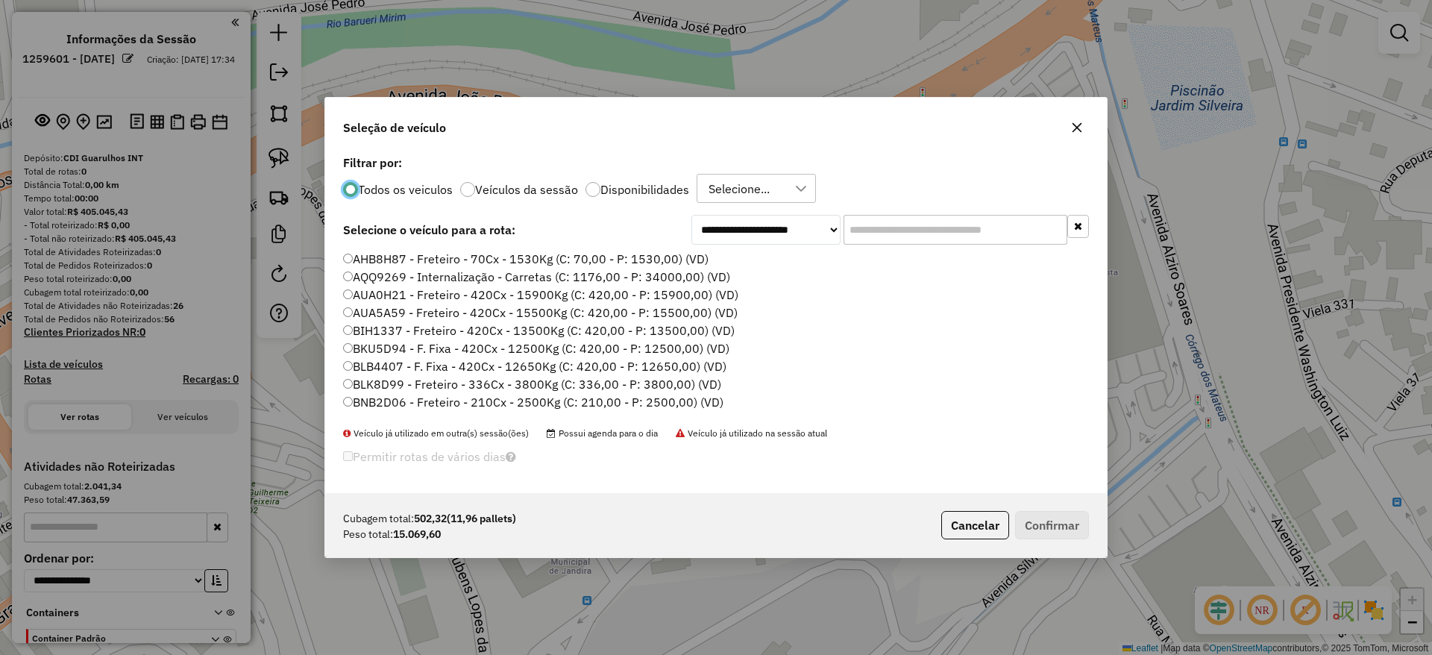
scroll to position [8, 4]
click at [875, 221] on input "text" at bounding box center [956, 230] width 224 height 30
paste input "*******"
click at [875, 221] on div "**********" at bounding box center [716, 322] width 782 height 342
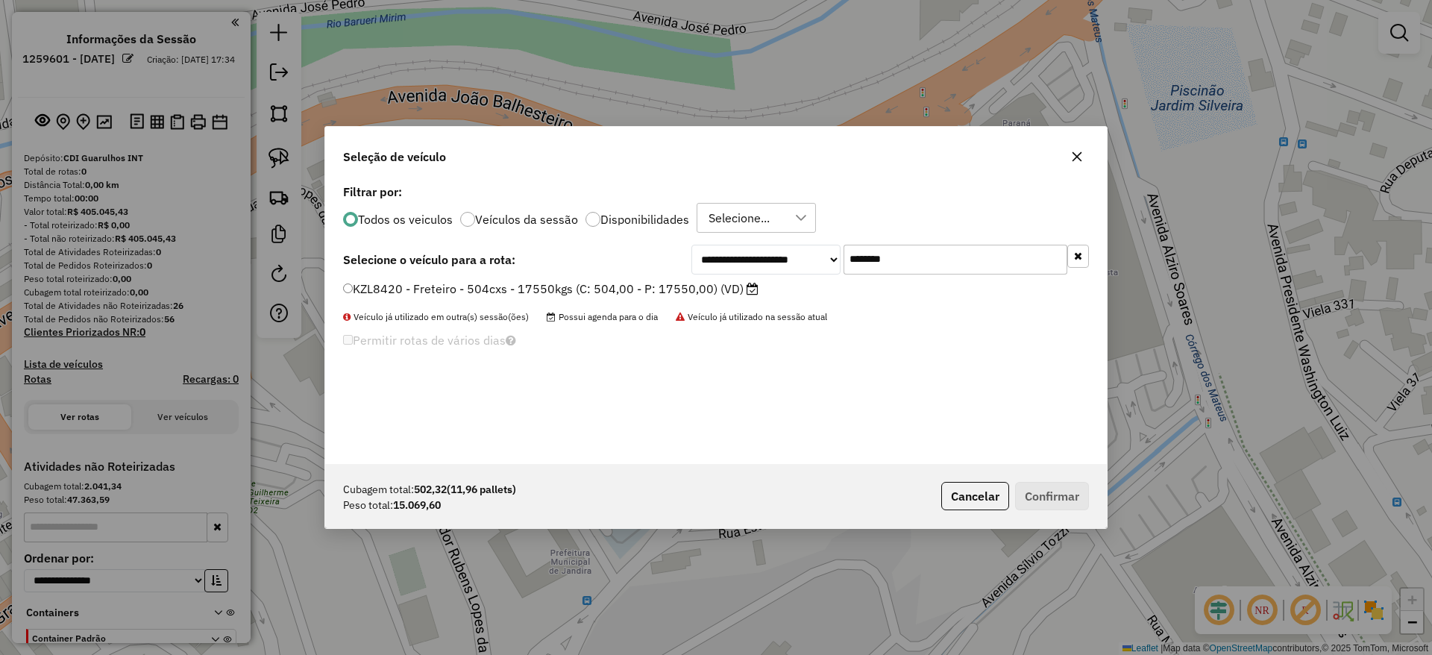
type input "*******"
click at [646, 289] on label "KZL8420 - Freteiro - 504cxs - 17550kgs (C: 504,00 - P: 17550,00) (VD)" at bounding box center [550, 289] width 415 height 18
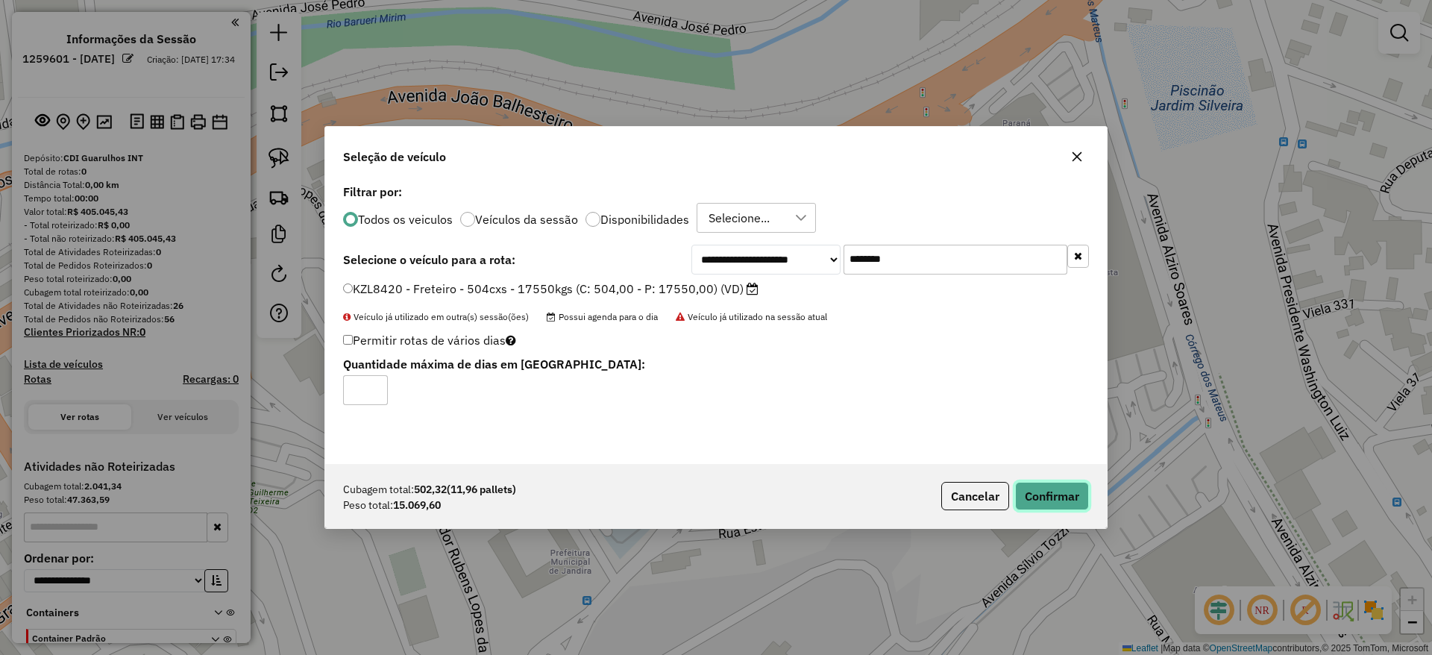
click at [1071, 504] on button "Confirmar" at bounding box center [1052, 496] width 74 height 28
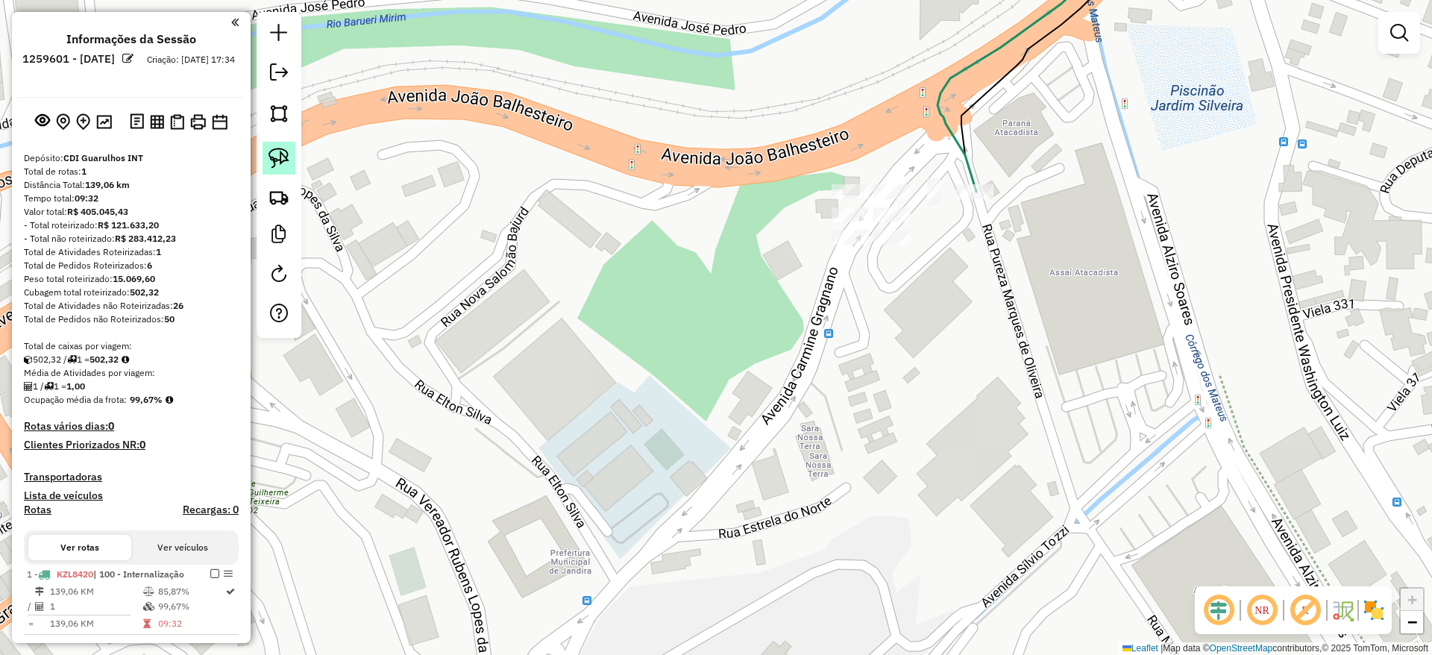
click at [266, 151] on link at bounding box center [279, 158] width 33 height 33
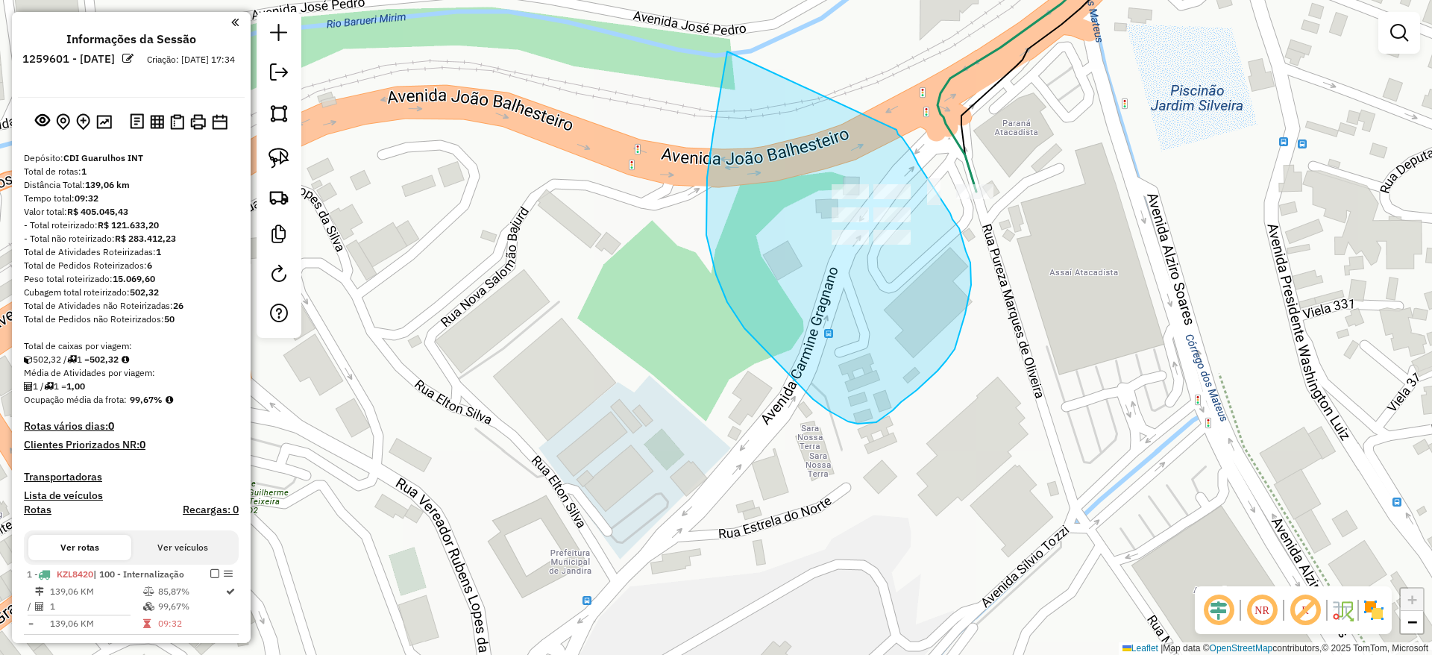
drag, startPoint x: 727, startPoint y: 51, endPoint x: 894, endPoint y: 127, distance: 182.6
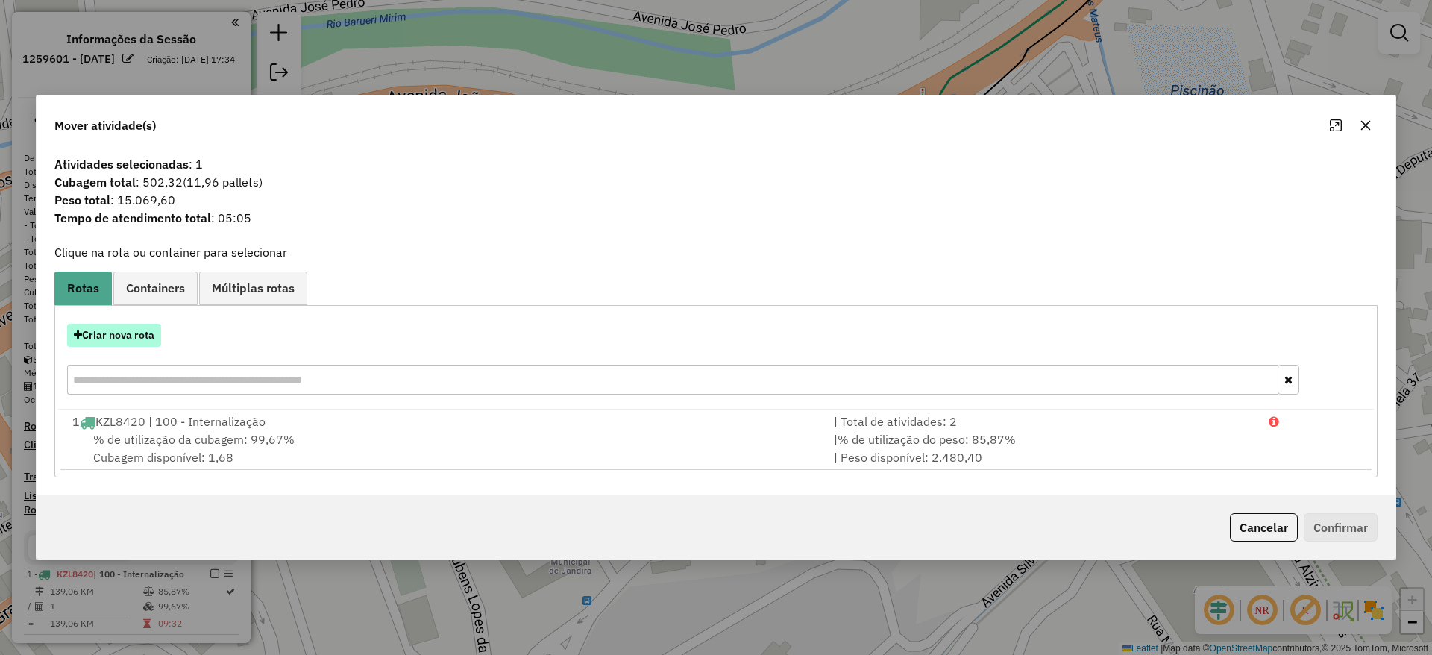
click at [127, 342] on button "Criar nova rota" at bounding box center [114, 335] width 94 height 23
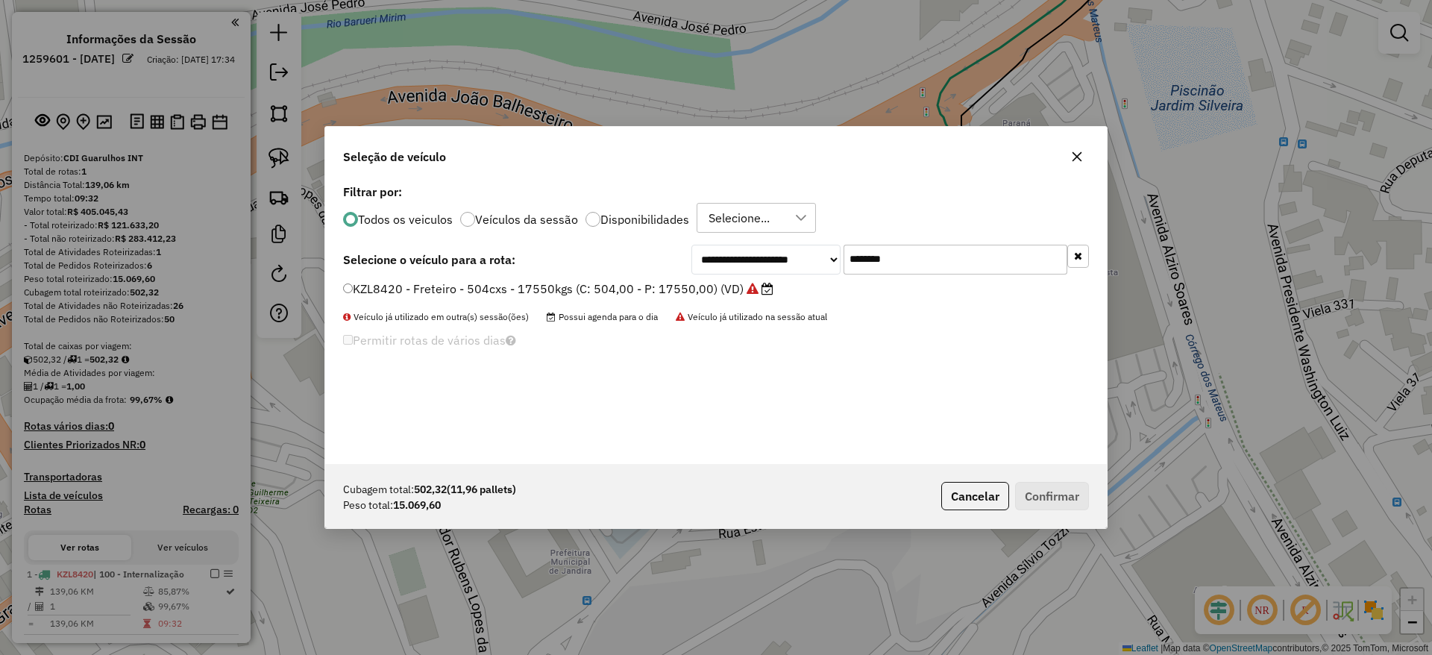
drag, startPoint x: 927, startPoint y: 251, endPoint x: 717, endPoint y: 291, distance: 214.0
click at [717, 291] on div "**********" at bounding box center [716, 322] width 782 height 283
paste input "text"
type input "*******"
click at [627, 280] on label "KZK7H44 - Freteiro - 504cxs - 17550kgs (C: 504,00 - P: 17550,00) (VD)" at bounding box center [552, 289] width 418 height 18
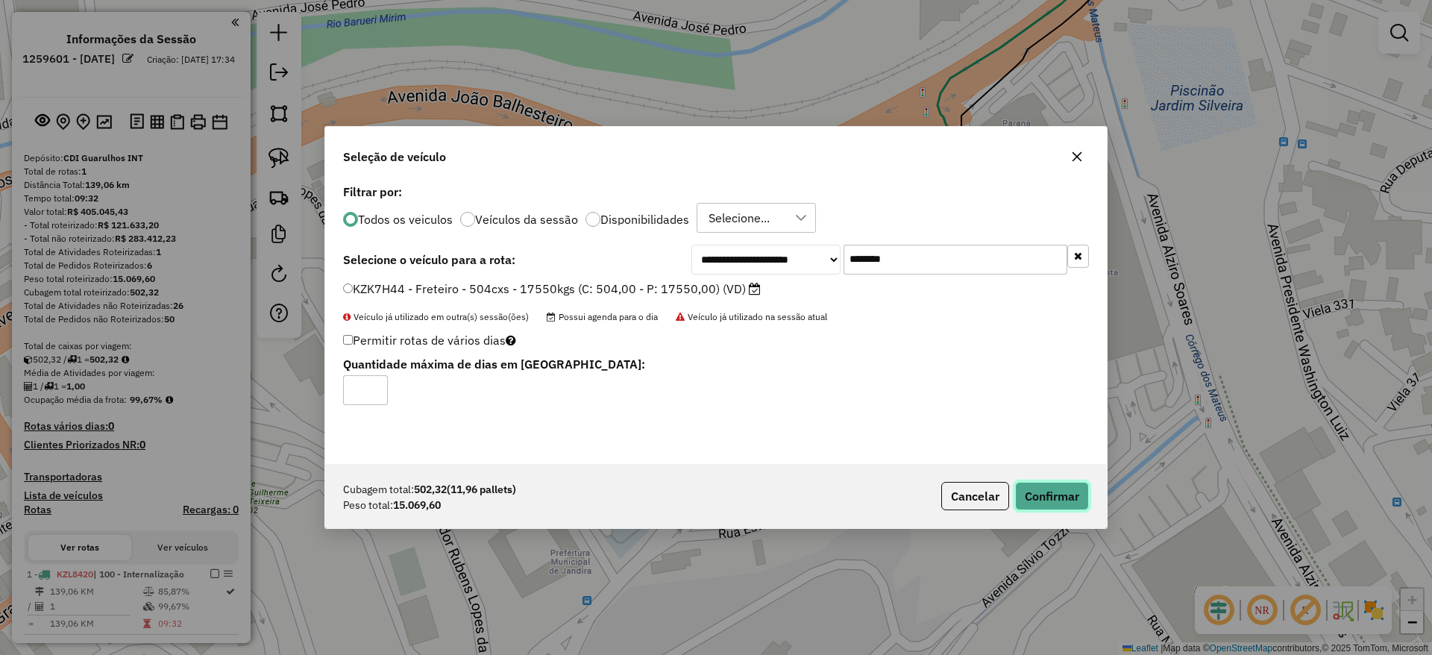
click at [1032, 489] on button "Confirmar" at bounding box center [1052, 496] width 74 height 28
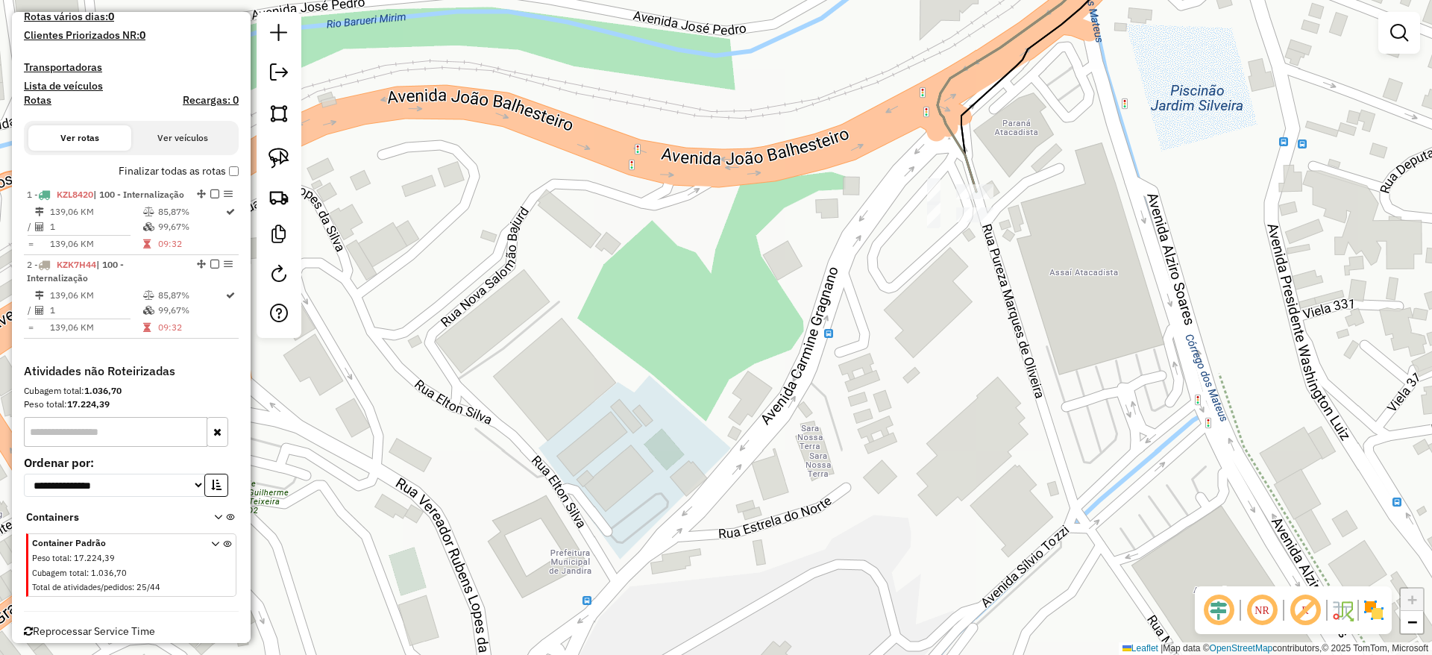
scroll to position [453, 0]
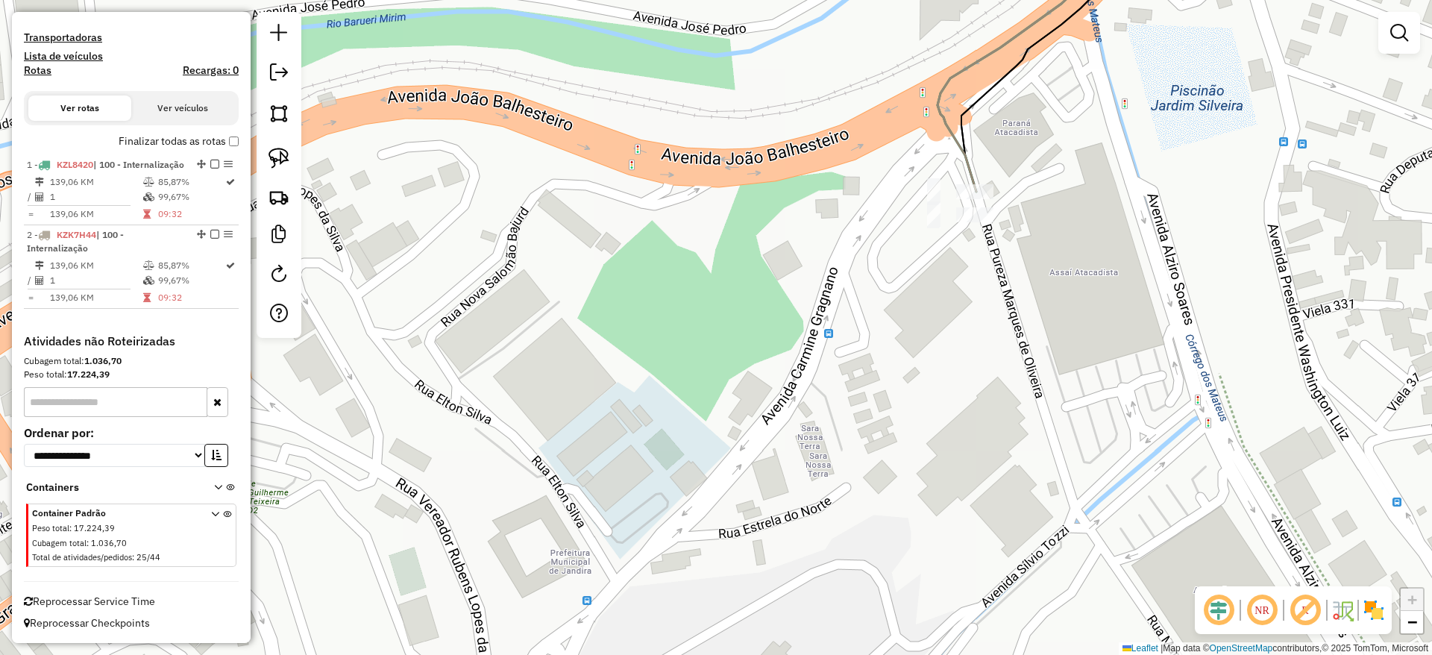
click at [227, 134] on label "Finalizar todas as rotas" at bounding box center [179, 142] width 120 height 16
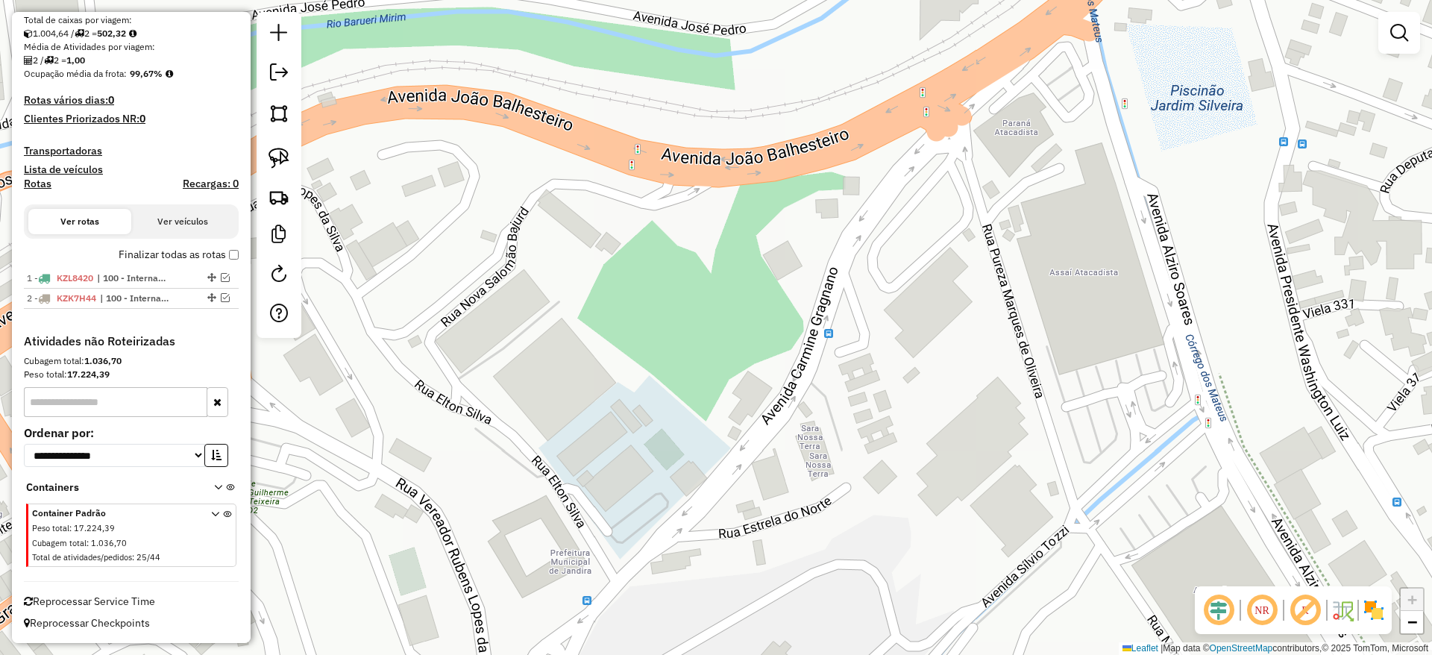
scroll to position [326, 0]
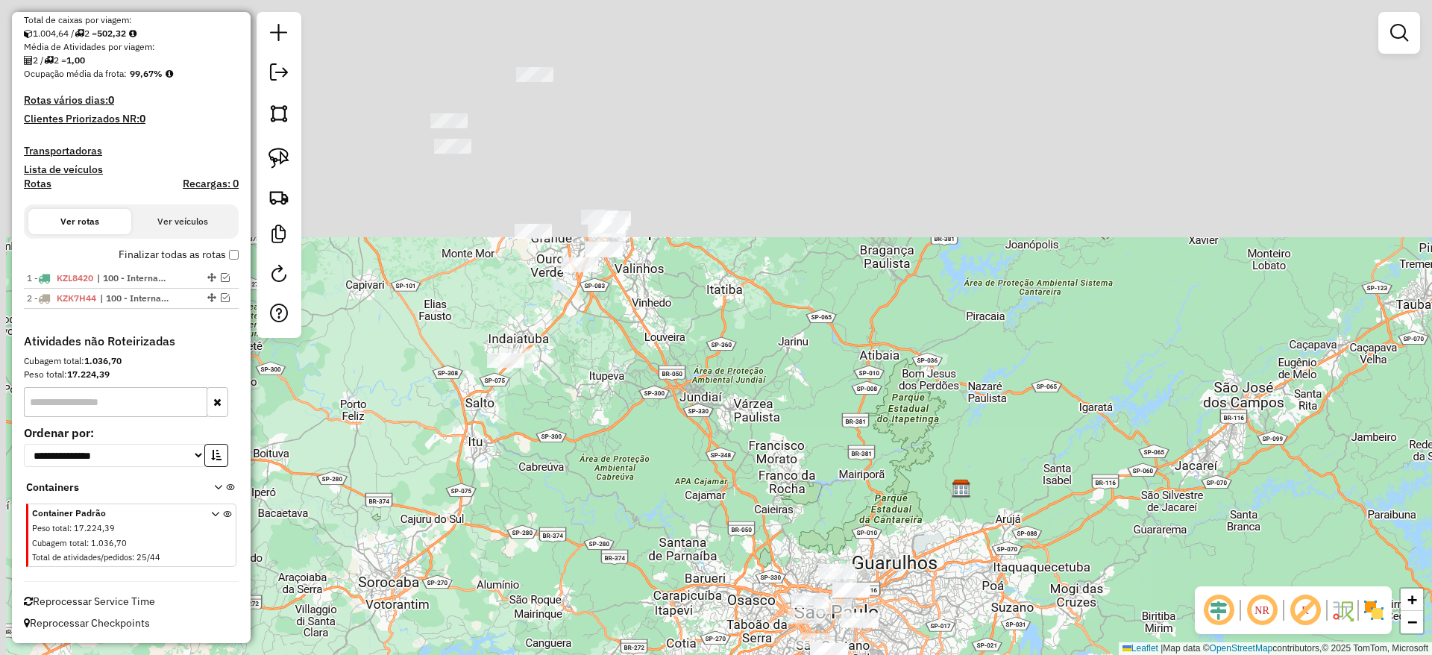
drag, startPoint x: 649, startPoint y: 101, endPoint x: 760, endPoint y: 551, distance: 463.3
click at [760, 551] on div "Janela de atendimento Grade de atendimento Capacidade Transportadoras Veículos …" at bounding box center [716, 327] width 1432 height 655
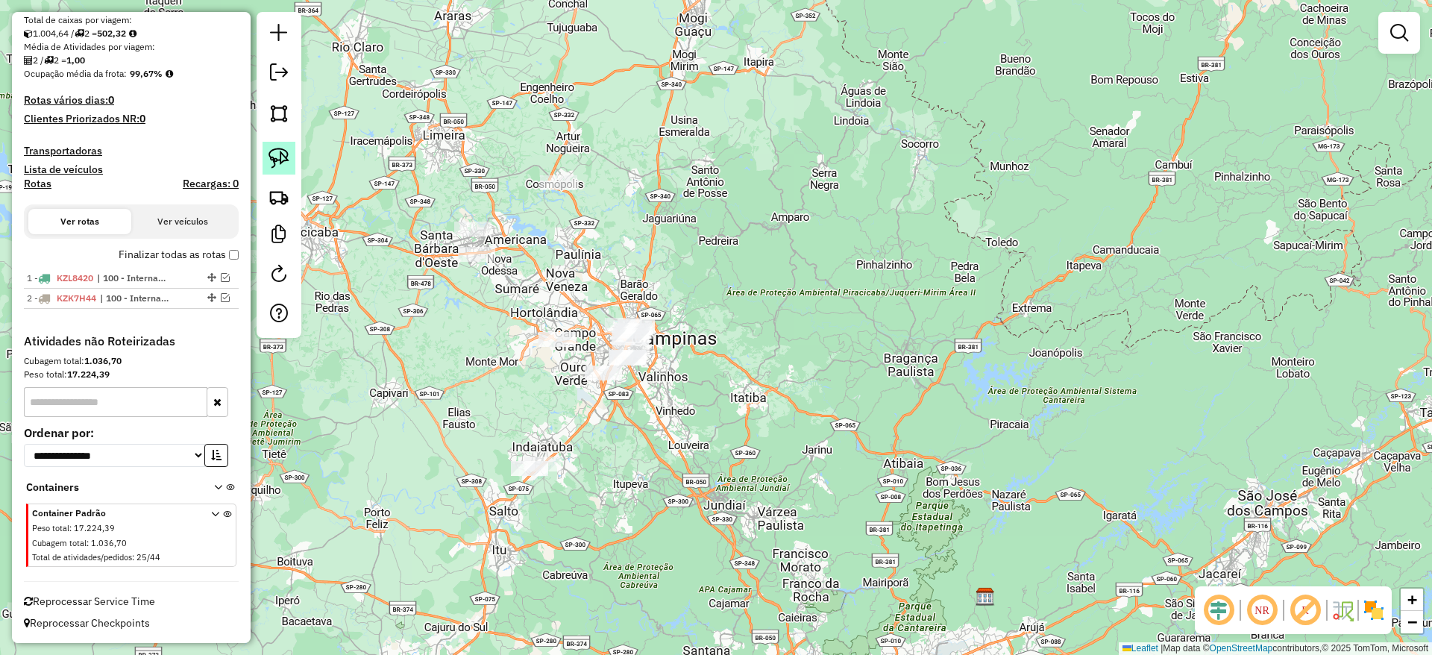
click at [283, 158] on img at bounding box center [279, 158] width 21 height 21
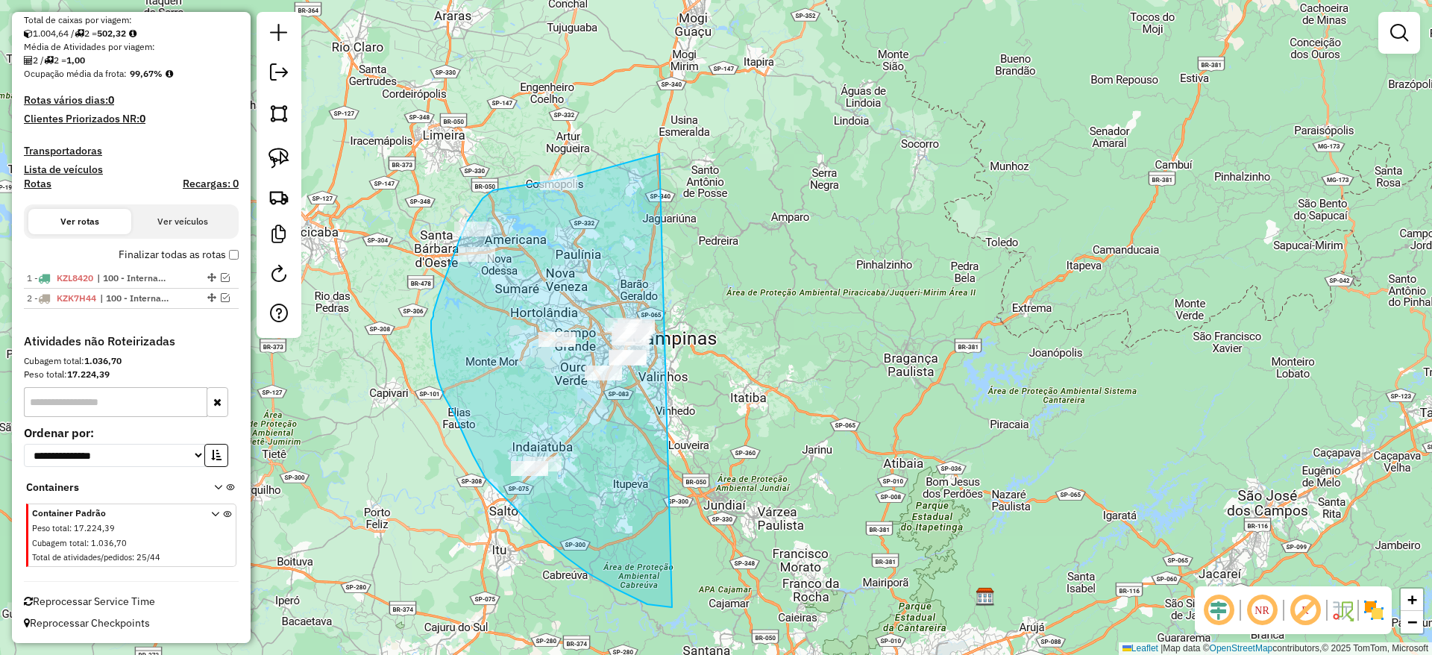
drag, startPoint x: 659, startPoint y: 154, endPoint x: 821, endPoint y: 556, distance: 434.1
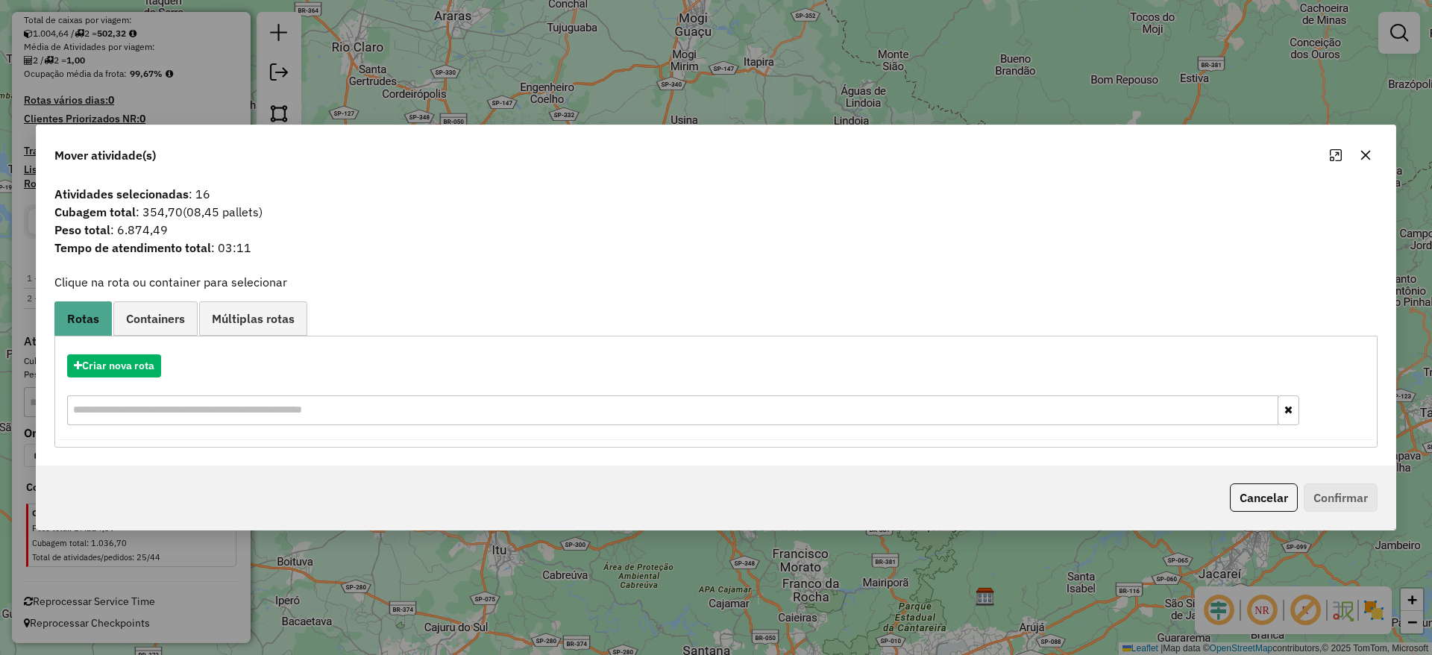
click at [1370, 167] on div "Mover atividade(s)" at bounding box center [716, 152] width 1359 height 54
click at [1364, 151] on icon "button" at bounding box center [1366, 155] width 12 height 12
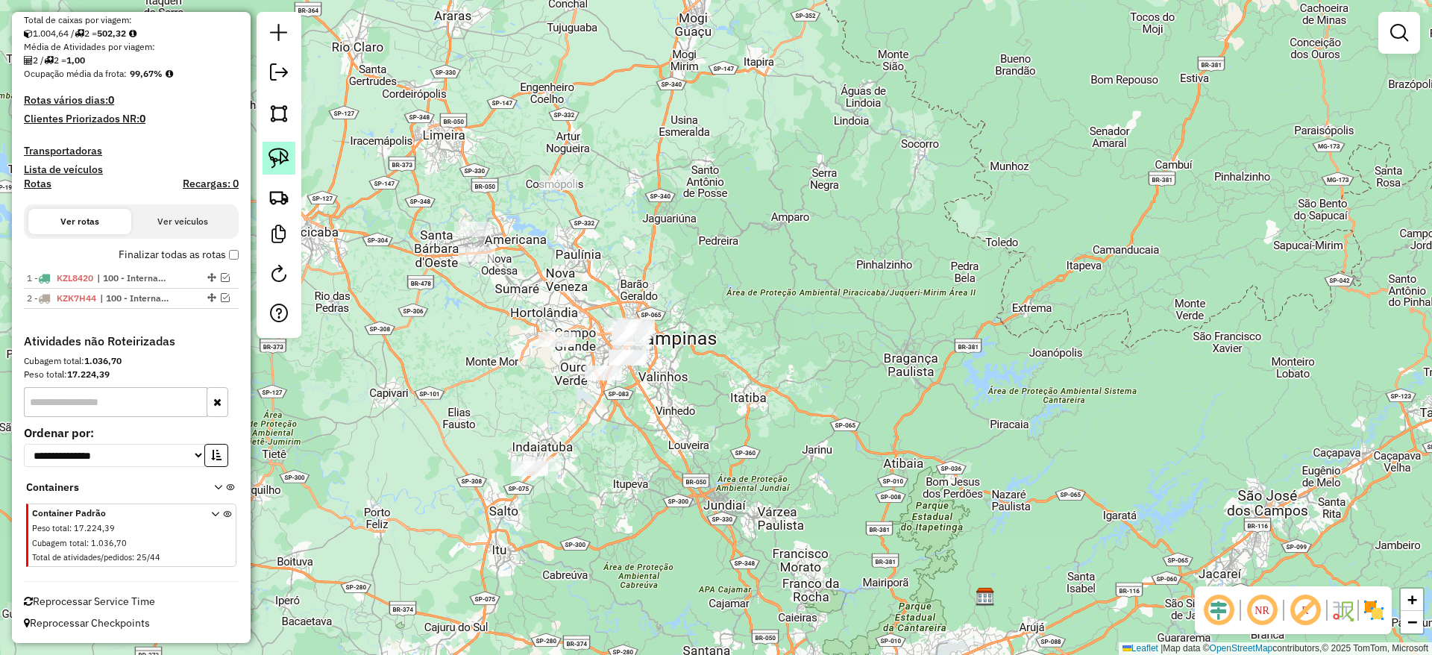
click at [272, 162] on img at bounding box center [279, 158] width 21 height 21
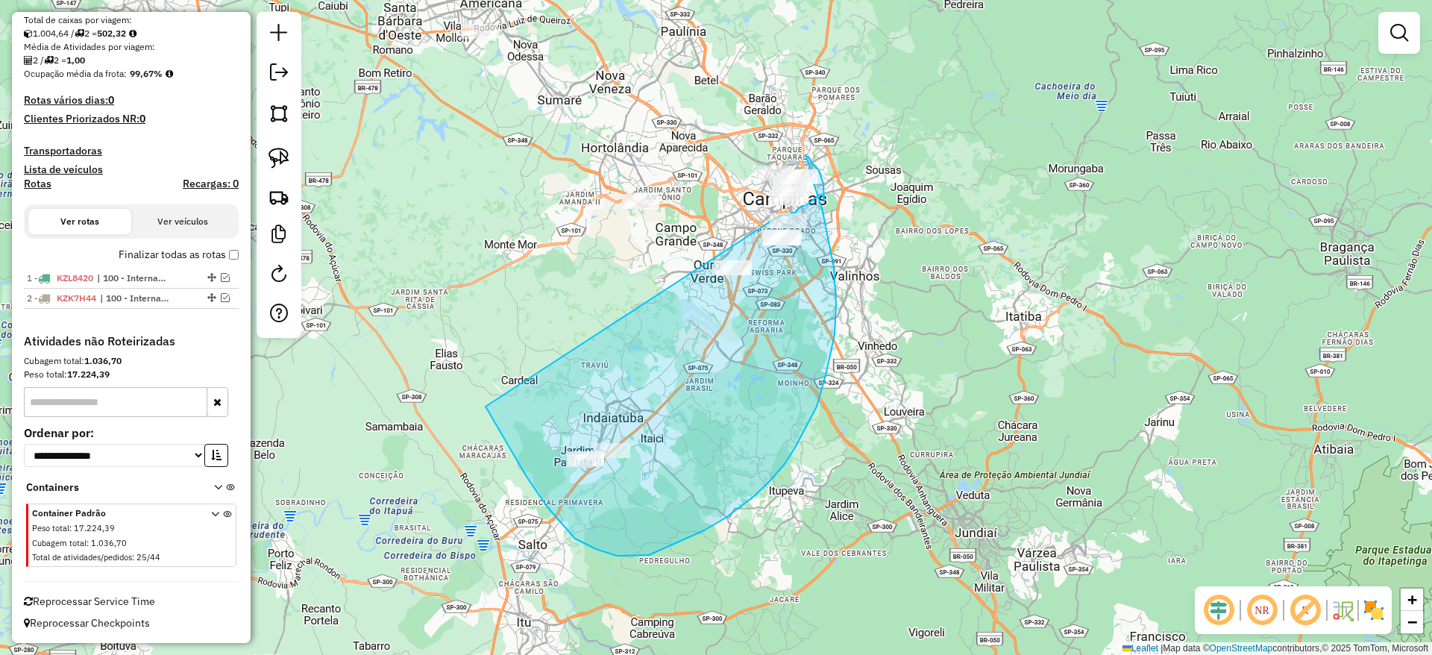
click at [770, 217] on div "Janela de atendimento Grade de atendimento Capacidade Transportadoras Veículos …" at bounding box center [716, 327] width 1432 height 655
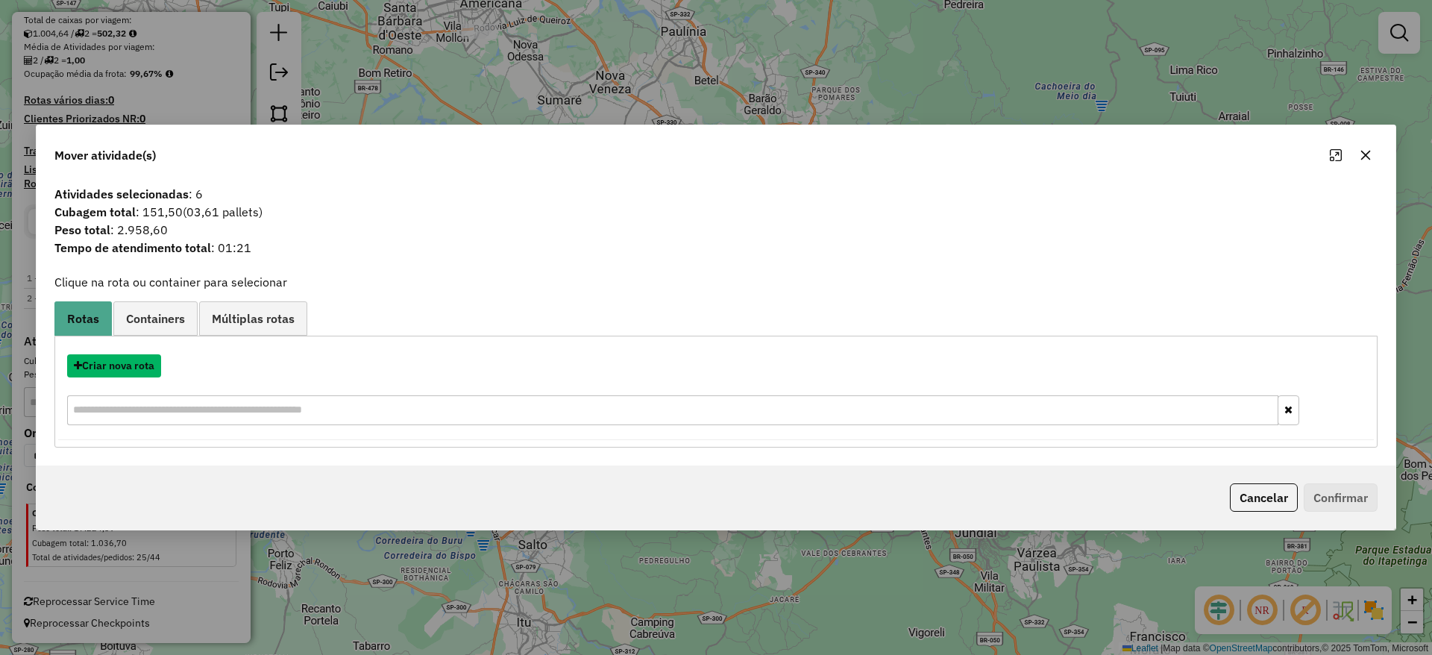
click at [148, 369] on button "Criar nova rota" at bounding box center [114, 365] width 94 height 23
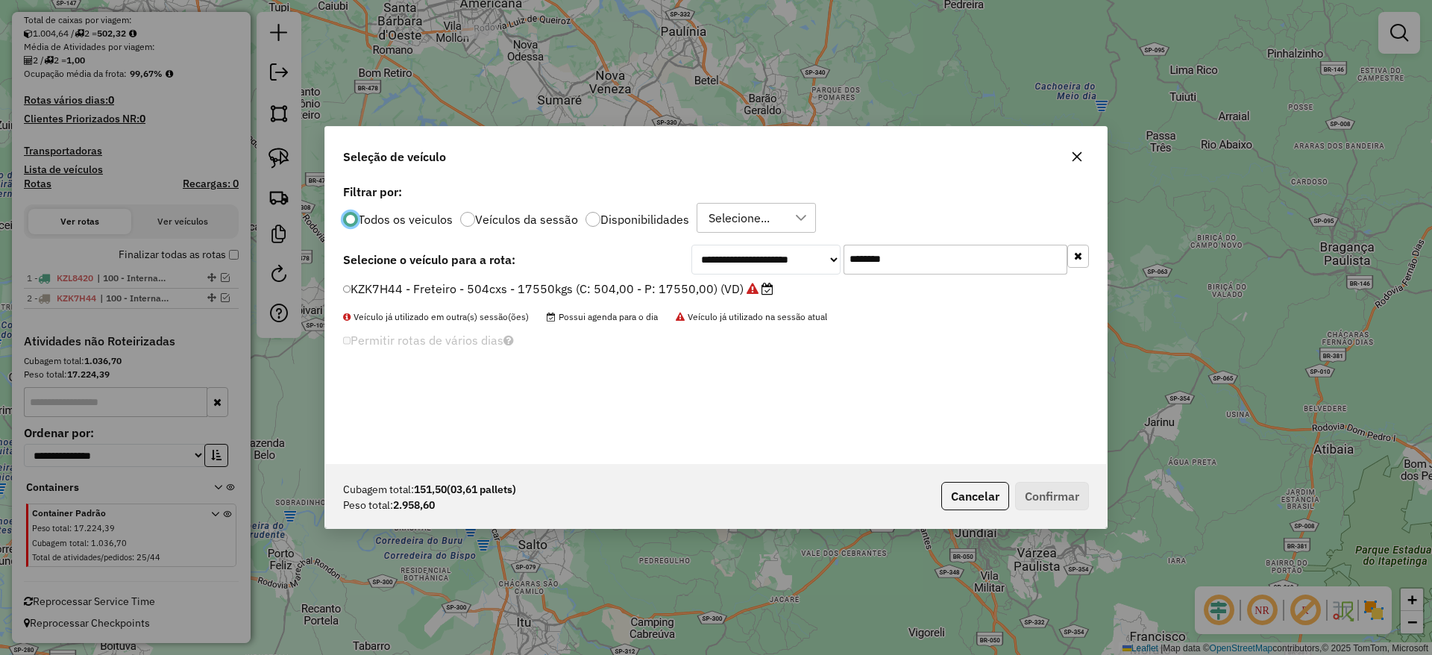
scroll to position [8, 4]
click at [935, 251] on input "*******" at bounding box center [956, 260] width 224 height 30
paste input "*******"
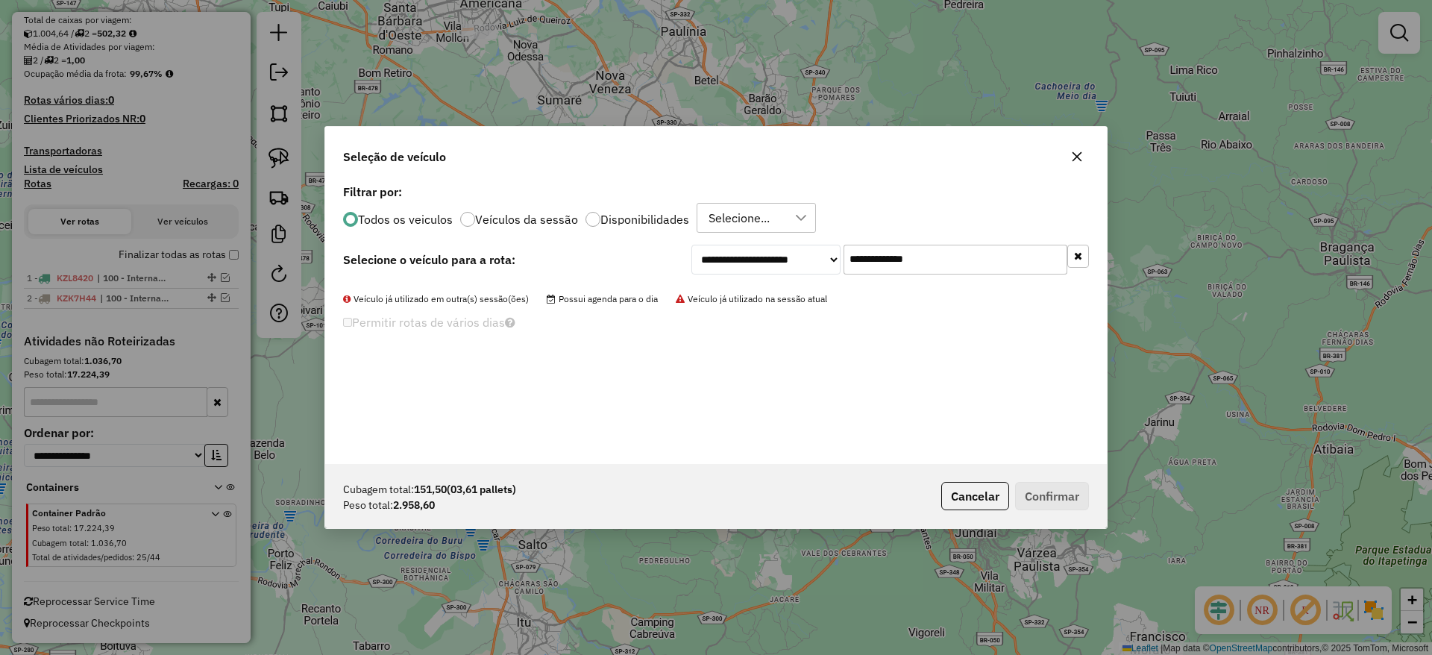
click at [935, 251] on input "**********" at bounding box center [956, 260] width 224 height 30
click at [869, 261] on input "**********" at bounding box center [956, 260] width 224 height 30
paste input "text"
click at [869, 261] on input "*******" at bounding box center [956, 260] width 224 height 30
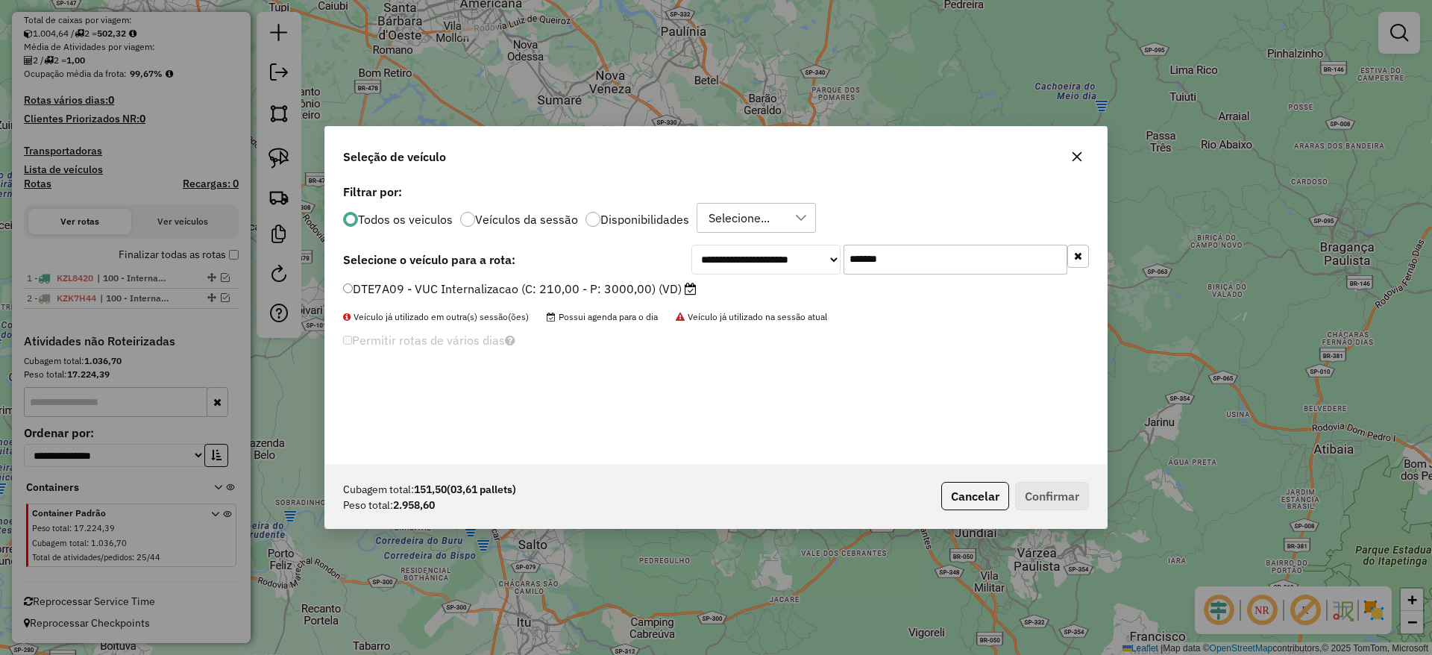
type input "*******"
click at [575, 295] on label "DTE7A09 - VUC Internalizacao (C: 210,00 - P: 3000,00) (VD)" at bounding box center [520, 289] width 354 height 18
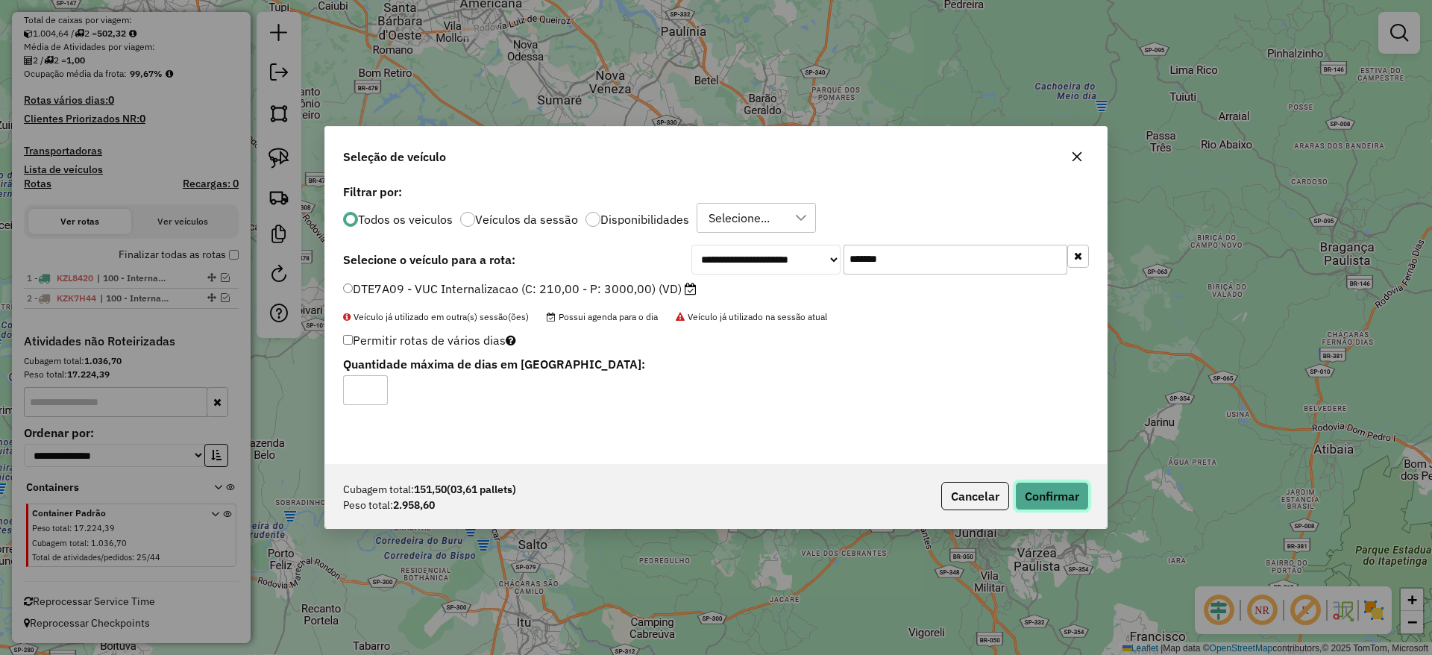
click at [1058, 509] on button "Confirmar" at bounding box center [1052, 496] width 74 height 28
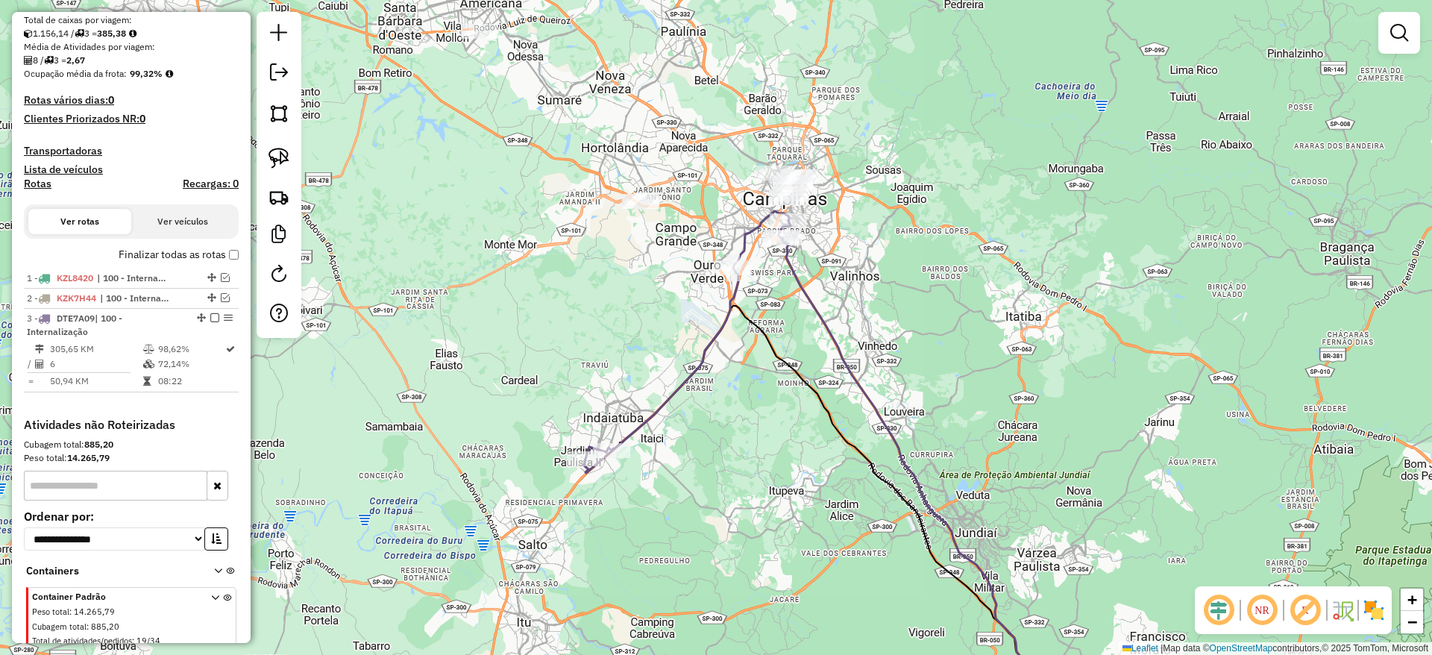
click at [651, 415] on icon at bounding box center [687, 342] width 207 height 262
select select "**********"
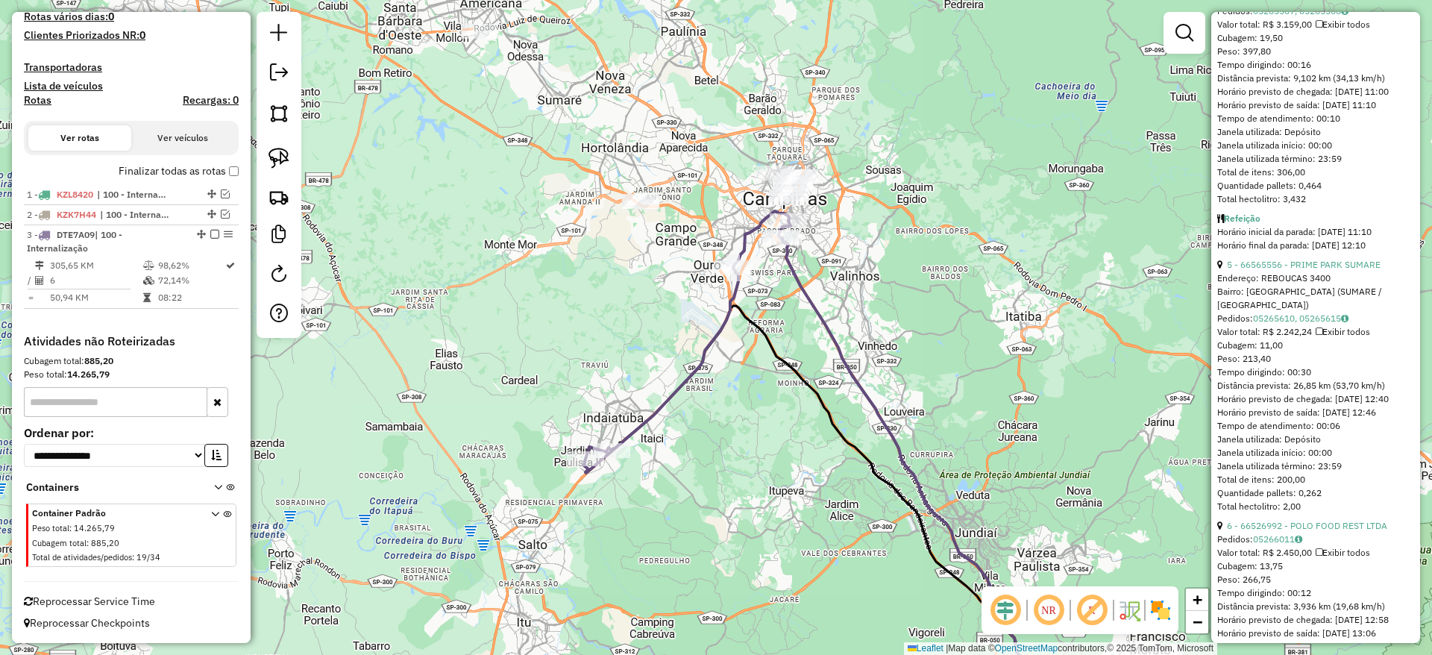
scroll to position [1421, 0]
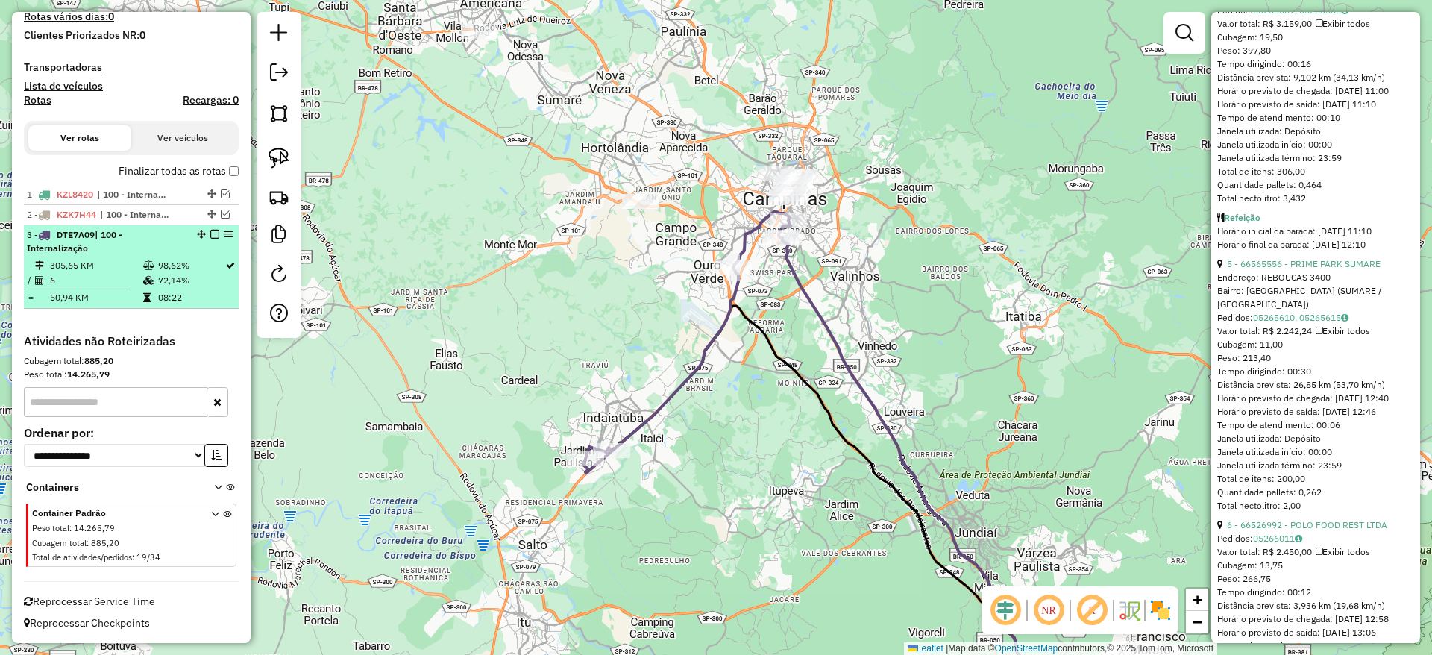
click at [205, 233] on div at bounding box center [210, 234] width 45 height 9
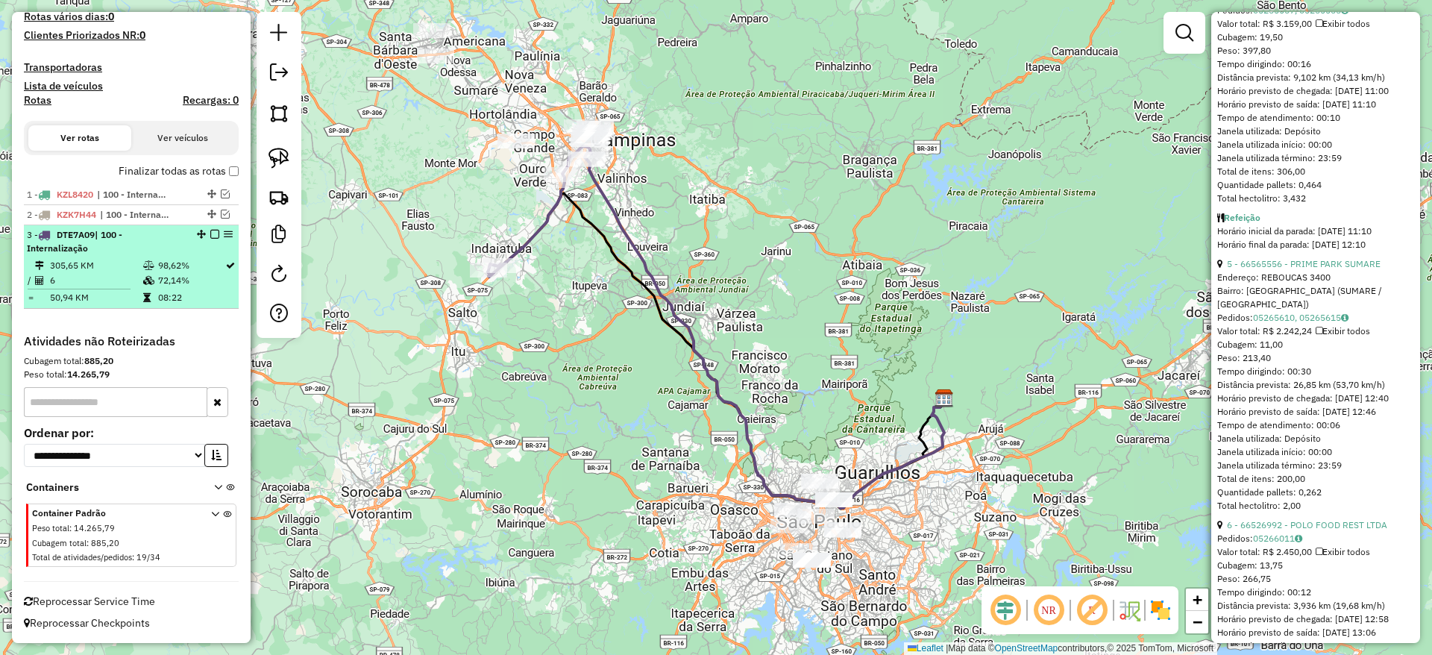
click at [212, 230] on em at bounding box center [214, 234] width 9 height 9
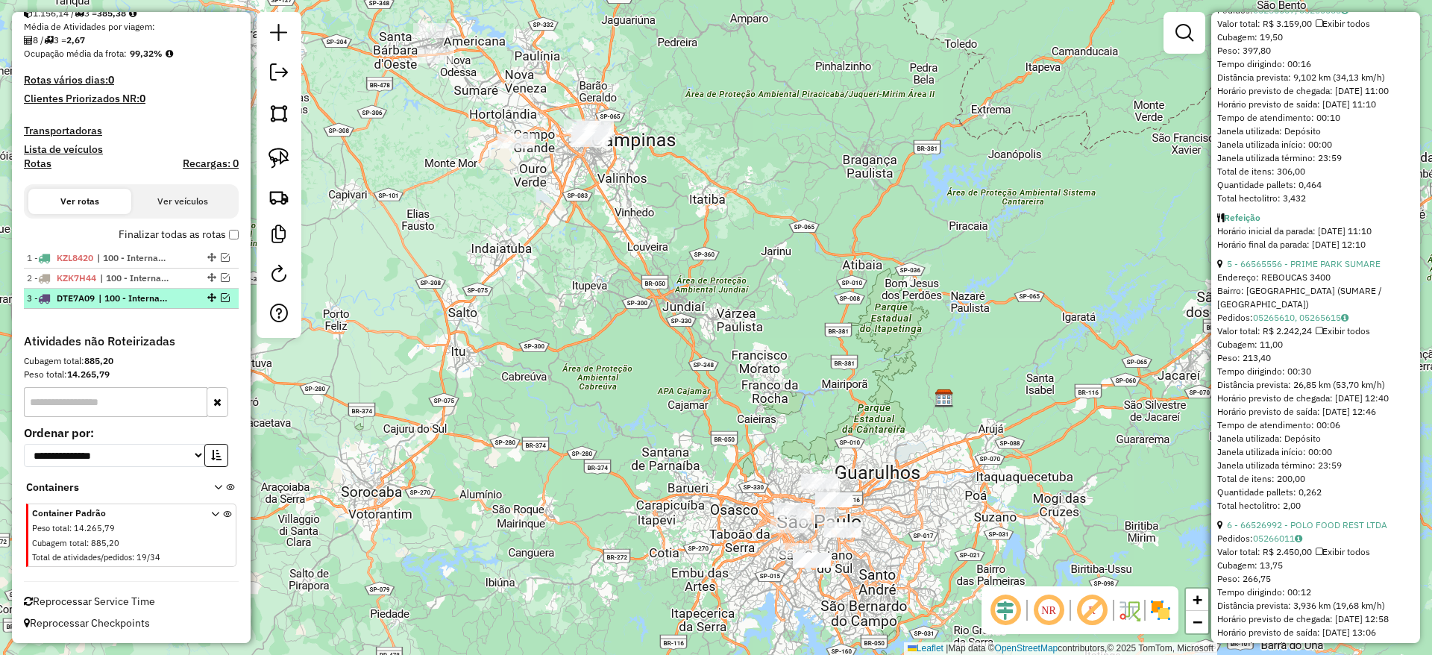
scroll to position [346, 0]
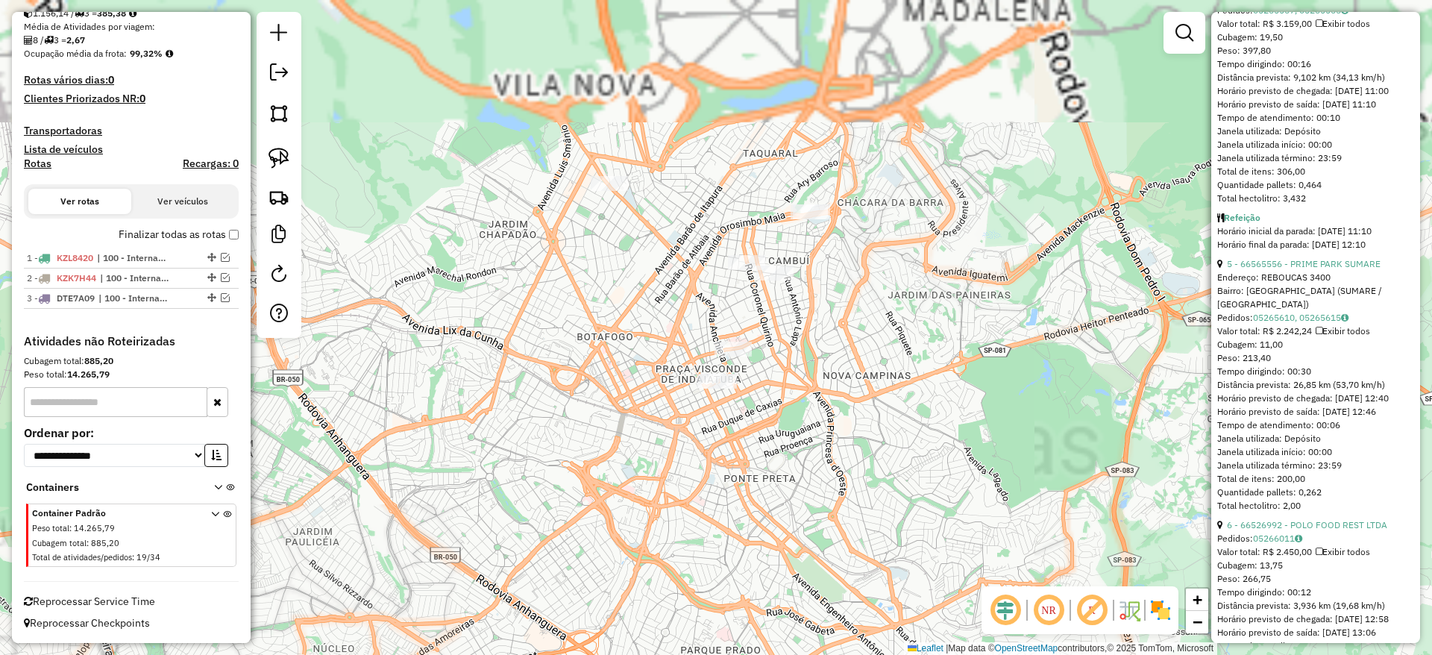
drag, startPoint x: 315, startPoint y: 168, endPoint x: 315, endPoint y: 316, distance: 147.7
click at [315, 316] on div "Janela de atendimento Grade de atendimento Capacidade Transportadoras Veículos …" at bounding box center [716, 327] width 1432 height 655
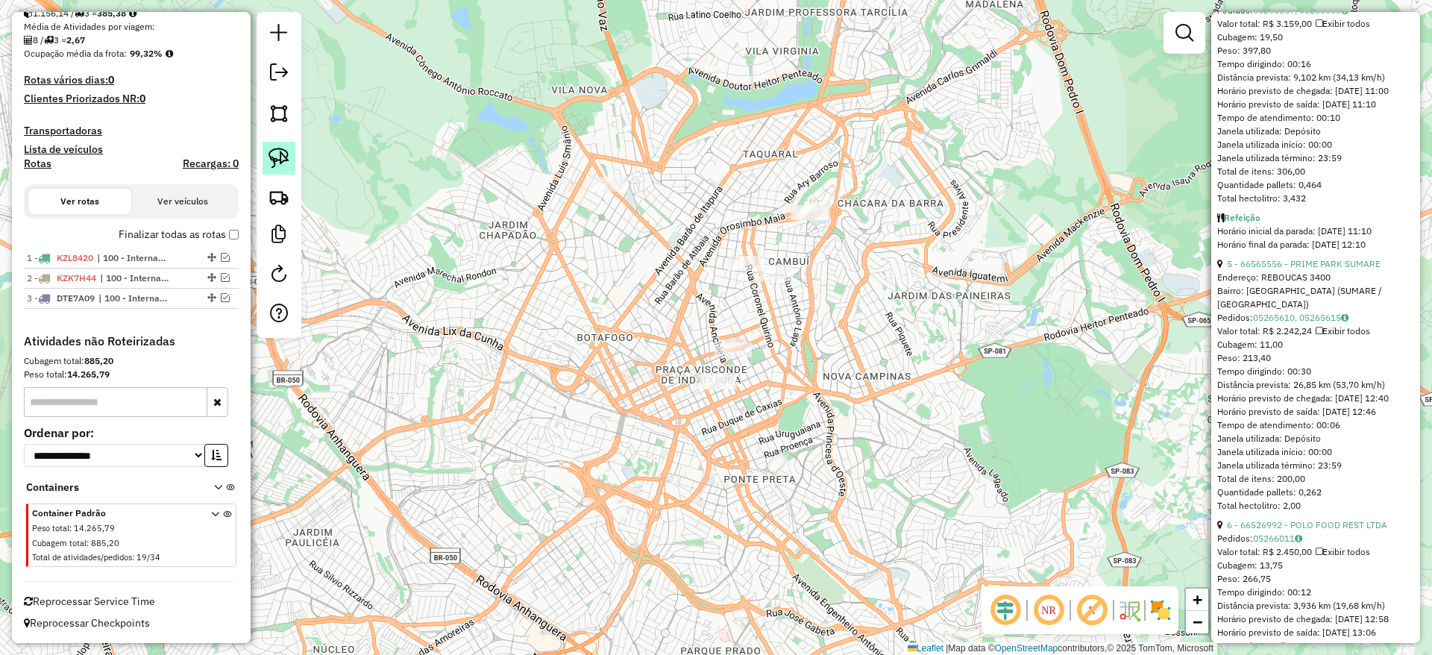
click at [285, 157] on img at bounding box center [279, 158] width 21 height 21
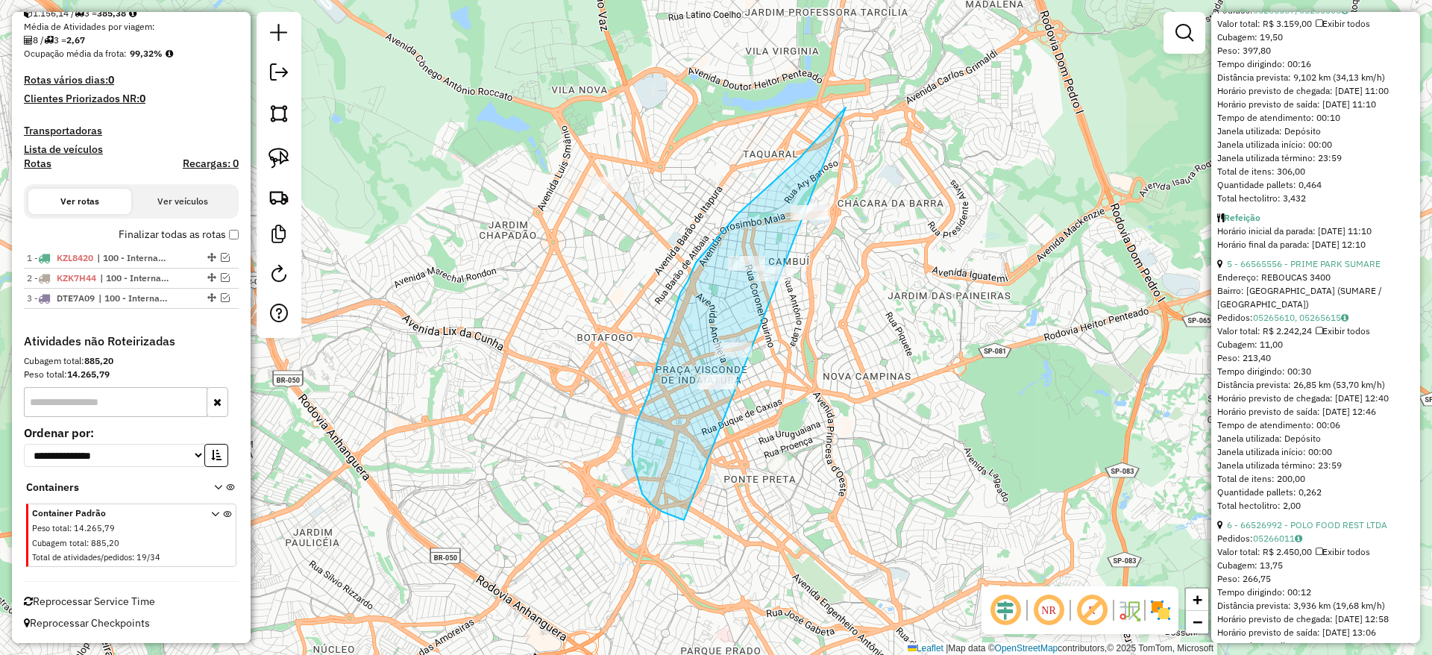
drag, startPoint x: 846, startPoint y: 107, endPoint x: 939, endPoint y: 396, distance: 303.4
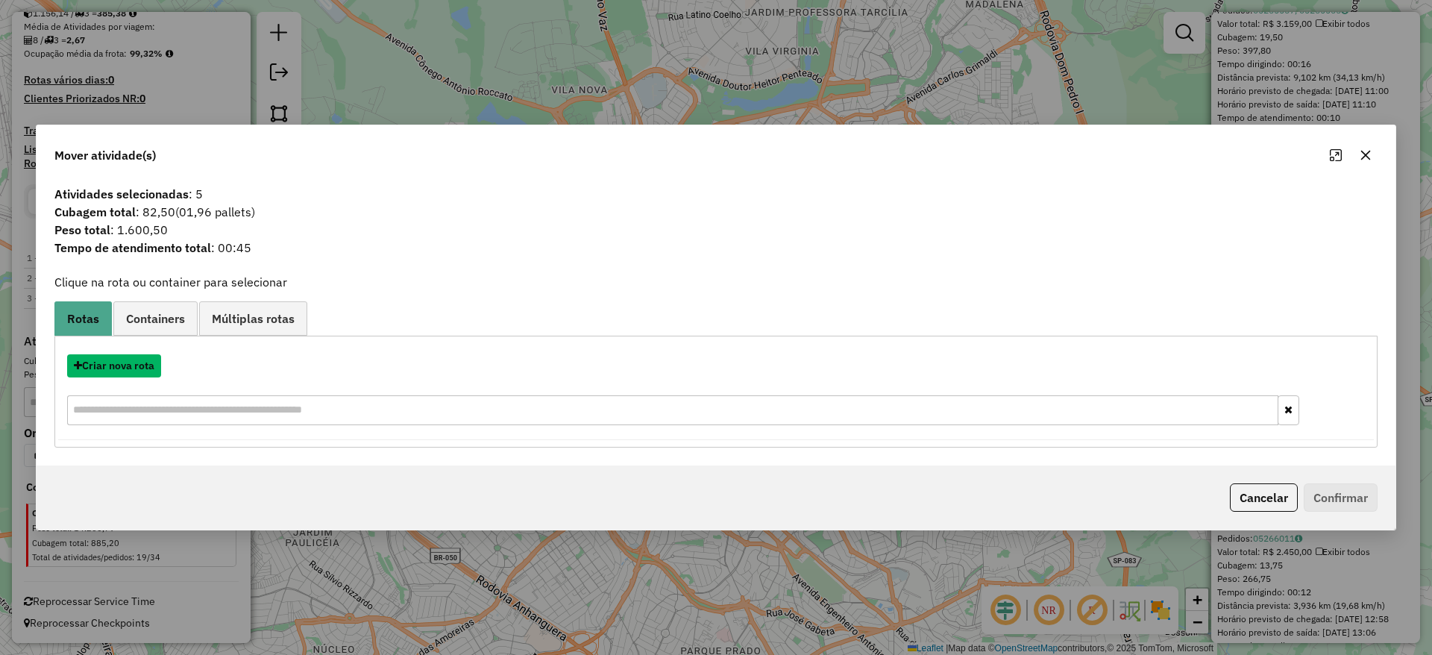
click at [129, 369] on button "Criar nova rota" at bounding box center [114, 365] width 94 height 23
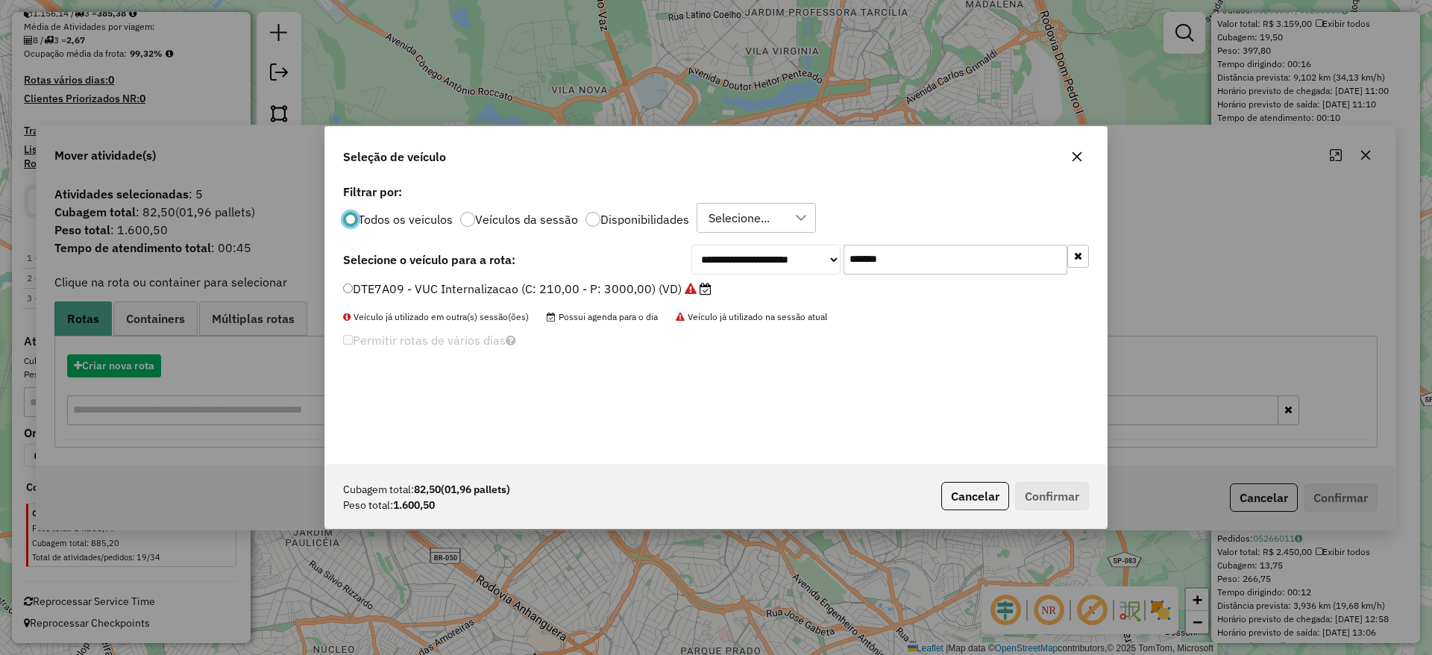
scroll to position [8, 4]
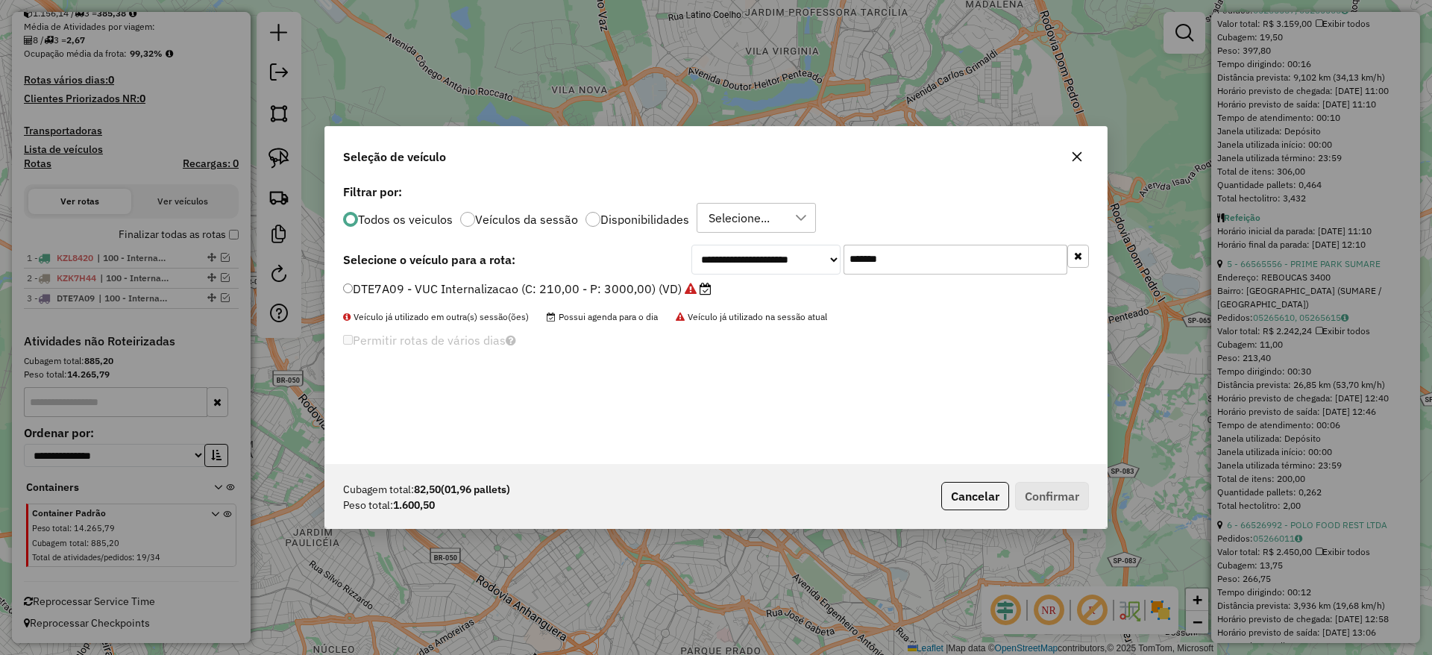
click at [922, 265] on input "*******" at bounding box center [956, 260] width 224 height 30
paste input "text"
type input "*******"
click at [529, 294] on label "DFS5A15 - Freteiro - 210cxs 3200kgs (C: 210,00 - P: 3200,00) (VD)" at bounding box center [540, 289] width 395 height 18
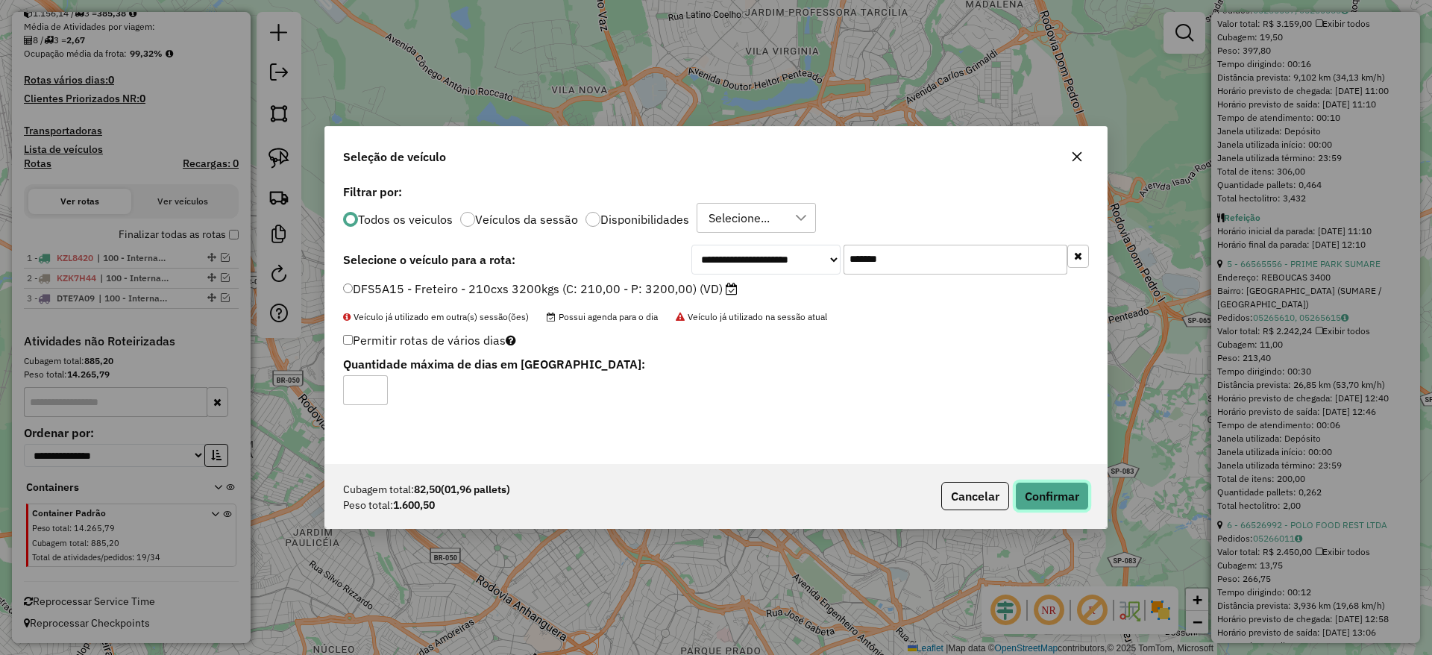
click at [1084, 508] on button "Confirmar" at bounding box center [1052, 496] width 74 height 28
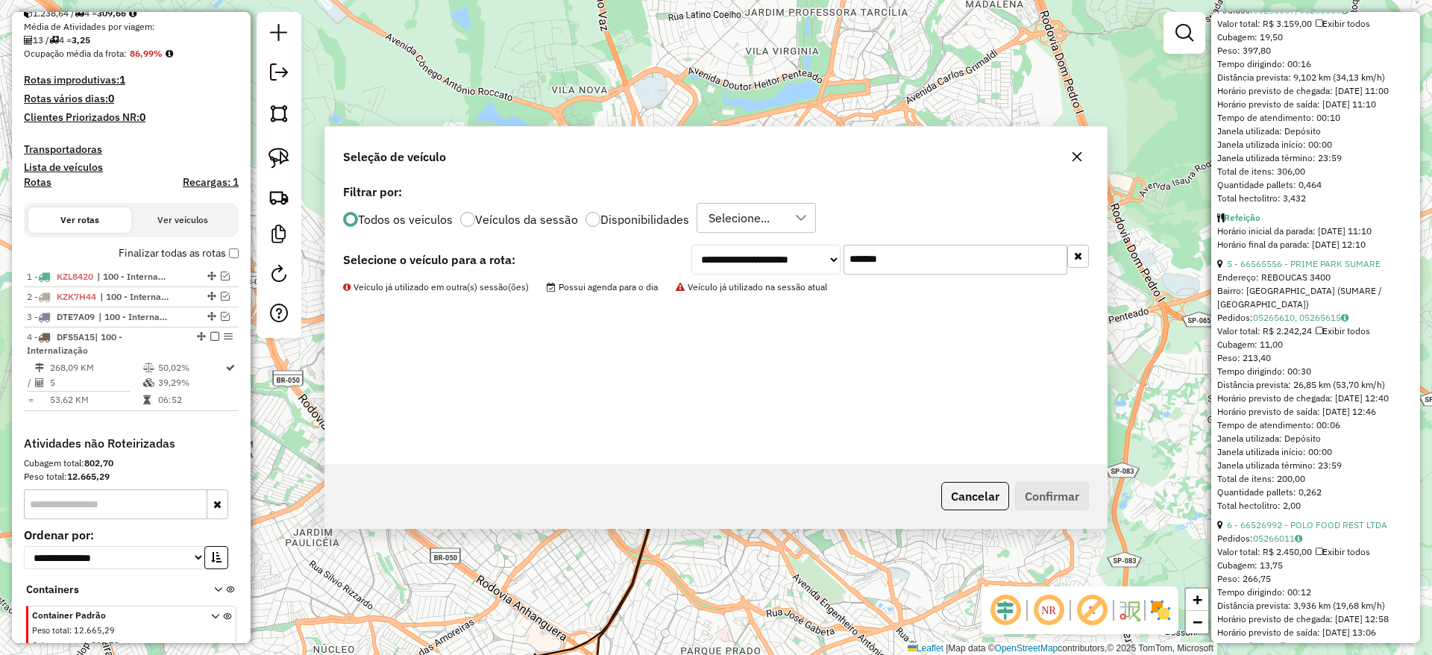
scroll to position [448, 0]
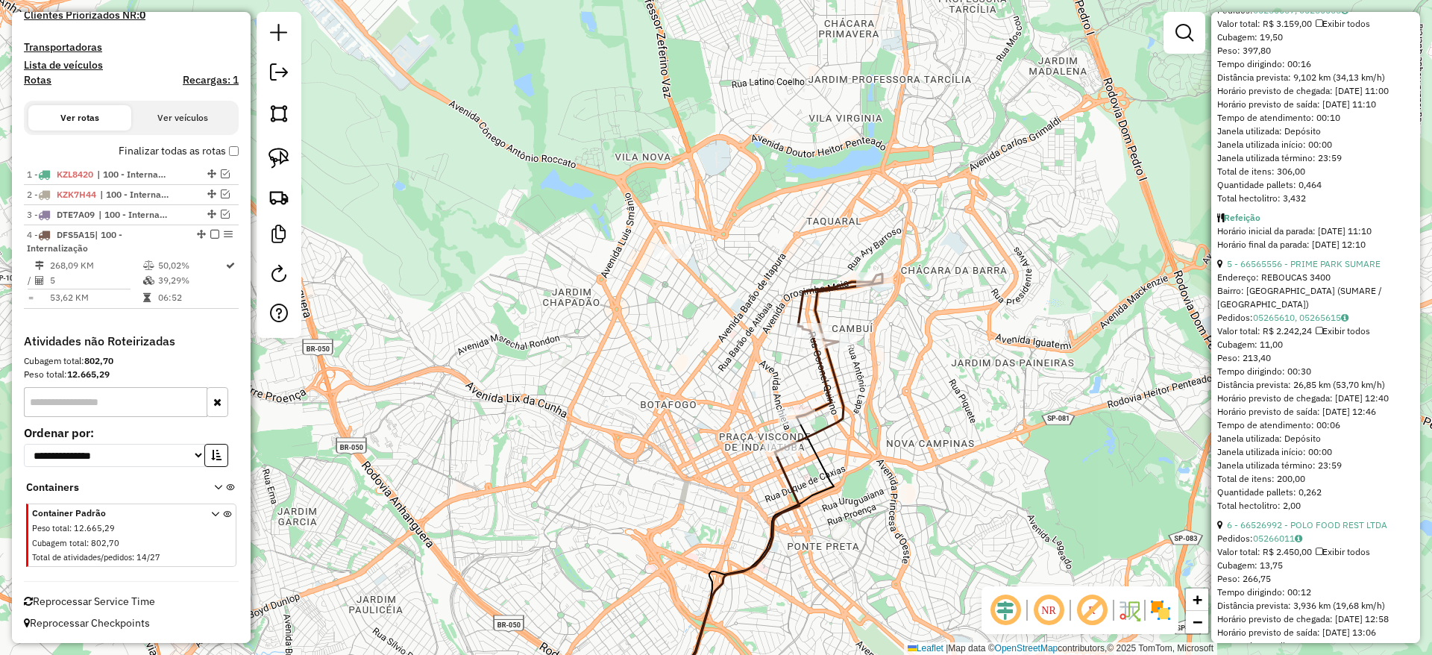
drag, startPoint x: 677, startPoint y: 365, endPoint x: 885, endPoint y: 579, distance: 298.6
click at [885, 579] on div "Janela de atendimento Grade de atendimento Capacidade Transportadoras Veículos …" at bounding box center [716, 327] width 1432 height 655
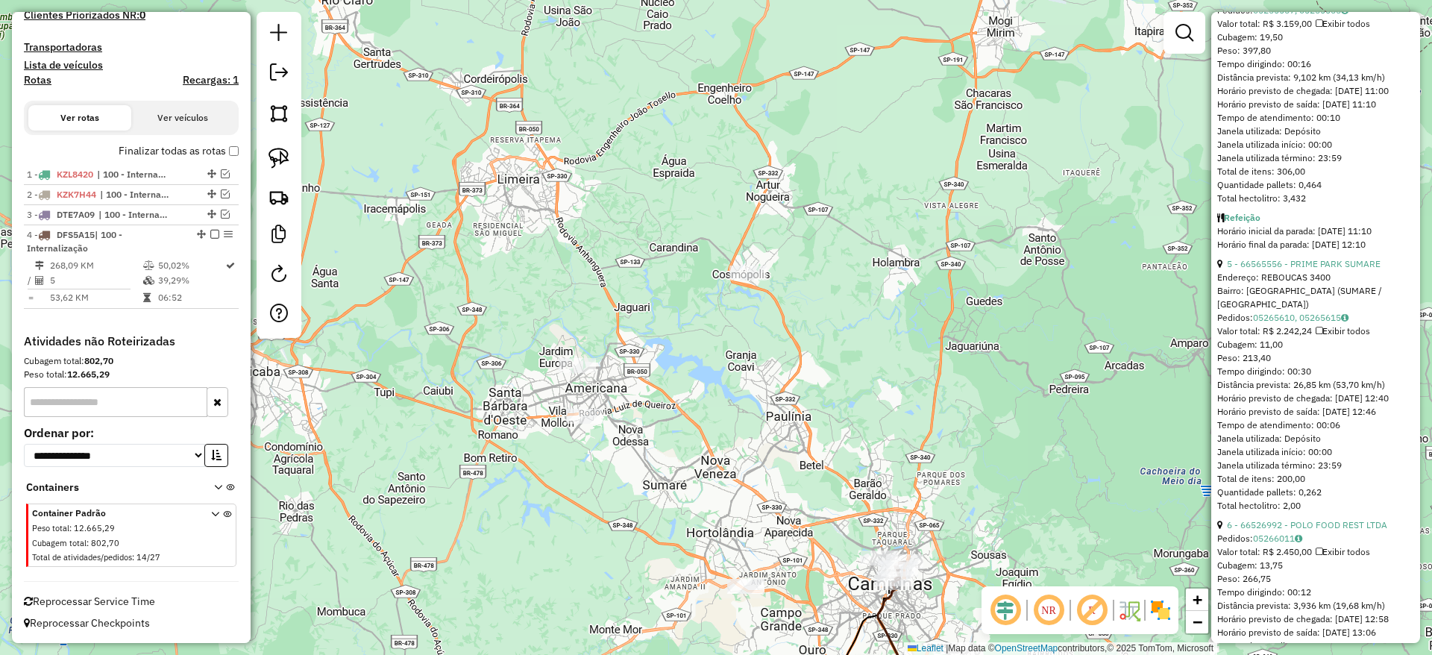
drag, startPoint x: 739, startPoint y: 444, endPoint x: 717, endPoint y: 415, distance: 36.7
click at [717, 415] on div "Janela de atendimento Grade de atendimento Capacidade Transportadoras Veículos …" at bounding box center [716, 327] width 1432 height 655
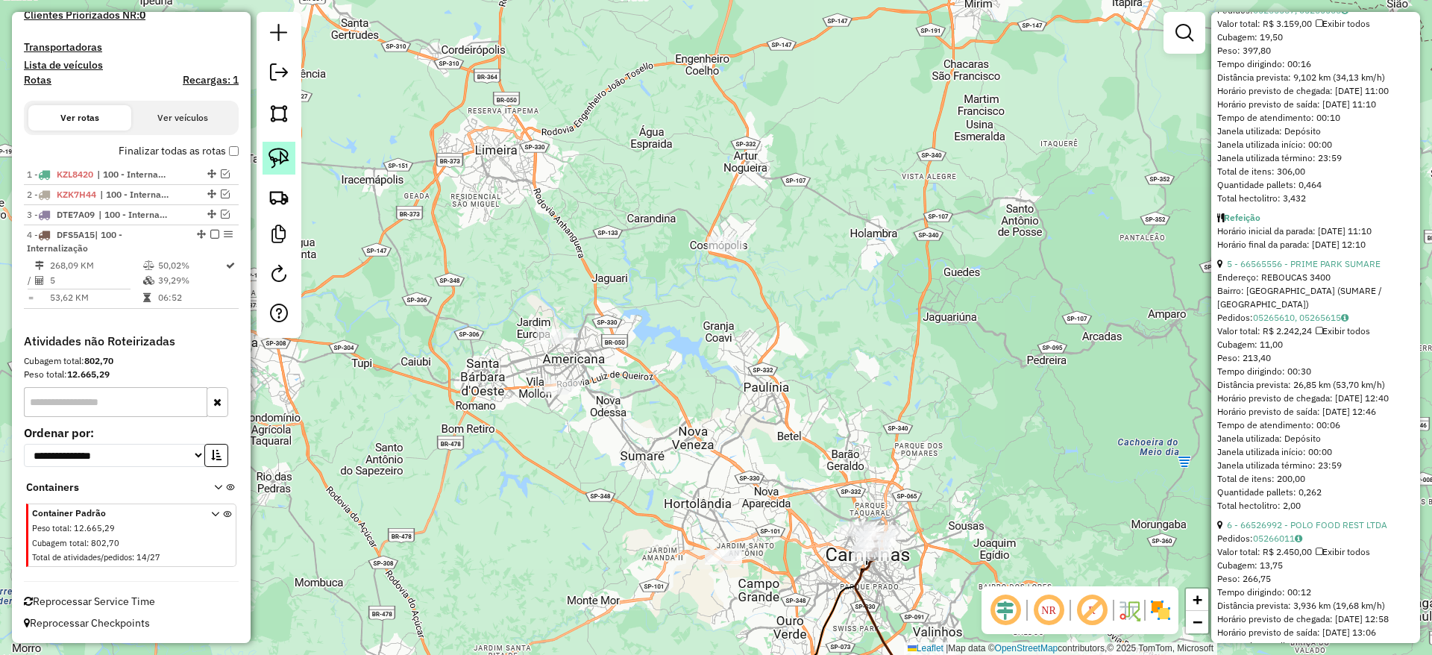
click at [291, 163] on link at bounding box center [279, 158] width 33 height 33
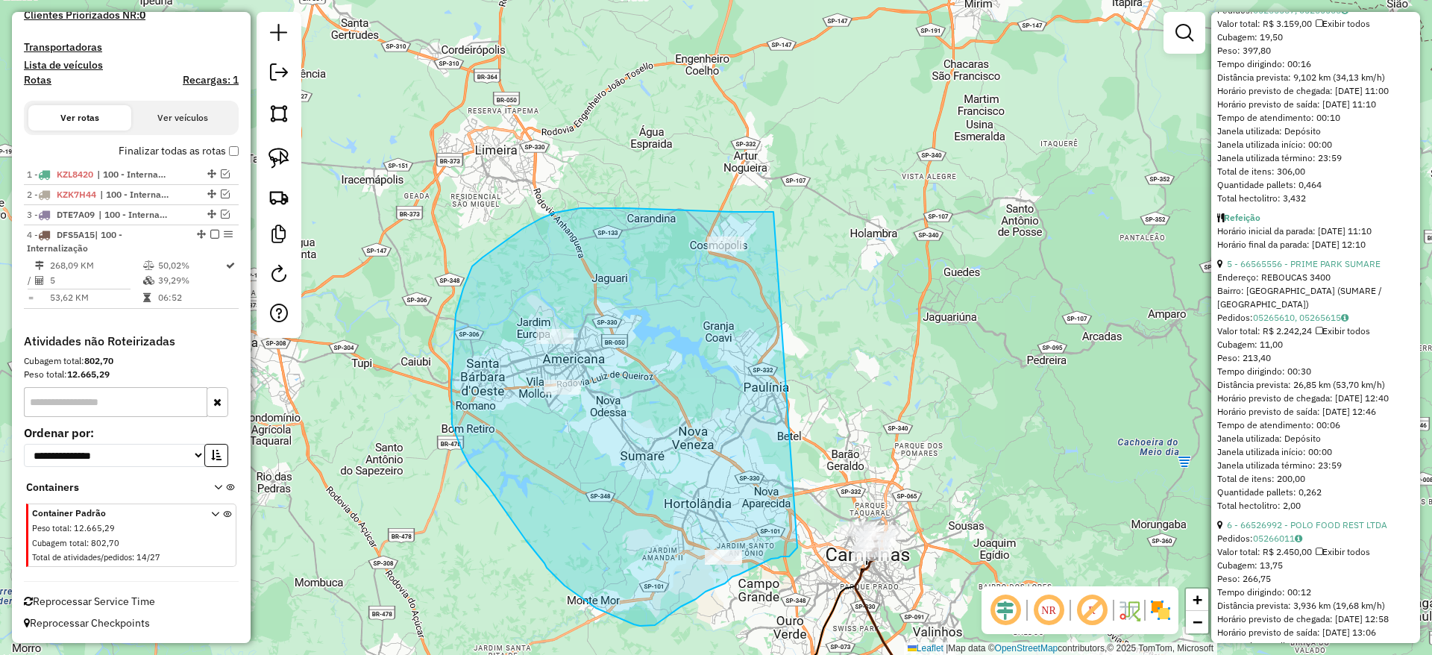
drag, startPoint x: 774, startPoint y: 212, endPoint x: 800, endPoint y: 542, distance: 331.5
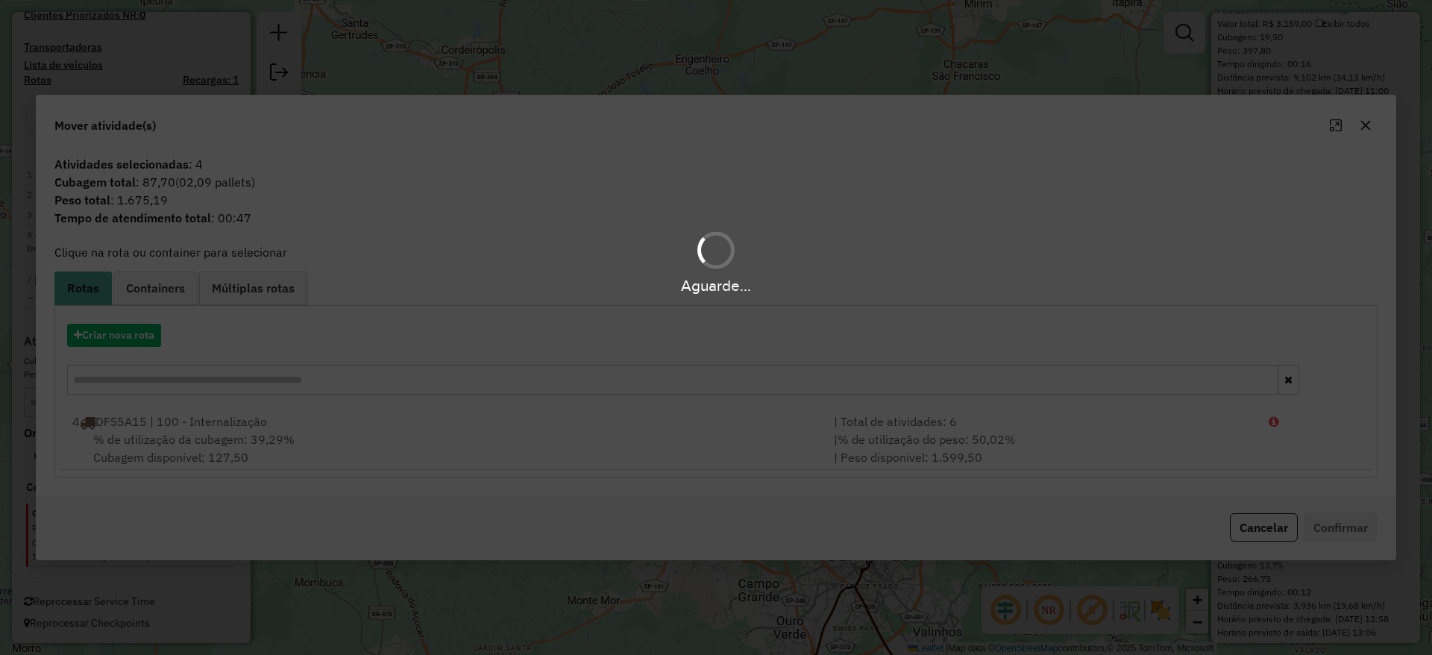
click at [141, 343] on div "Aguarde..." at bounding box center [716, 327] width 1432 height 655
click at [141, 343] on hb-app "Aguarde... Pop-up bloqueado! Seu navegador bloqueou automáticamente a abertura …" at bounding box center [716, 327] width 1432 height 655
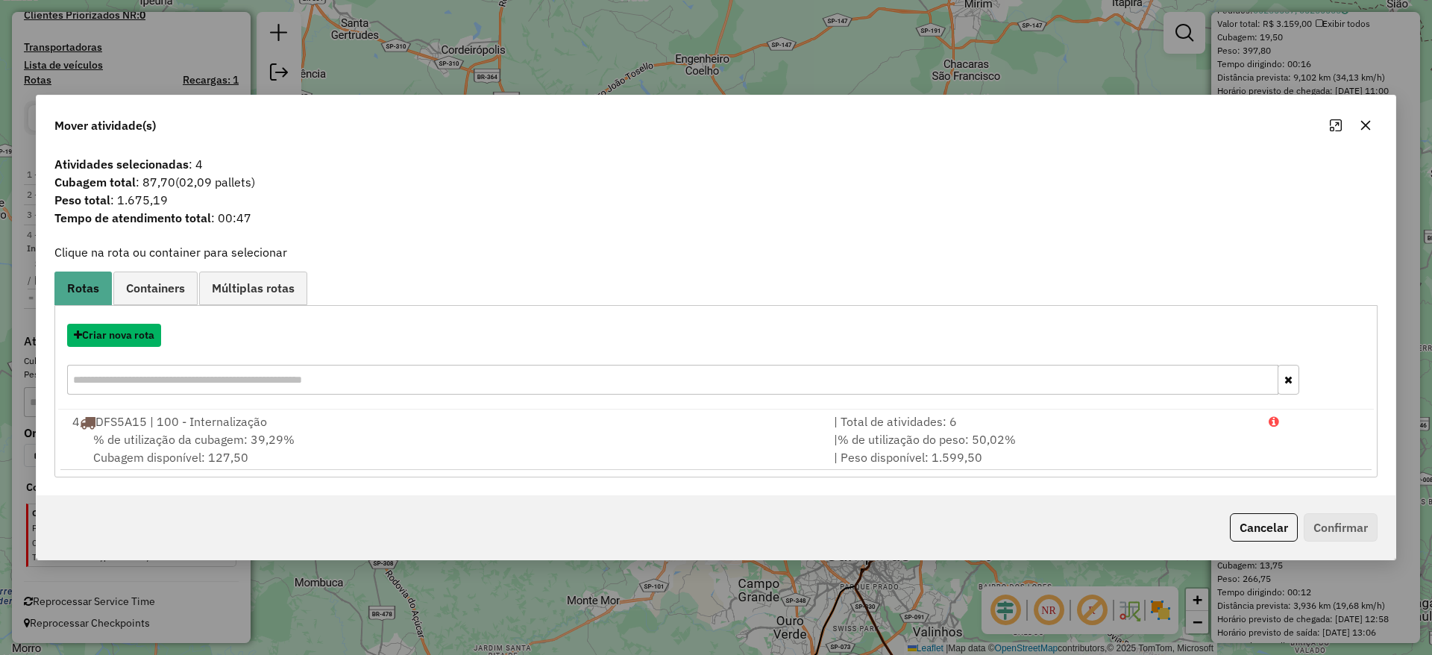
click at [141, 343] on button "Criar nova rota" at bounding box center [114, 335] width 94 height 23
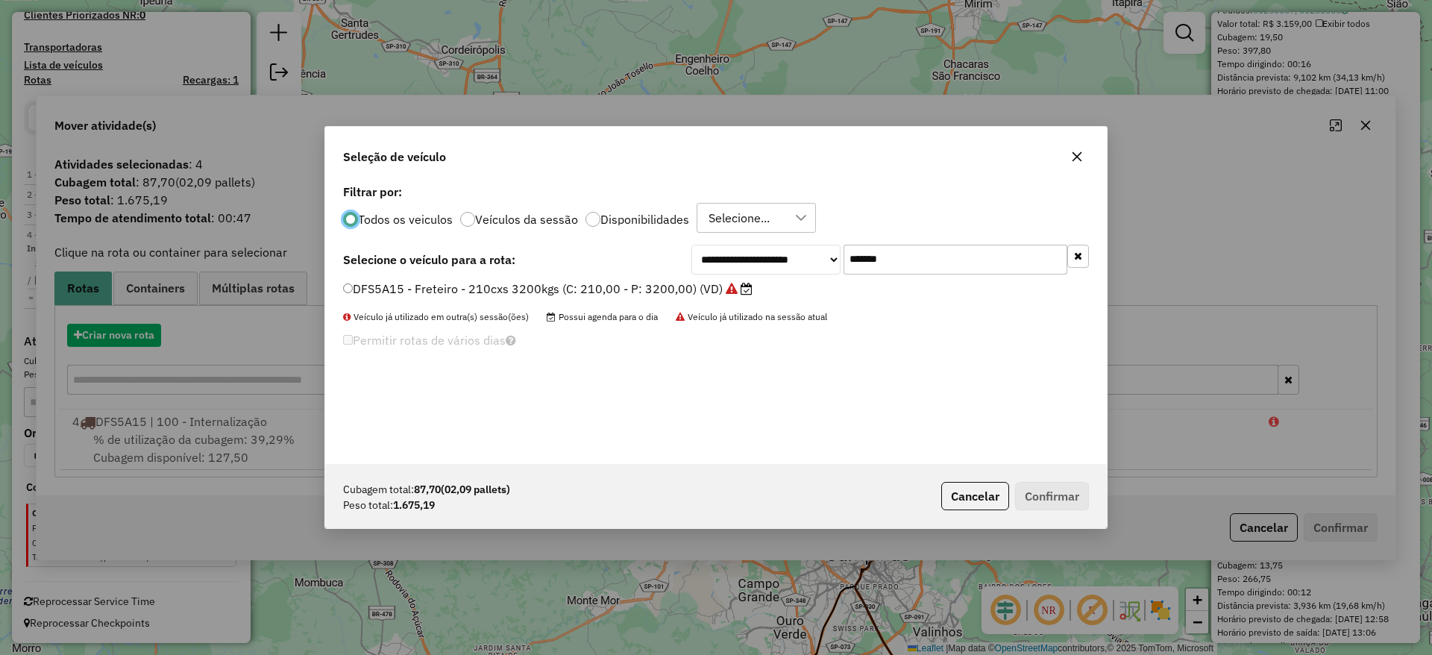
scroll to position [8, 4]
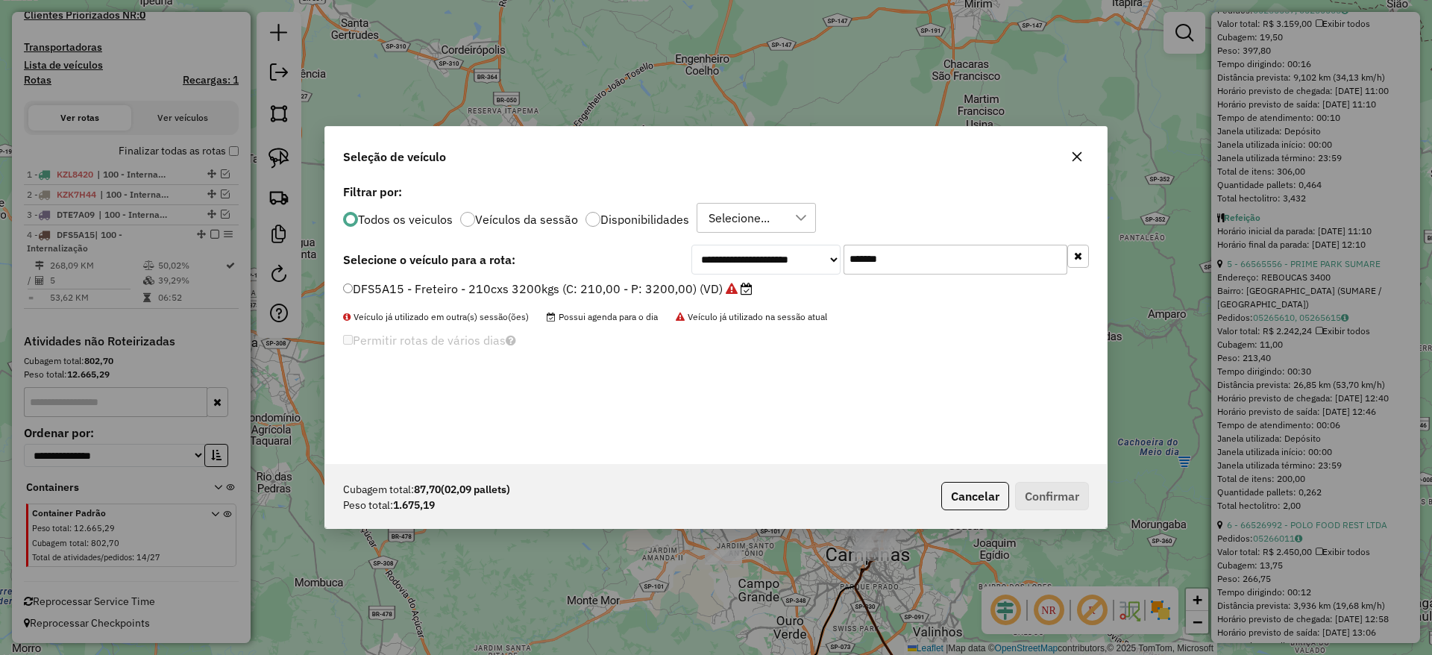
click at [912, 265] on input "*******" at bounding box center [956, 260] width 224 height 30
paste input "text"
drag, startPoint x: 912, startPoint y: 265, endPoint x: 603, endPoint y: 289, distance: 310.5
click at [603, 289] on div "**********" at bounding box center [716, 322] width 782 height 283
type input "*******"
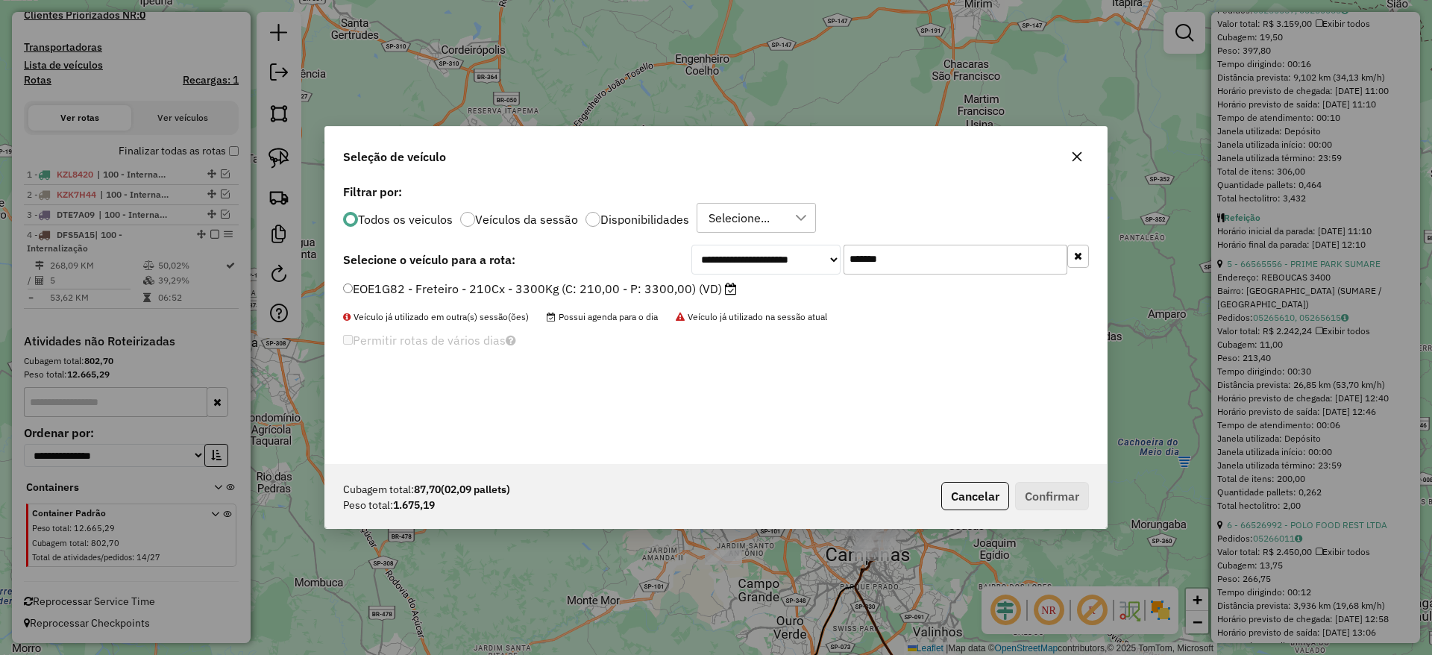
click at [603, 289] on label "EOE1G82 - Freteiro - 210Cx - 3300Kg (C: 210,00 - P: 3300,00) (VD)" at bounding box center [540, 289] width 394 height 18
drag, startPoint x: 1051, startPoint y: 480, endPoint x: 1047, endPoint y: 486, distance: 8.1
click at [1047, 486] on div "Cubagem total: 87,70 (02,09 pallets) Peso total: 1.675,19 Cancelar Confirmar" at bounding box center [716, 496] width 782 height 64
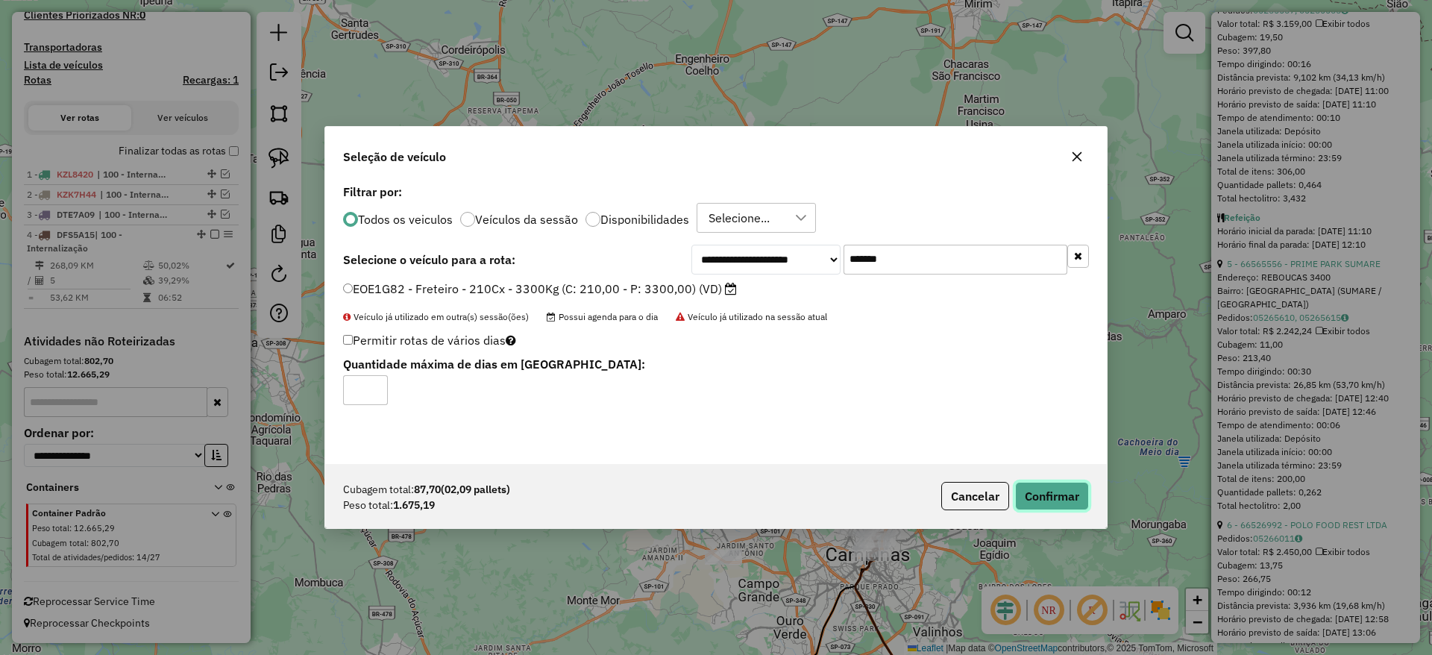
click at [1047, 486] on button "Confirmar" at bounding box center [1052, 496] width 74 height 28
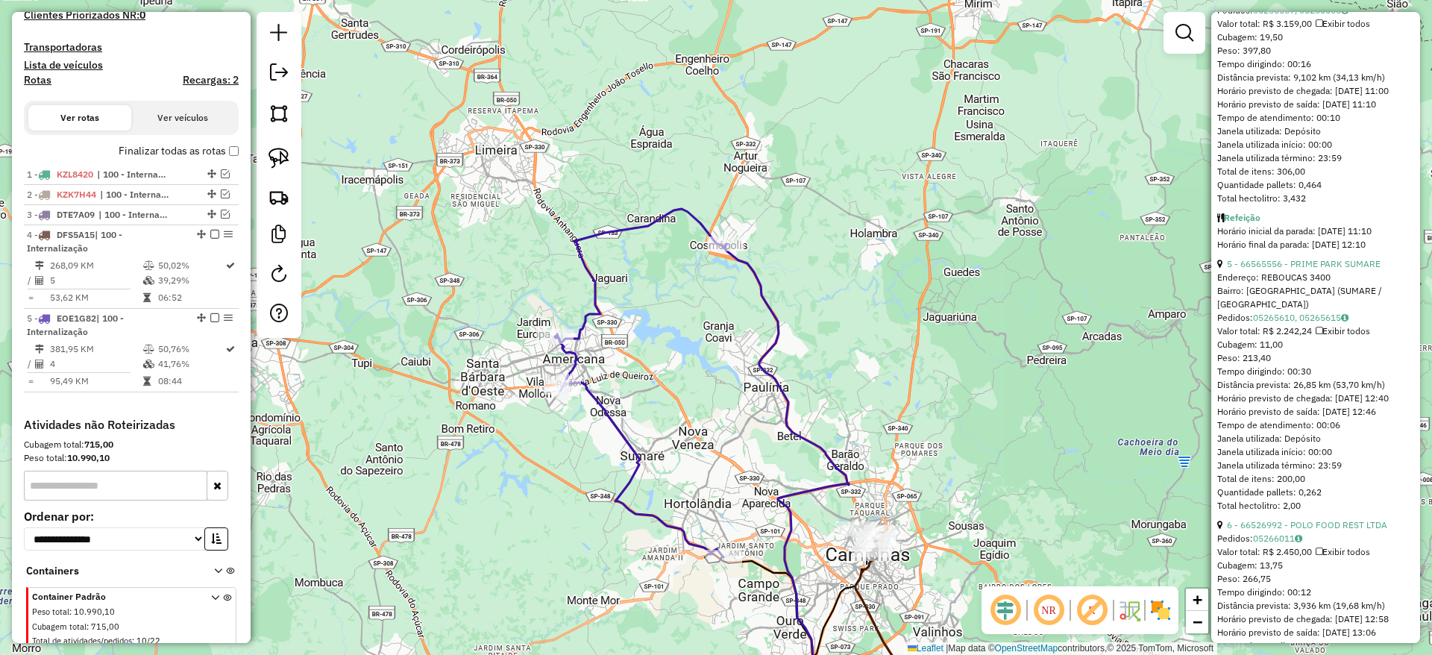
scroll to position [532, 0]
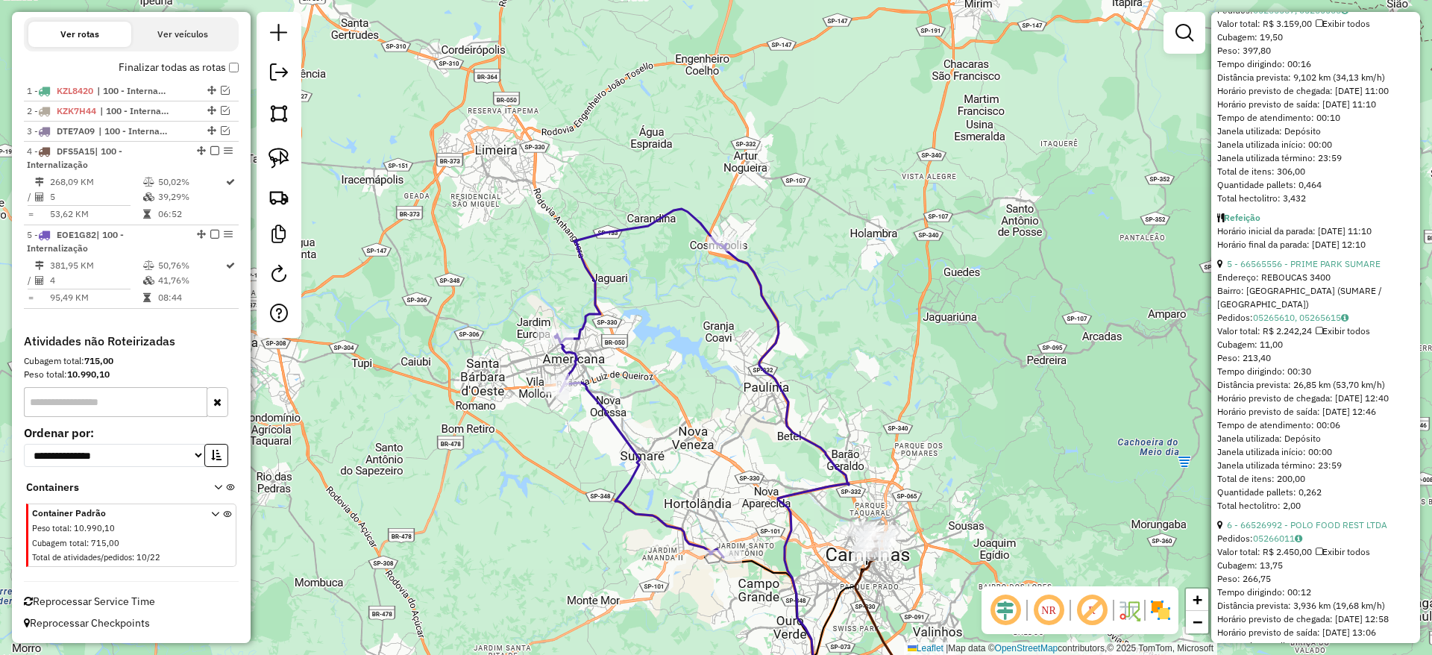
click at [774, 339] on icon at bounding box center [798, 482] width 146 height 477
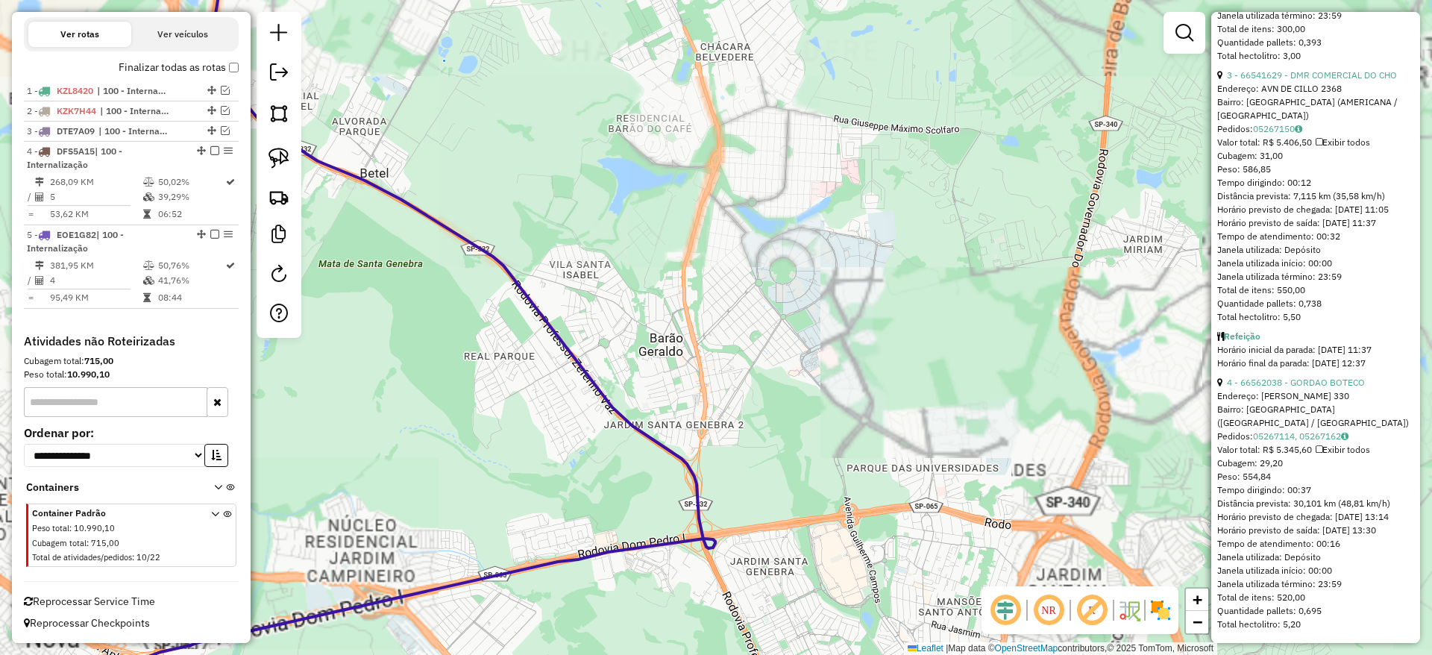
drag, startPoint x: 867, startPoint y: 460, endPoint x: 801, endPoint y: 193, distance: 275.0
click at [801, 193] on div "Janela de atendimento Grade de atendimento Capacidade Transportadoras Veículos …" at bounding box center [716, 327] width 1432 height 655
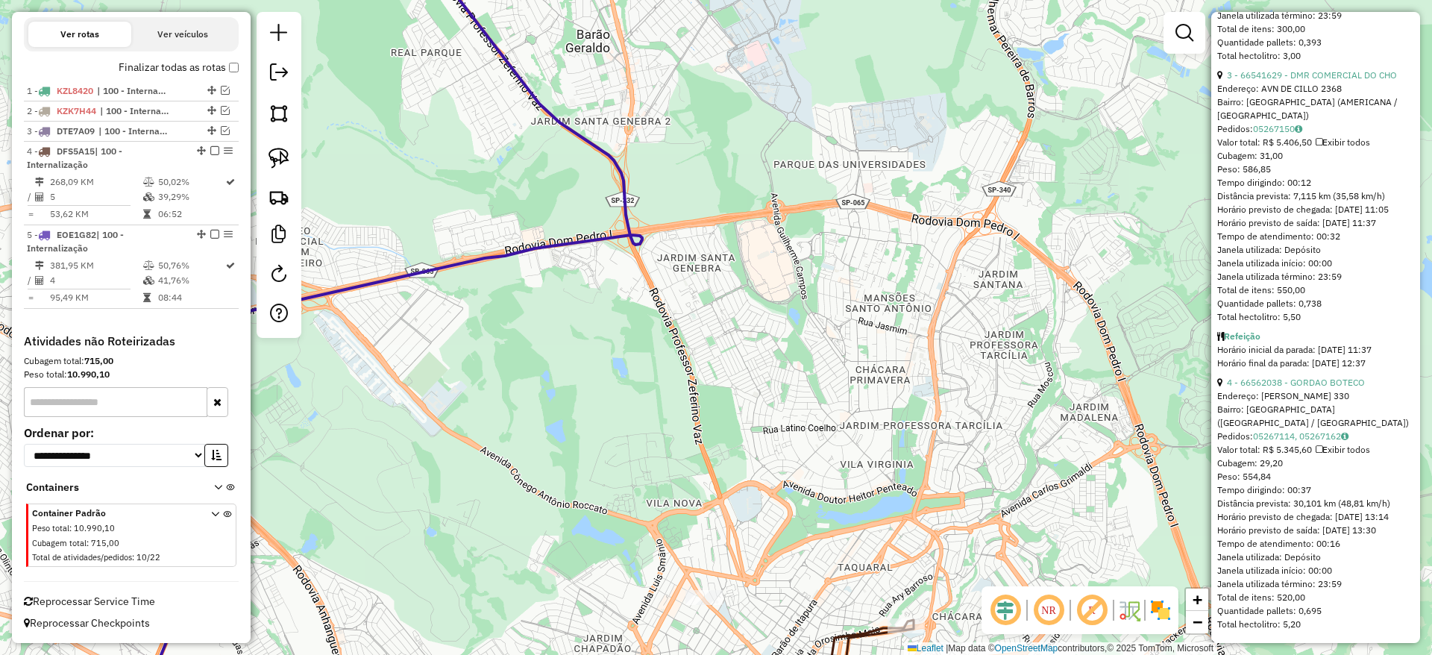
scroll to position [0, 0]
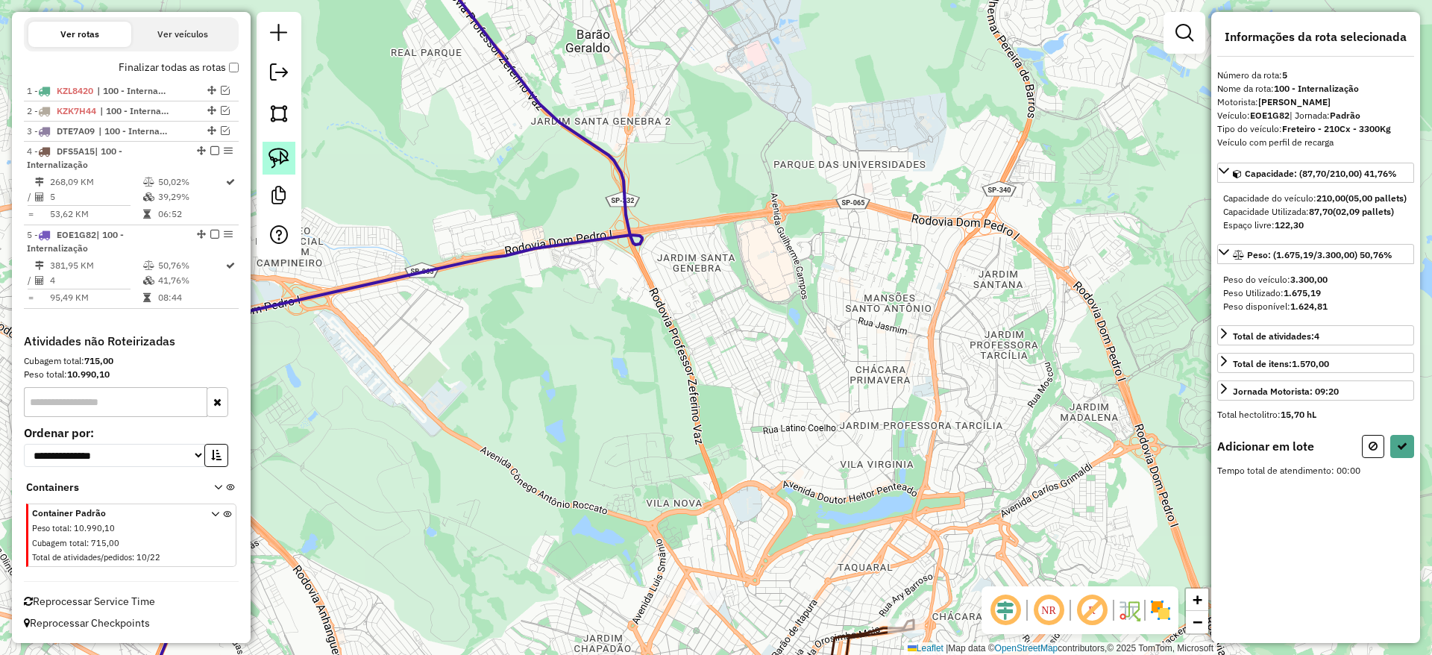
click at [289, 157] on div at bounding box center [279, 136] width 45 height 248
click at [289, 157] on link at bounding box center [279, 158] width 33 height 33
drag, startPoint x: 622, startPoint y: 433, endPoint x: 764, endPoint y: 569, distance: 196.8
click at [1394, 454] on button at bounding box center [1402, 446] width 24 height 23
select select "**********"
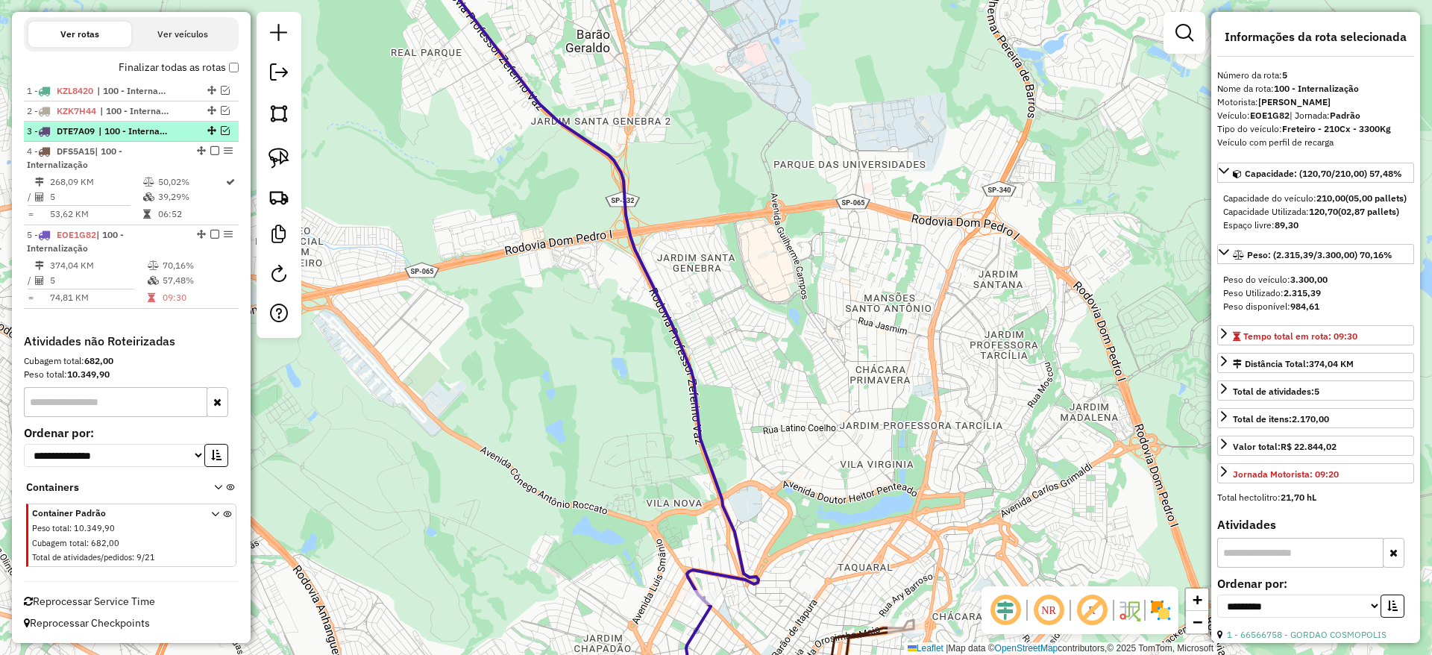
click at [221, 131] on em at bounding box center [225, 130] width 9 height 9
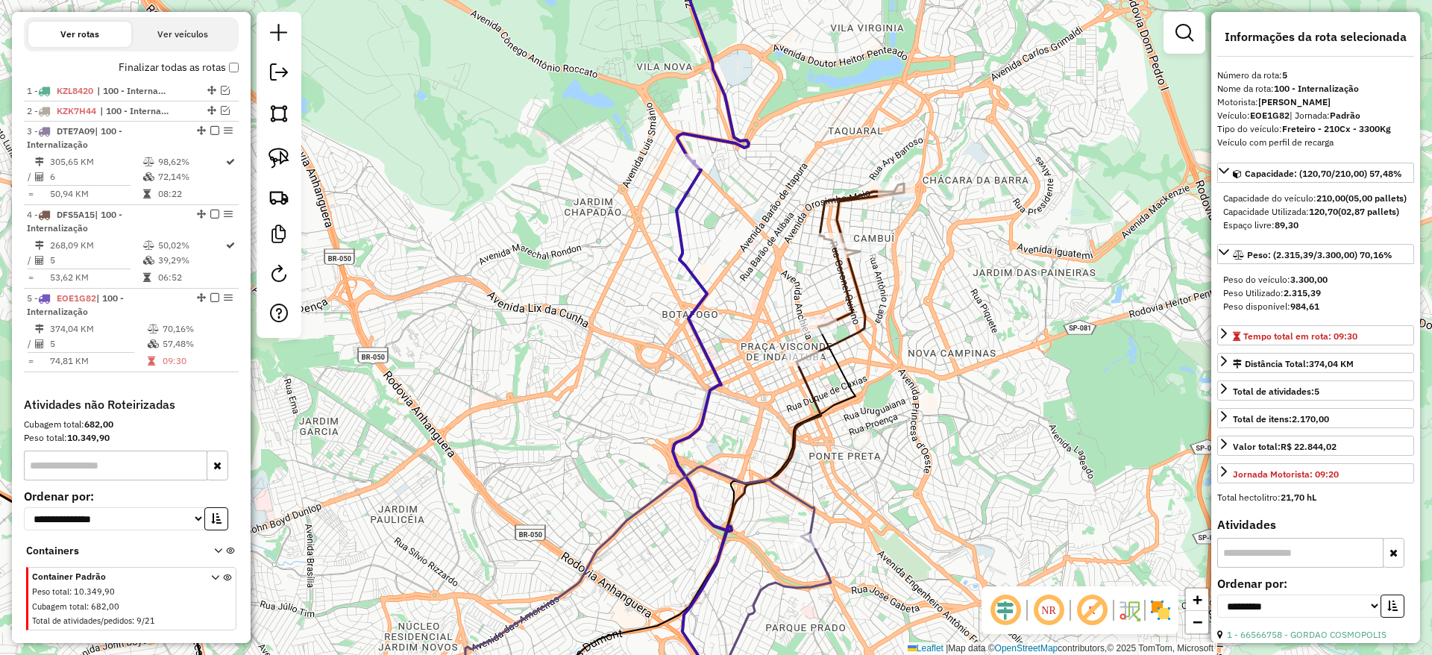
click at [833, 285] on div "Janela de atendimento Grade de atendimento Capacidade Transportadoras Veículos …" at bounding box center [716, 327] width 1432 height 655
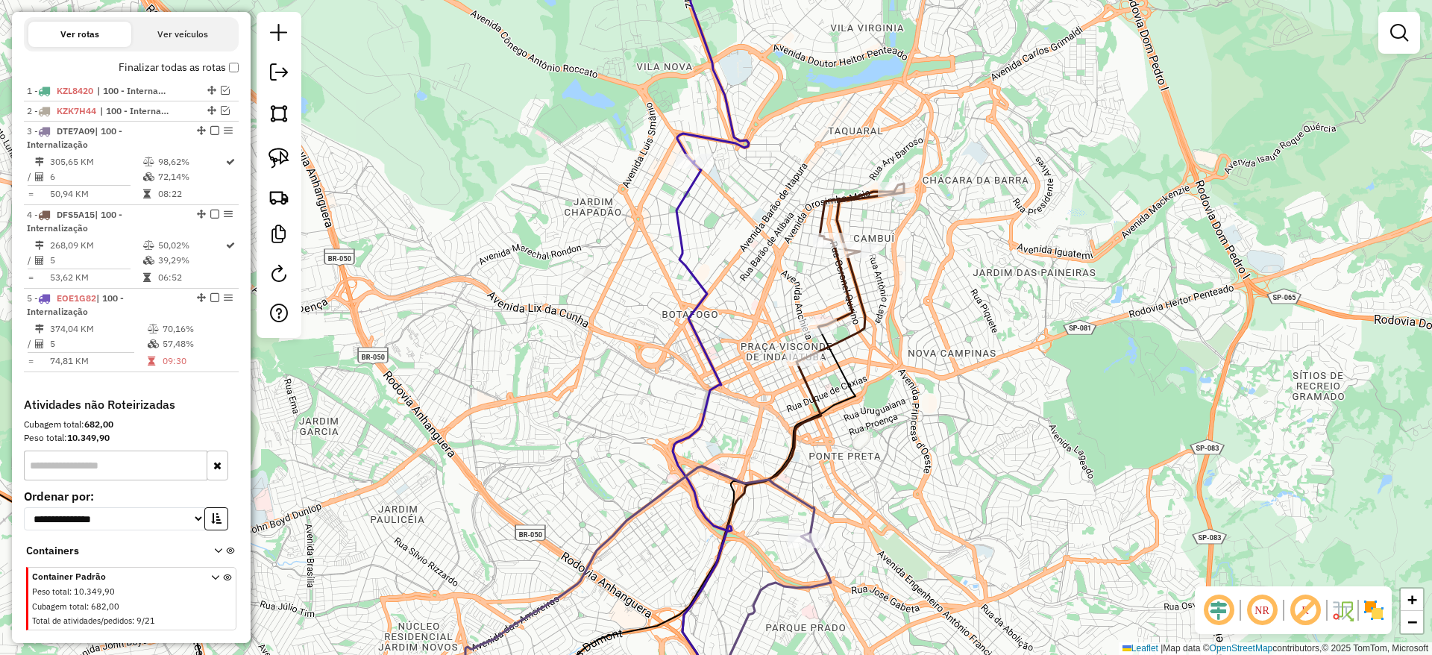
click at [838, 285] on icon at bounding box center [853, 271] width 101 height 175
select select "**********"
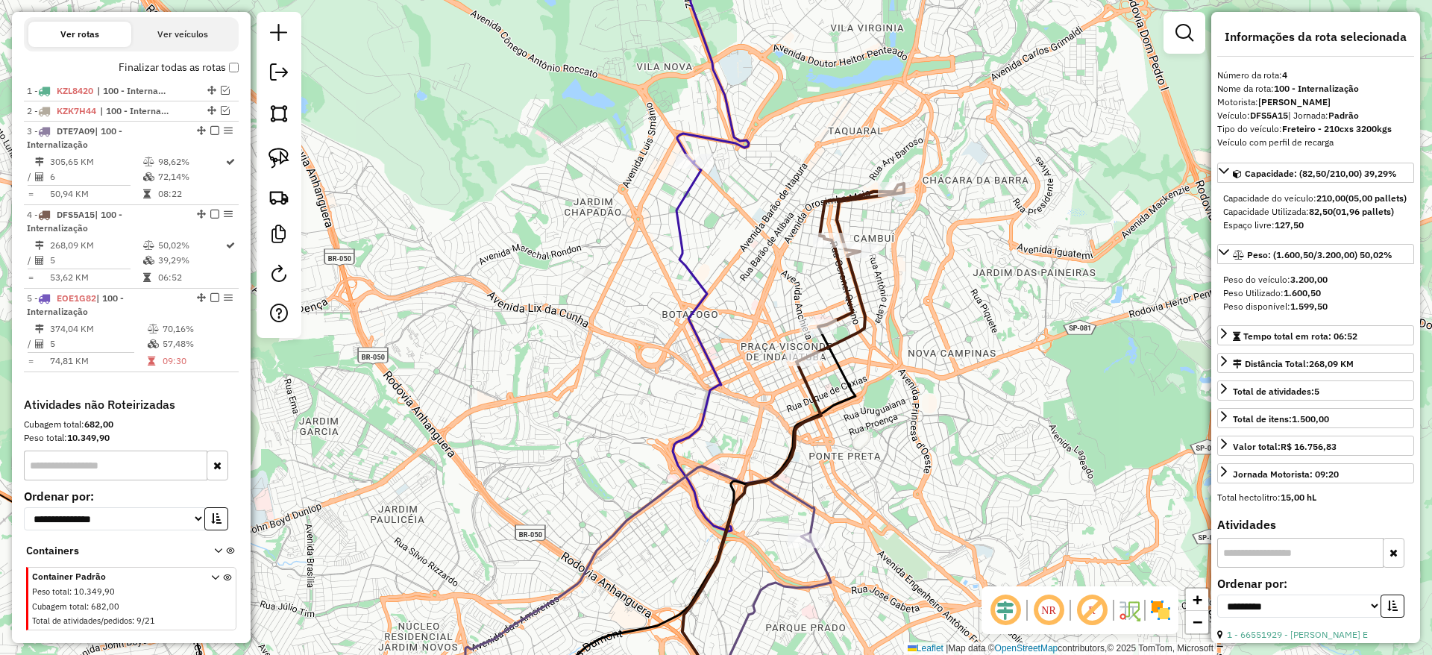
scroll to position [595, 0]
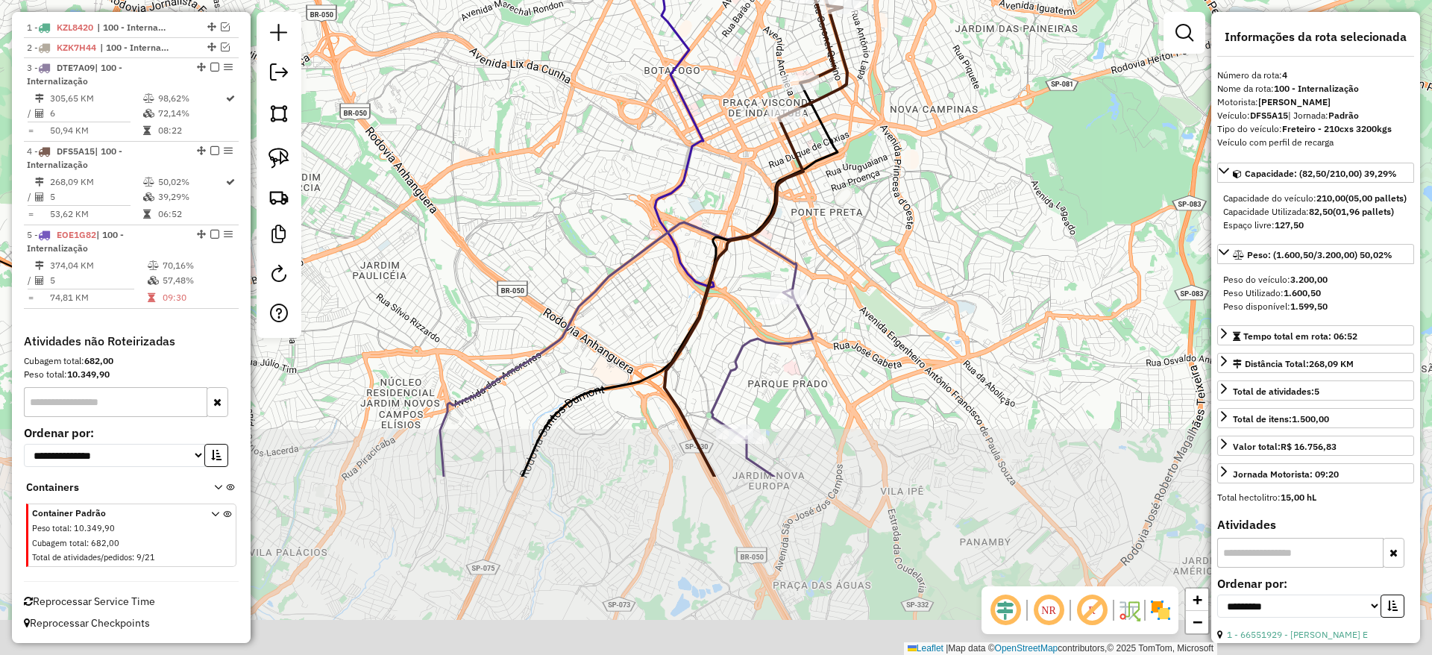
drag, startPoint x: 989, startPoint y: 424, endPoint x: 971, endPoint y: 180, distance: 244.6
click at [971, 180] on div "Janela de atendimento Grade de atendimento Capacidade Transportadoras Veículos …" at bounding box center [716, 327] width 1432 height 655
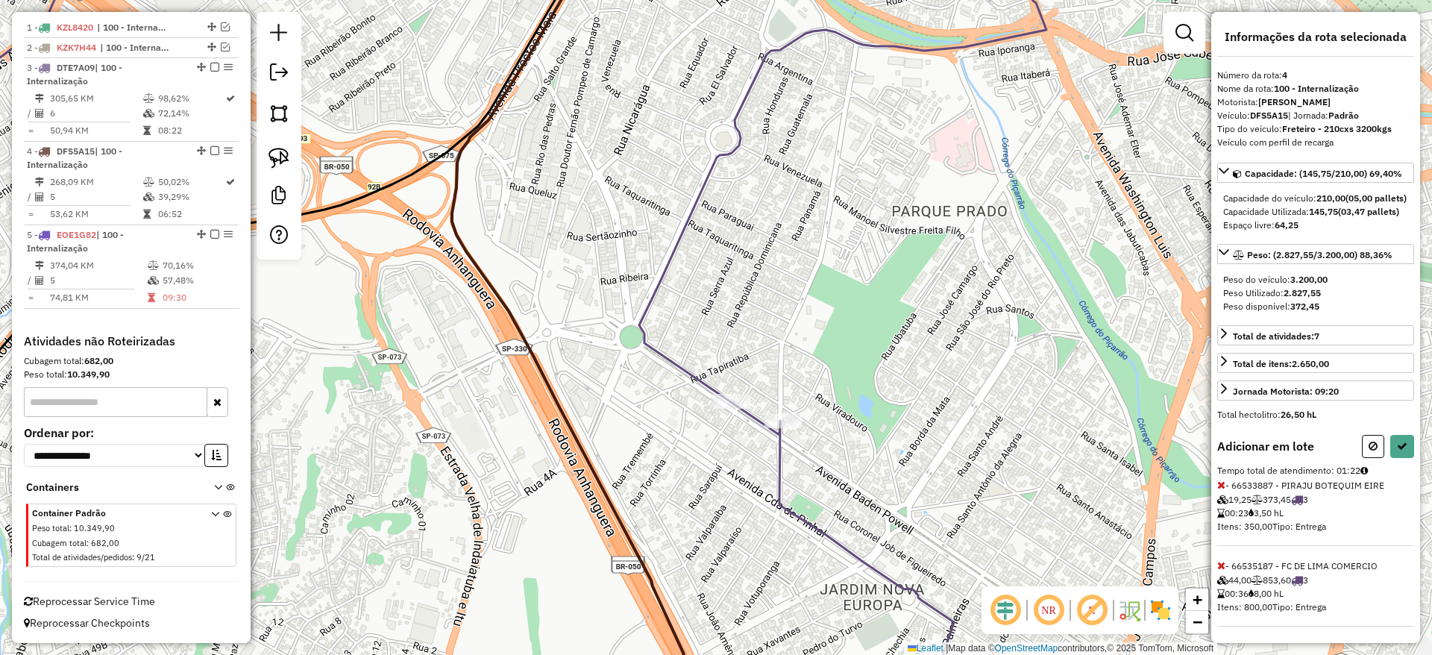
click at [1225, 490] on icon at bounding box center [1221, 485] width 8 height 10
click at [1403, 458] on button at bounding box center [1402, 446] width 24 height 23
select select "**********"
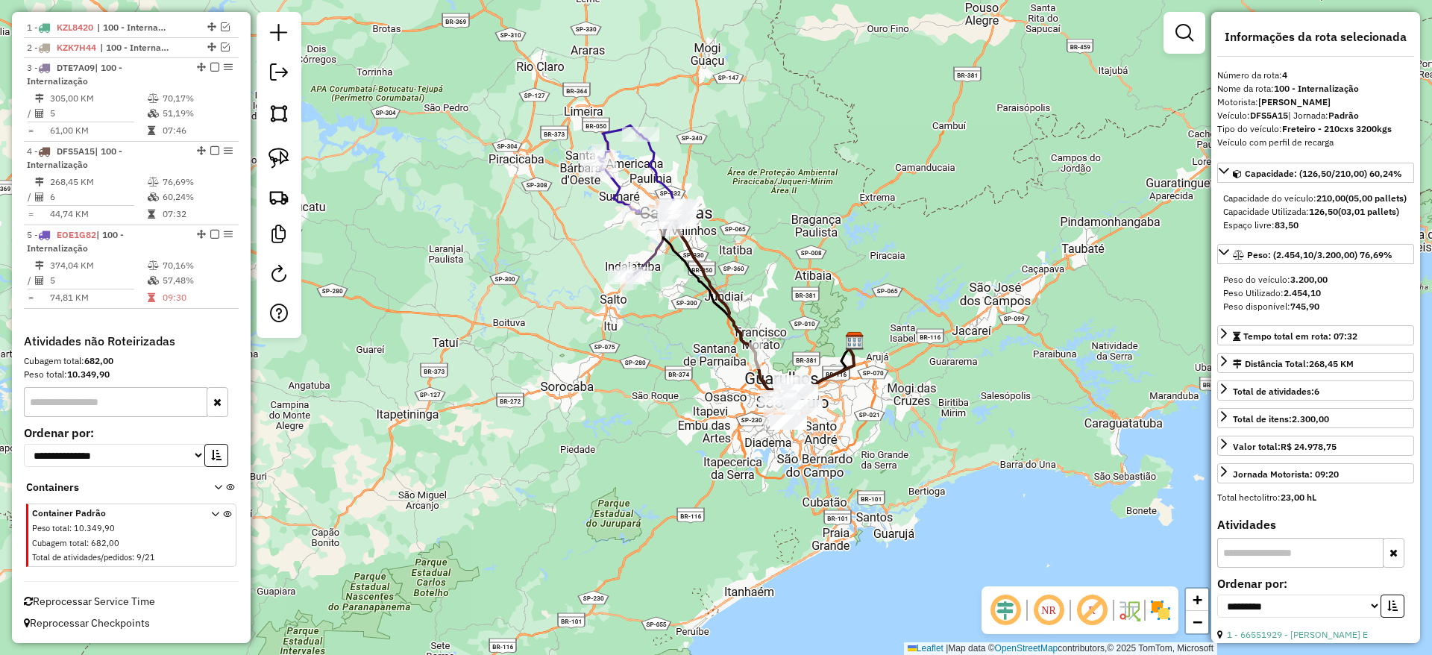
click at [662, 171] on icon at bounding box center [636, 168] width 77 height 87
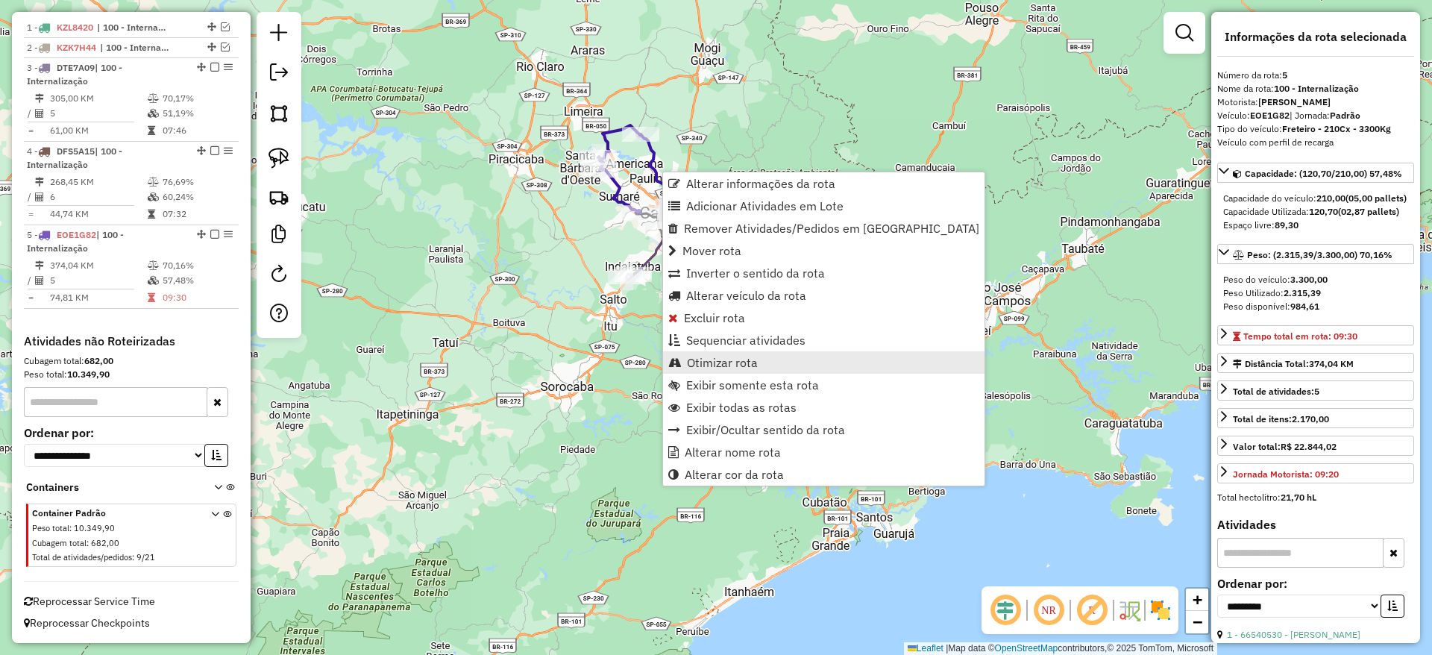
click at [774, 363] on link "Otimizar rota" at bounding box center [824, 362] width 322 height 22
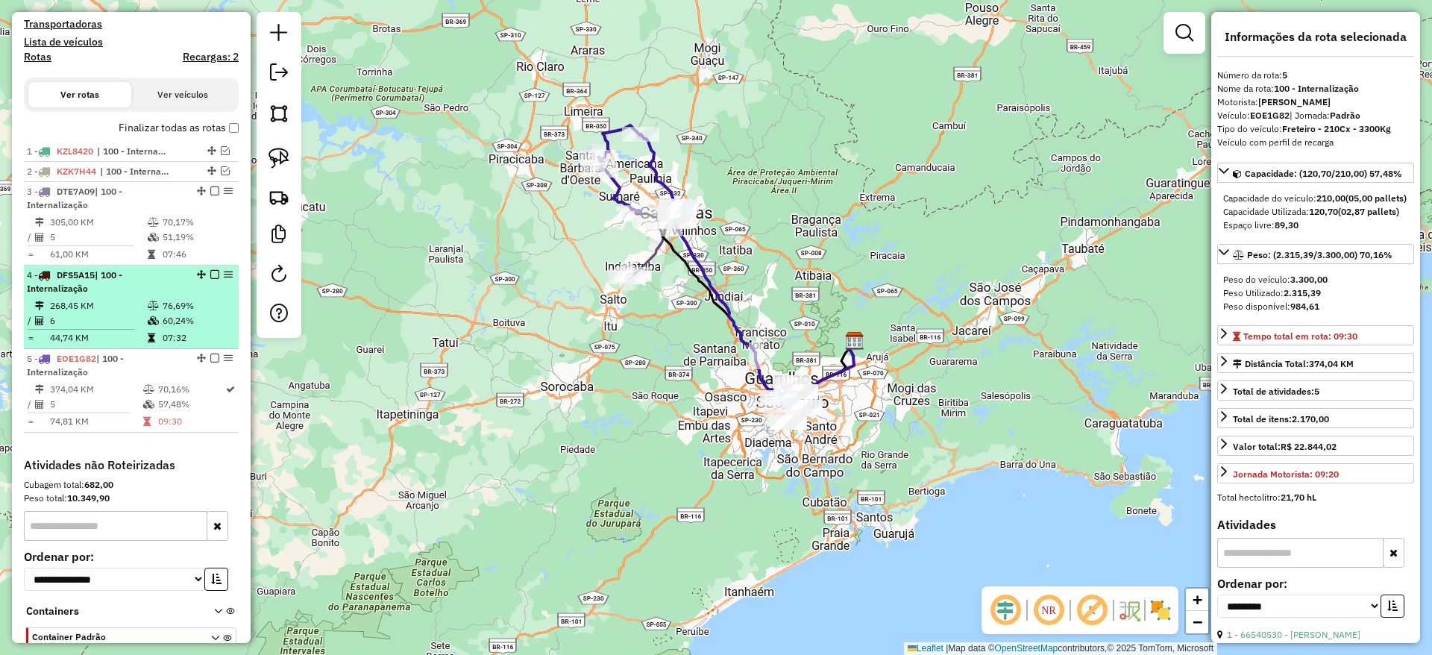
scroll to position [469, 0]
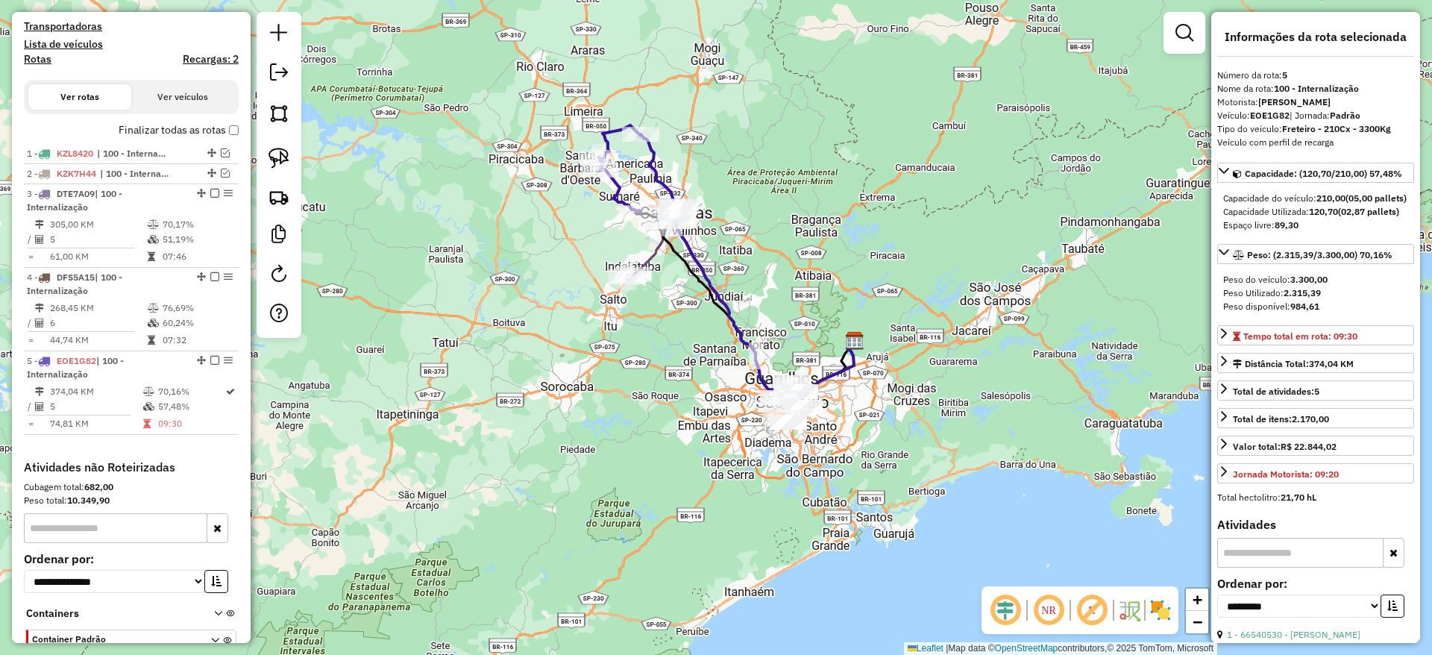
click at [231, 135] on label "Finalizar todas as rotas" at bounding box center [179, 130] width 120 height 16
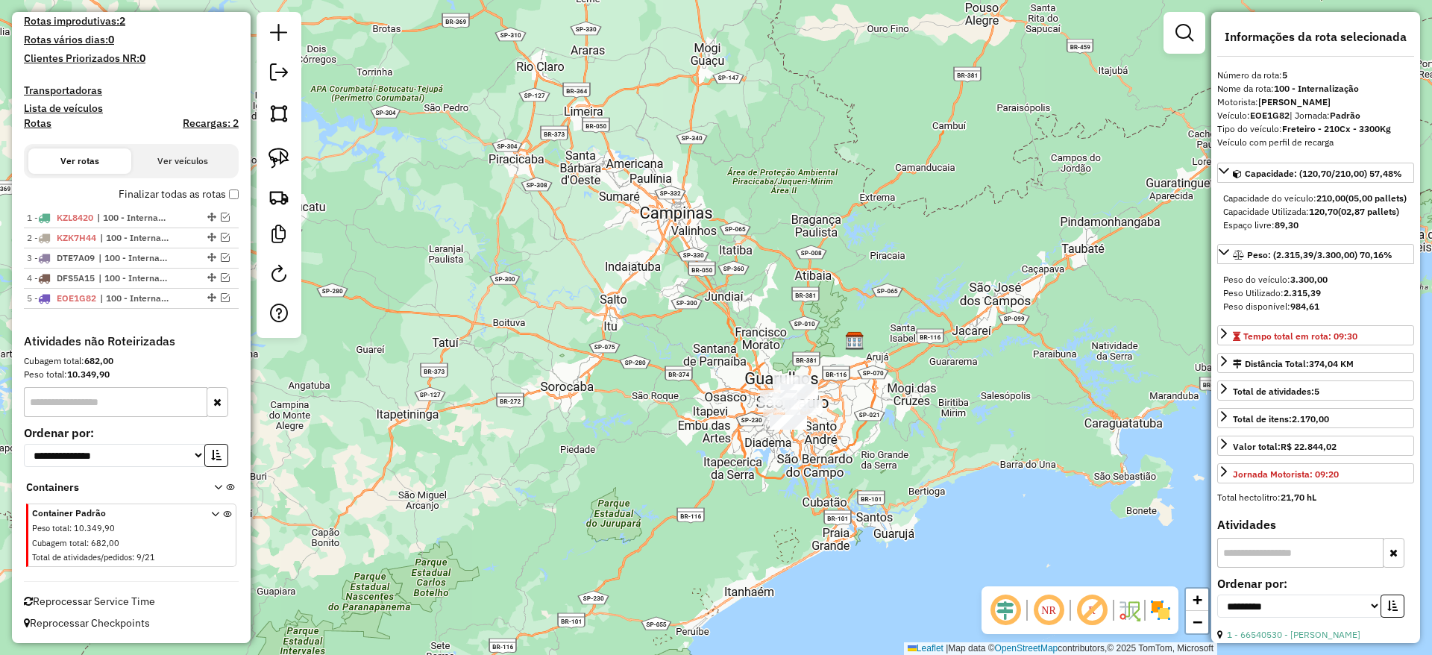
scroll to position [405, 0]
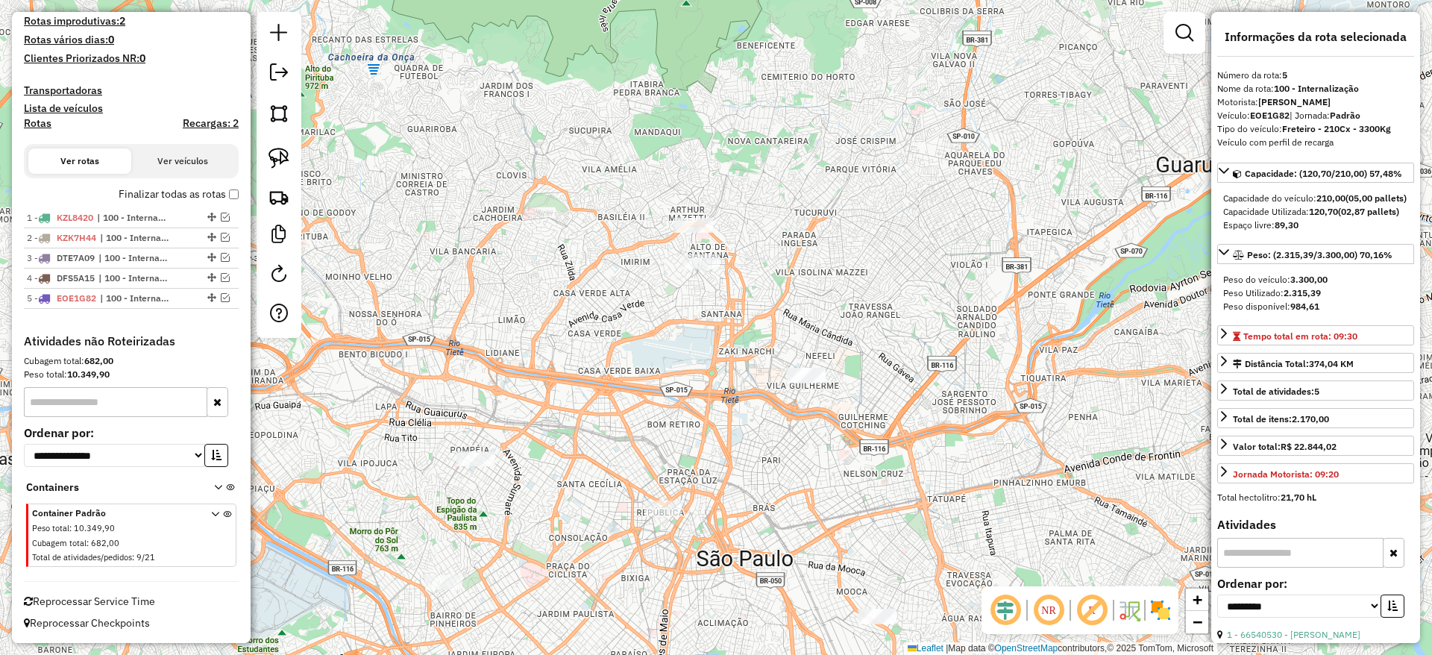
click at [792, 396] on div "Janela de atendimento Grade de atendimento Capacidade Transportadoras Veículos …" at bounding box center [716, 327] width 1432 height 655
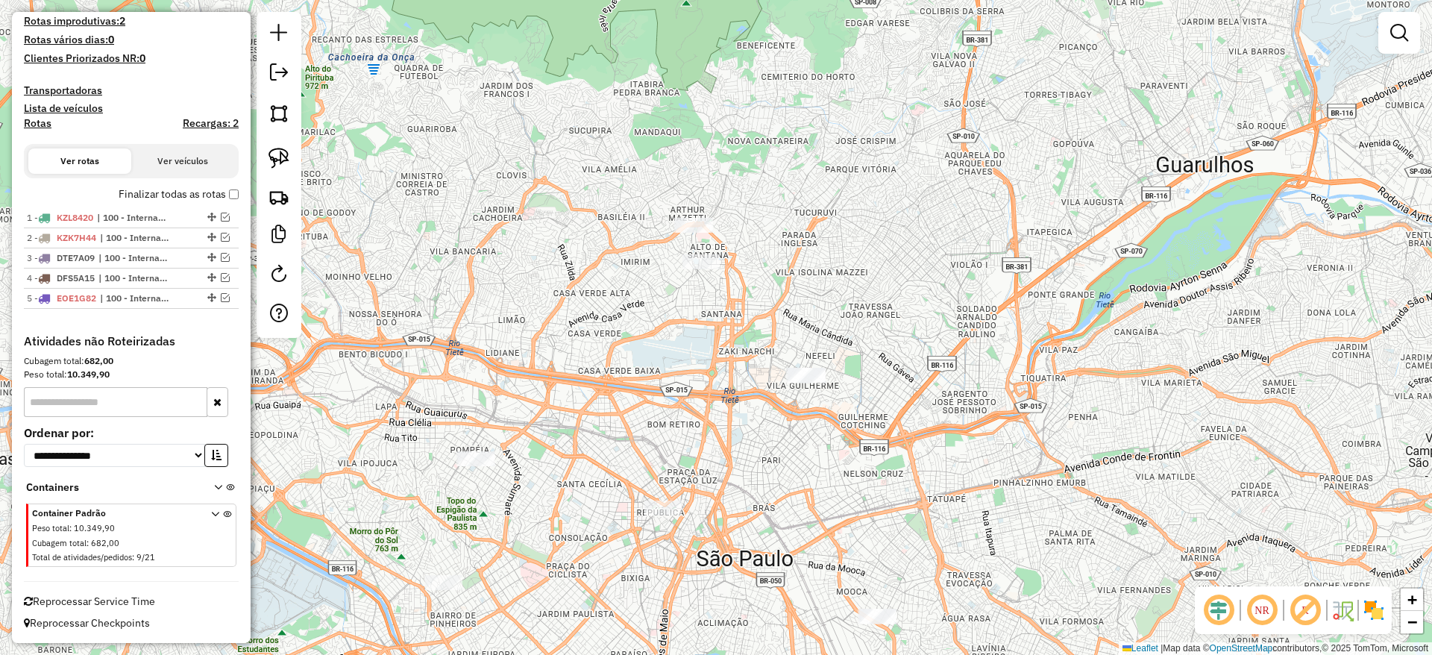
drag, startPoint x: 792, startPoint y: 396, endPoint x: 795, endPoint y: 174, distance: 222.3
click at [795, 174] on div "Janela de atendimento Grade de atendimento Capacidade Transportadoras Veículos …" at bounding box center [716, 327] width 1432 height 655
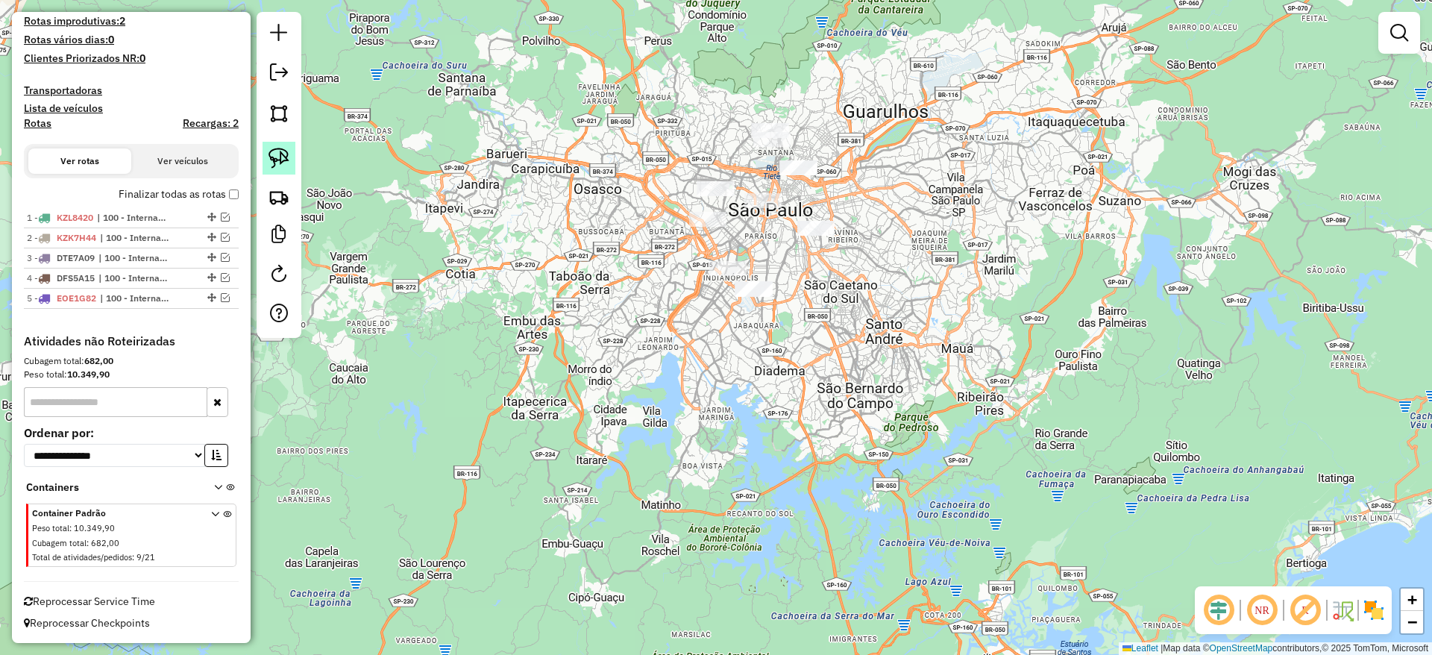
click at [291, 161] on div at bounding box center [279, 175] width 45 height 326
click at [291, 161] on link at bounding box center [279, 158] width 33 height 33
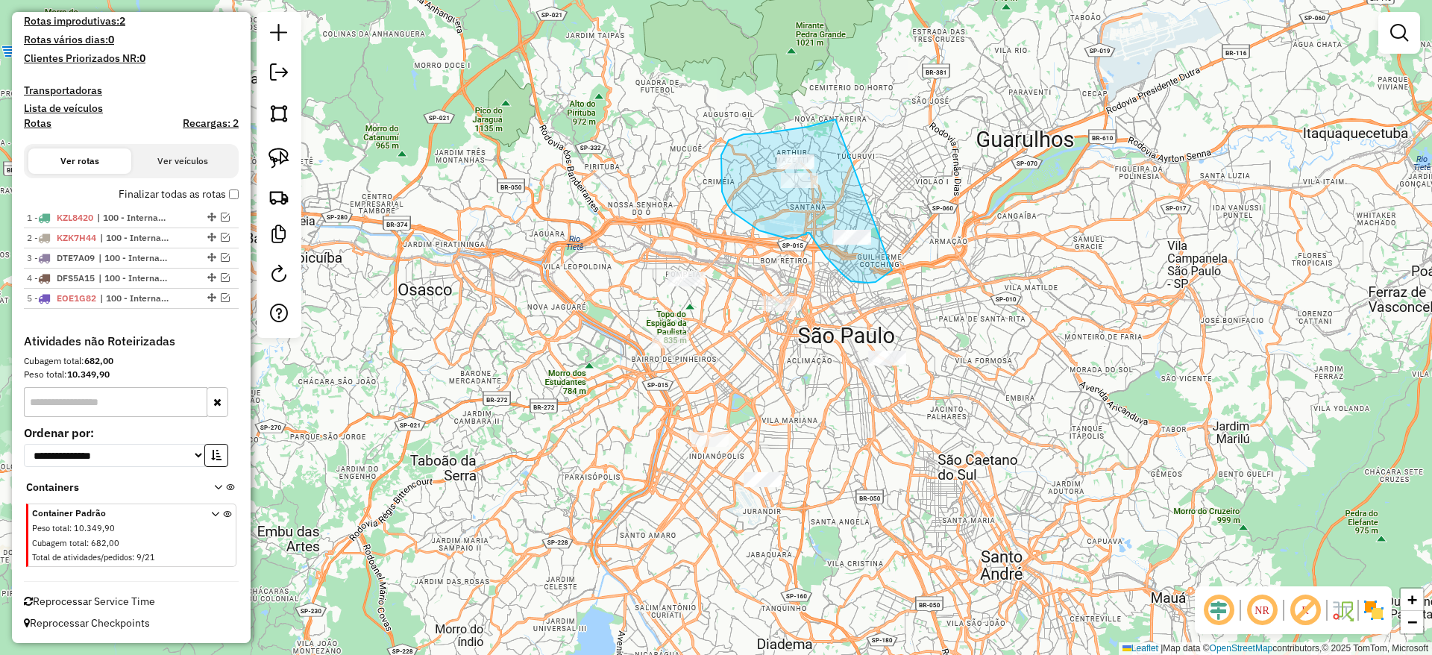
drag, startPoint x: 835, startPoint y: 119, endPoint x: 906, endPoint y: 254, distance: 151.5
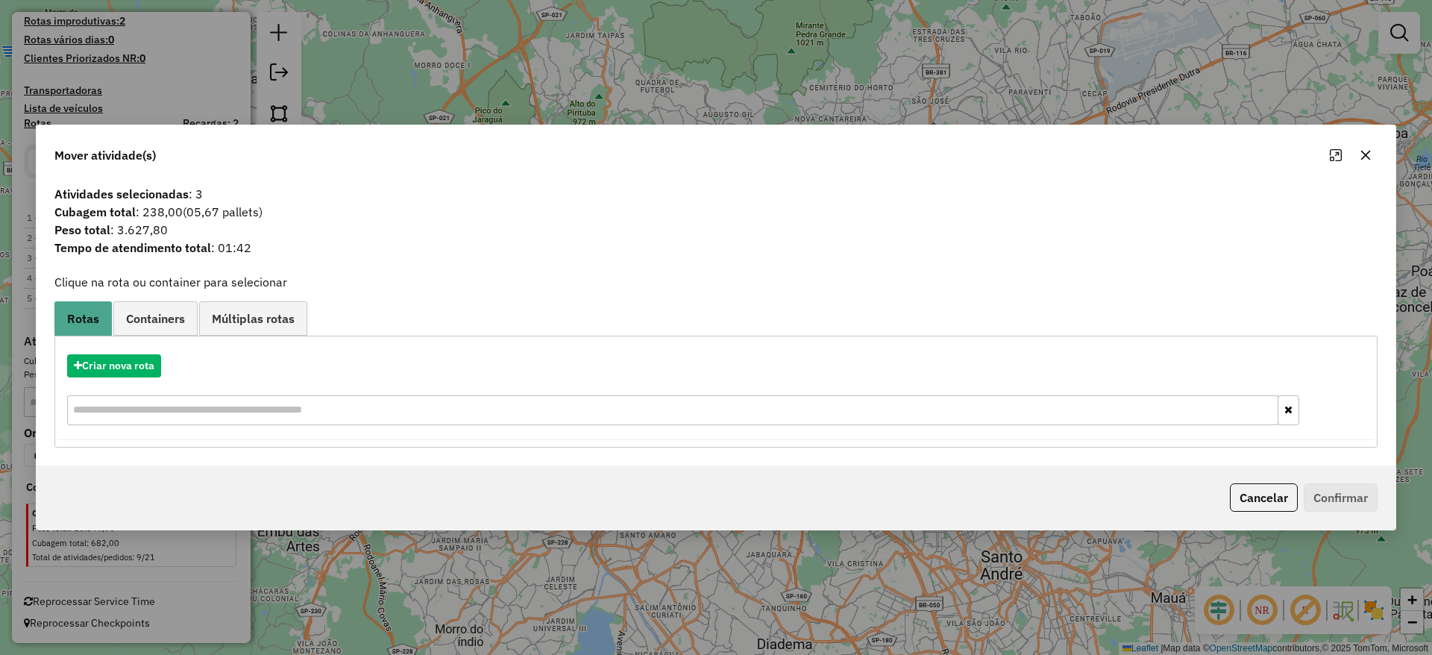
click at [1370, 161] on button "button" at bounding box center [1366, 155] width 24 height 24
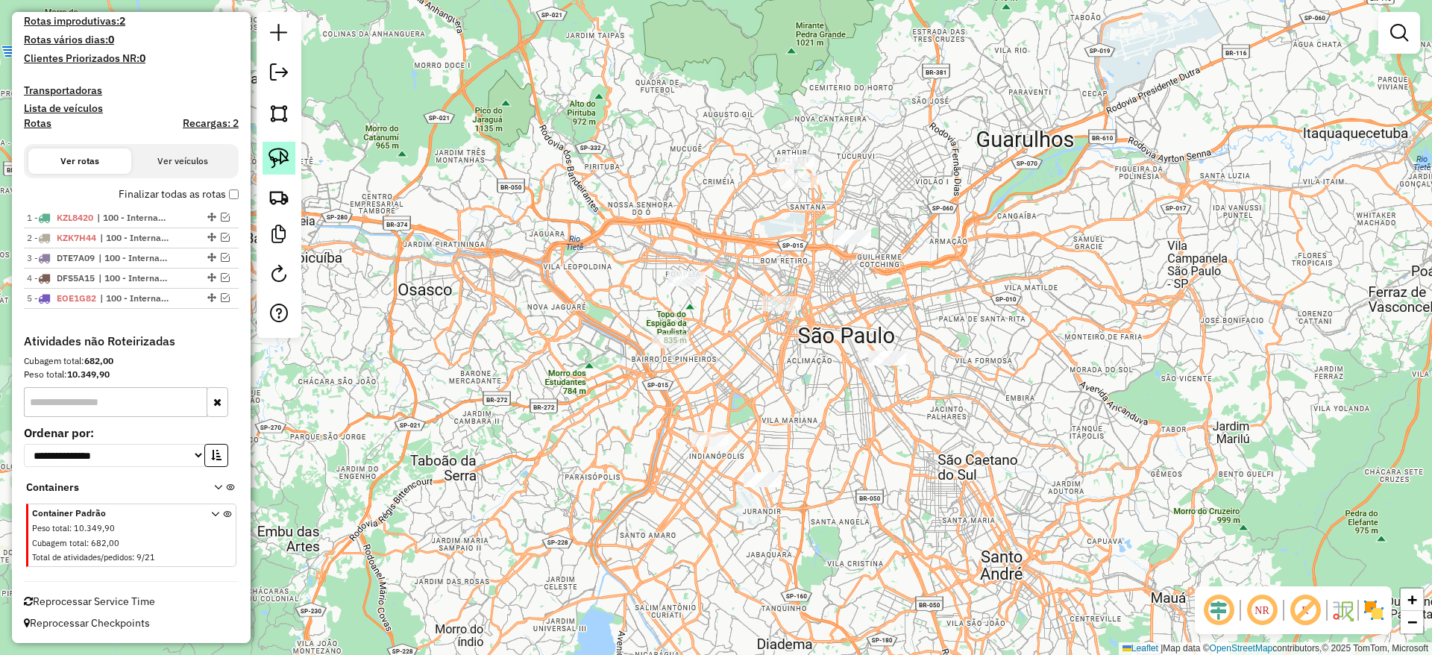
click at [273, 161] on img at bounding box center [279, 158] width 21 height 21
drag, startPoint x: 941, startPoint y: 195, endPoint x: 844, endPoint y: 282, distance: 131.0
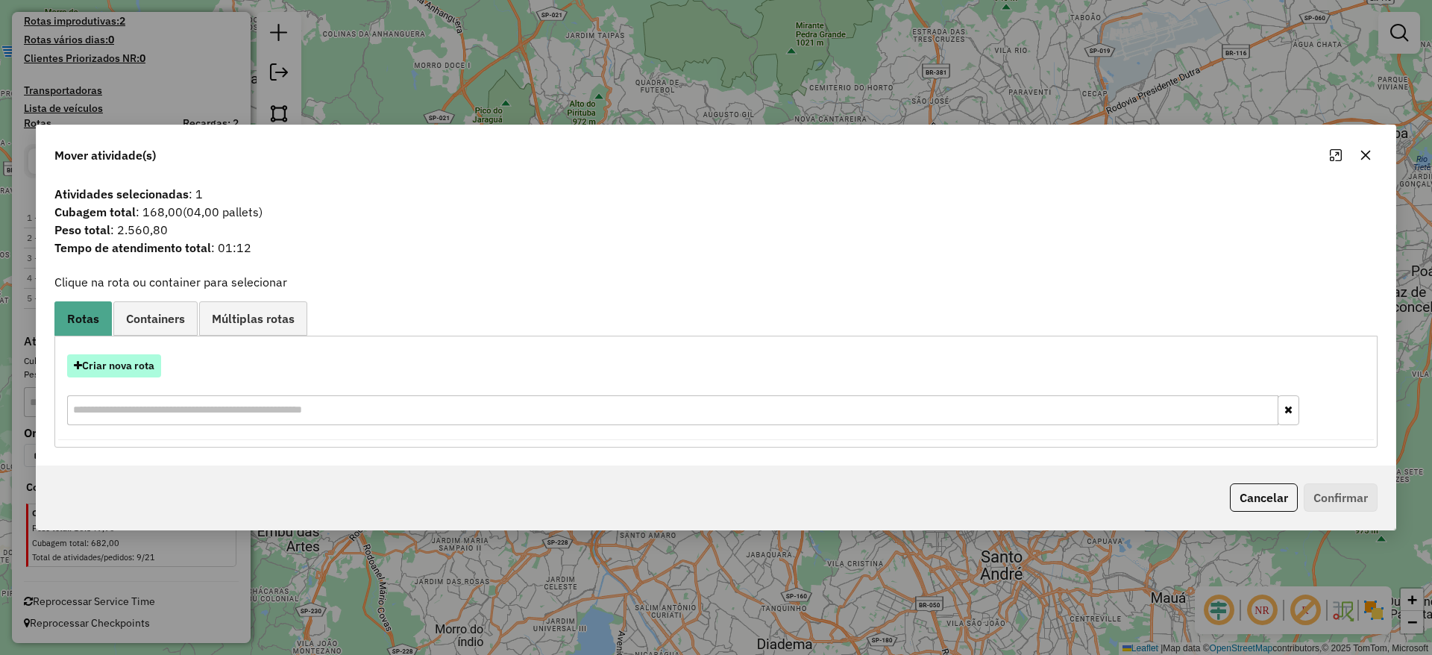
click at [136, 365] on button "Criar nova rota" at bounding box center [114, 365] width 94 height 23
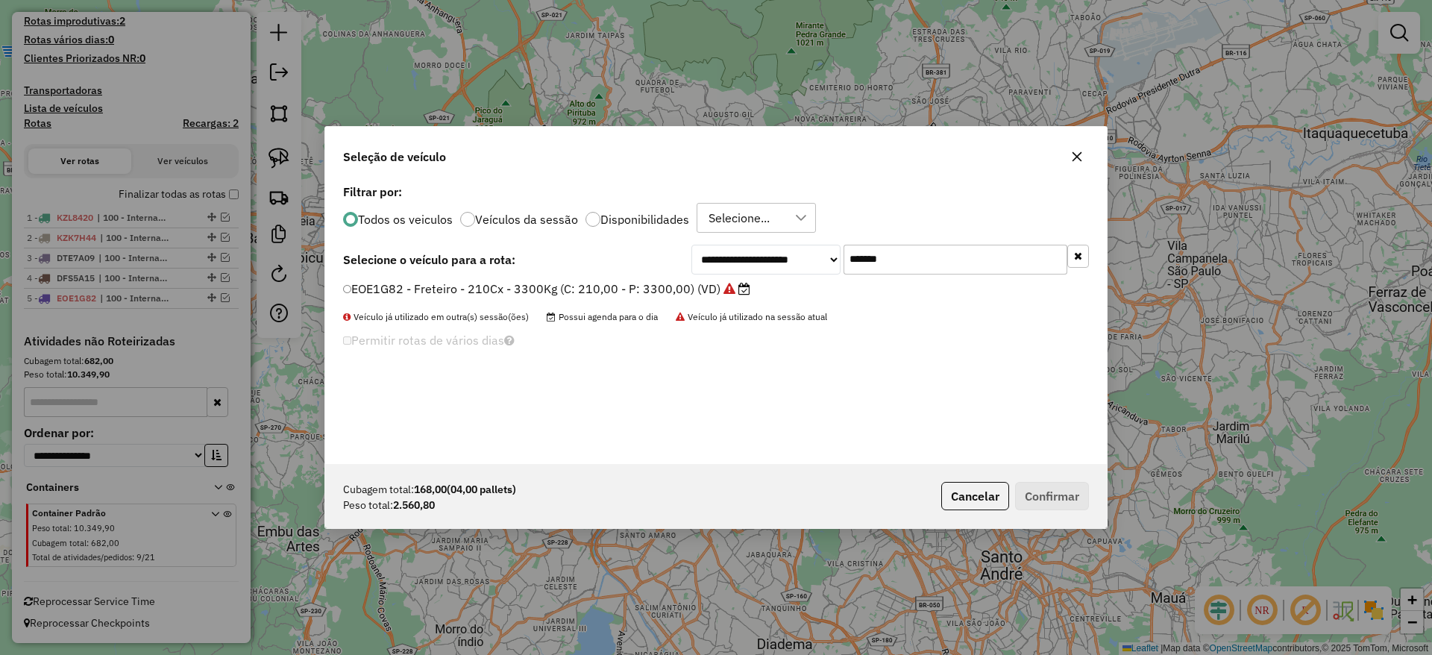
scroll to position [8, 4]
click at [888, 260] on input "*******" at bounding box center [956, 260] width 224 height 30
paste input "text"
click at [888, 260] on input "*******" at bounding box center [956, 260] width 224 height 30
type input "*******"
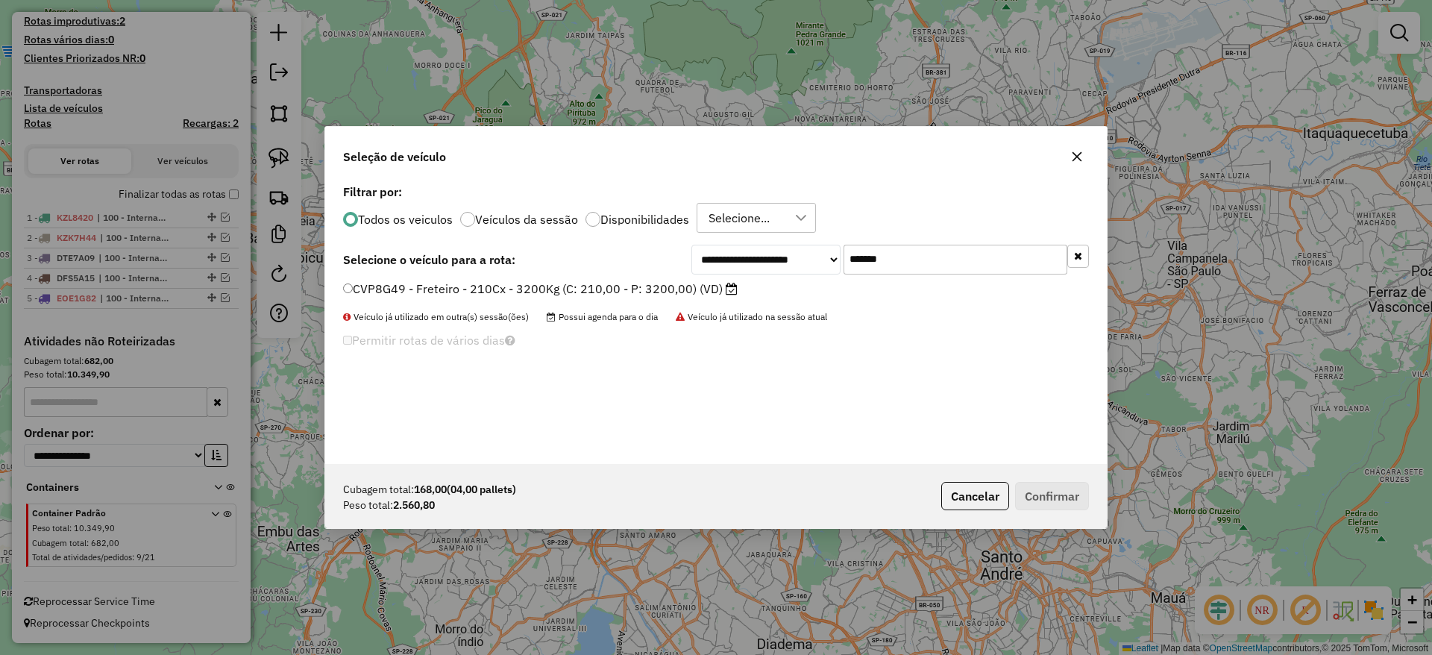
click at [649, 292] on label "CVP8G49 - Freteiro - 210Cx - 3200Kg (C: 210,00 - P: 3200,00) (VD)" at bounding box center [540, 289] width 395 height 18
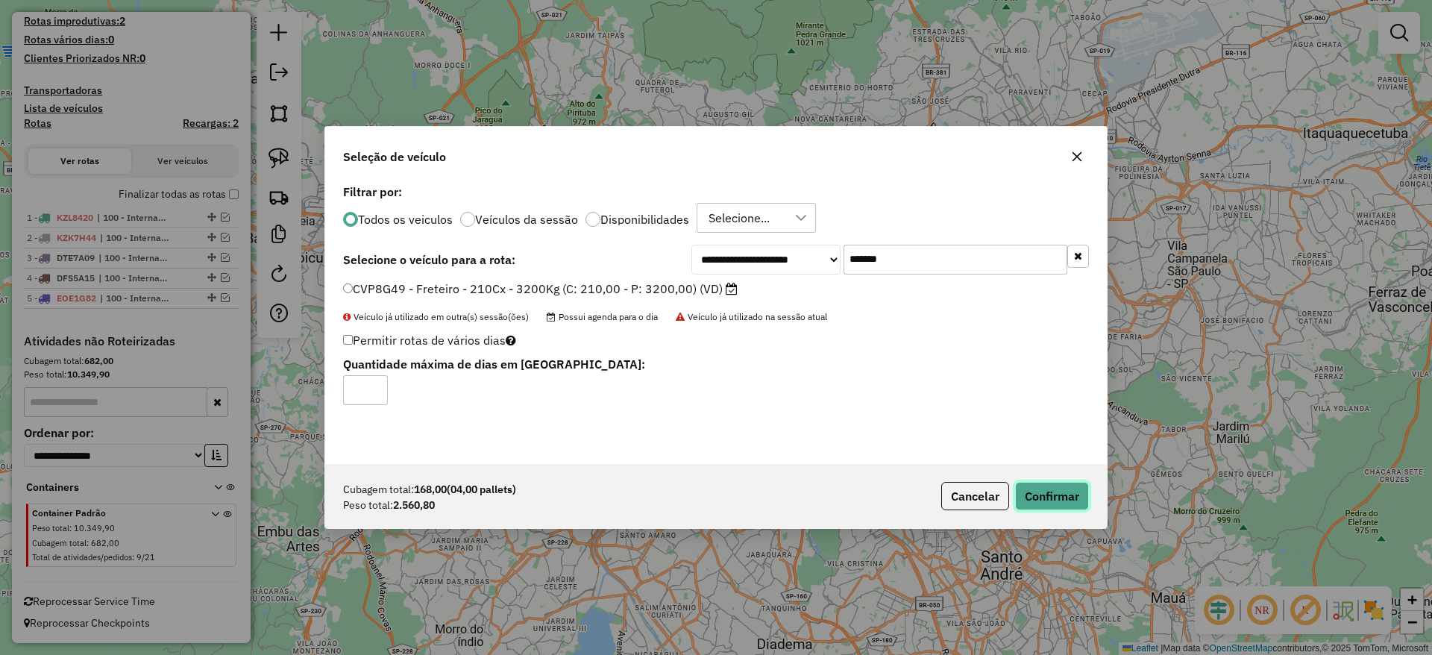
click at [1044, 493] on button "Confirmar" at bounding box center [1052, 496] width 74 height 28
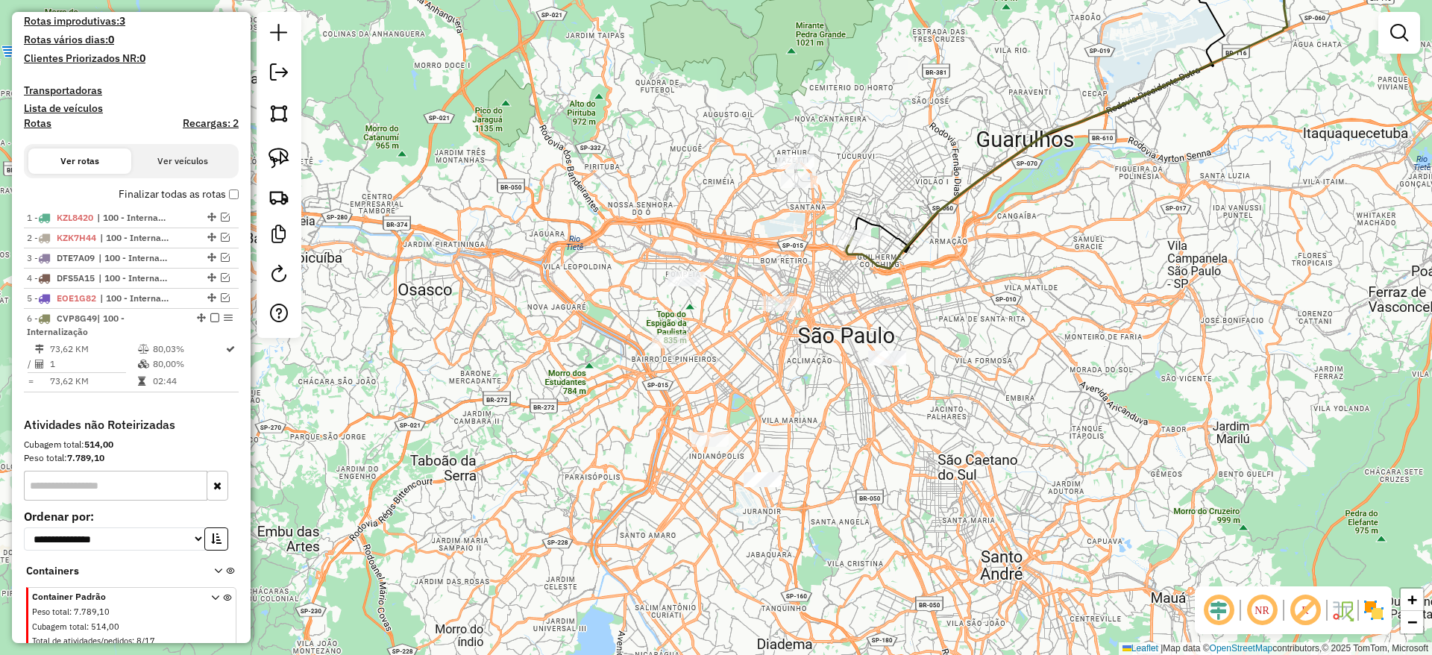
drag, startPoint x: 670, startPoint y: 373, endPoint x: 686, endPoint y: 373, distance: 16.4
click at [686, 373] on div "Janela de atendimento Grade de atendimento Capacidade Transportadoras Veículos …" at bounding box center [716, 327] width 1432 height 655
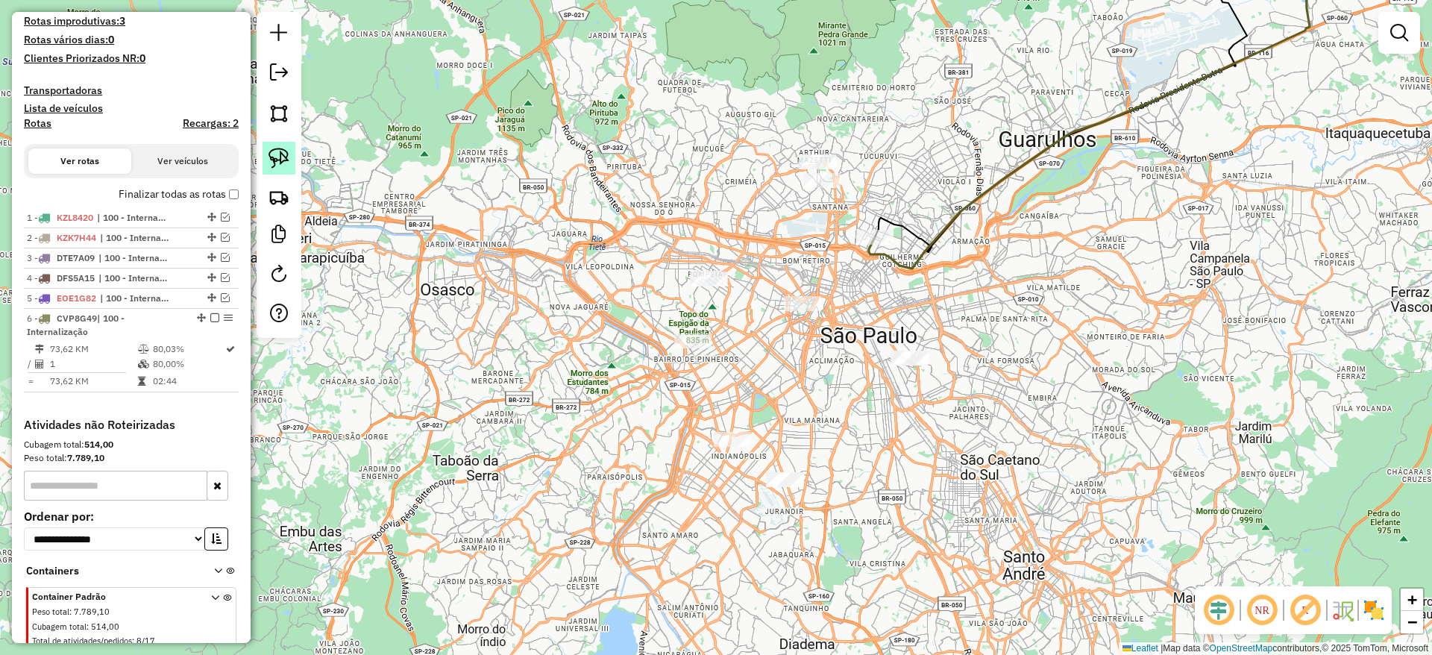
click at [275, 162] on img at bounding box center [279, 158] width 21 height 21
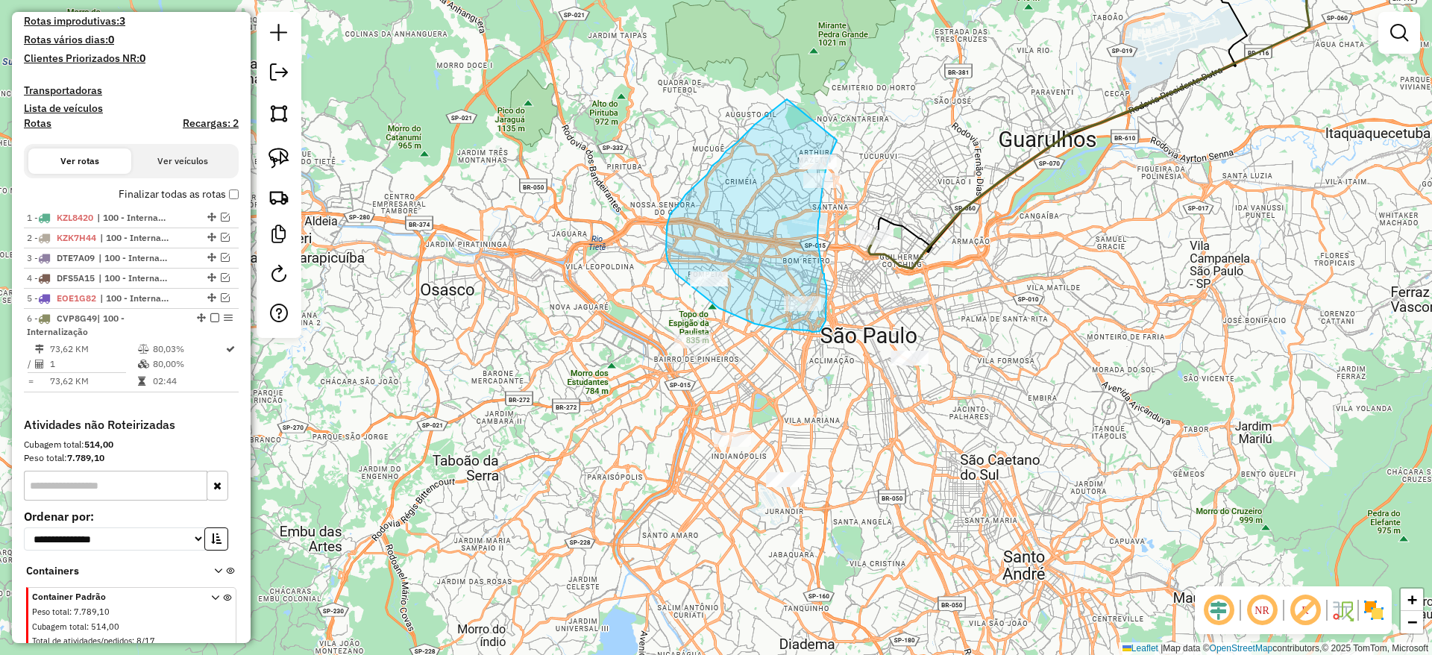
drag, startPoint x: 787, startPoint y: 99, endPoint x: 837, endPoint y: 138, distance: 63.3
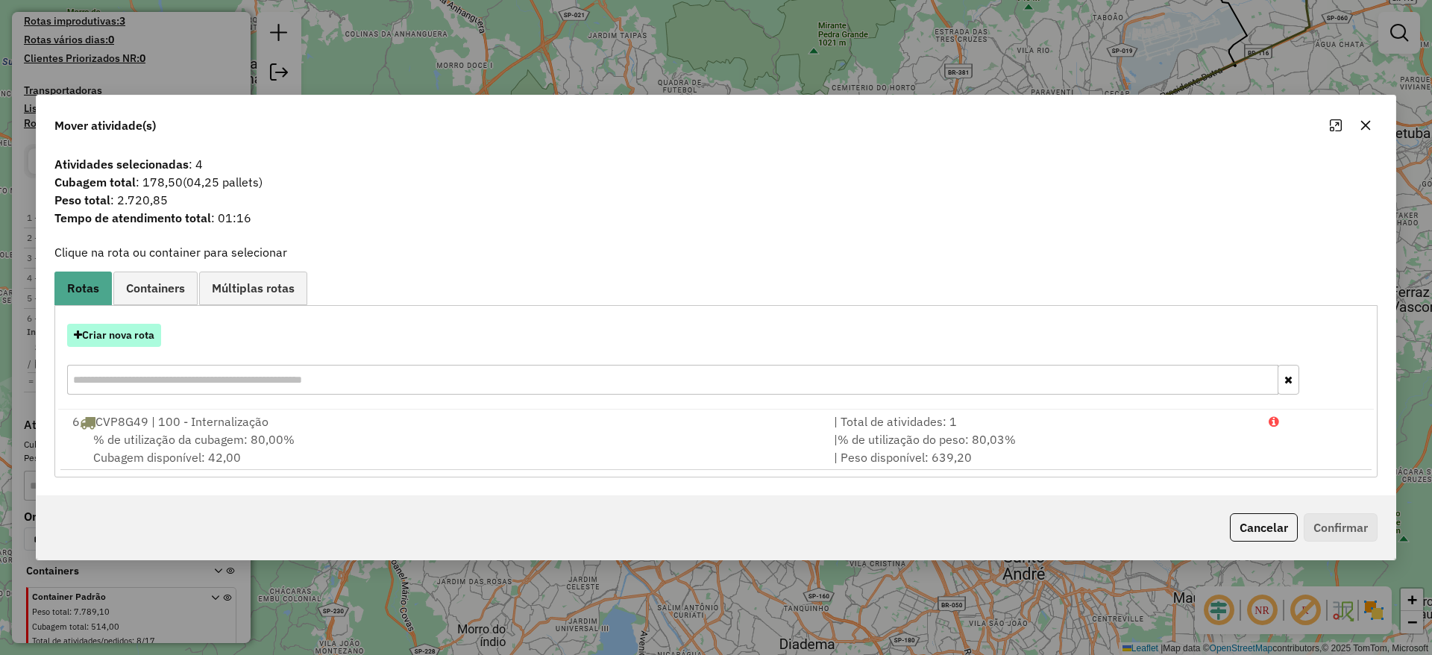
click at [145, 328] on button "Criar nova rota" at bounding box center [114, 335] width 94 height 23
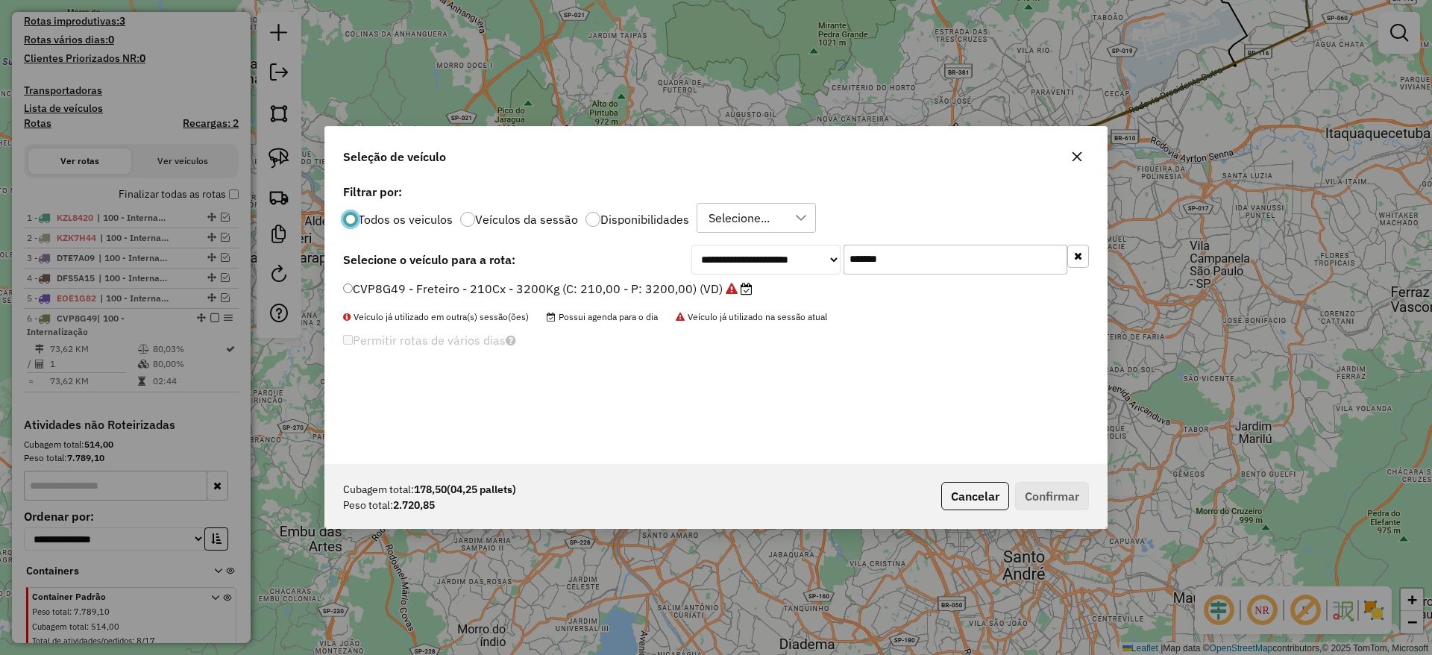
click at [917, 256] on input "*******" at bounding box center [956, 260] width 224 height 30
paste input "text"
type input "*******"
click at [583, 295] on label "FCB7J04 - Freteiro - 210Cx - 3400Kg (C: 210,00 - P: 3400,00) (VD)" at bounding box center [539, 289] width 392 height 18
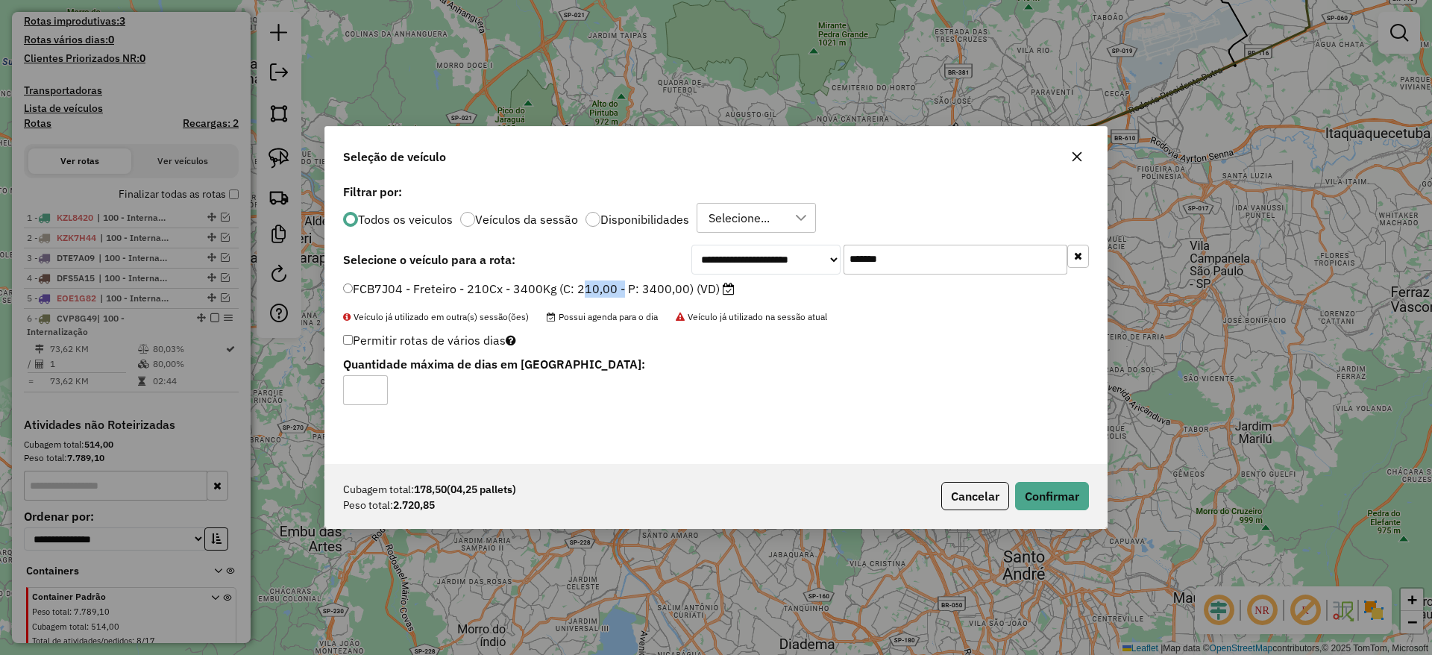
click at [583, 295] on label "FCB7J04 - Freteiro - 210Cx - 3400Kg (C: 210,00 - P: 3400,00) (VD)" at bounding box center [539, 289] width 392 height 18
click at [1071, 499] on button "Confirmar" at bounding box center [1052, 496] width 74 height 28
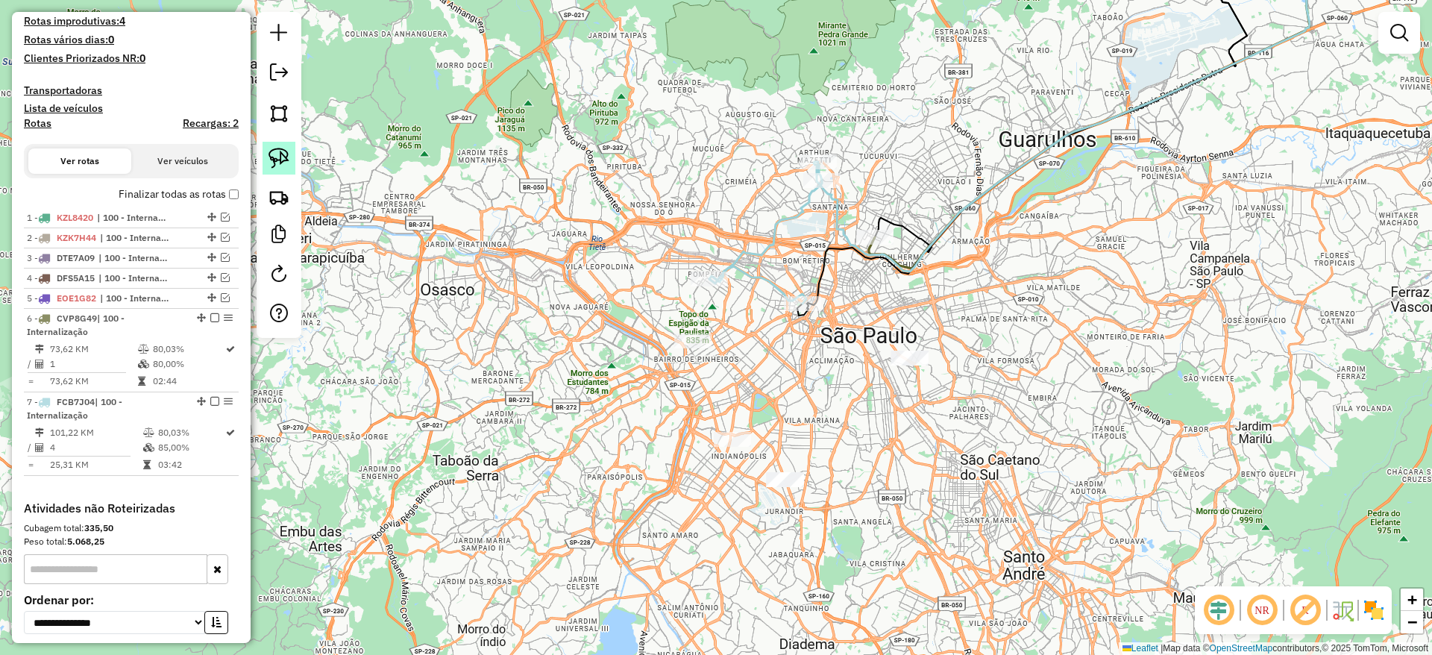
click at [286, 142] on link at bounding box center [279, 158] width 33 height 33
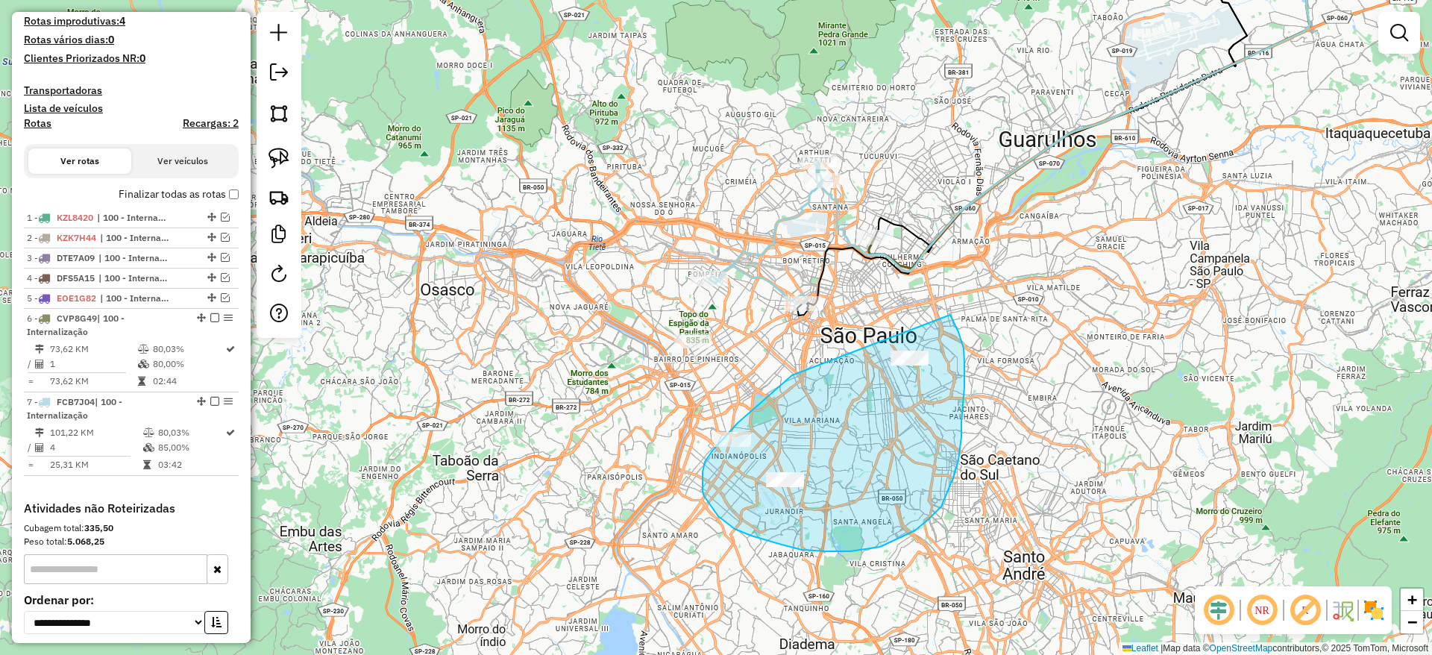
drag, startPoint x: 792, startPoint y: 375, endPoint x: 947, endPoint y: 310, distance: 167.8
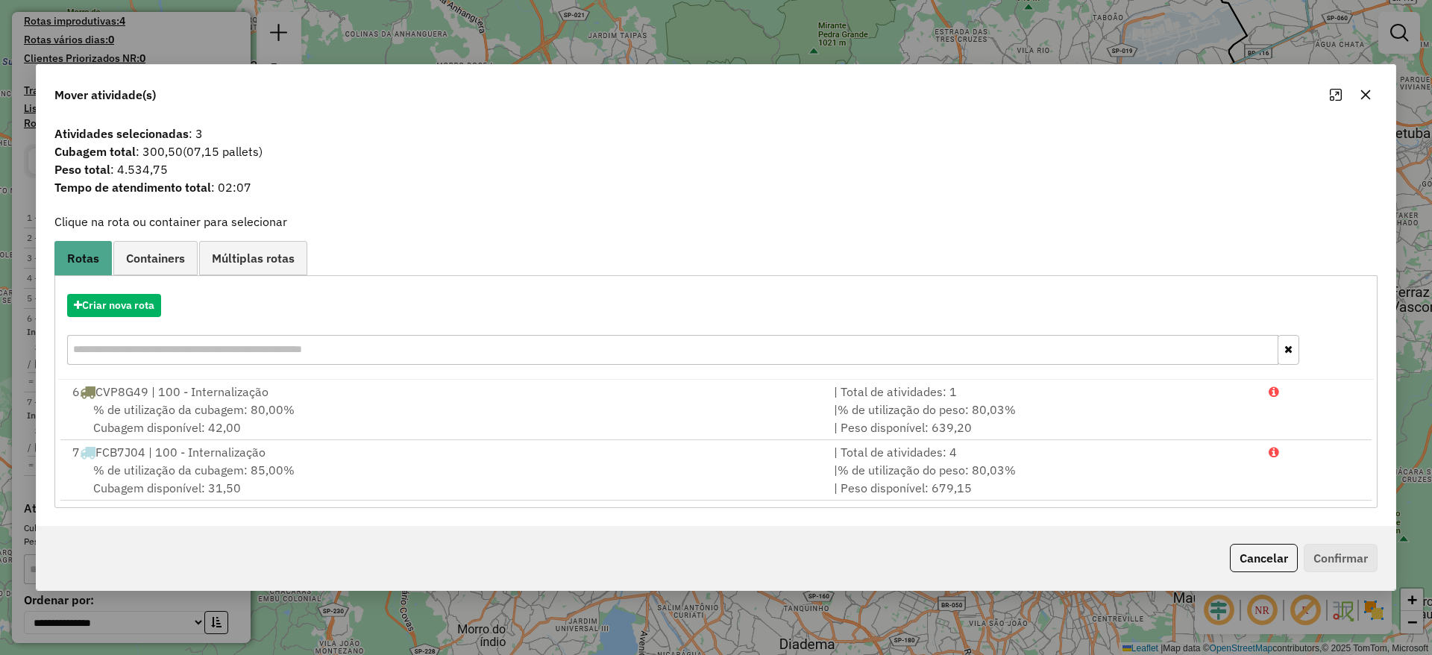
click at [1371, 86] on button "button" at bounding box center [1366, 95] width 24 height 24
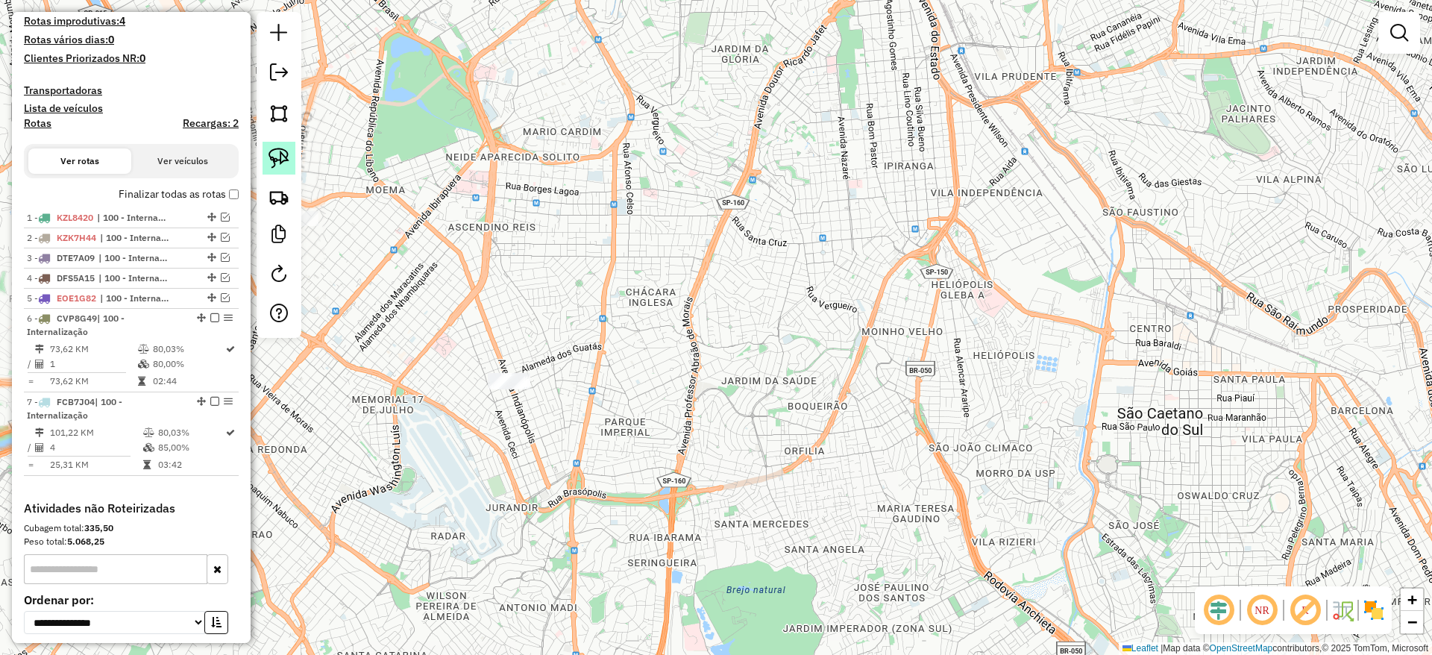
click at [283, 169] on link at bounding box center [279, 158] width 33 height 33
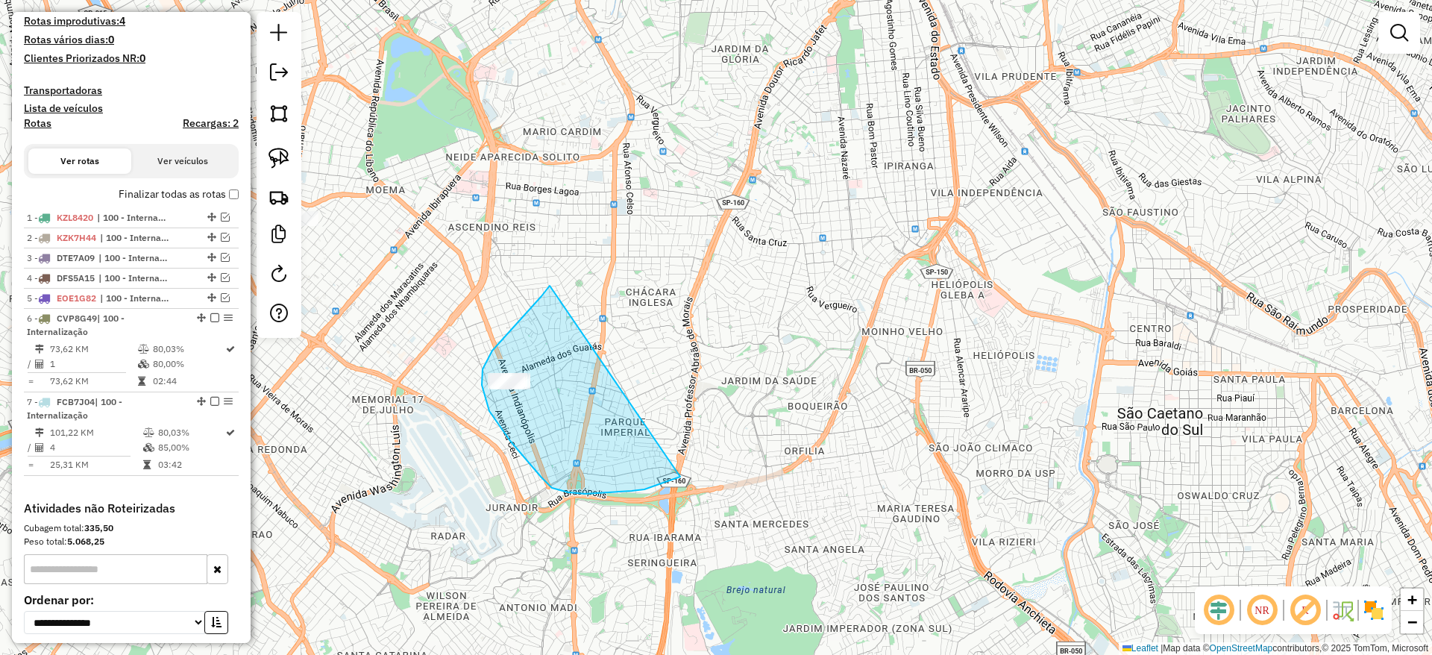
drag, startPoint x: 550, startPoint y: 286, endPoint x: 692, endPoint y: 472, distance: 234.7
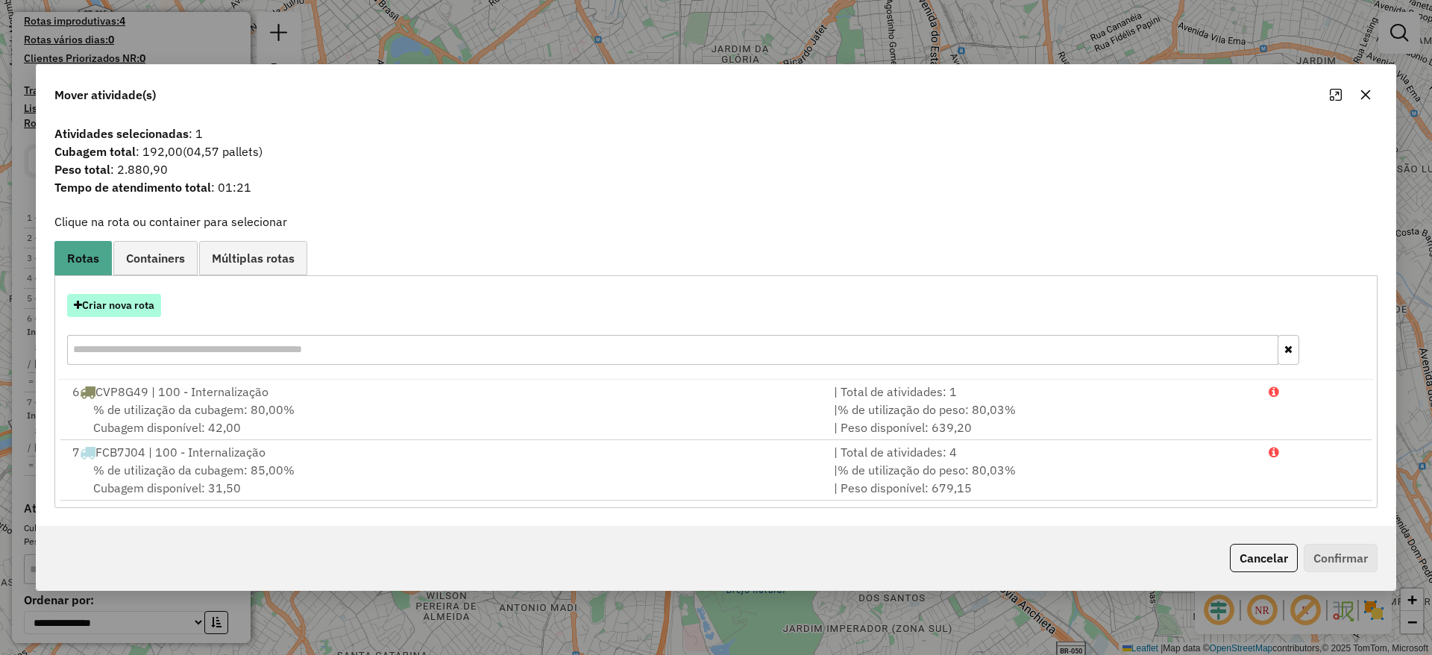
click at [107, 294] on button "Criar nova rota" at bounding box center [114, 305] width 94 height 23
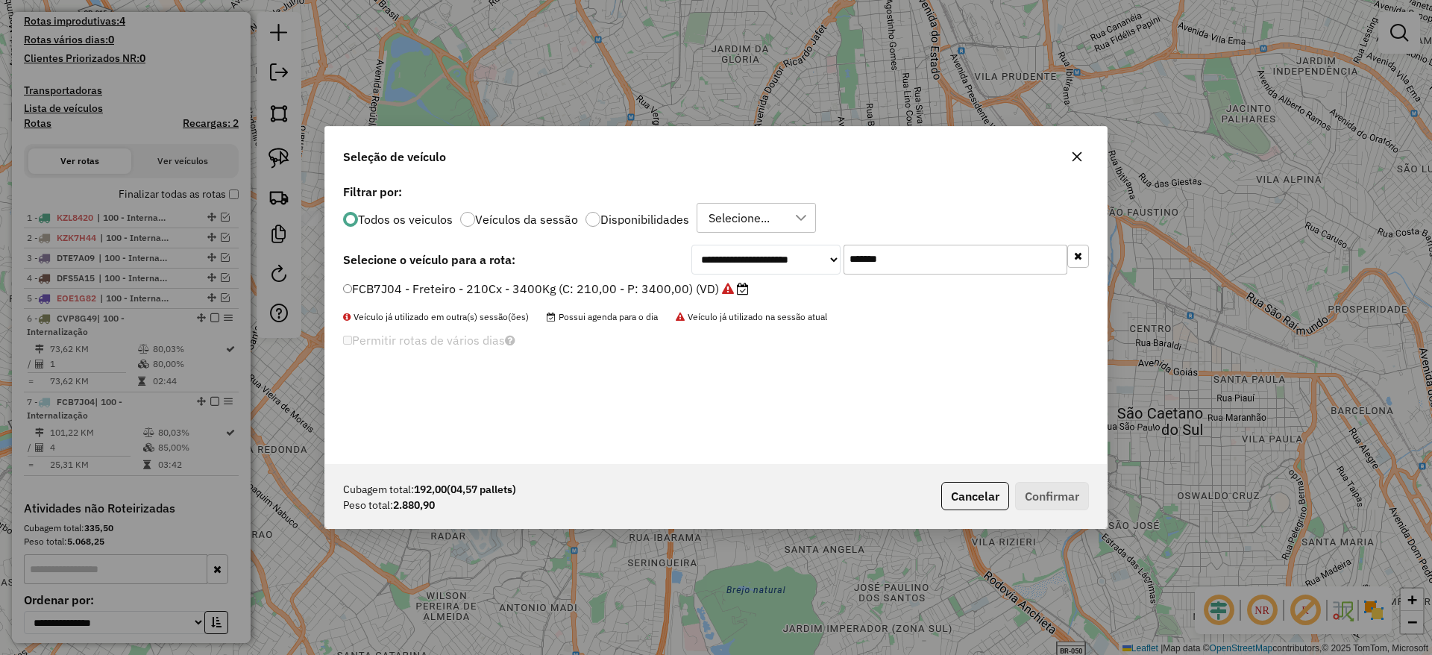
click at [897, 248] on input "*******" at bounding box center [956, 260] width 224 height 30
paste input "text"
click at [897, 248] on input "*******" at bounding box center [956, 260] width 224 height 30
type input "*******"
click at [609, 292] on label "FBO1B74 - VUC Internalizacao (C: 210,00 - P: 3000,00) (VD)" at bounding box center [520, 289] width 354 height 18
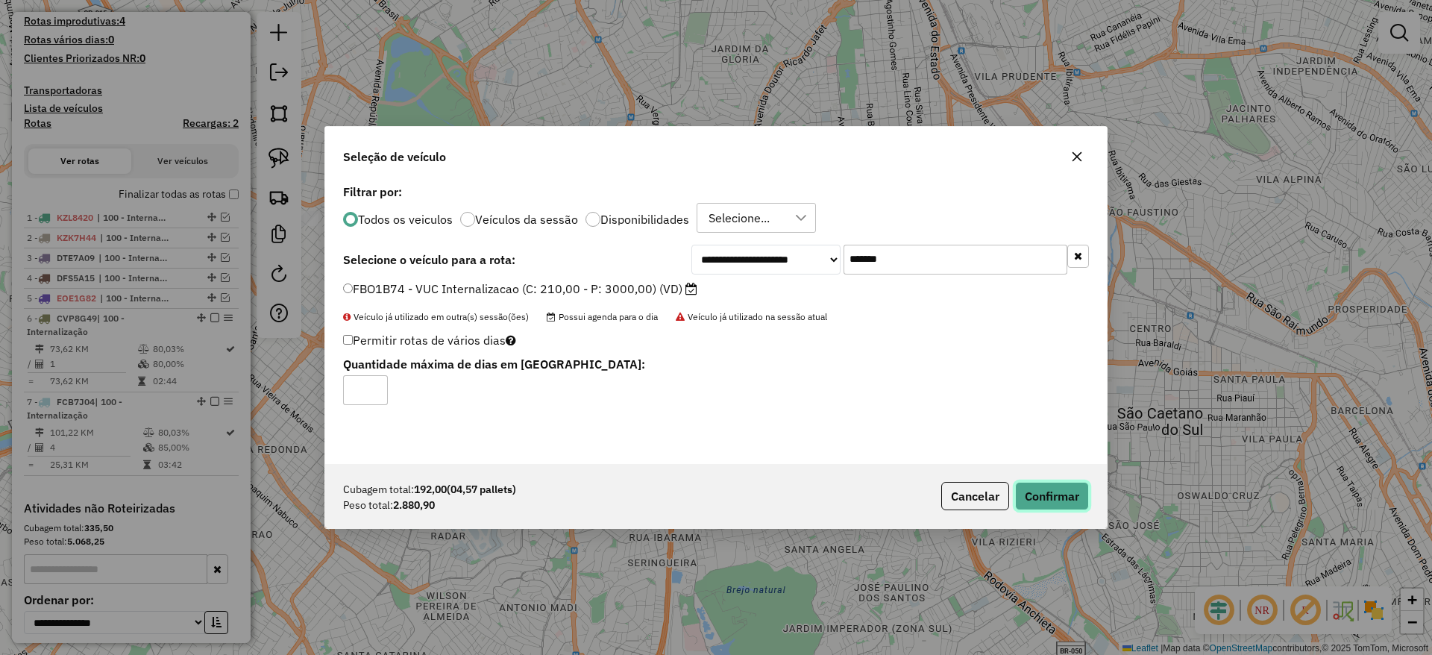
click at [1064, 489] on button "Confirmar" at bounding box center [1052, 496] width 74 height 28
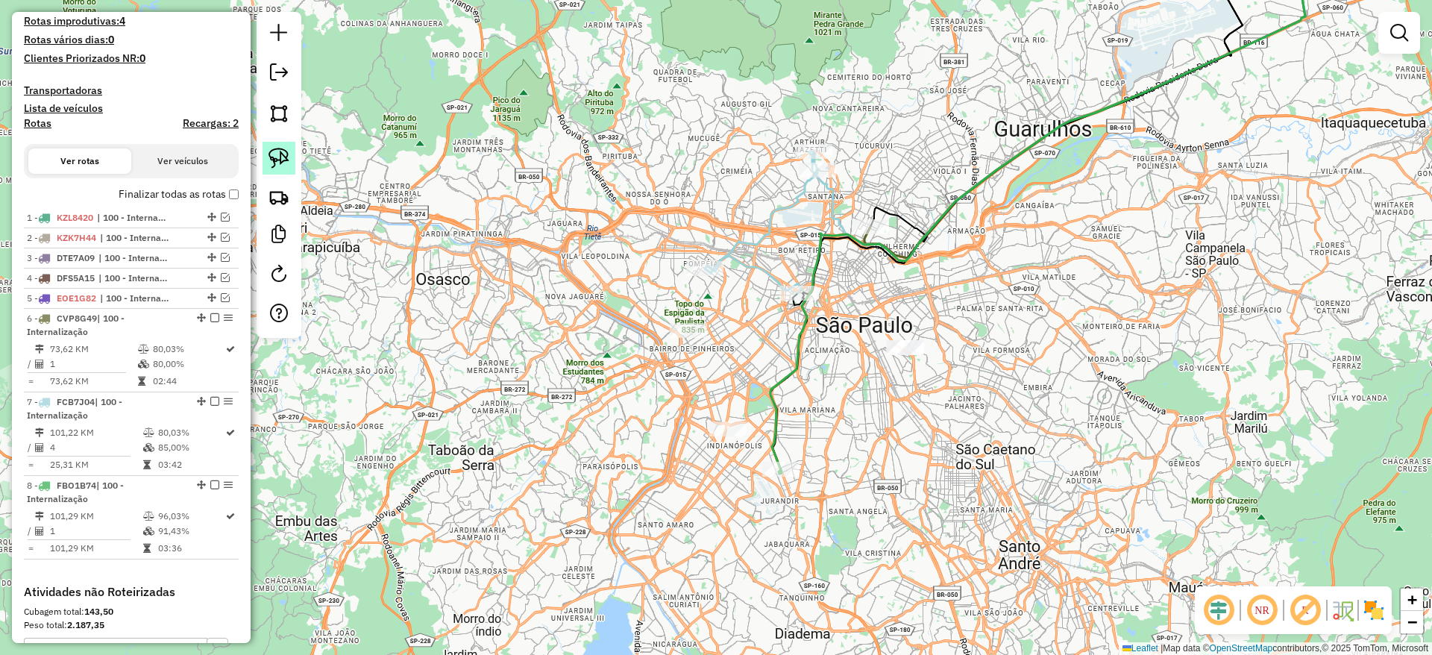
click at [289, 169] on link at bounding box center [279, 158] width 33 height 33
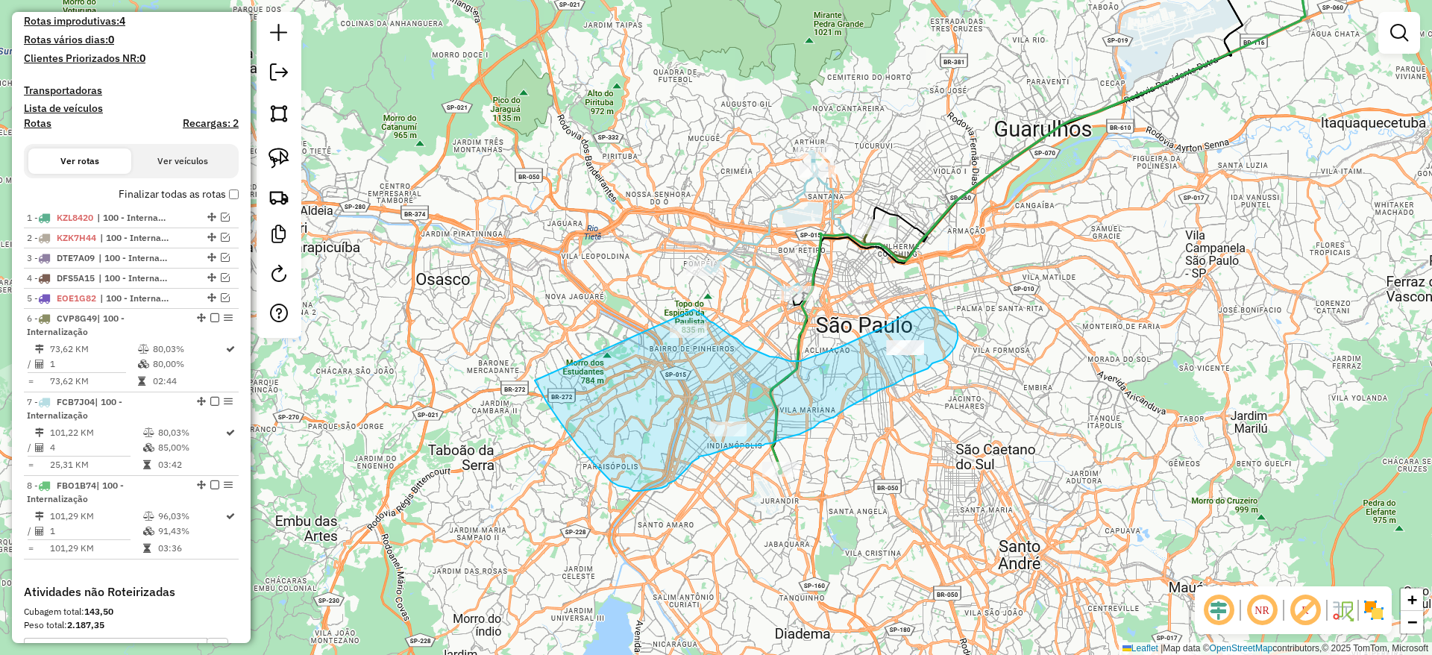
drag, startPoint x: 535, startPoint y: 380, endPoint x: 676, endPoint y: 306, distance: 159.5
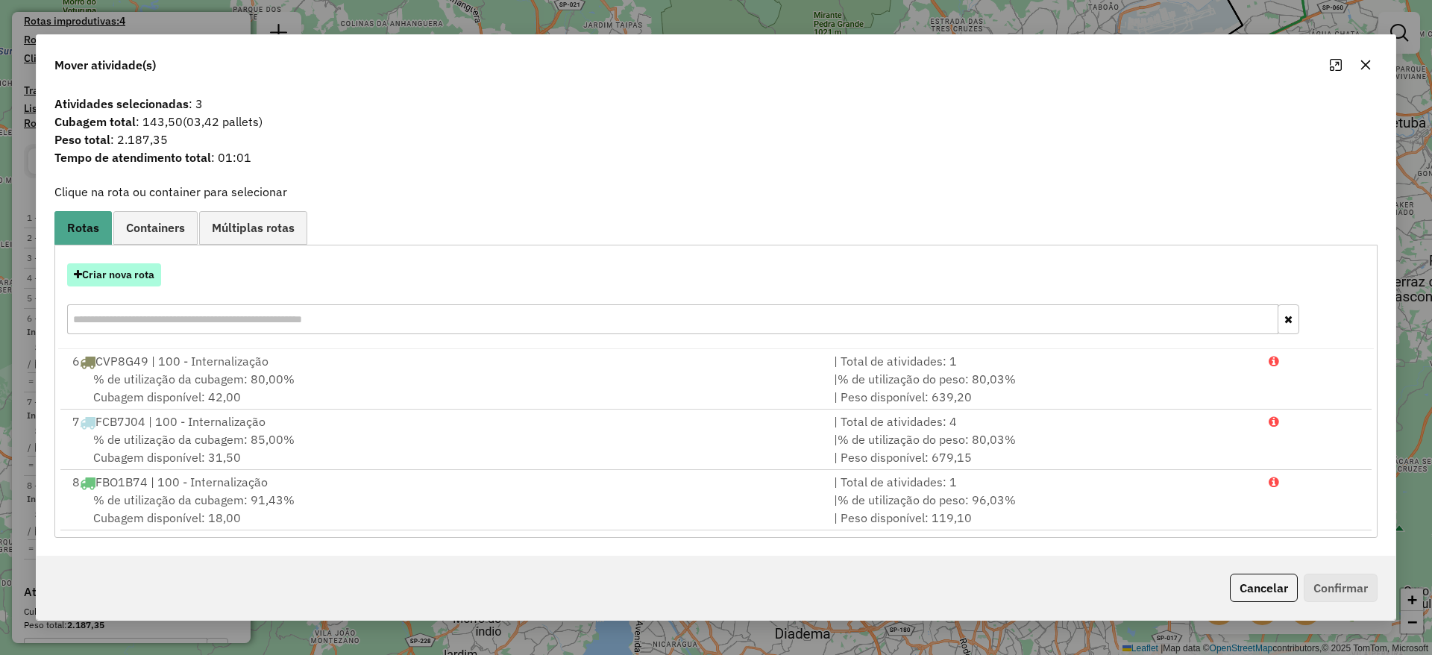
click at [110, 269] on button "Criar nova rota" at bounding box center [114, 274] width 94 height 23
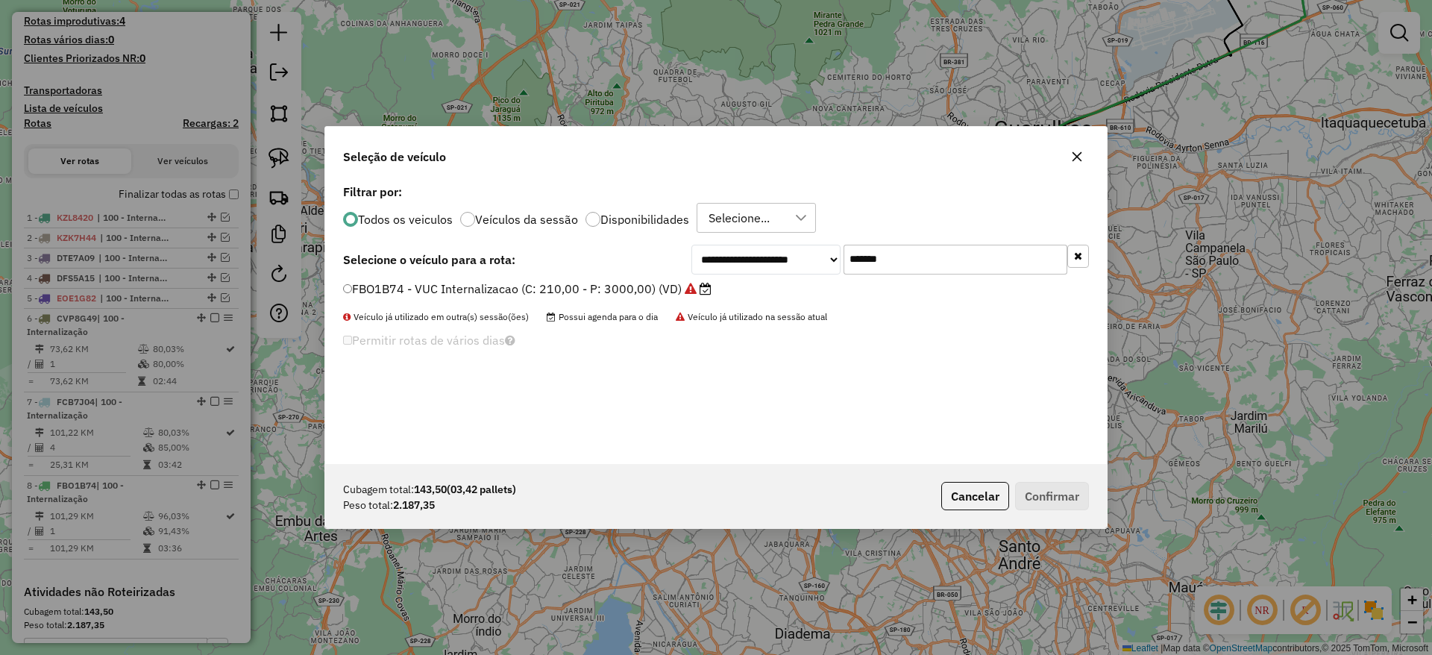
click at [929, 258] on input "*******" at bounding box center [956, 260] width 224 height 30
paste input "text"
click at [929, 258] on input "*******" at bounding box center [956, 260] width 224 height 30
type input "*******"
click at [693, 283] on label "LVD7337 - Freteiro - 210cxs 3400kgs (C: 210,00 - P: 3400,00) (VD)" at bounding box center [540, 289] width 394 height 18
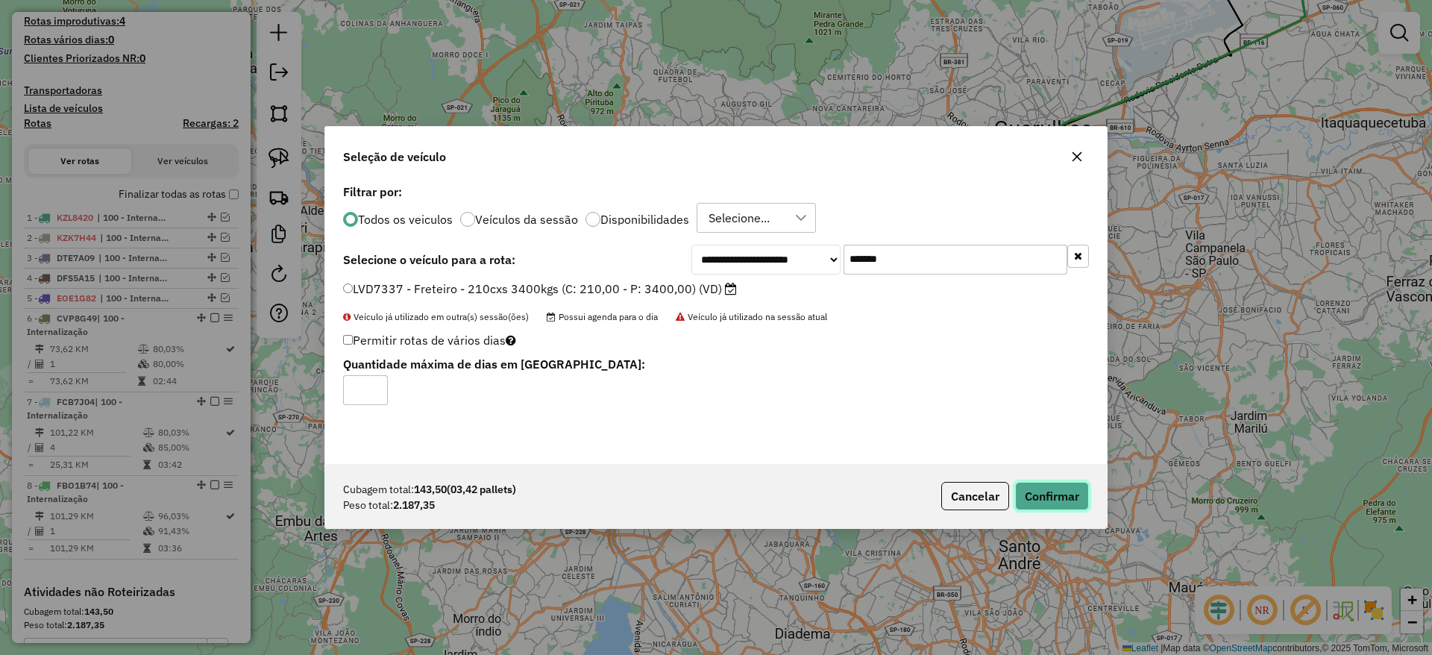
click at [1070, 495] on button "Confirmar" at bounding box center [1052, 496] width 74 height 28
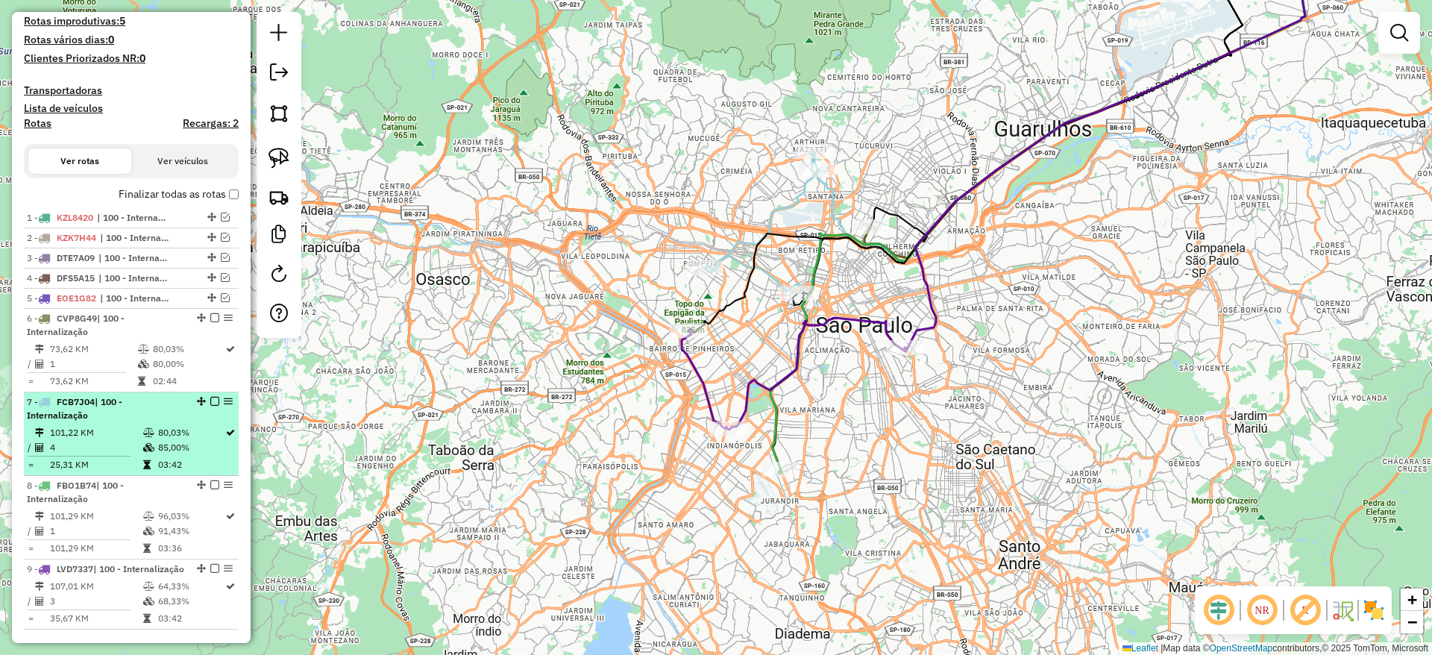
scroll to position [504, 0]
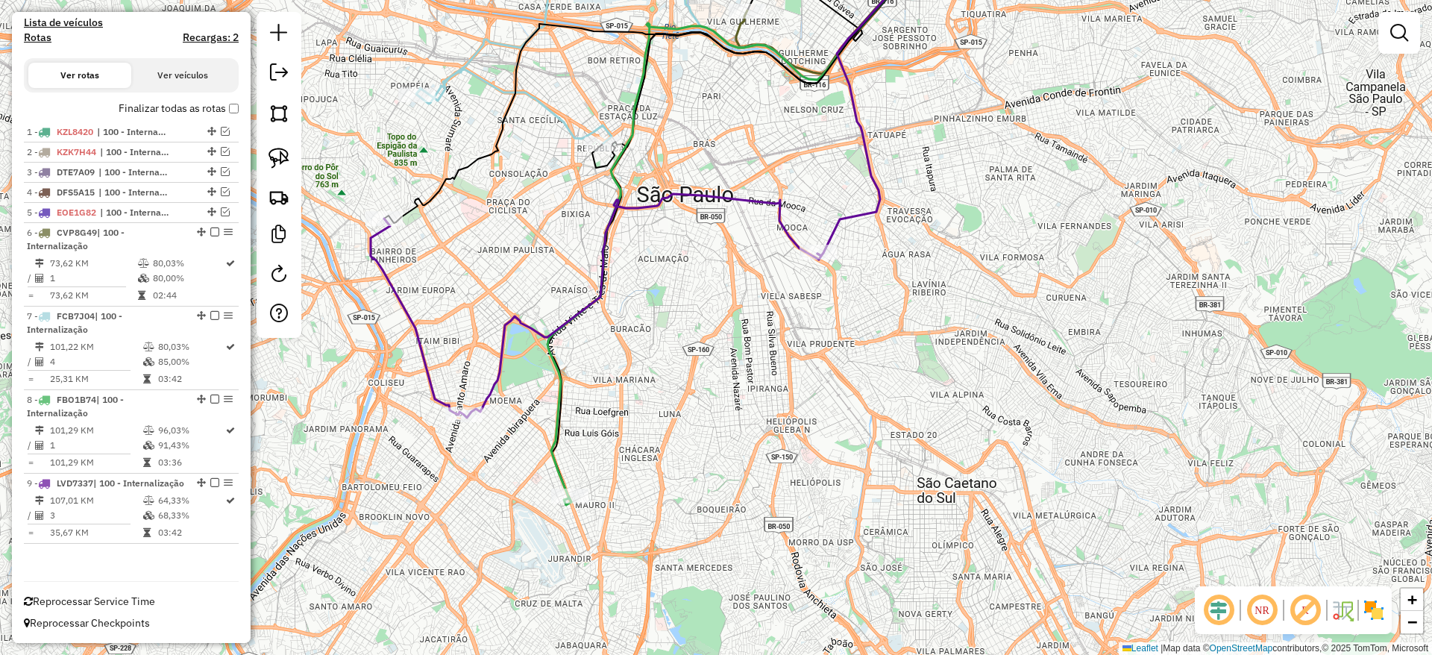
click at [548, 349] on icon at bounding box center [751, 219] width 407 height 571
select select "**********"
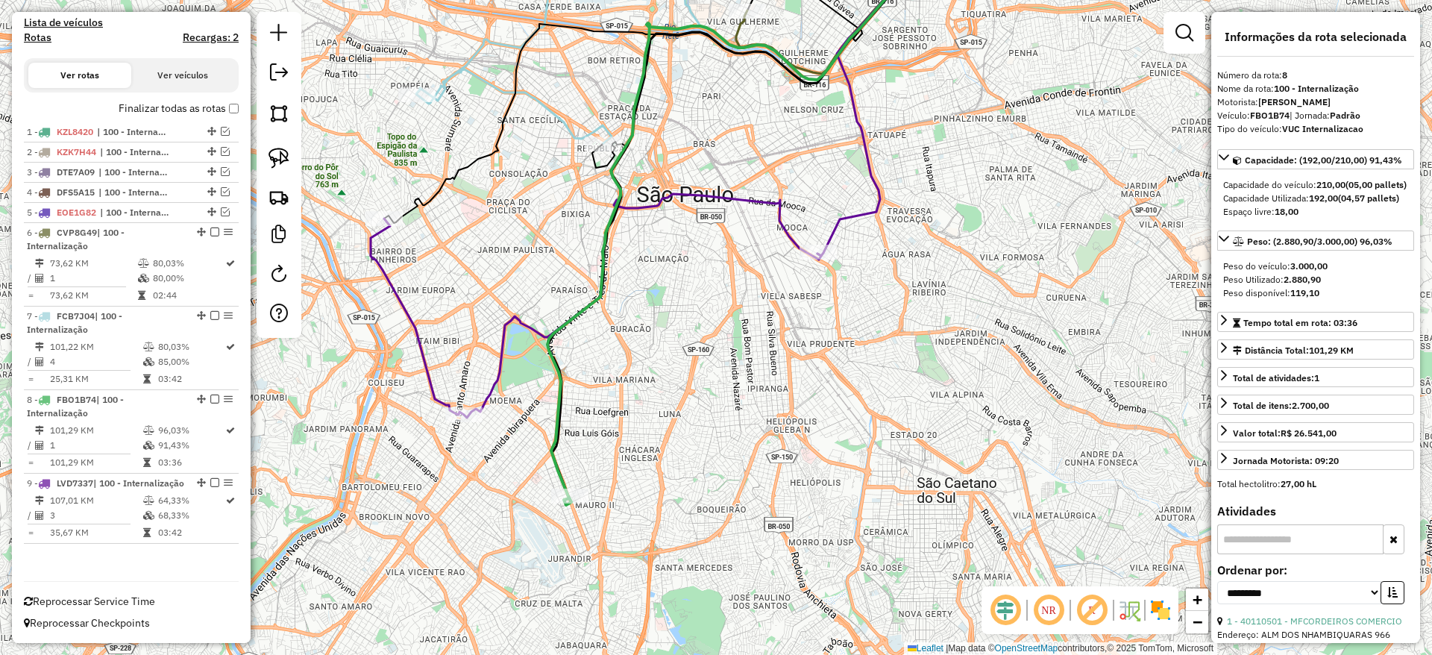
click at [524, 328] on icon at bounding box center [596, 306] width 451 height 224
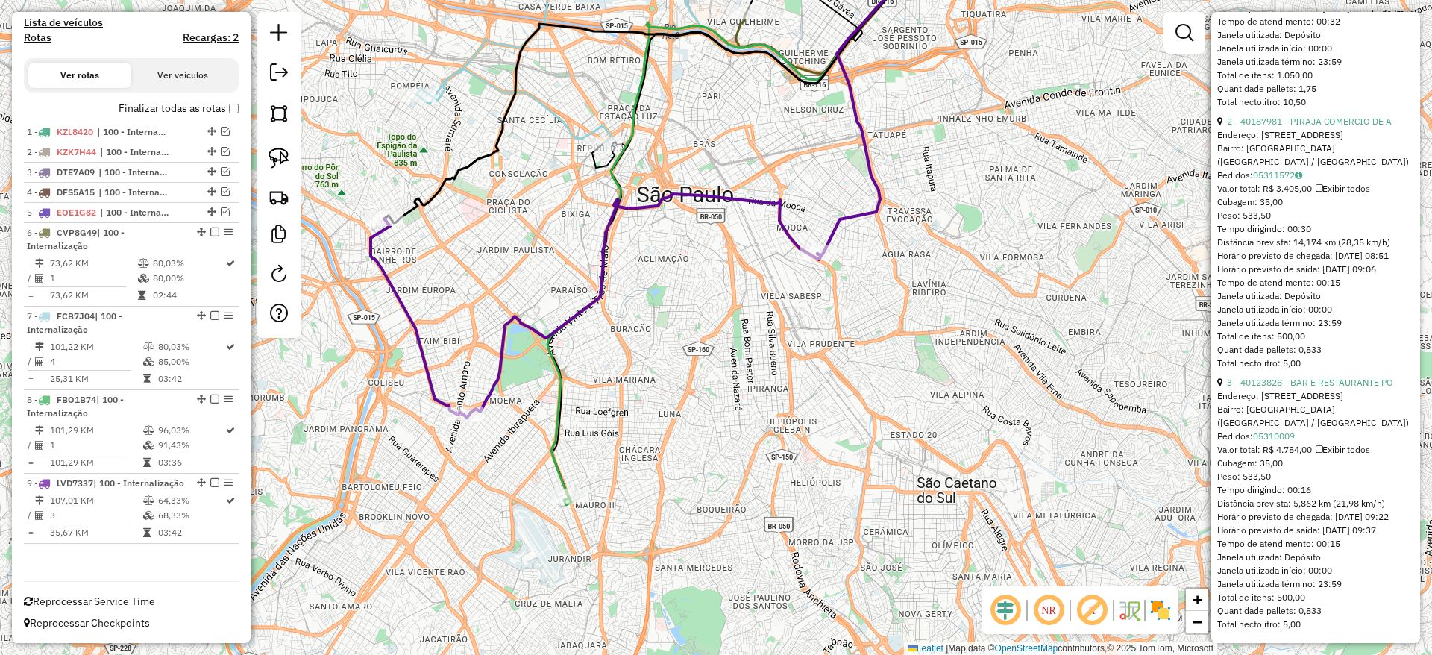
scroll to position [344, 0]
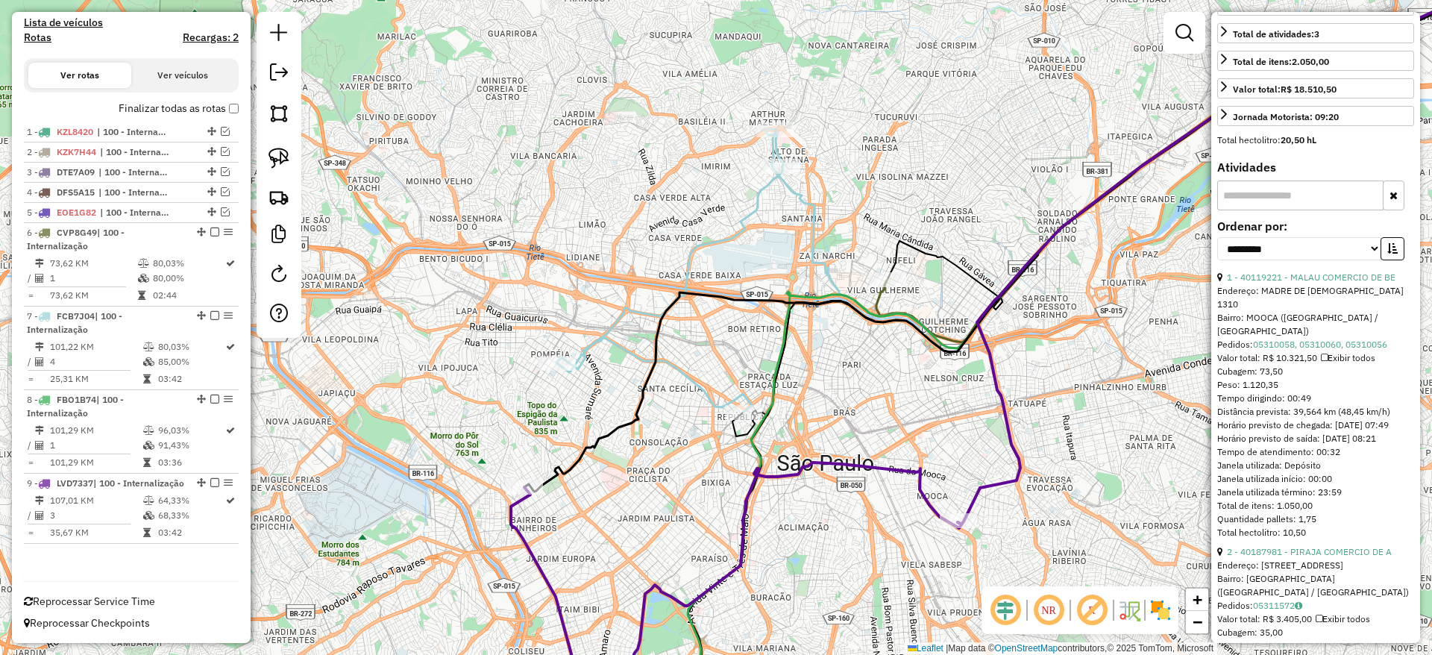
click at [705, 259] on div "Janela de atendimento Grade de atendimento Capacidade Transportadoras Veículos …" at bounding box center [716, 327] width 1432 height 655
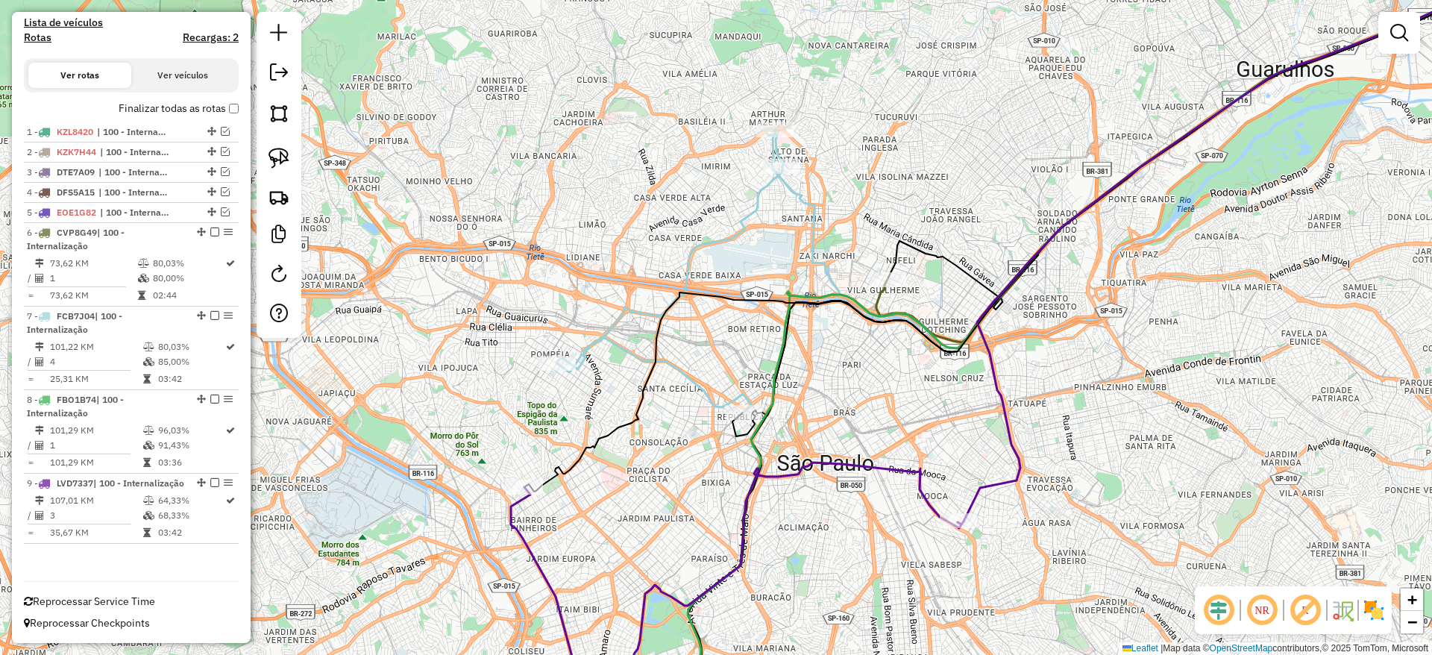
click at [697, 248] on icon at bounding box center [669, 270] width 227 height 283
select select "**********"
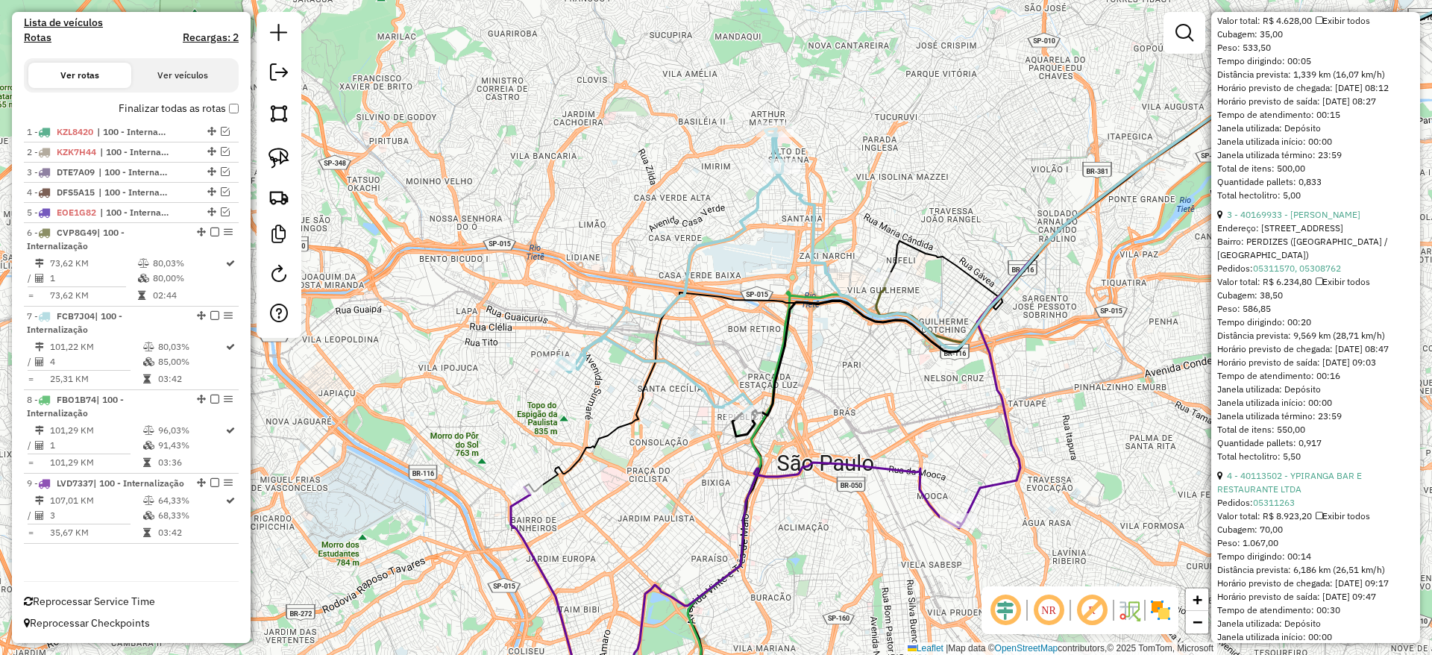
scroll to position [1062, 0]
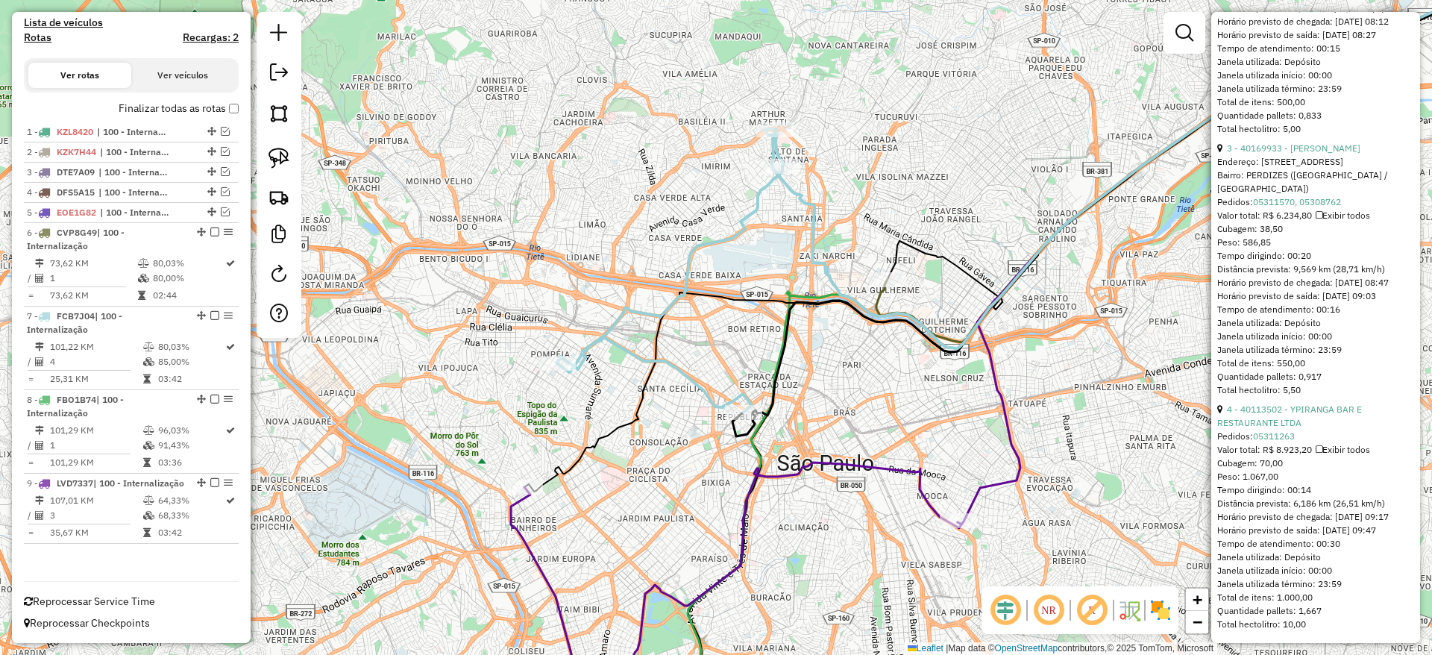
click at [235, 98] on div "Depósito: CDI Guarulhos INT Total de rotas: 9 Distância Total: 1.608,77 km Temp…" at bounding box center [131, 115] width 227 height 909
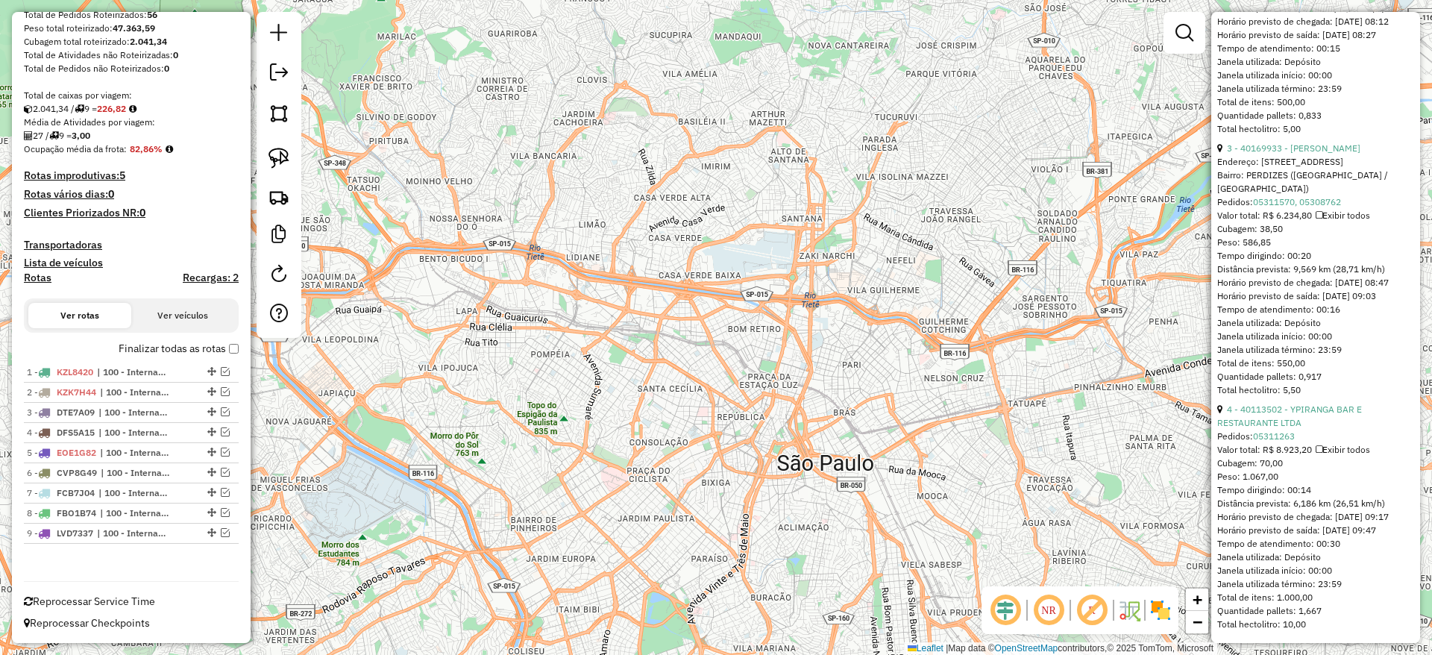
scroll to position [251, 0]
click at [277, 80] on em at bounding box center [279, 72] width 18 height 18
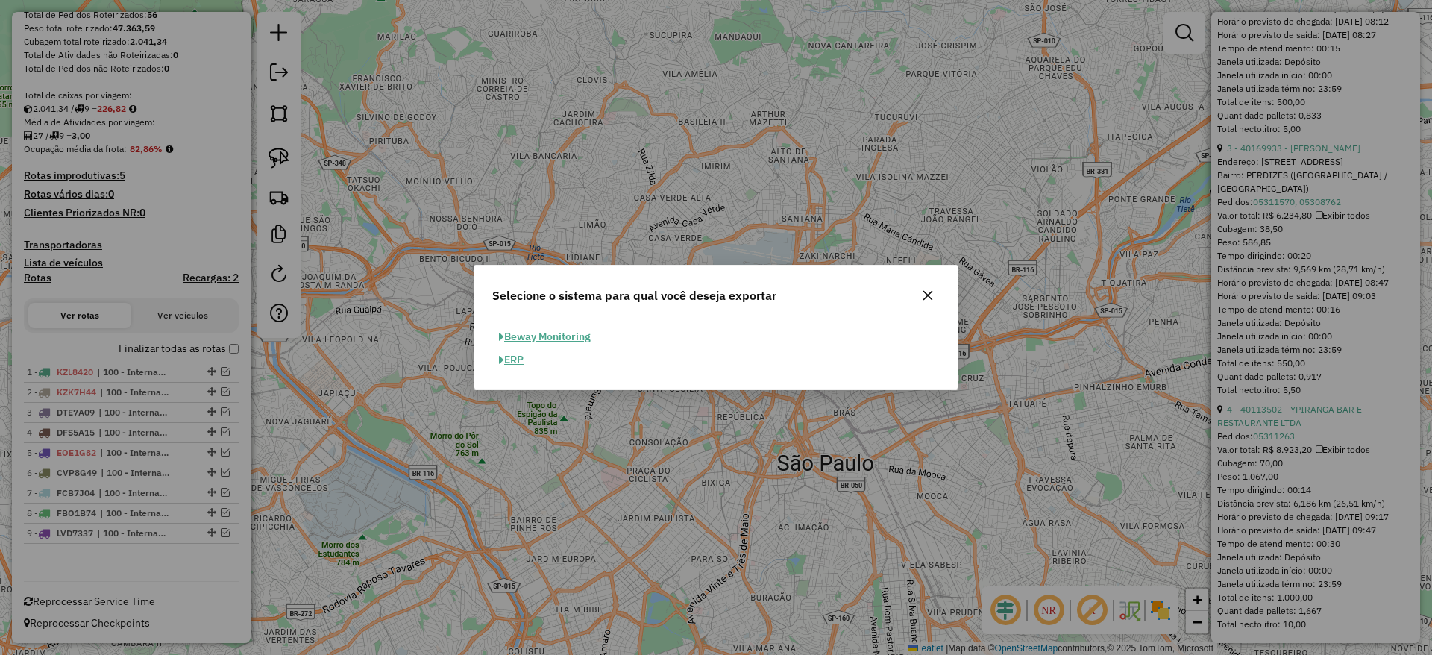
click at [509, 357] on button "ERP" at bounding box center [511, 359] width 38 height 23
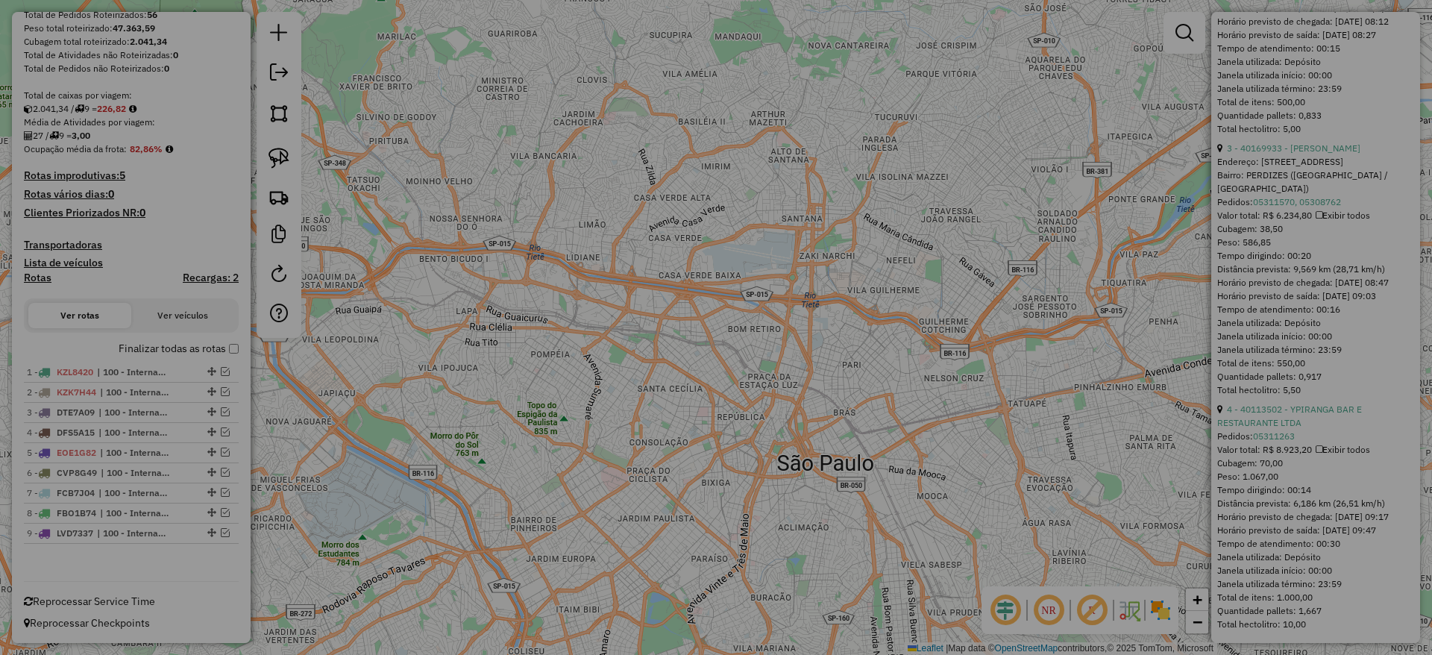
select select "**"
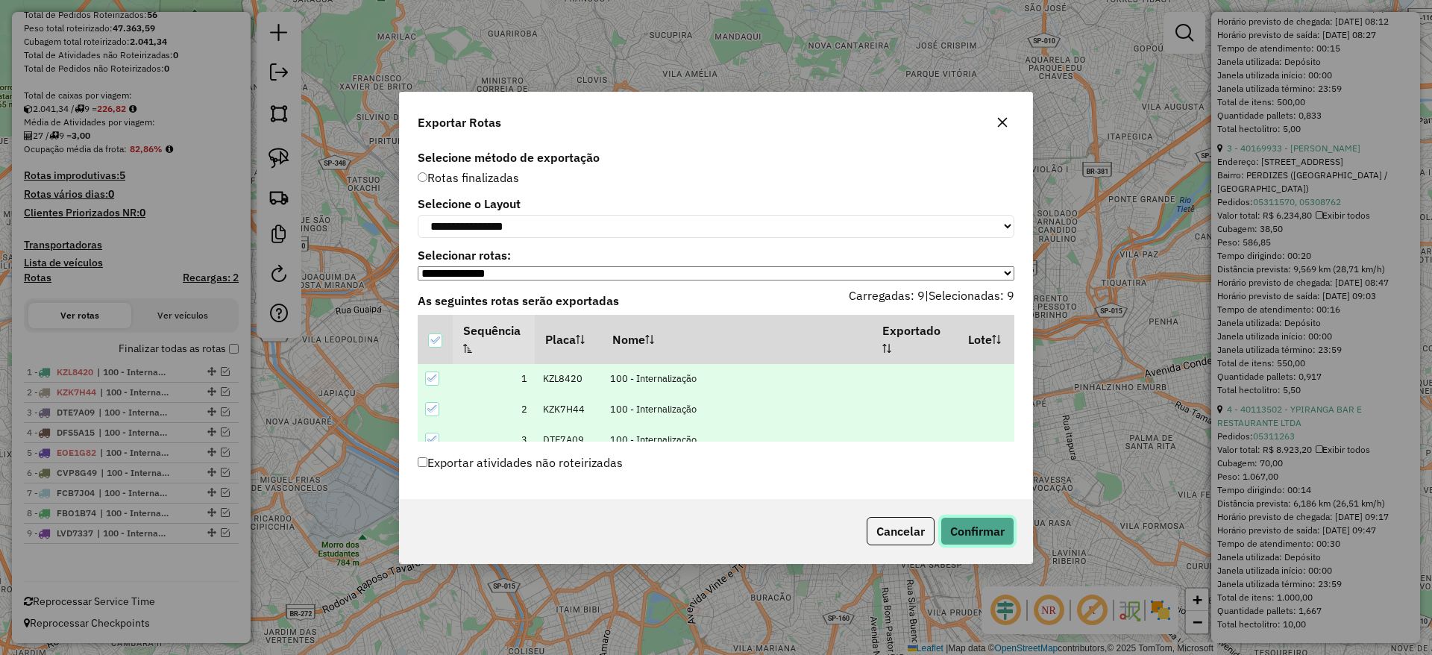
click at [968, 534] on button "Confirmar" at bounding box center [978, 531] width 74 height 28
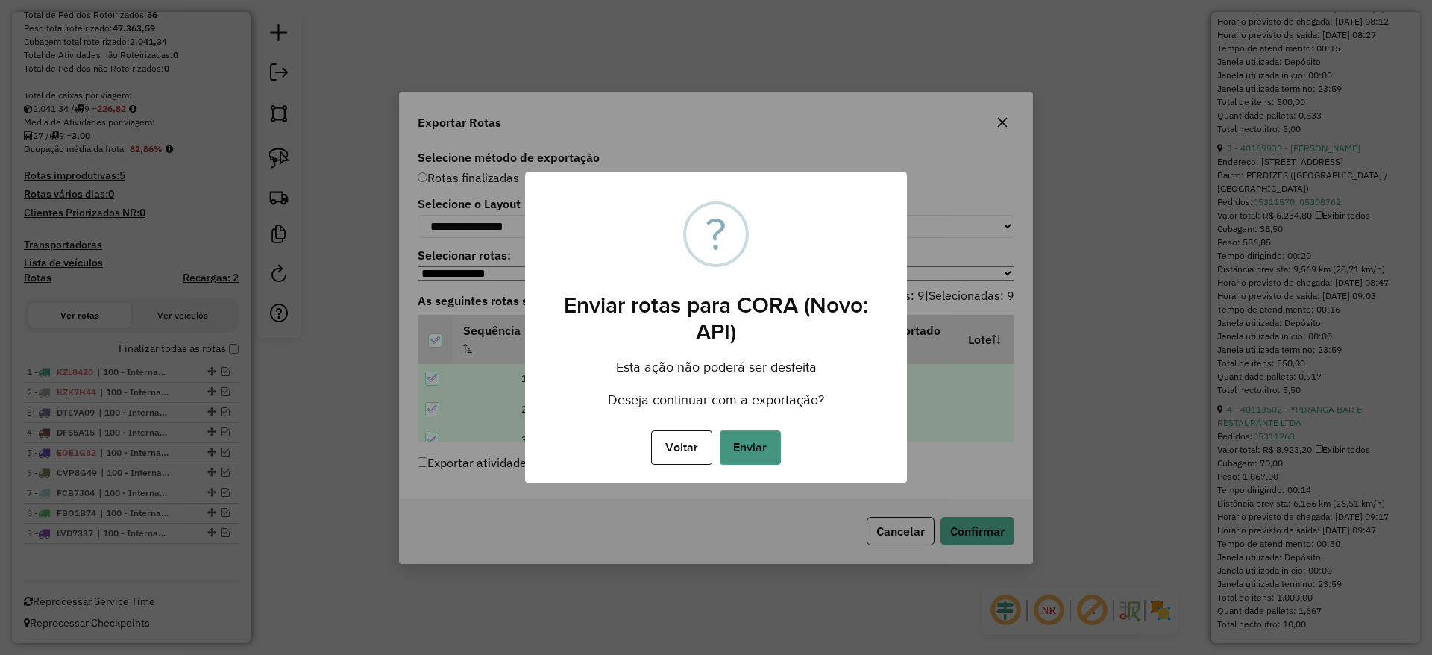
click at [756, 451] on button "Enviar" at bounding box center [750, 447] width 61 height 34
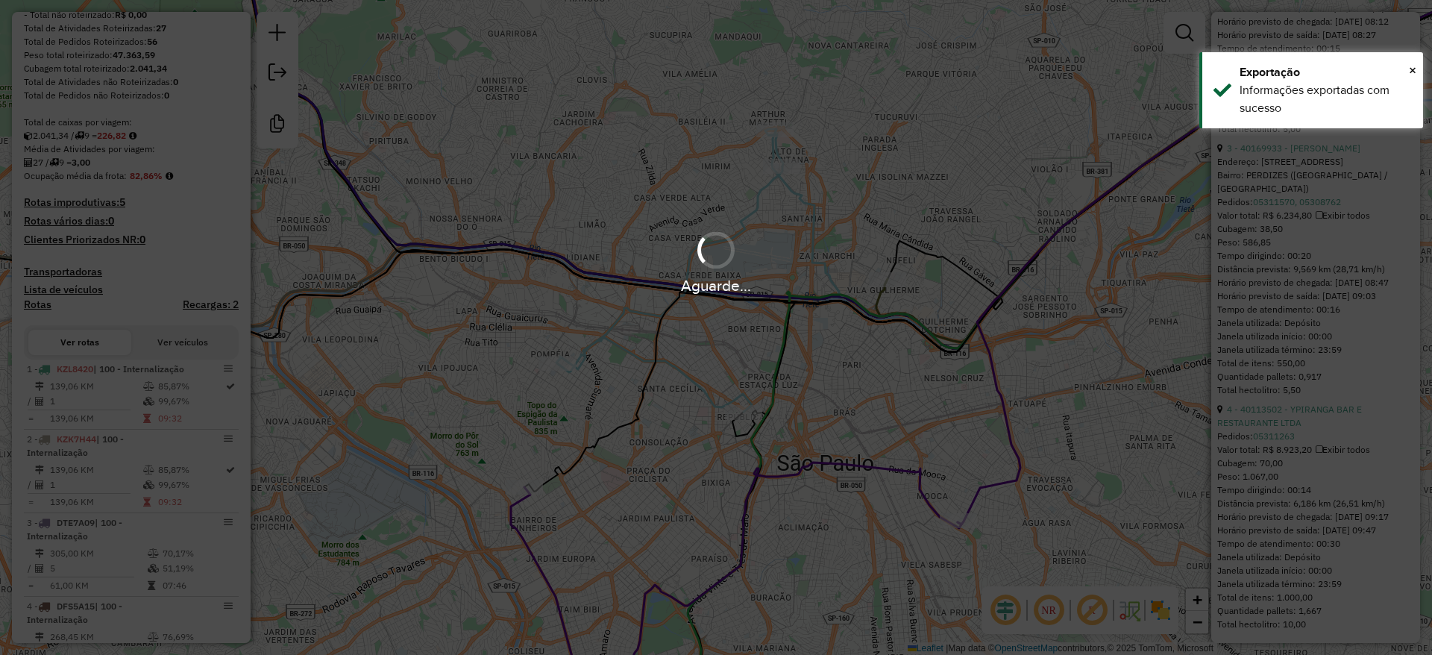
scroll to position [291, 0]
click at [313, 369] on div "Aguarde..." at bounding box center [716, 327] width 1432 height 655
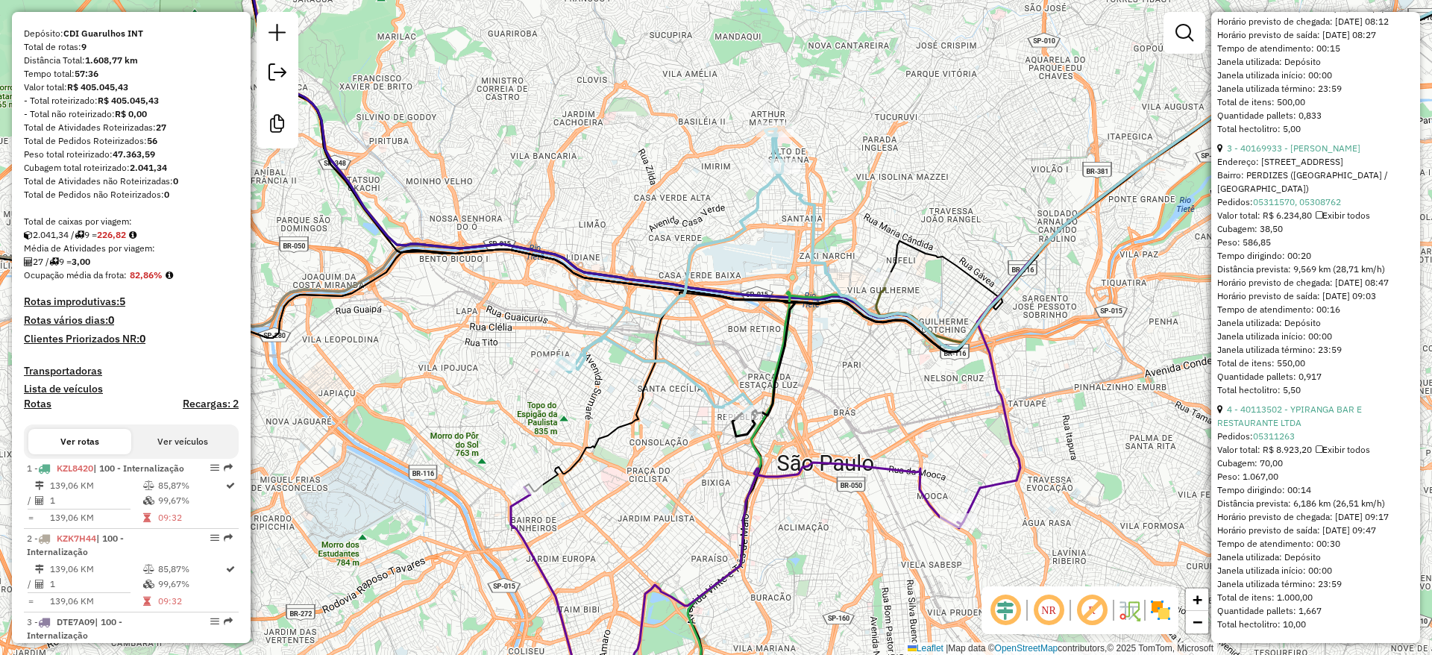
scroll to position [0, 0]
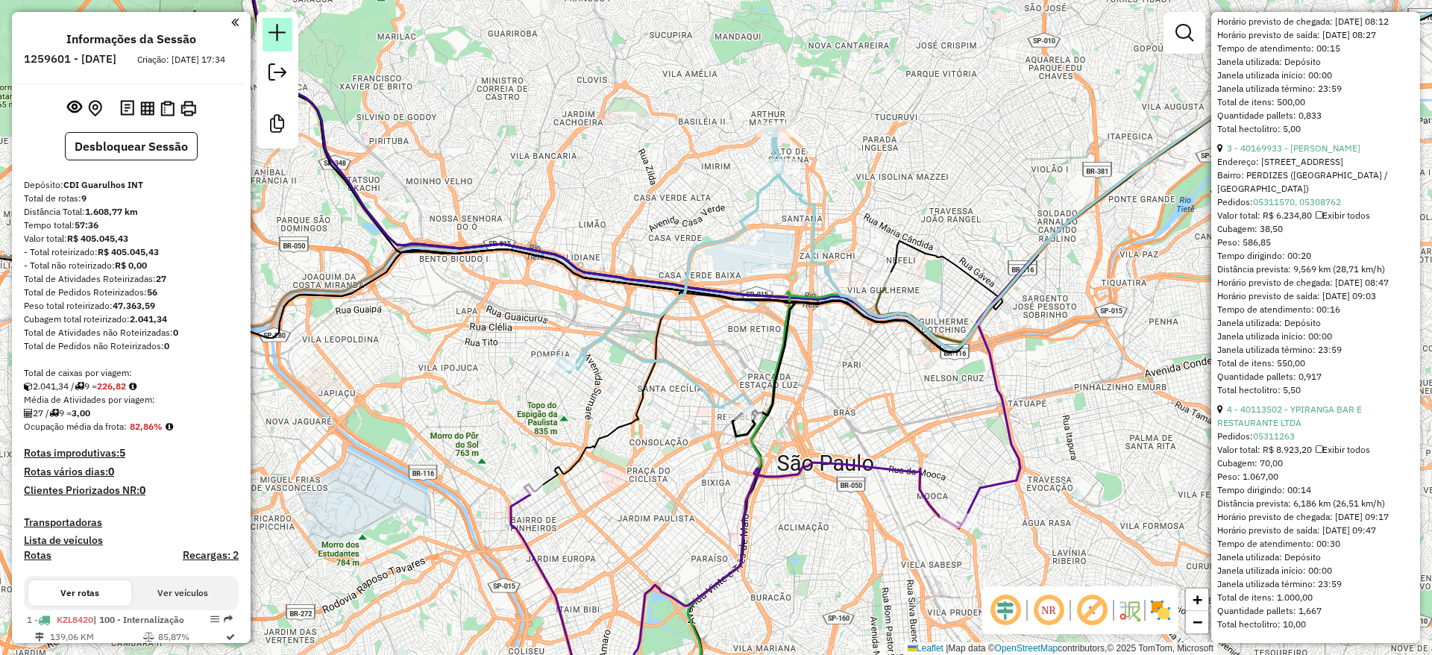
click at [270, 37] on em at bounding box center [278, 33] width 18 height 18
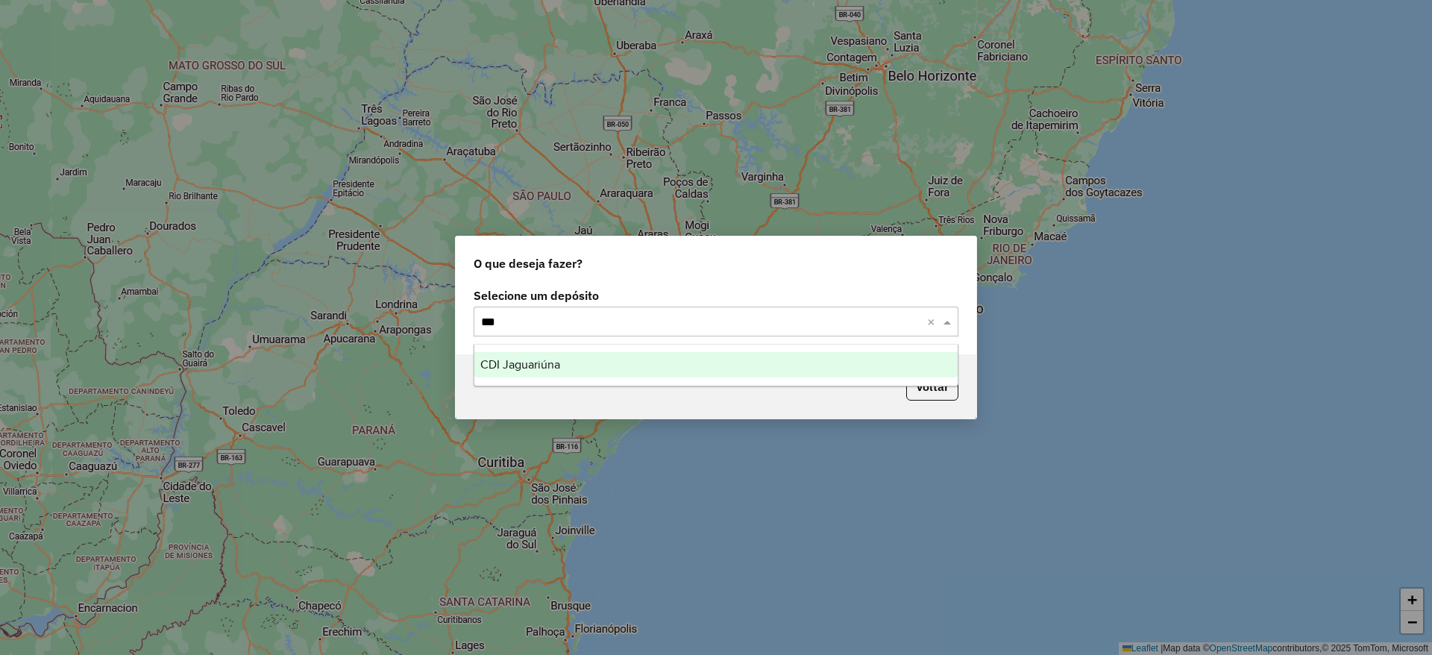
type input "****"
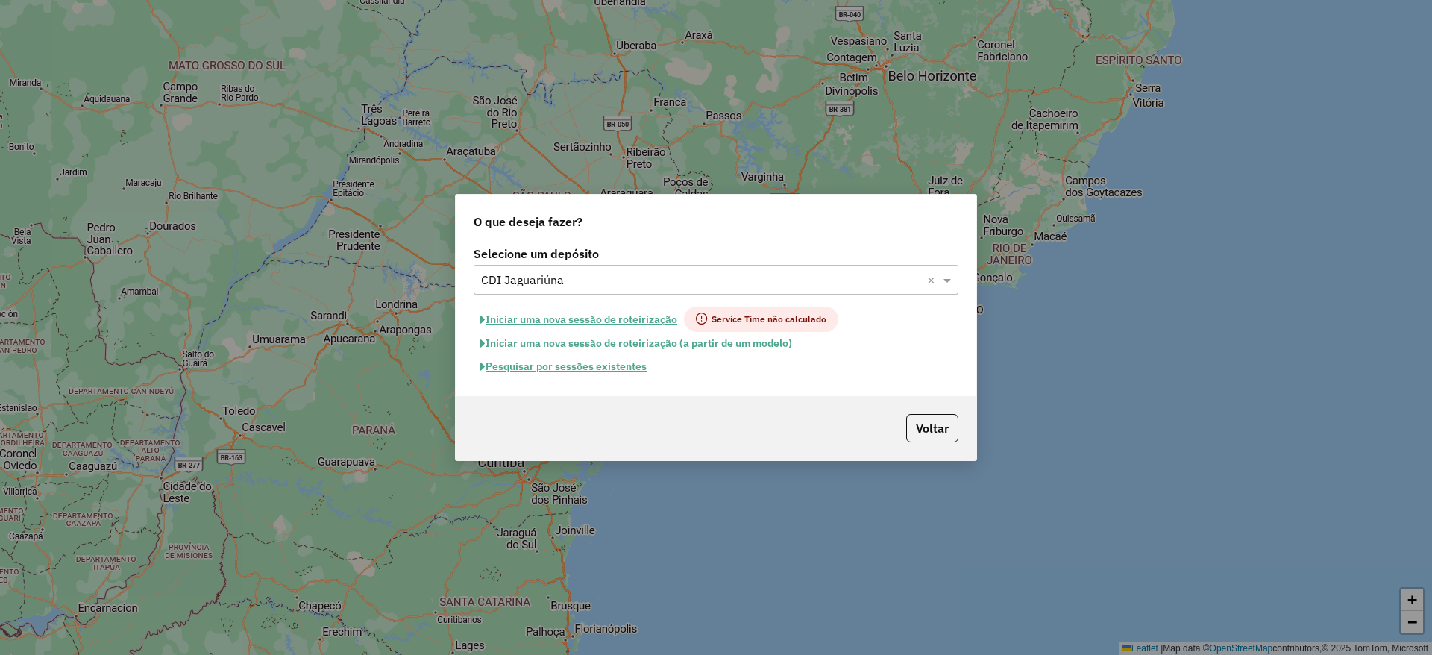
click at [545, 318] on button "Iniciar uma nova sessão de roteirização" at bounding box center [579, 319] width 210 height 25
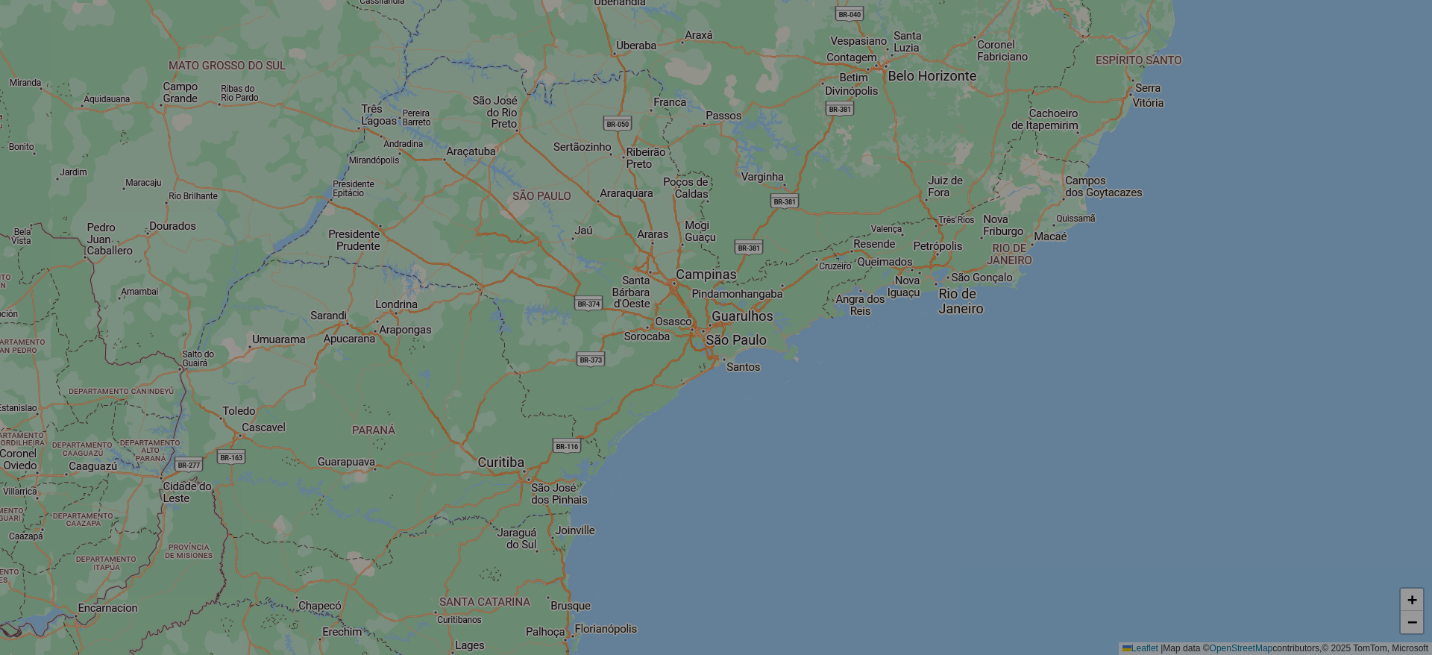
select select "*"
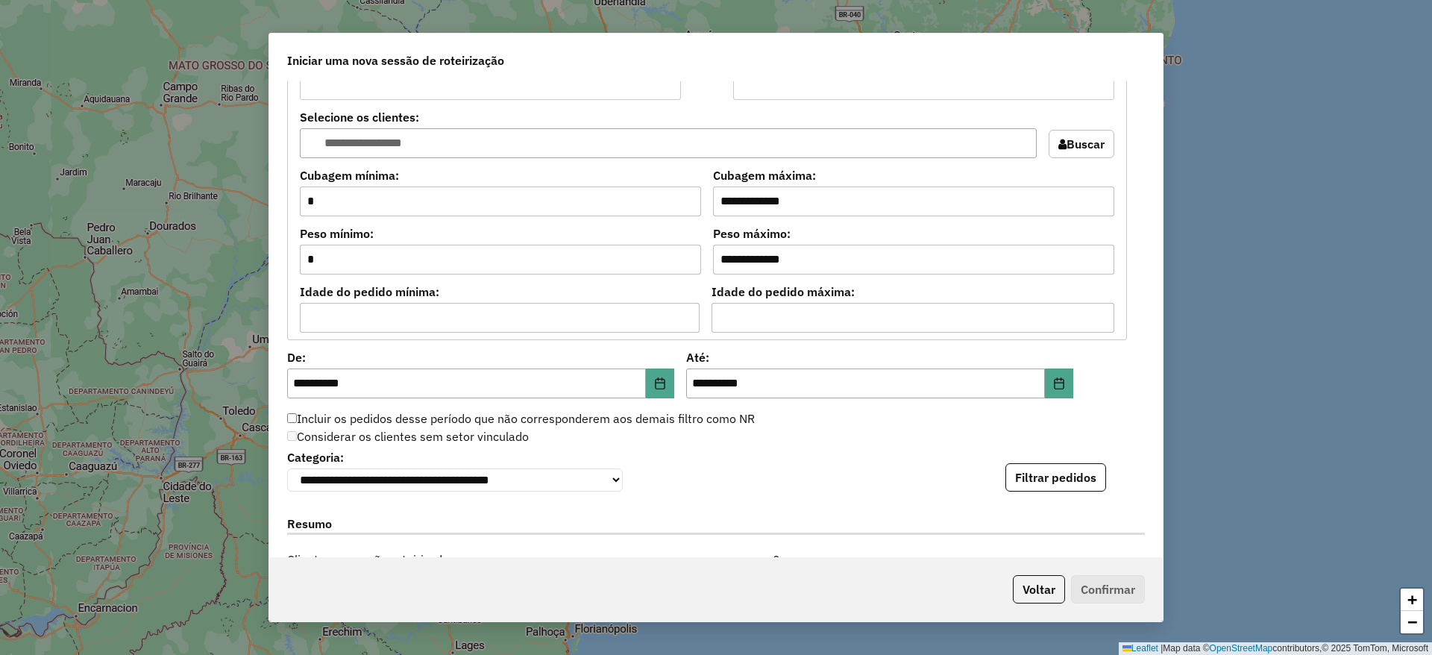
scroll to position [1493, 0]
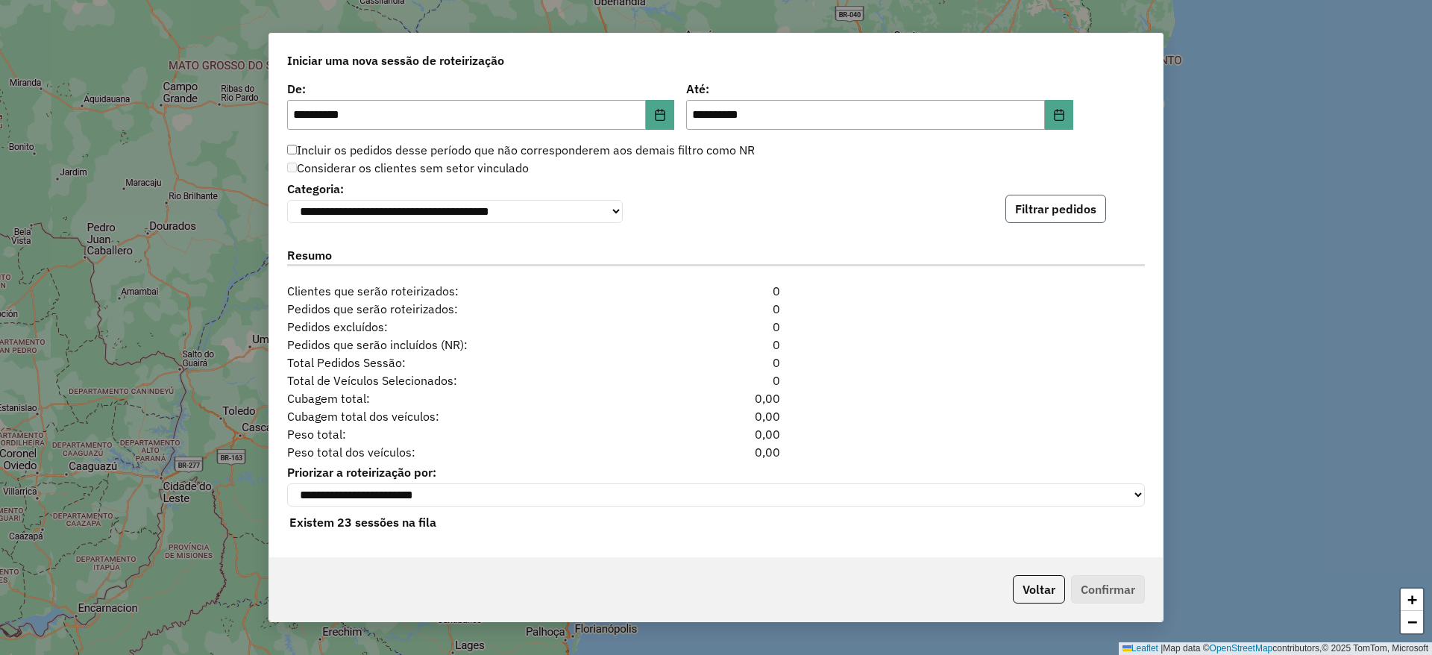
click at [1027, 204] on button "Filtrar pedidos" at bounding box center [1056, 209] width 101 height 28
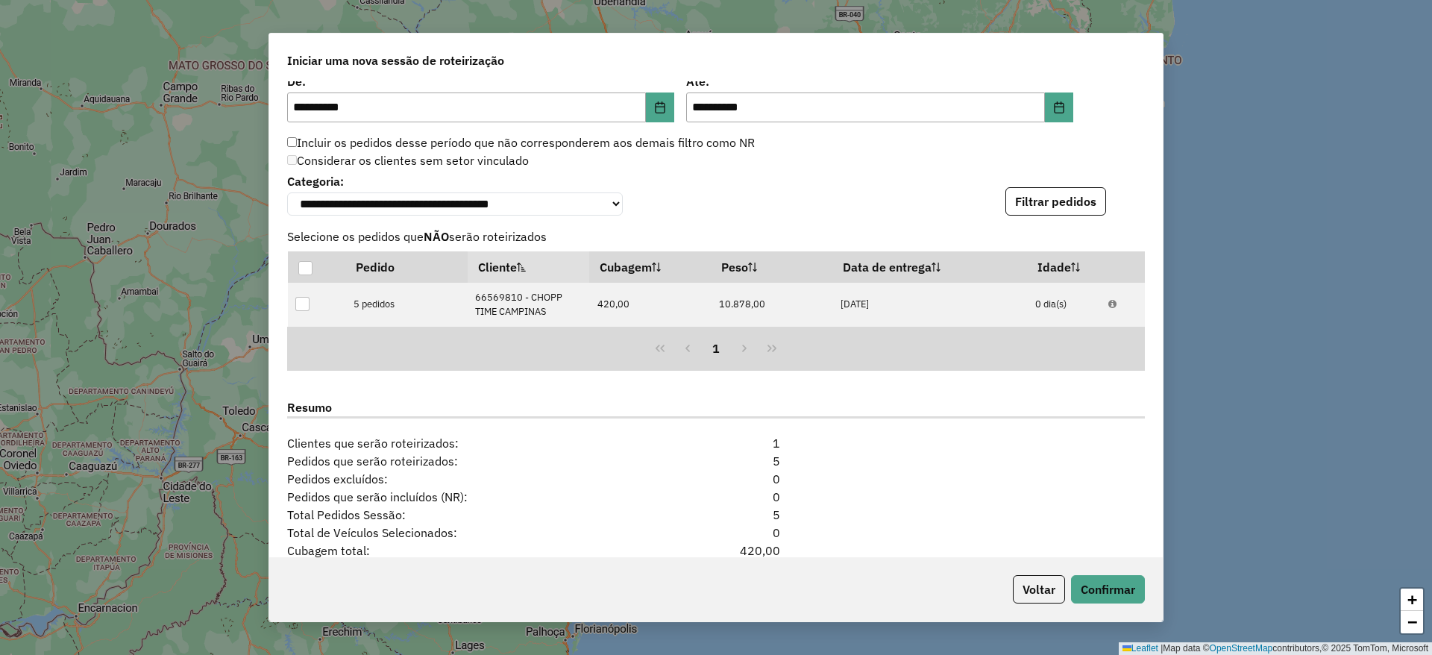
scroll to position [1670, 0]
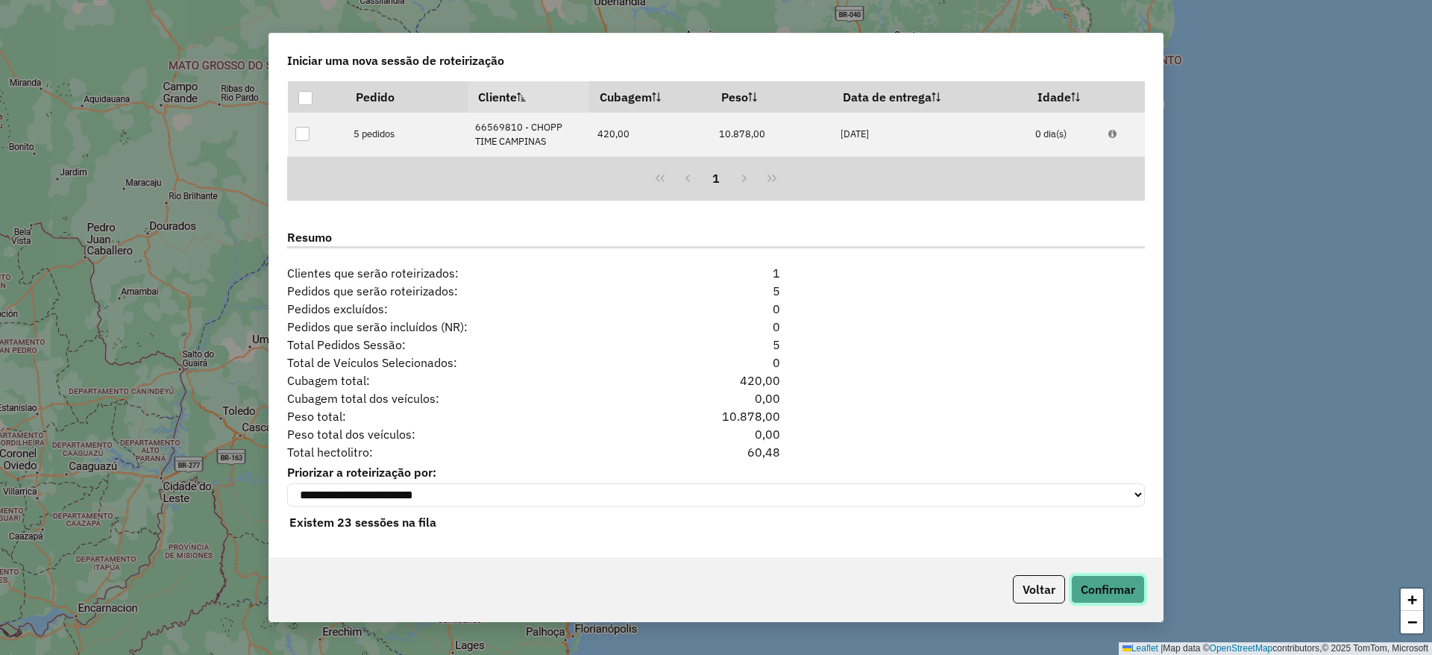
click at [1100, 577] on button "Confirmar" at bounding box center [1108, 589] width 74 height 28
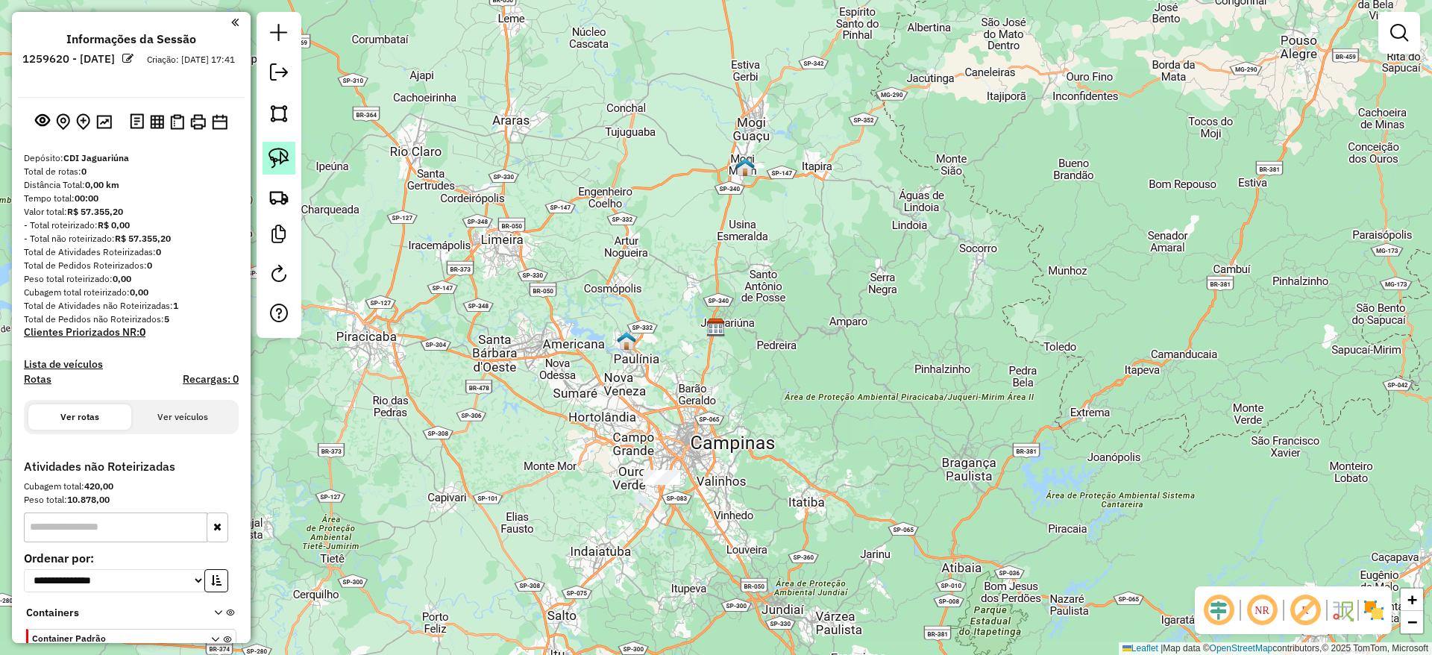
click at [288, 145] on link at bounding box center [279, 158] width 33 height 33
drag, startPoint x: 577, startPoint y: 421, endPoint x: 689, endPoint y: 451, distance: 115.6
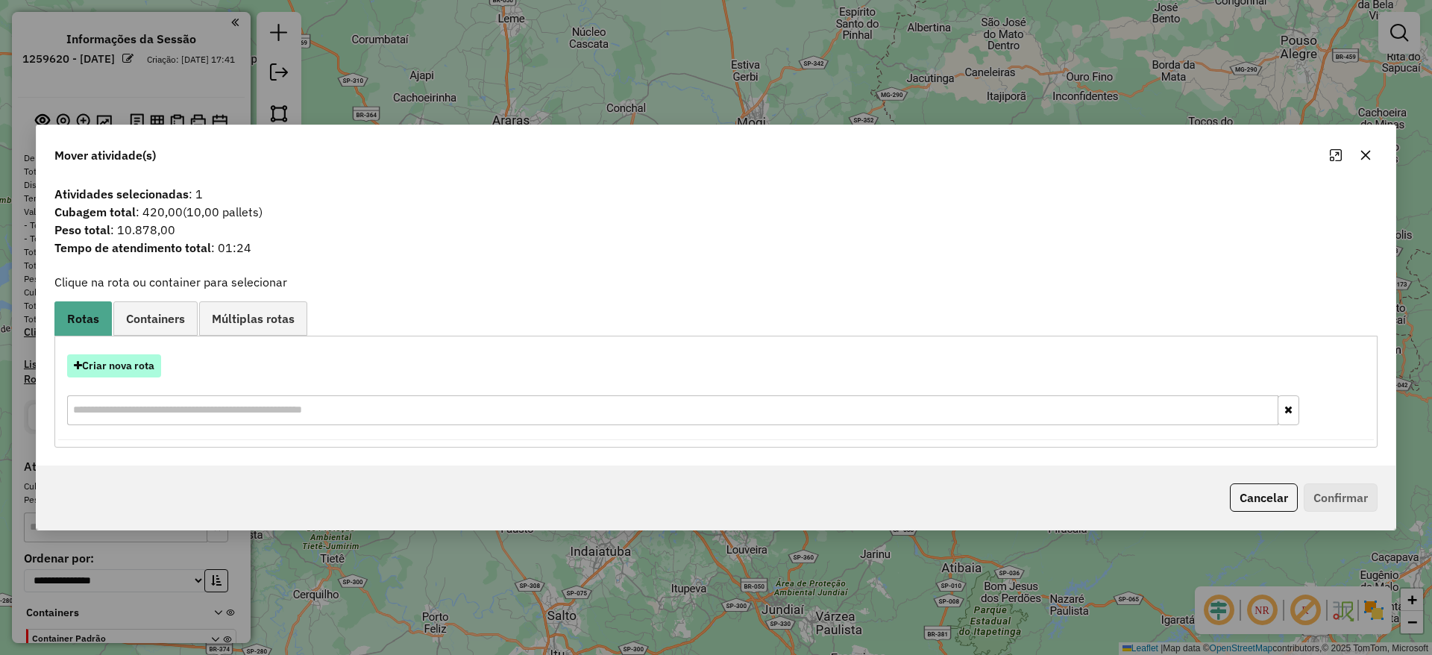
click at [122, 354] on button "Criar nova rota" at bounding box center [114, 365] width 94 height 23
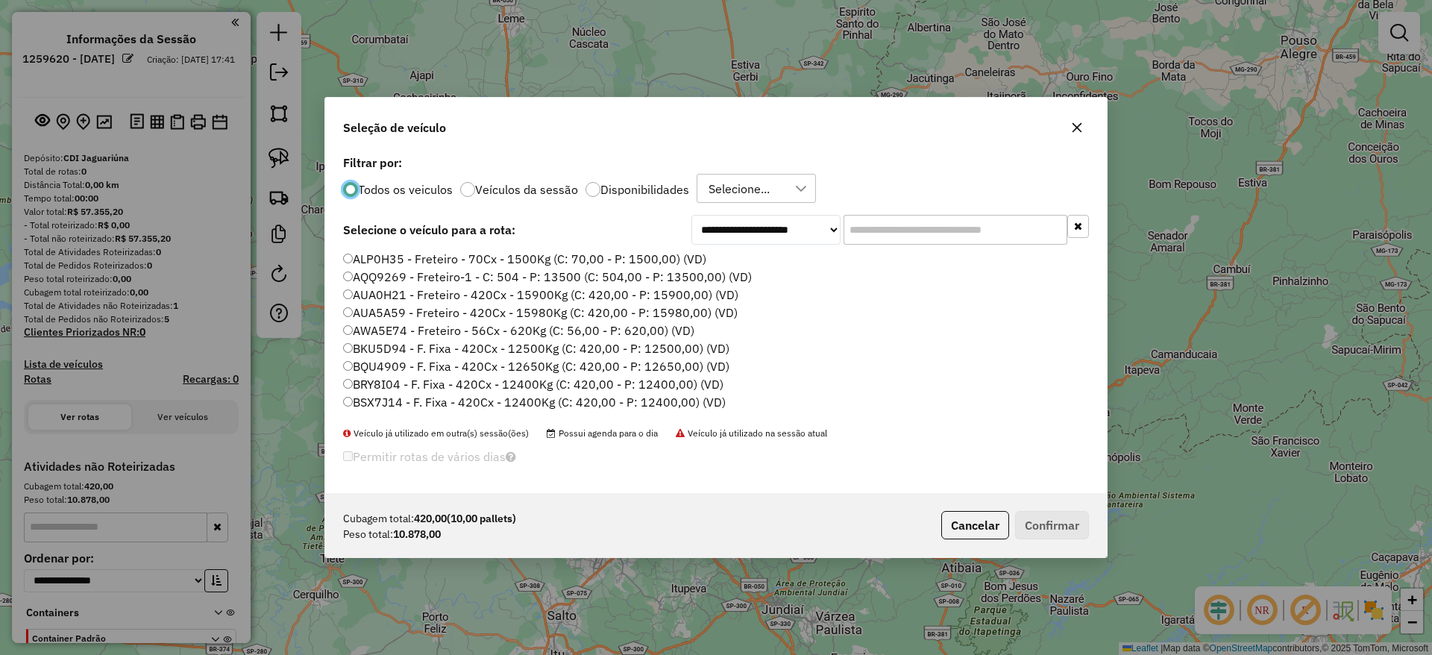
scroll to position [8, 4]
click at [859, 223] on input "text" at bounding box center [956, 230] width 224 height 30
paste input "*******"
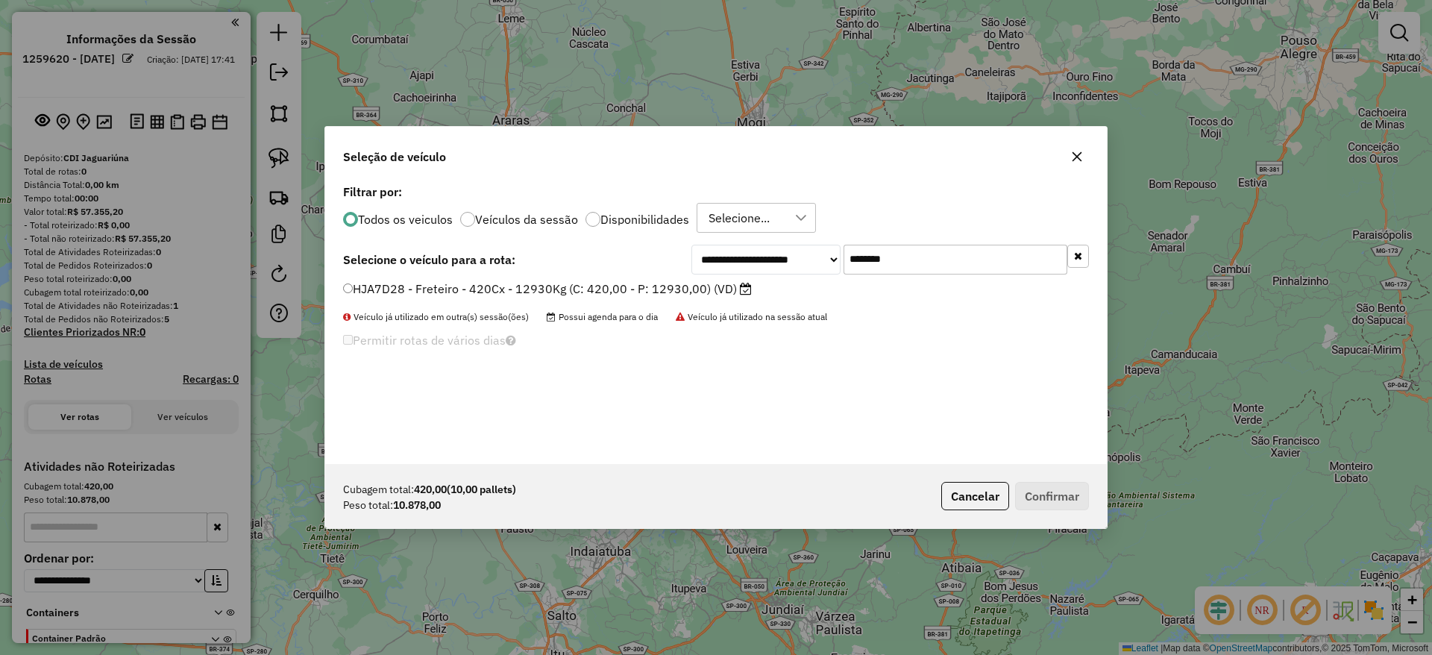
type input "*******"
click at [558, 293] on label "HJA7D28 - Freteiro - 420Cx - 12930Kg (C: 420,00 - P: 12930,00) (VD)" at bounding box center [547, 289] width 409 height 18
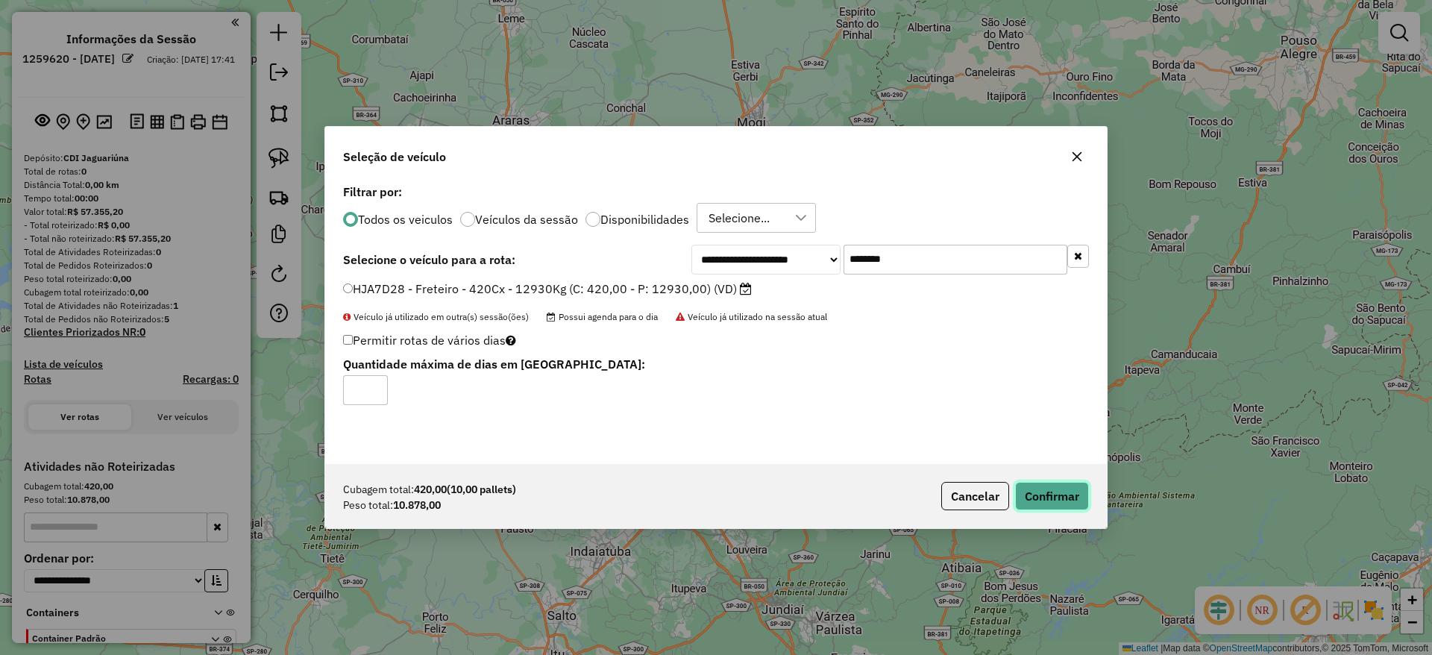
click at [1041, 483] on button "Confirmar" at bounding box center [1052, 496] width 74 height 28
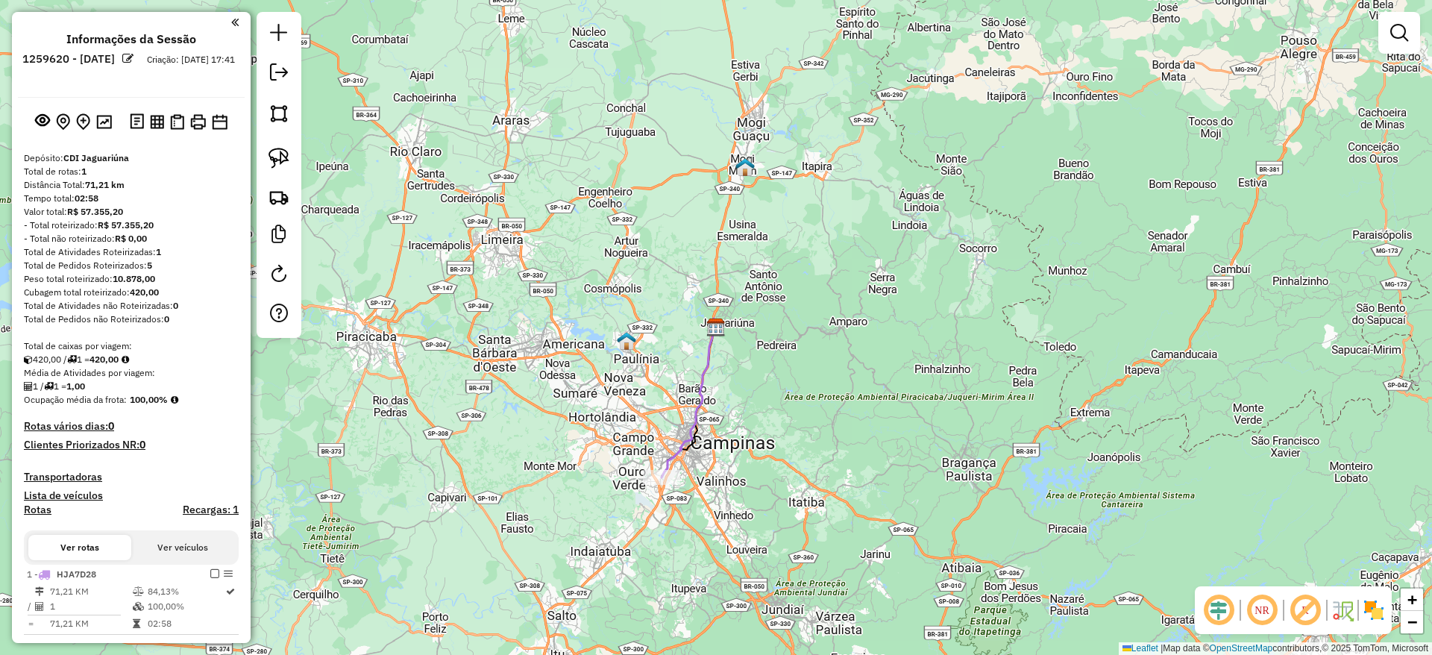
scroll to position [91, 0]
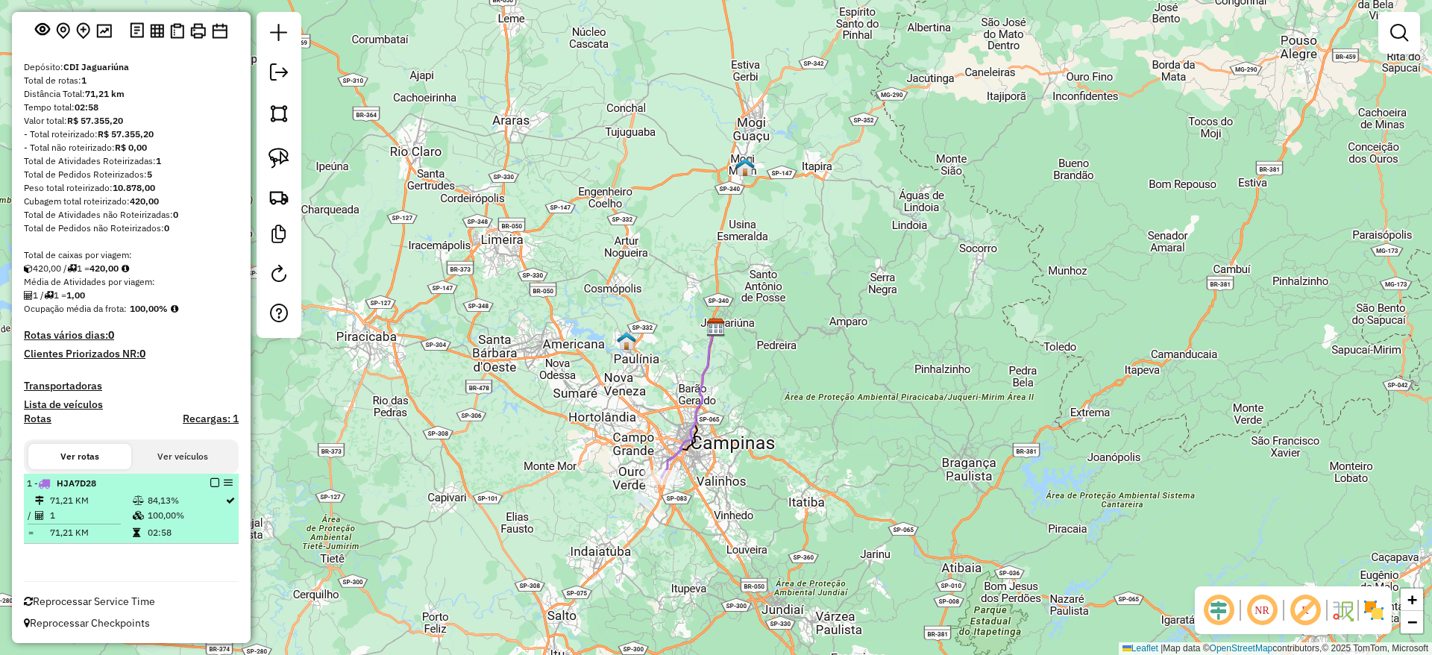
click at [210, 483] on em at bounding box center [214, 482] width 9 height 9
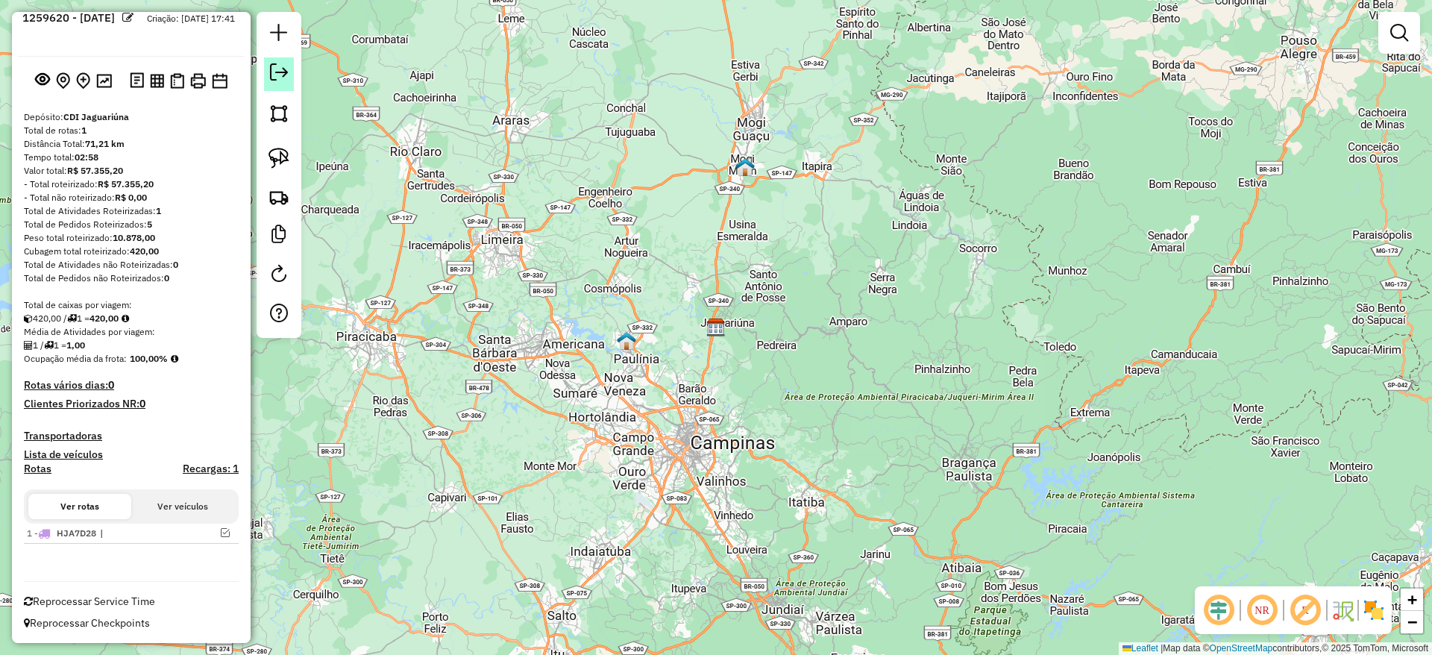
click at [278, 74] on em at bounding box center [279, 72] width 18 height 18
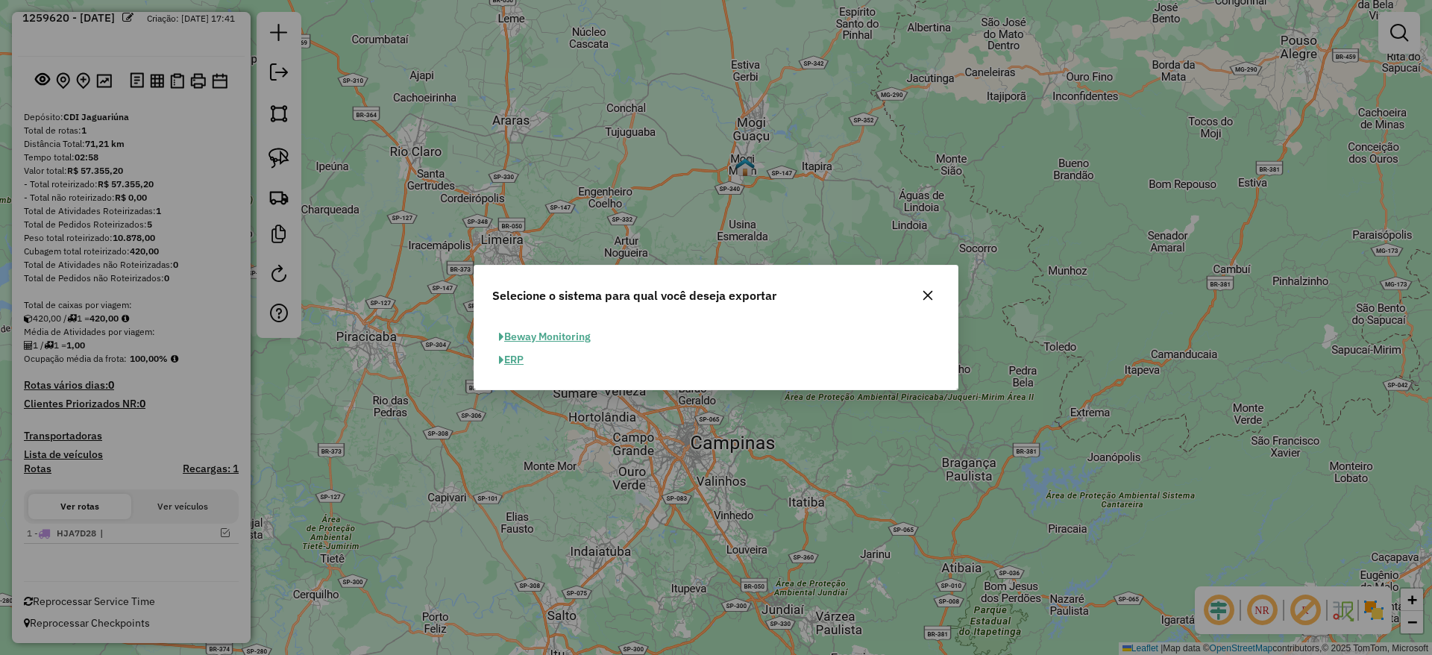
click at [524, 354] on button "ERP" at bounding box center [511, 359] width 38 height 23
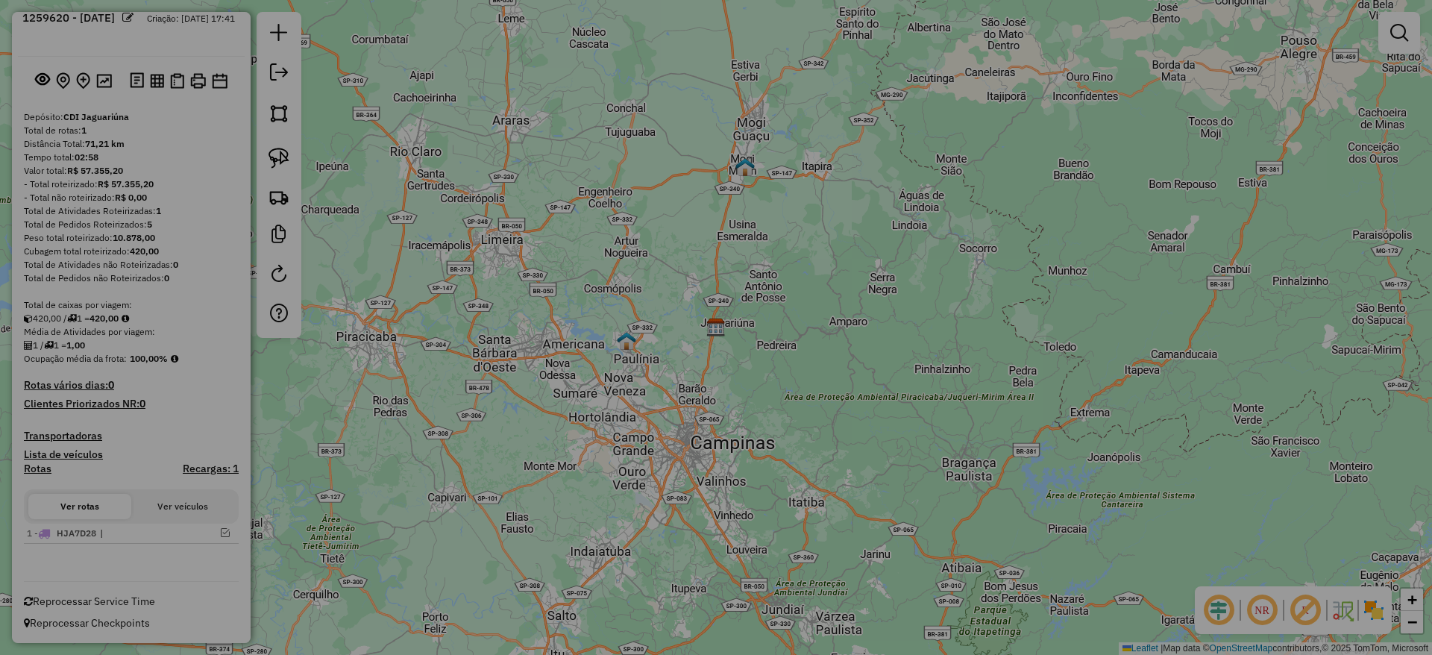
select select "**"
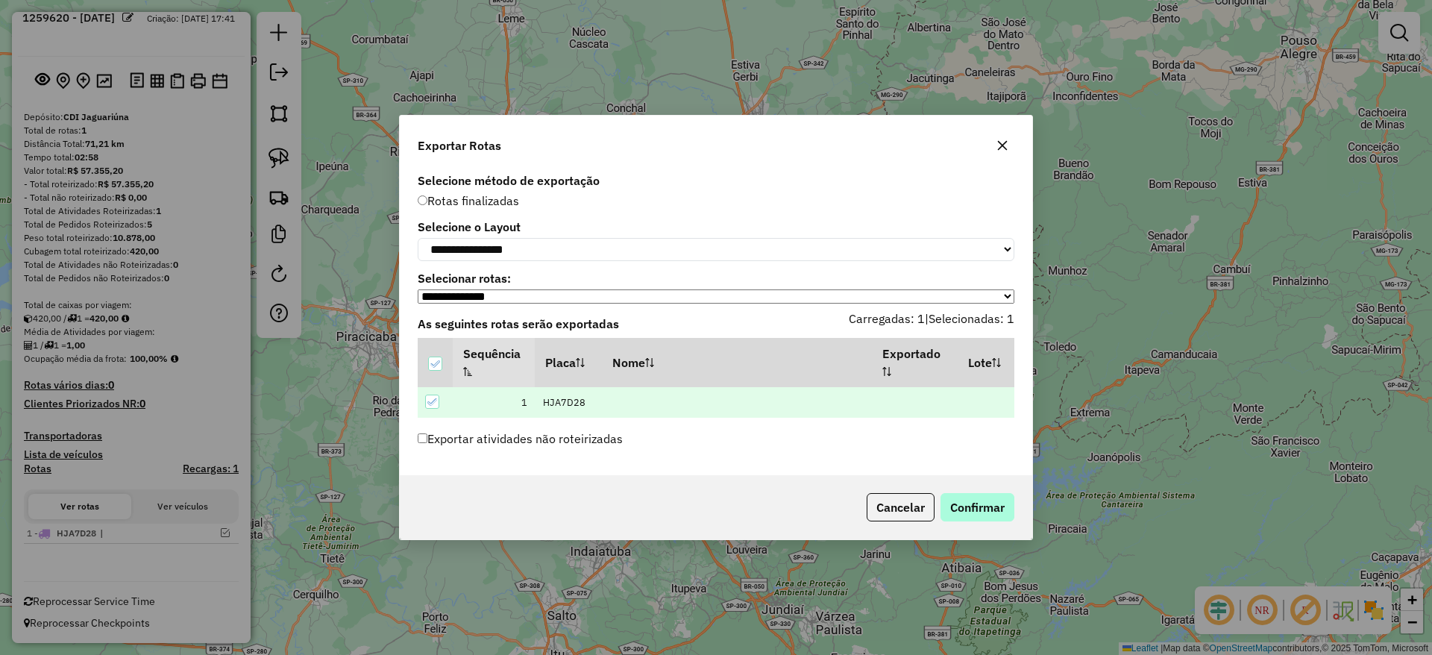
drag, startPoint x: 956, startPoint y: 492, endPoint x: 974, endPoint y: 513, distance: 28.0
click at [974, 513] on div "Cancelar Confirmar" at bounding box center [716, 507] width 633 height 64
click at [974, 513] on button "Confirmar" at bounding box center [978, 507] width 74 height 28
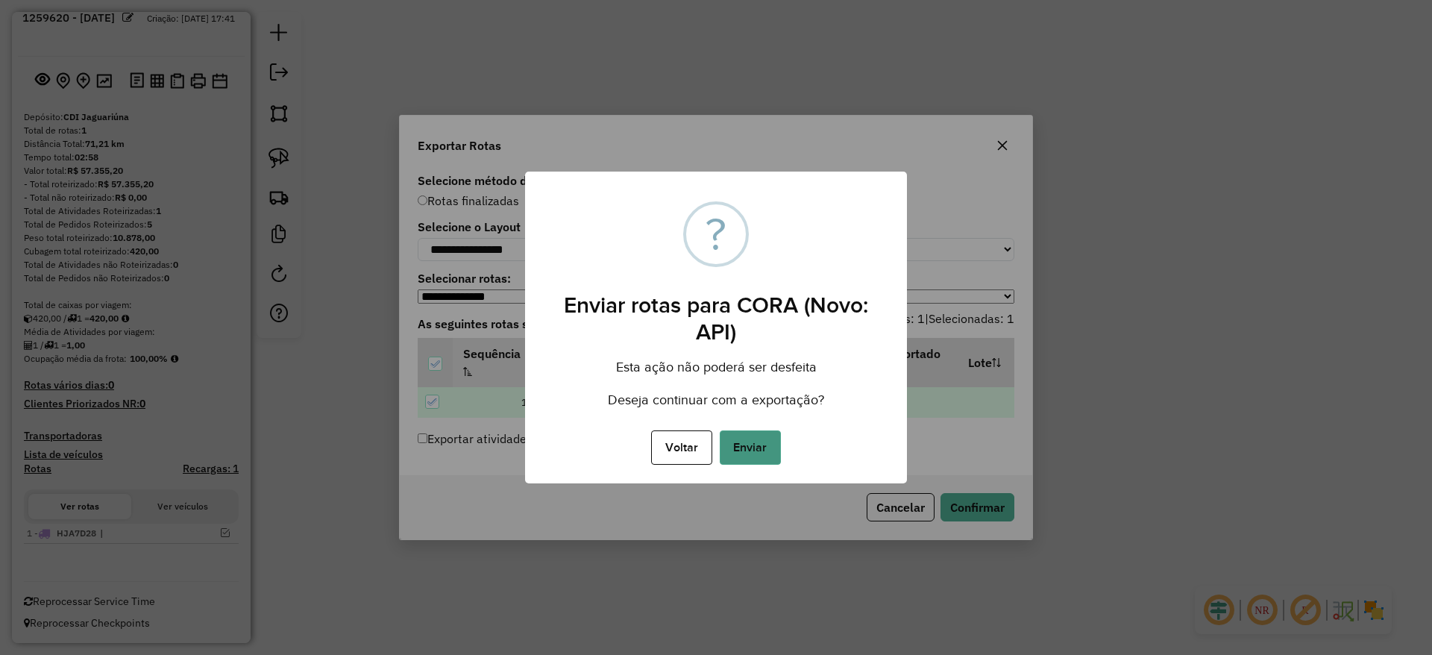
click at [748, 458] on button "Enviar" at bounding box center [750, 447] width 61 height 34
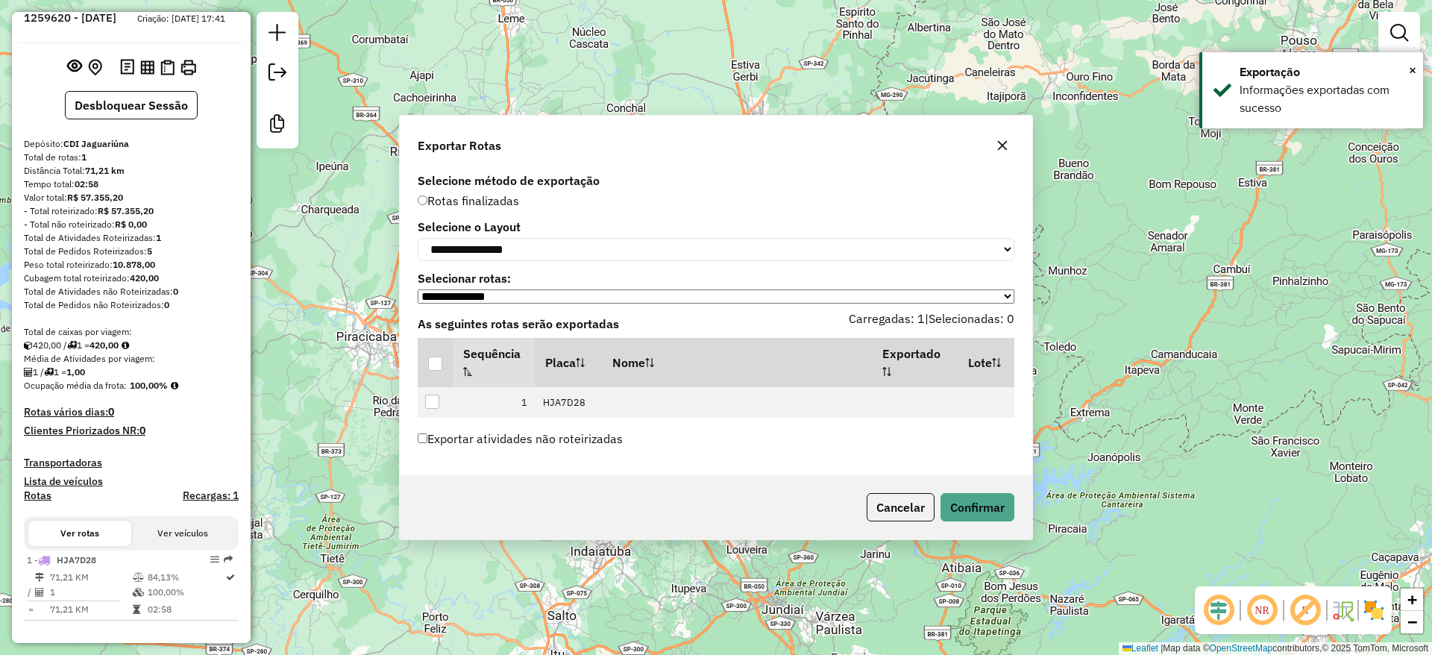
scroll to position [57, 0]
